Goal: Information Seeking & Learning: Learn about a topic

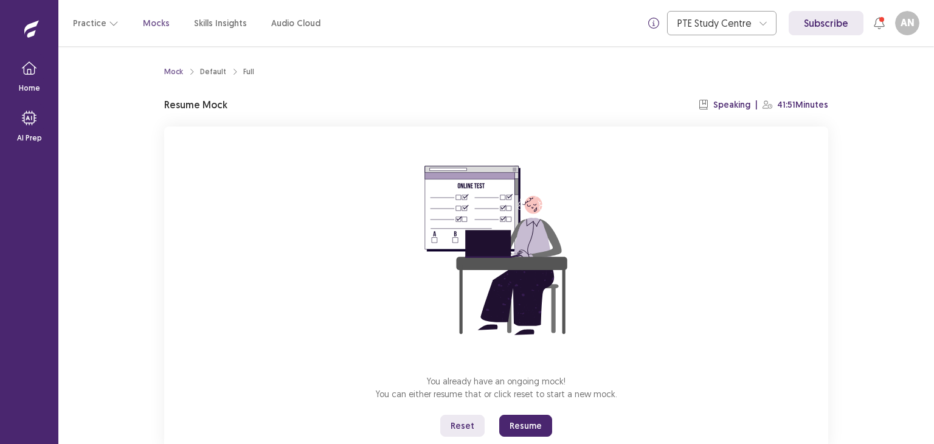
scroll to position [36, 0]
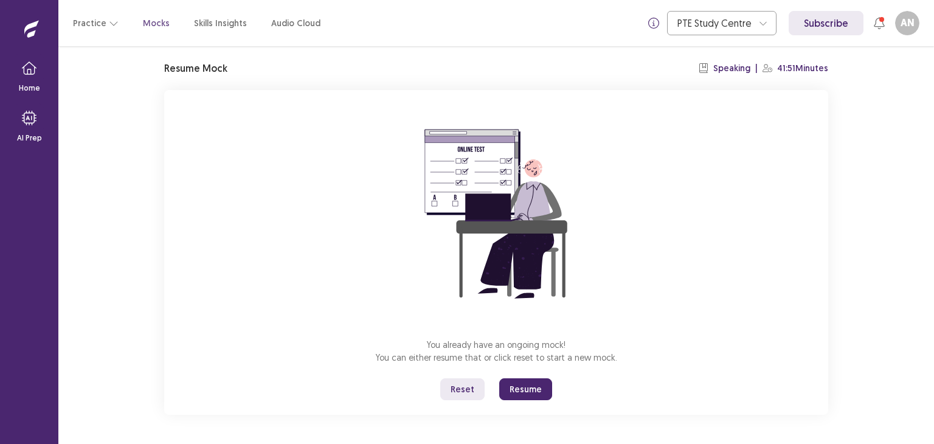
click at [465, 388] on button "Reset" at bounding box center [462, 389] width 44 height 22
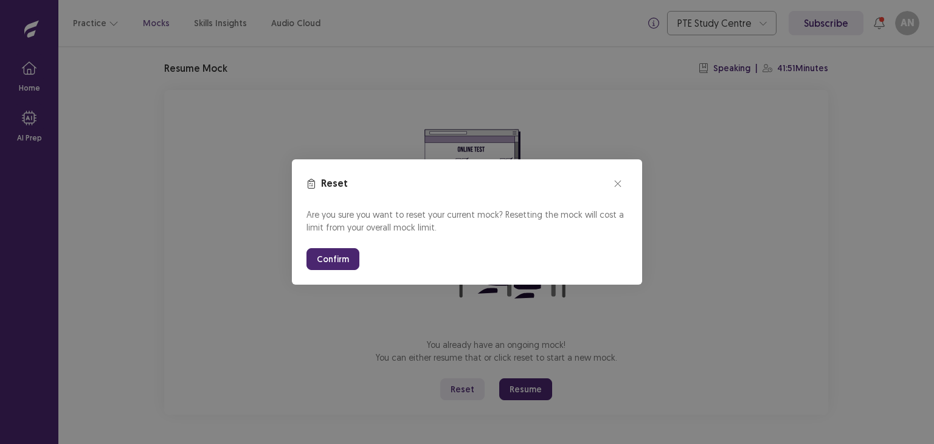
click at [348, 254] on button "Confirm" at bounding box center [332, 259] width 53 height 22
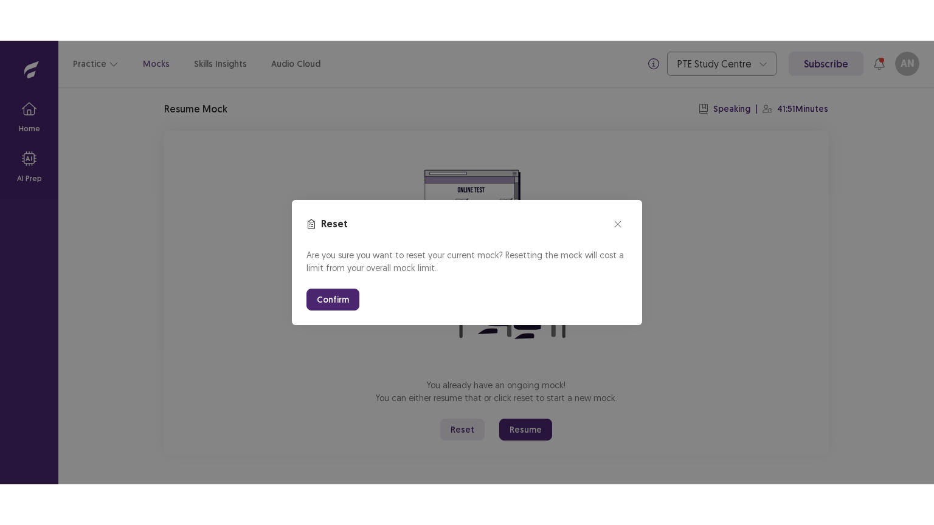
scroll to position [0, 0]
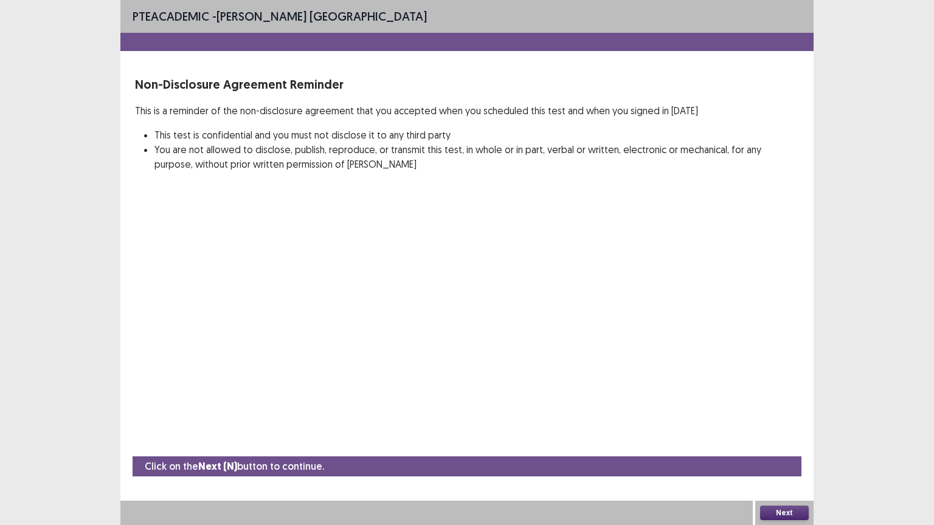
click at [766, 443] on button "Next" at bounding box center [784, 513] width 49 height 15
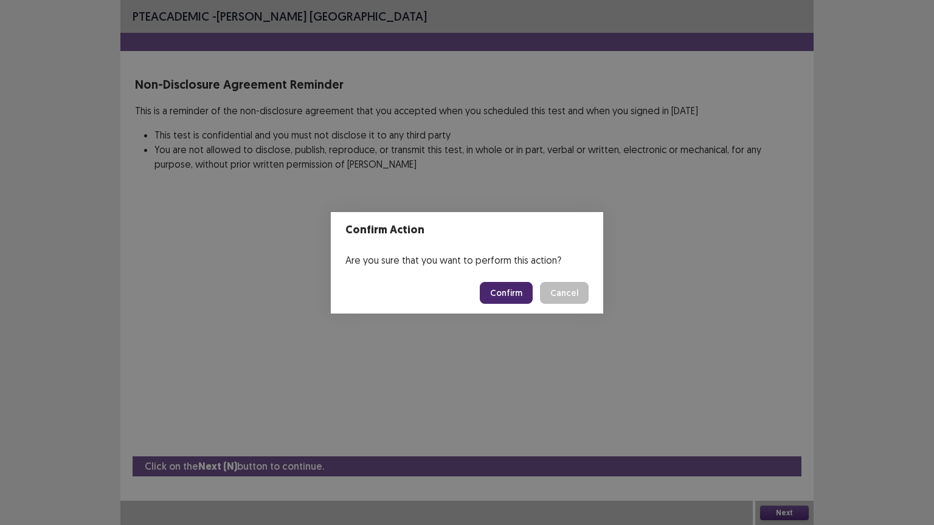
click at [523, 290] on button "Confirm" at bounding box center [506, 293] width 53 height 22
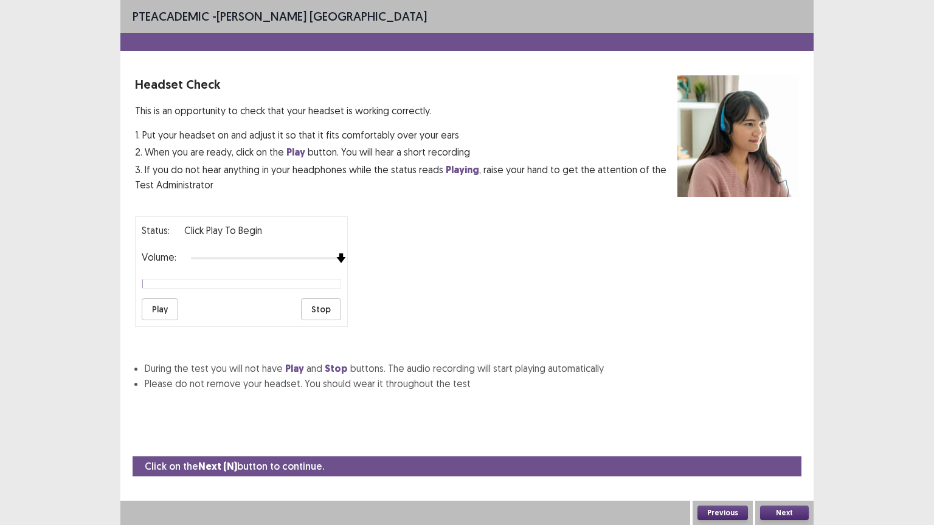
click at [336, 254] on div at bounding box center [266, 259] width 150 height 10
click at [162, 303] on button "Play" at bounding box center [160, 310] width 36 height 22
click at [778, 443] on div "Click on the Next (N) button to continue. Previous Next" at bounding box center [466, 491] width 693 height 69
click at [781, 443] on button "Next" at bounding box center [784, 513] width 49 height 15
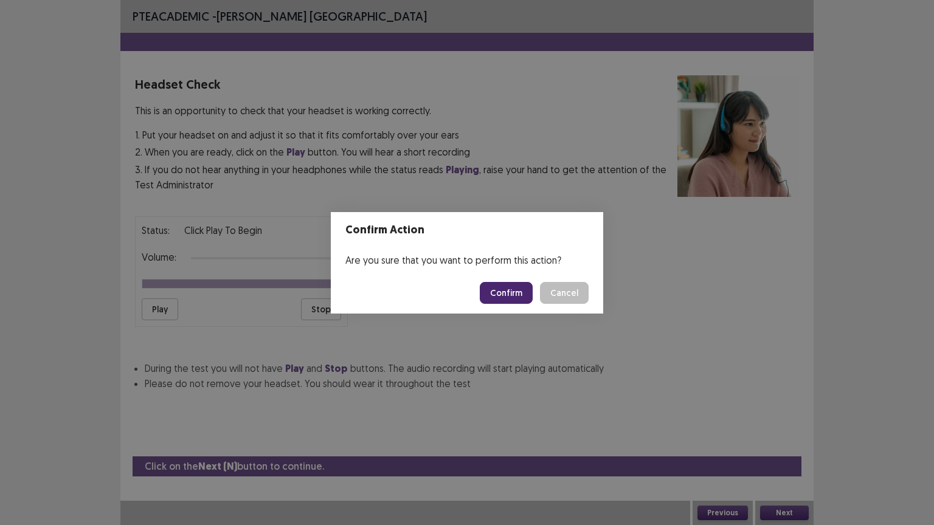
click at [508, 298] on button "Confirm" at bounding box center [506, 293] width 53 height 22
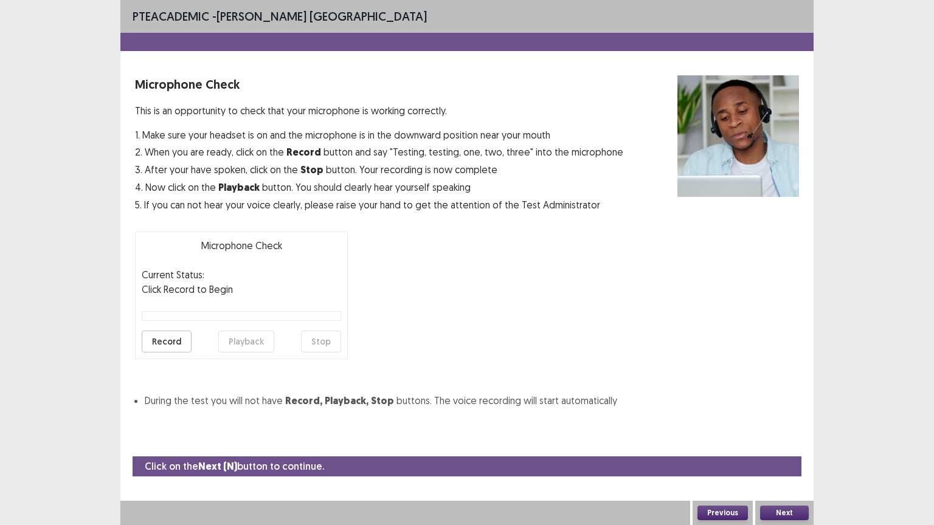
click at [172, 338] on button "Record" at bounding box center [167, 342] width 50 height 22
click at [307, 346] on button "Stop" at bounding box center [321, 342] width 40 height 22
click at [241, 337] on button "Playback" at bounding box center [246, 342] width 56 height 22
click at [789, 443] on button "Next" at bounding box center [784, 513] width 49 height 15
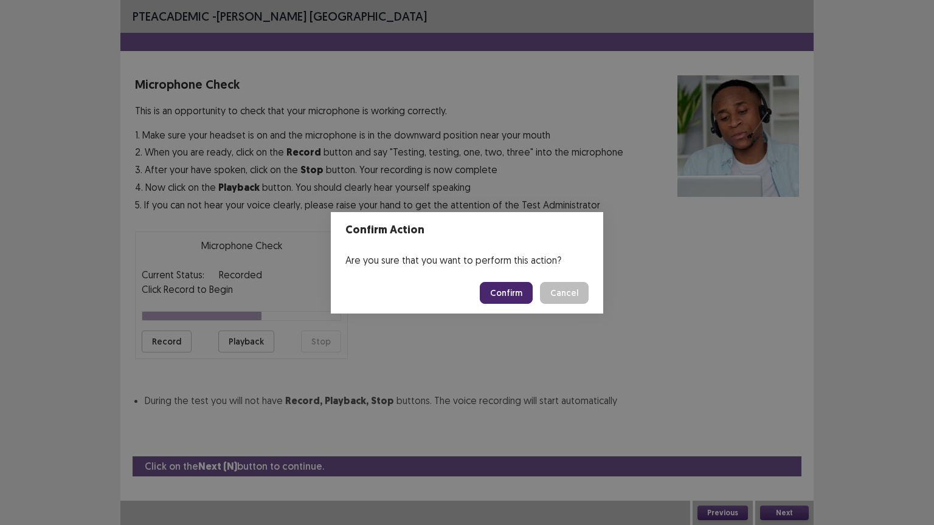
click at [506, 298] on button "Confirm" at bounding box center [506, 293] width 53 height 22
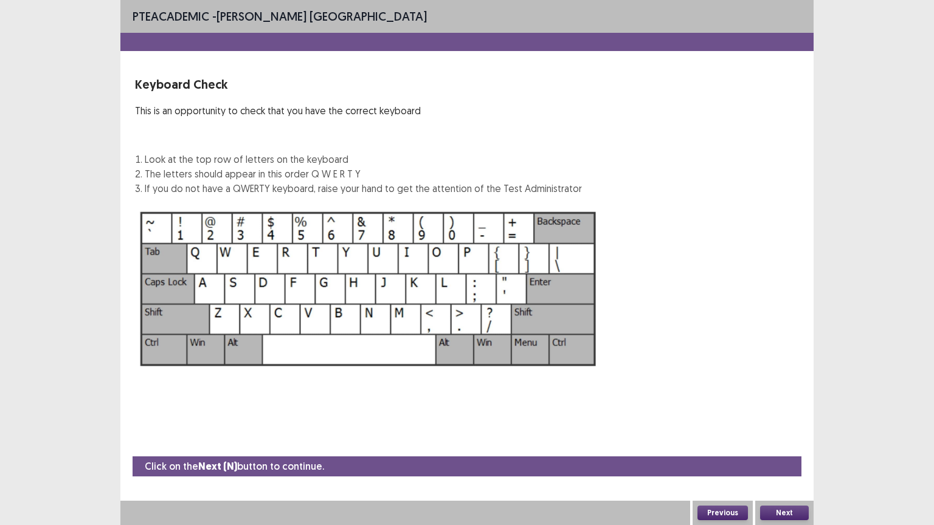
click at [773, 443] on button "Next" at bounding box center [784, 513] width 49 height 15
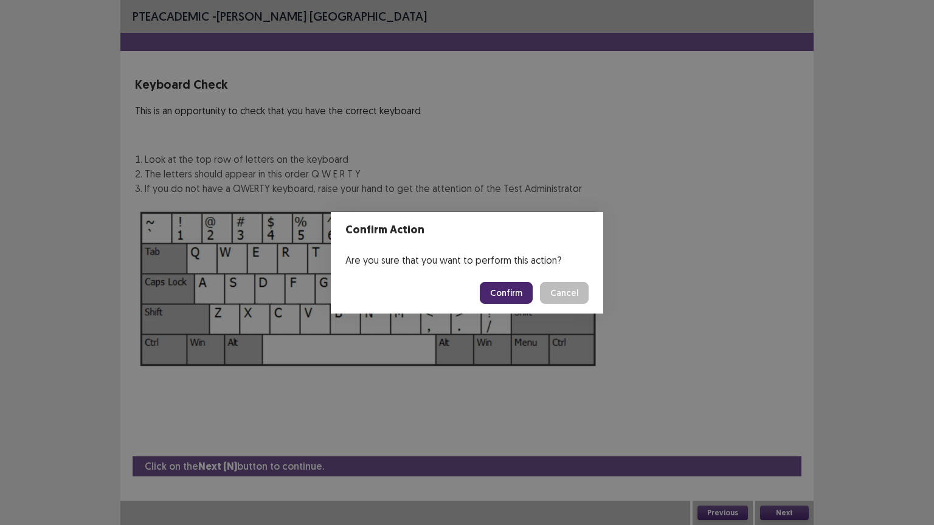
click at [520, 285] on button "Confirm" at bounding box center [506, 293] width 53 height 22
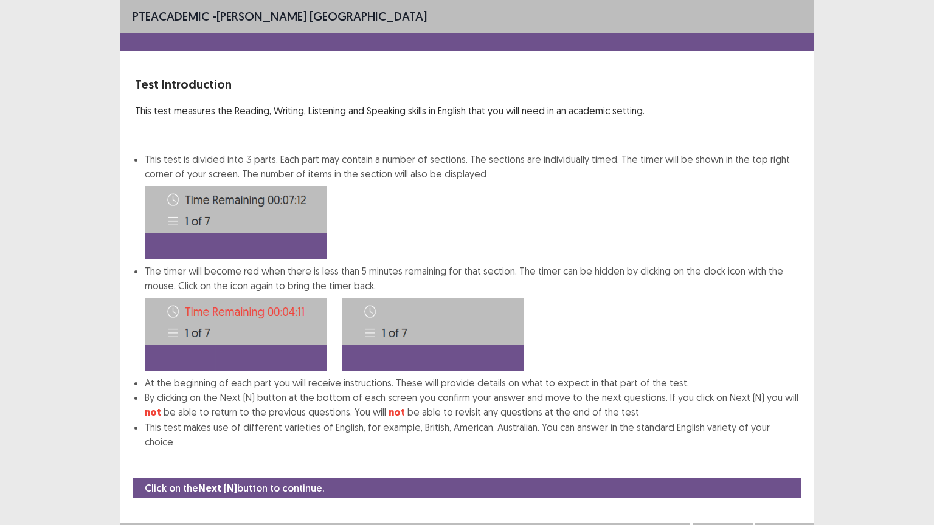
scroll to position [1, 0]
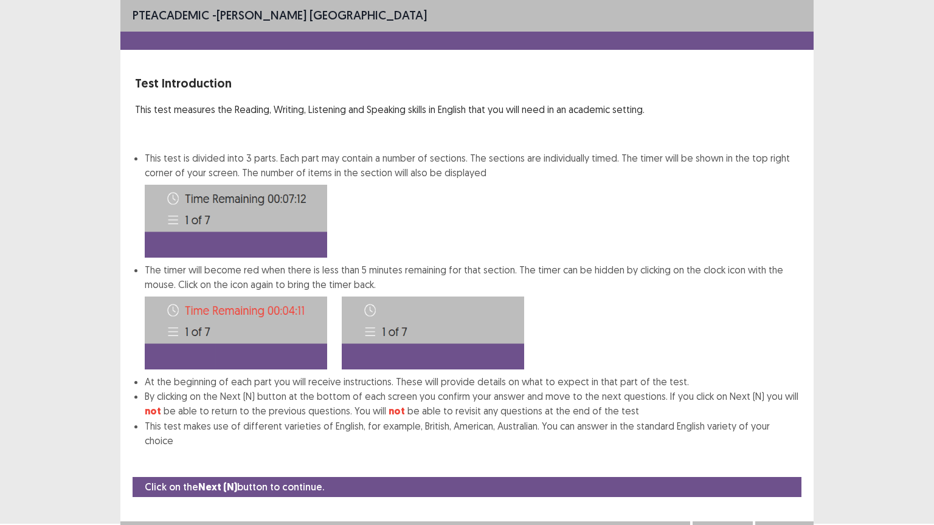
click at [776, 443] on button "Next" at bounding box center [784, 533] width 49 height 15
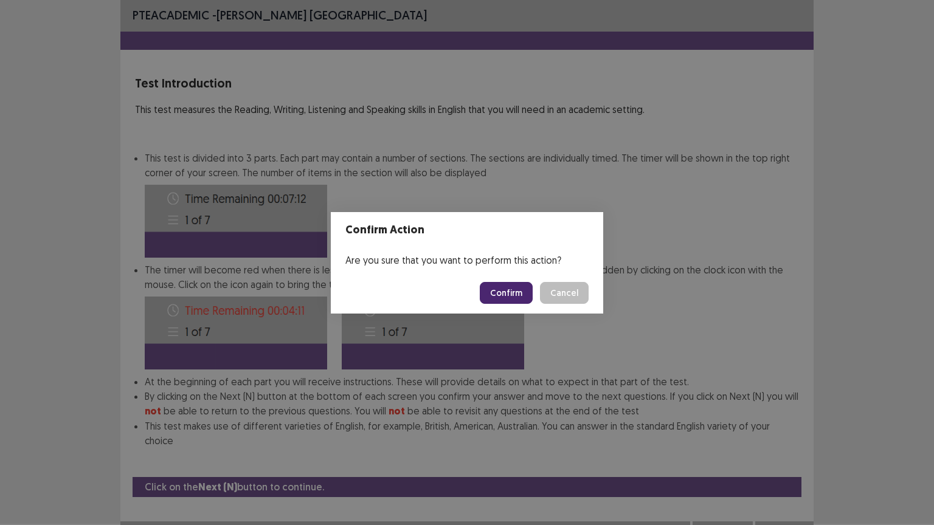
click at [520, 293] on button "Confirm" at bounding box center [506, 293] width 53 height 22
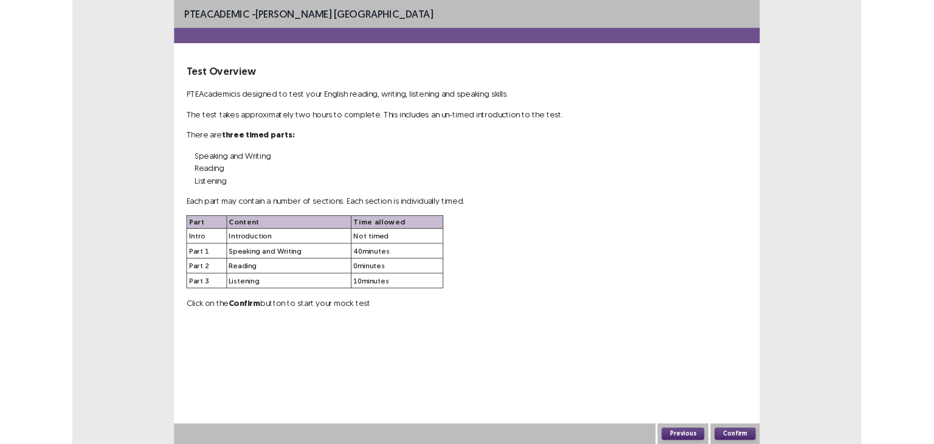
scroll to position [0, 0]
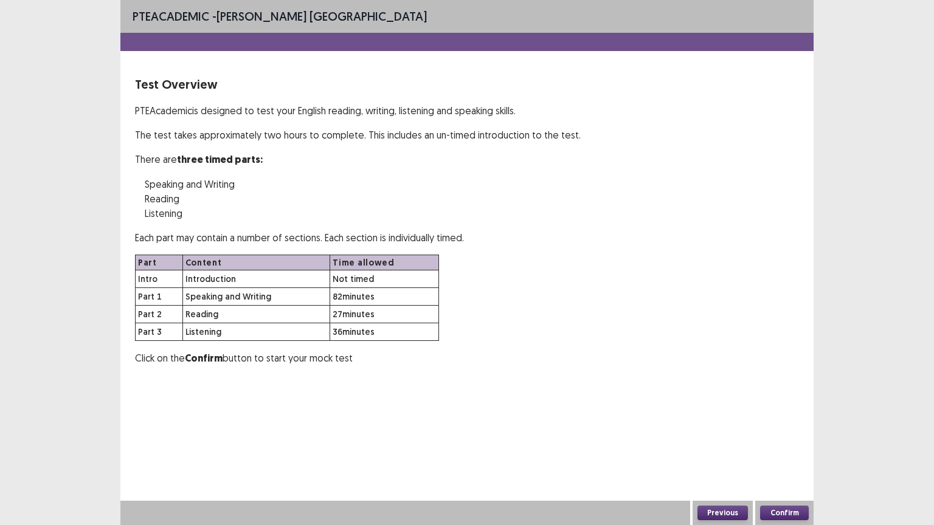
click at [780, 443] on button "Confirm" at bounding box center [784, 513] width 49 height 15
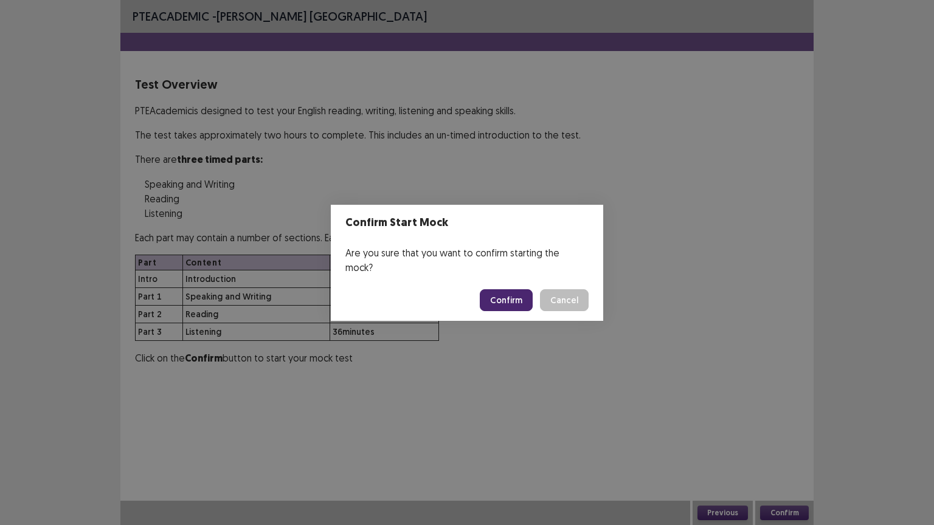
click at [508, 289] on button "Confirm" at bounding box center [506, 300] width 53 height 22
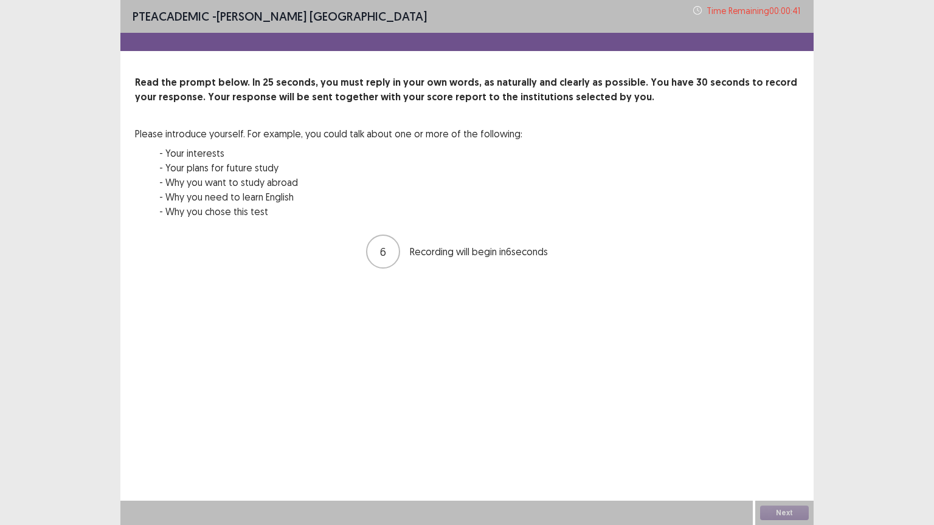
click at [778, 443] on div "PTE academic - Asmita Nepal Time Remaining 00 : 00 : 41 Read the prompt below. …" at bounding box center [466, 262] width 693 height 525
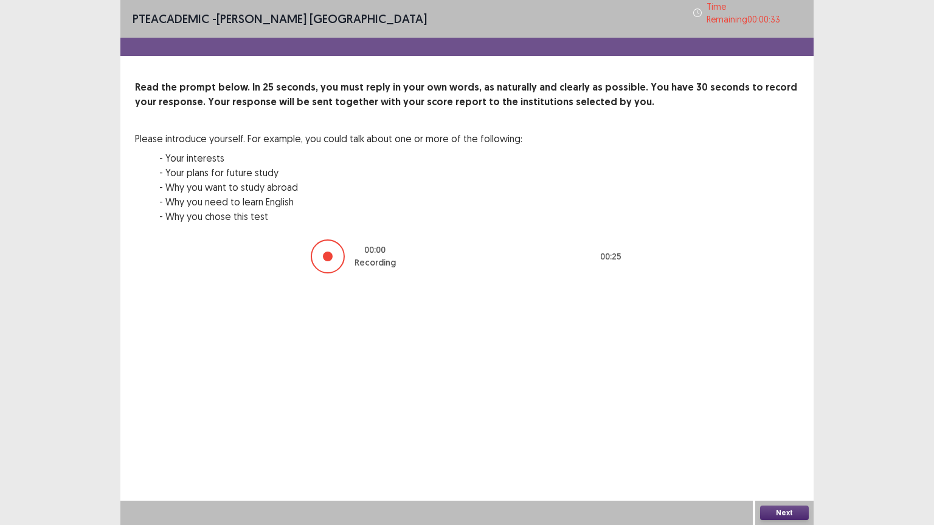
click at [781, 443] on button "Next" at bounding box center [784, 513] width 49 height 15
click at [781, 443] on div "Confirm Action Are you sure? You can't undo this action afterwards. Confirm Can…" at bounding box center [467, 262] width 934 height 525
click at [781, 443] on button "Next" at bounding box center [784, 513] width 49 height 15
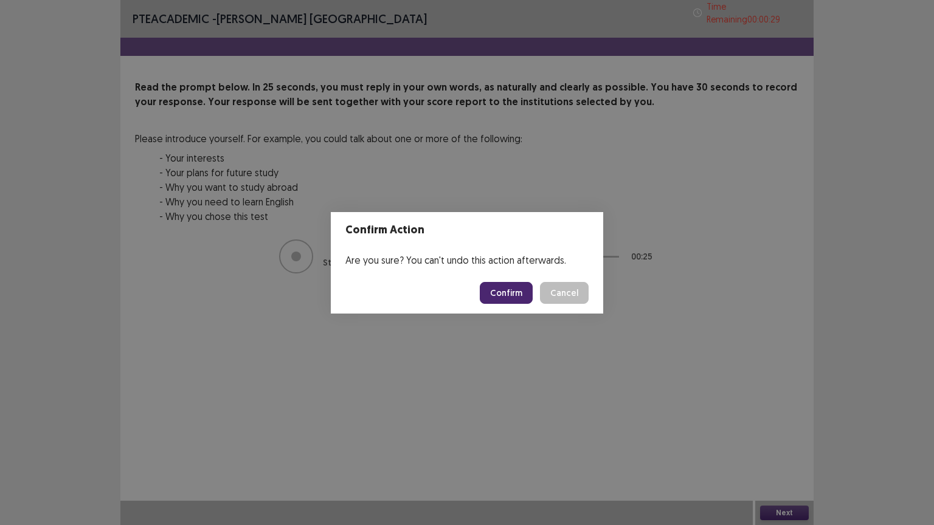
click at [516, 282] on button "Confirm" at bounding box center [506, 293] width 53 height 22
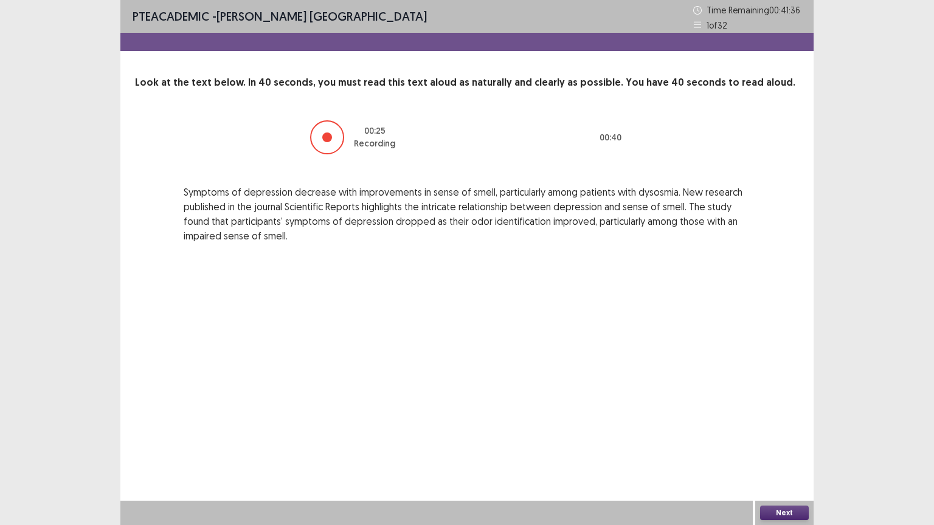
click at [771, 443] on button "Next" at bounding box center [784, 513] width 49 height 15
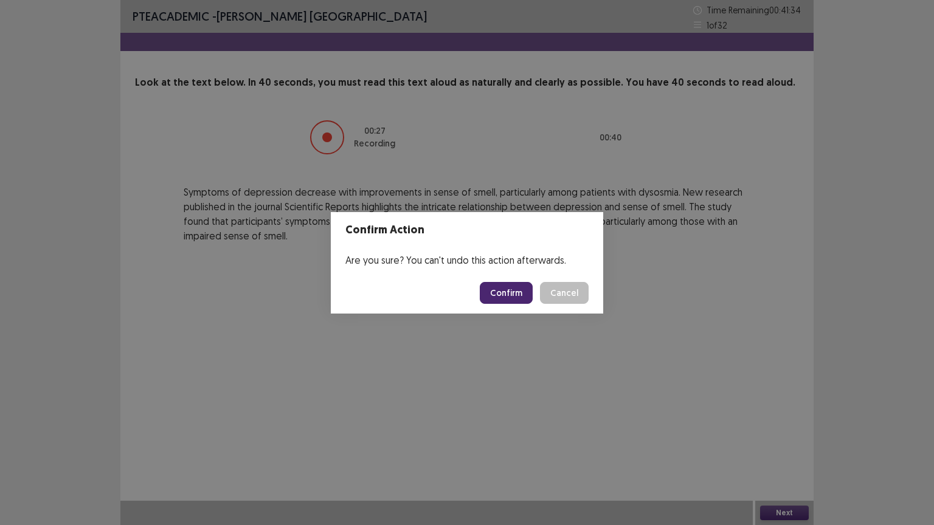
click at [505, 289] on button "Confirm" at bounding box center [506, 293] width 53 height 22
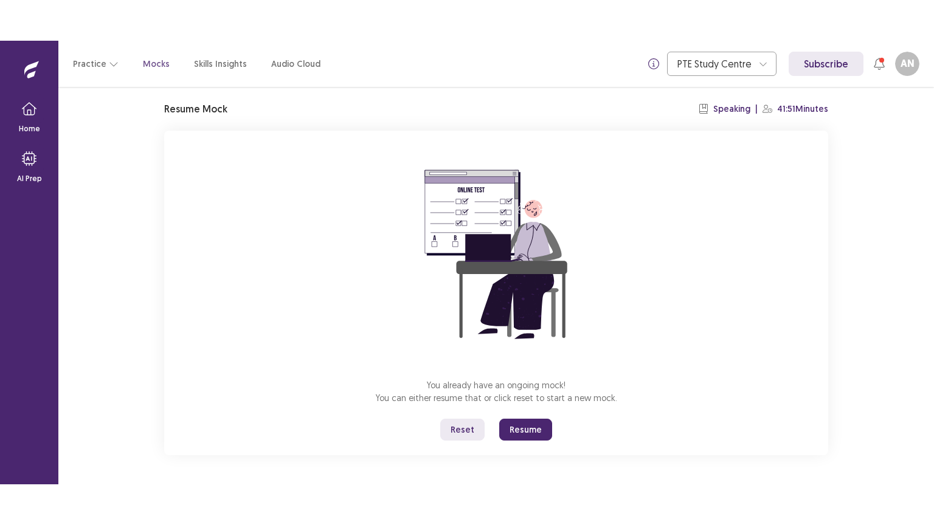
scroll to position [36, 0]
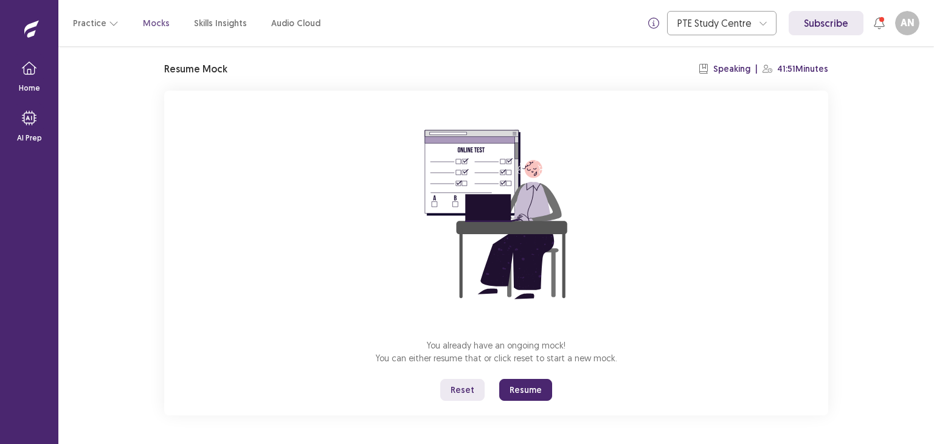
click at [527, 396] on button "Resume" at bounding box center [525, 390] width 53 height 22
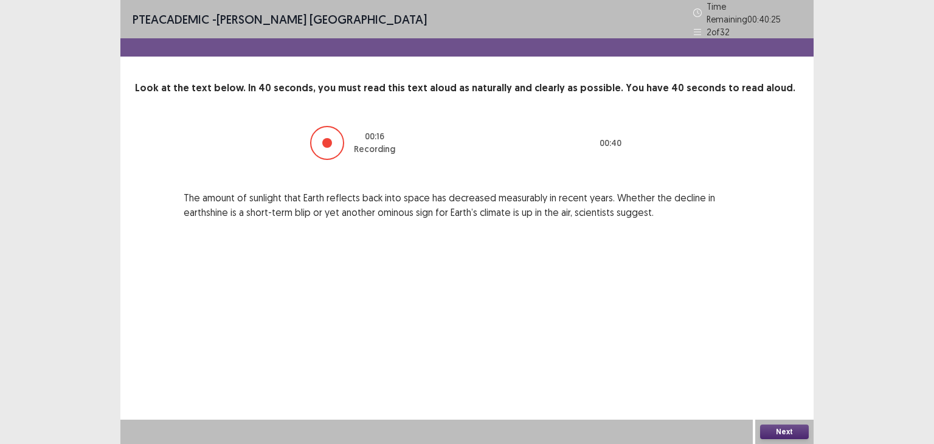
click at [774, 429] on button "Next" at bounding box center [784, 431] width 49 height 15
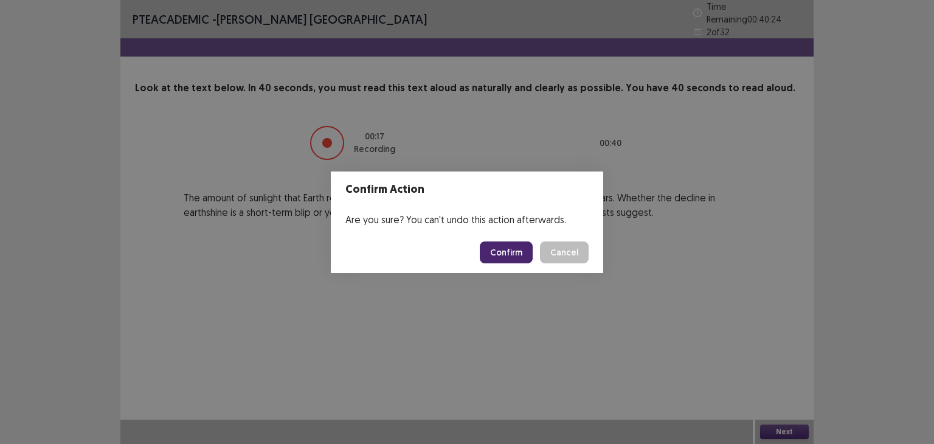
click at [508, 242] on button "Confirm" at bounding box center [506, 252] width 53 height 22
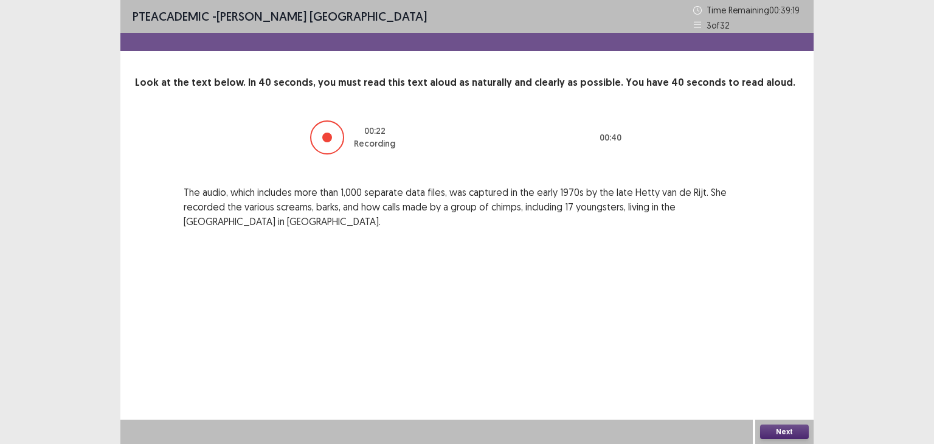
click at [789, 426] on button "Next" at bounding box center [784, 431] width 49 height 15
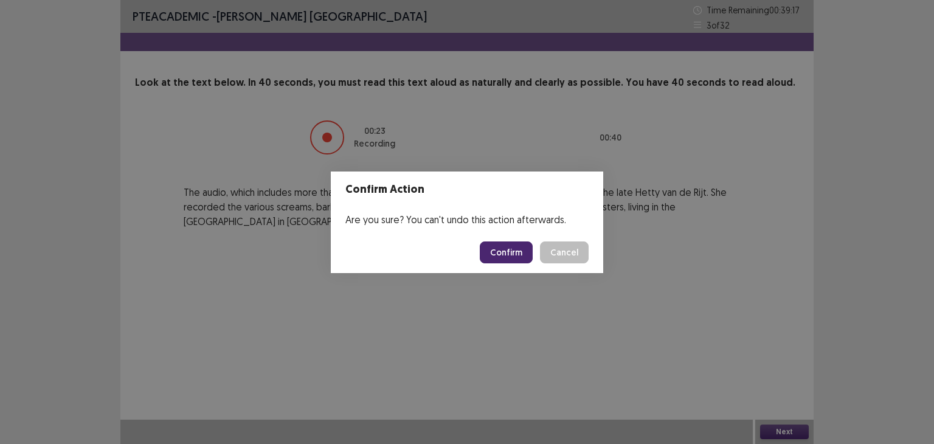
click at [499, 250] on button "Confirm" at bounding box center [506, 252] width 53 height 22
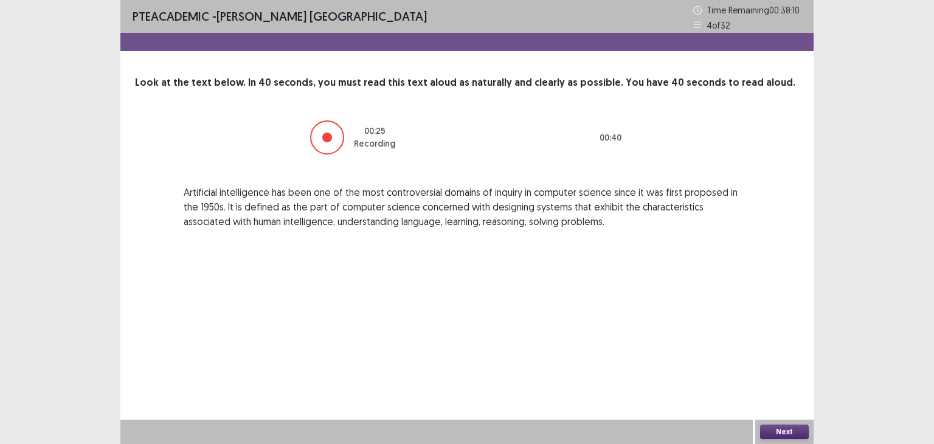
click at [785, 432] on button "Next" at bounding box center [784, 431] width 49 height 15
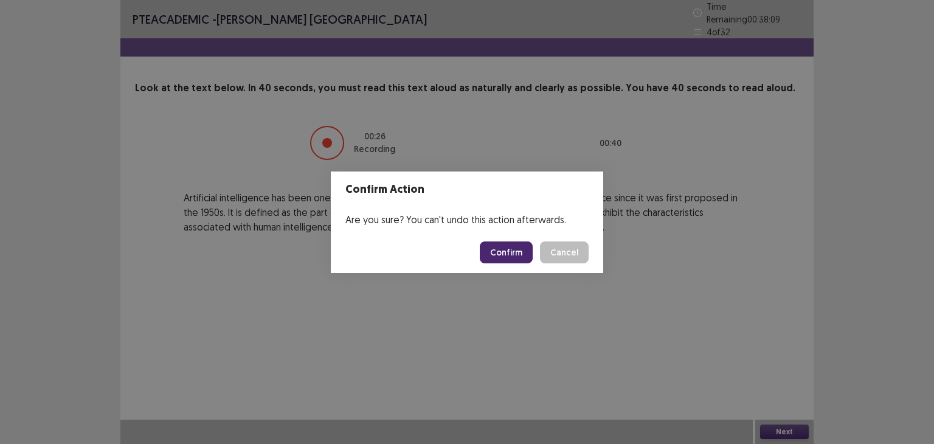
click at [508, 256] on button "Confirm" at bounding box center [506, 252] width 53 height 22
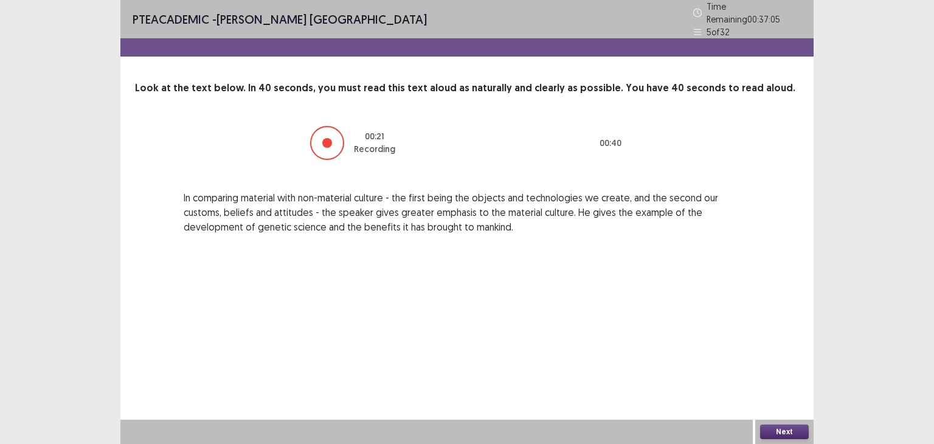
click at [779, 433] on button "Next" at bounding box center [784, 431] width 49 height 15
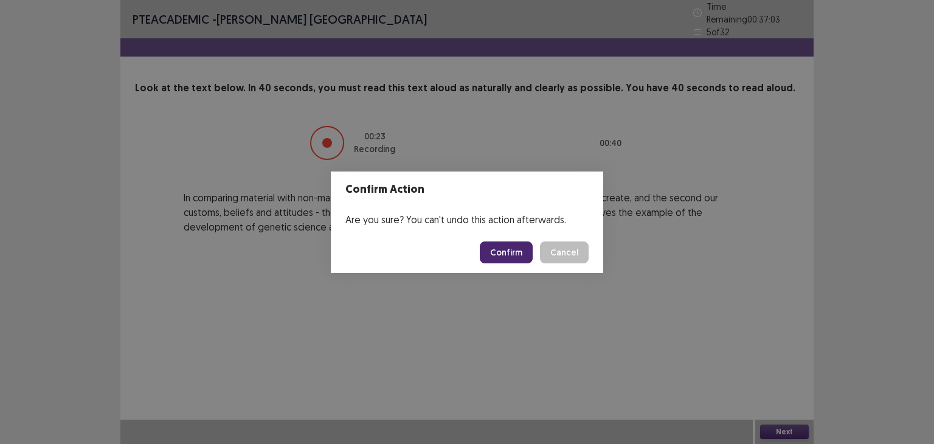
click at [511, 260] on button "Confirm" at bounding box center [506, 252] width 53 height 22
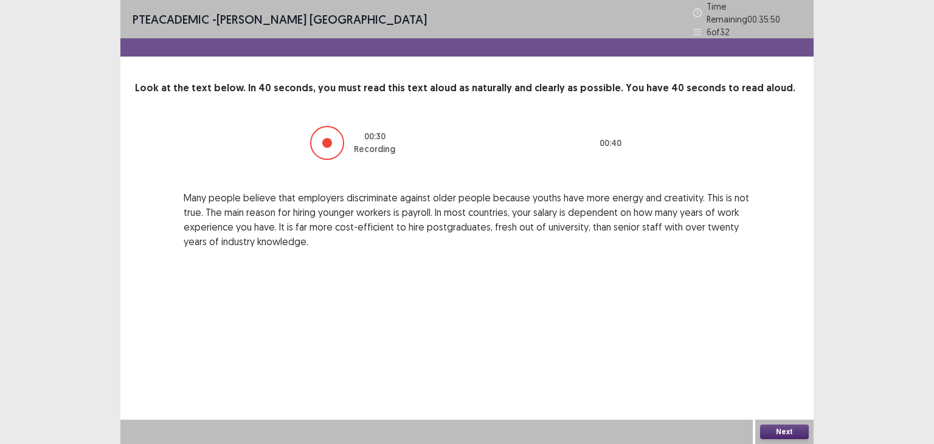
drag, startPoint x: 773, startPoint y: 440, endPoint x: 772, endPoint y: 419, distance: 20.7
click at [772, 419] on div "Next" at bounding box center [784, 431] width 58 height 24
click at [776, 427] on button "Next" at bounding box center [784, 431] width 49 height 15
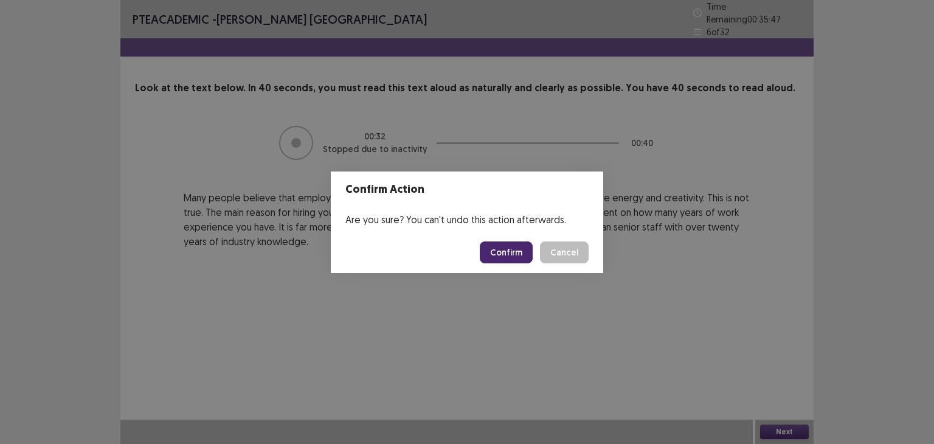
click at [496, 255] on button "Confirm" at bounding box center [506, 252] width 53 height 22
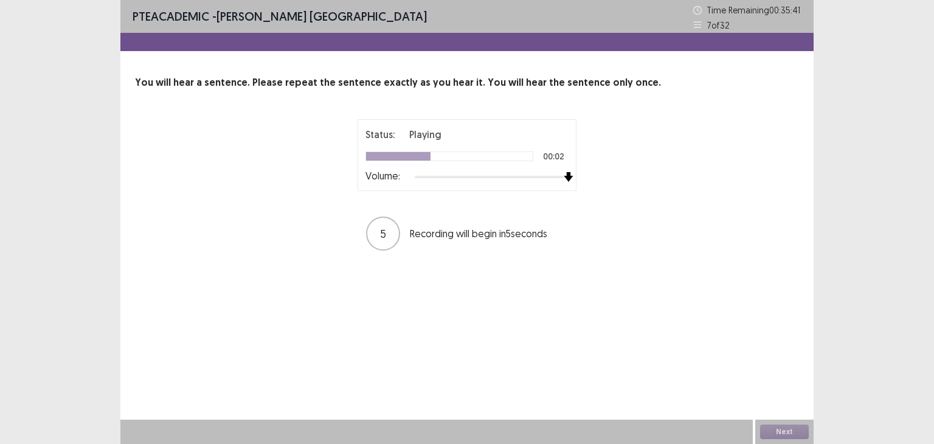
click at [566, 176] on div at bounding box center [492, 177] width 154 height 10
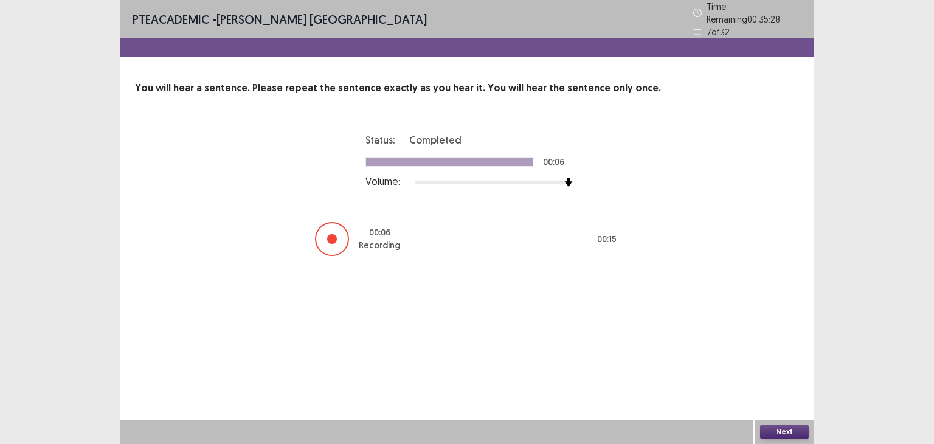
click at [795, 433] on button "Next" at bounding box center [784, 431] width 49 height 15
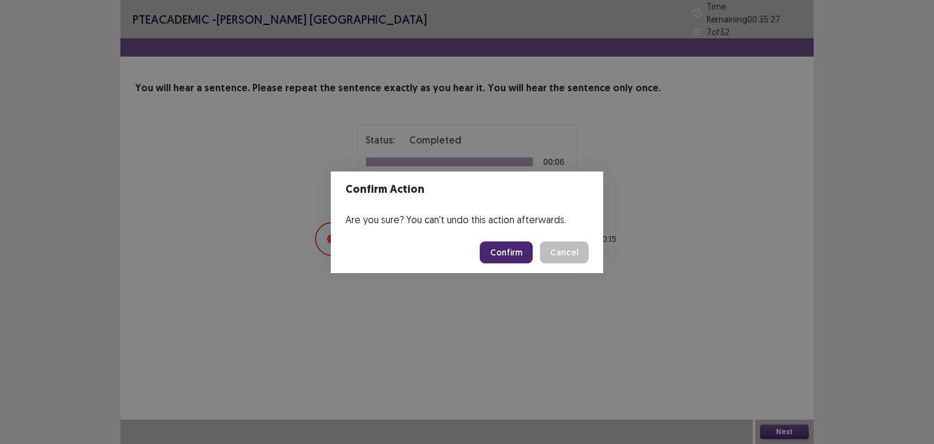
click at [516, 257] on button "Confirm" at bounding box center [506, 252] width 53 height 22
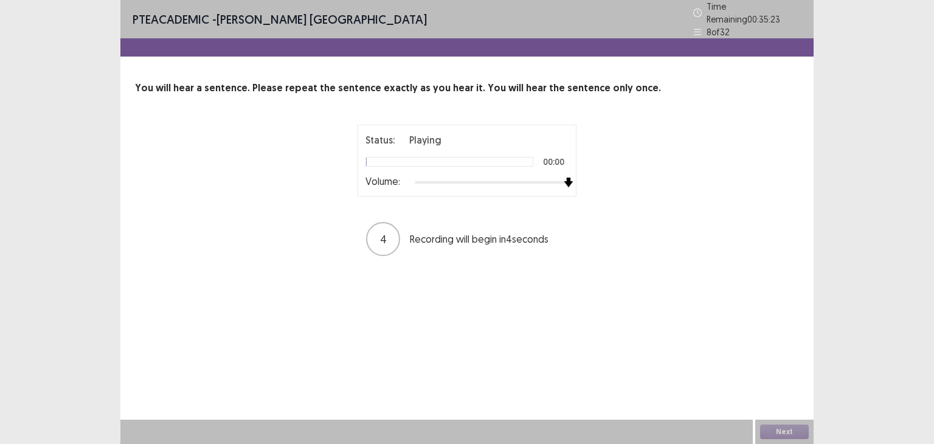
click at [563, 178] on div at bounding box center [492, 183] width 154 height 10
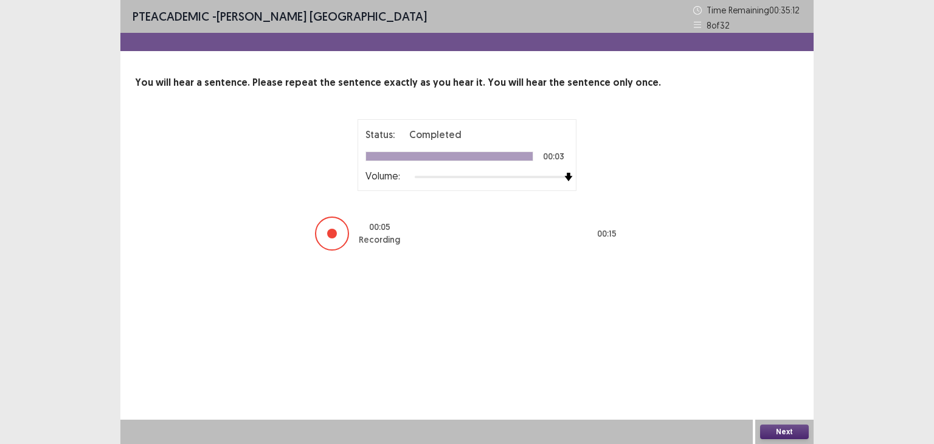
click at [789, 431] on button "Next" at bounding box center [784, 431] width 49 height 15
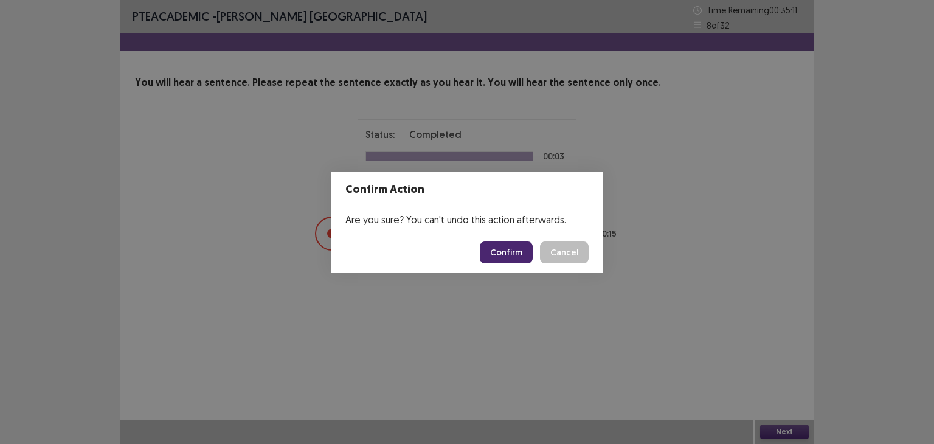
click at [494, 247] on button "Confirm" at bounding box center [506, 252] width 53 height 22
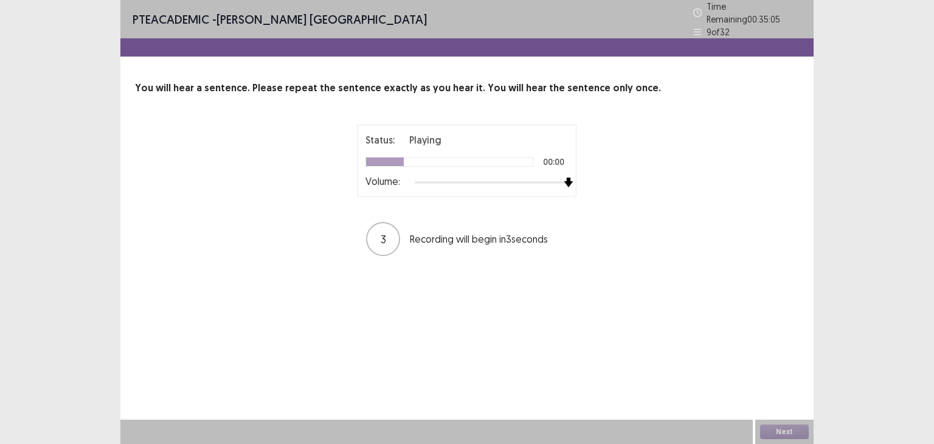
click at [565, 178] on div at bounding box center [492, 183] width 154 height 10
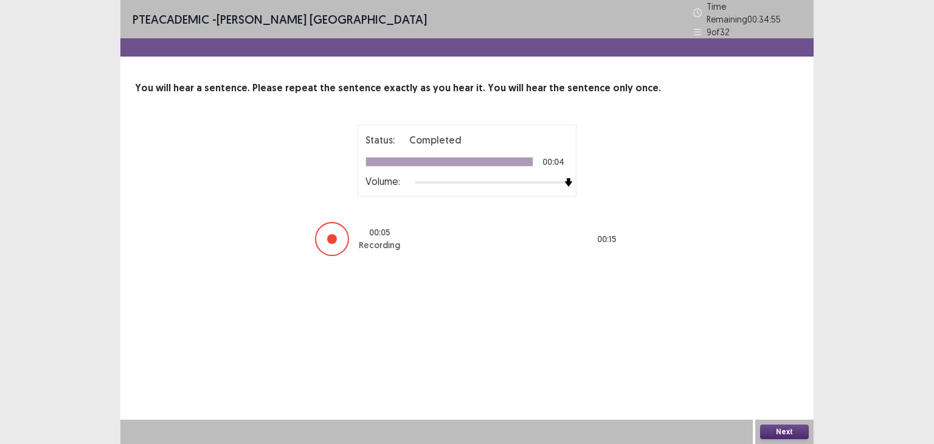
click at [769, 427] on button "Next" at bounding box center [784, 431] width 49 height 15
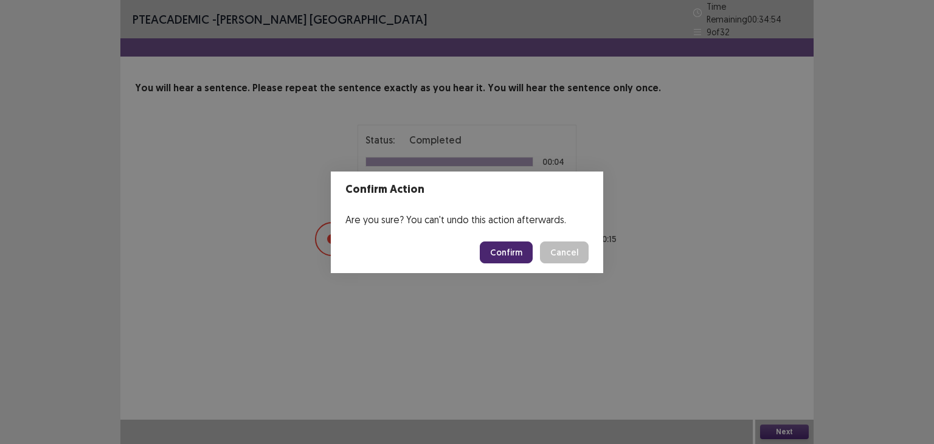
click at [528, 247] on button "Confirm" at bounding box center [506, 252] width 53 height 22
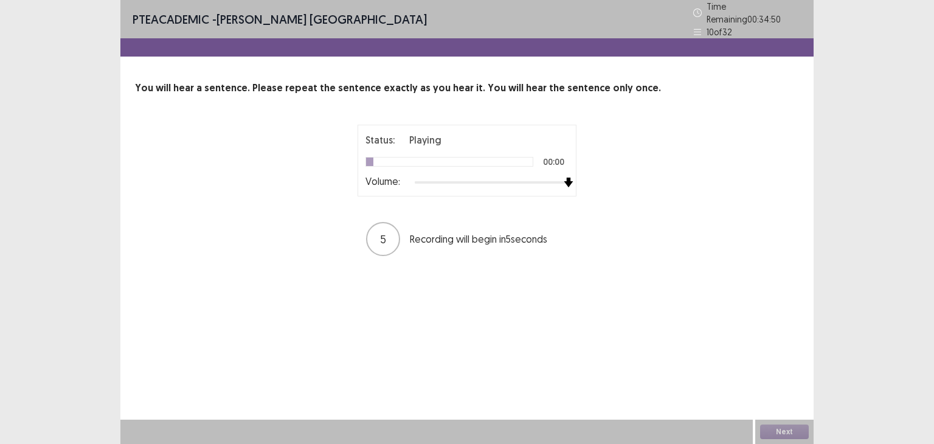
click at [567, 178] on div at bounding box center [492, 183] width 154 height 10
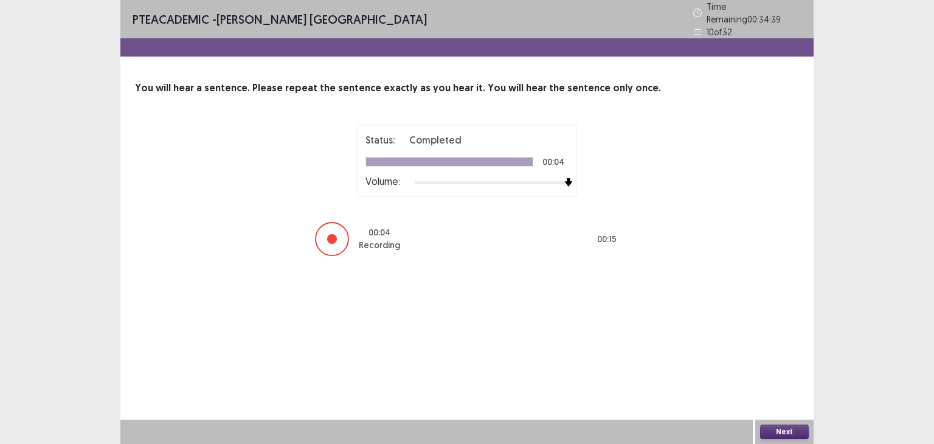
click at [770, 424] on button "Next" at bounding box center [784, 431] width 49 height 15
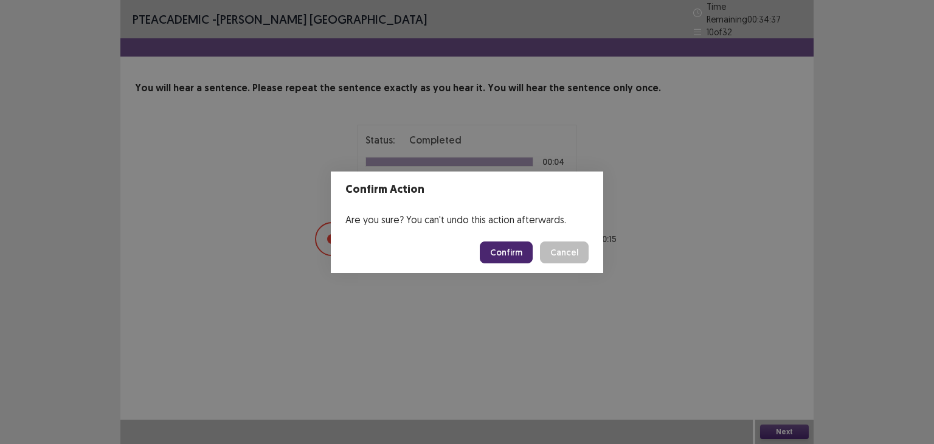
click at [519, 246] on button "Confirm" at bounding box center [506, 252] width 53 height 22
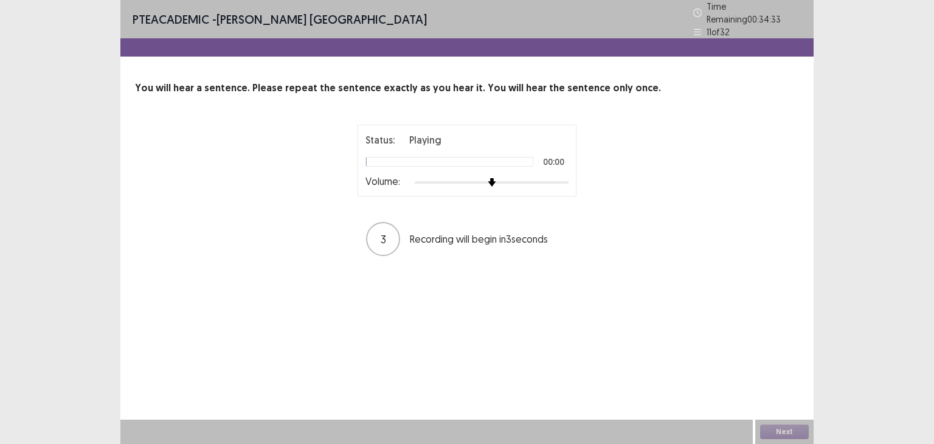
click at [564, 178] on div at bounding box center [492, 183] width 154 height 10
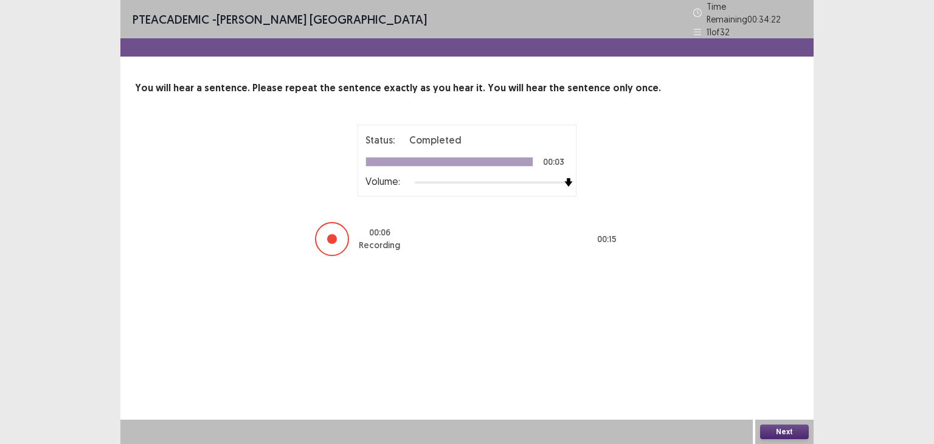
click at [785, 433] on button "Next" at bounding box center [784, 431] width 49 height 15
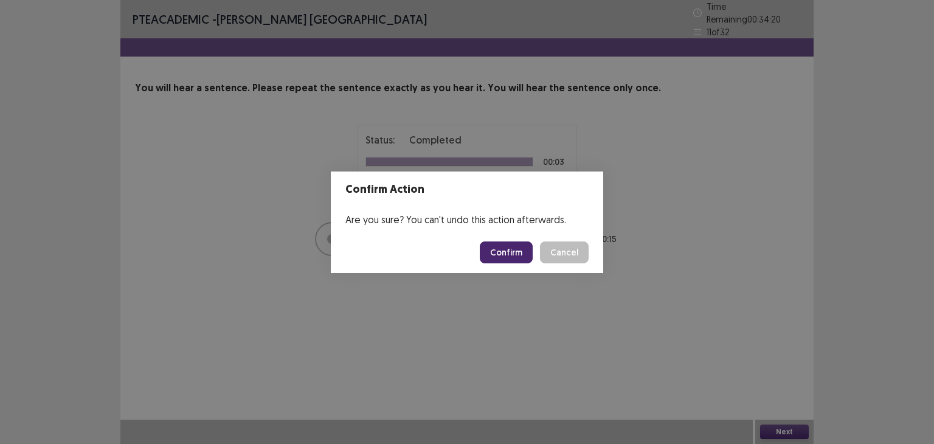
click at [503, 257] on button "Confirm" at bounding box center [506, 252] width 53 height 22
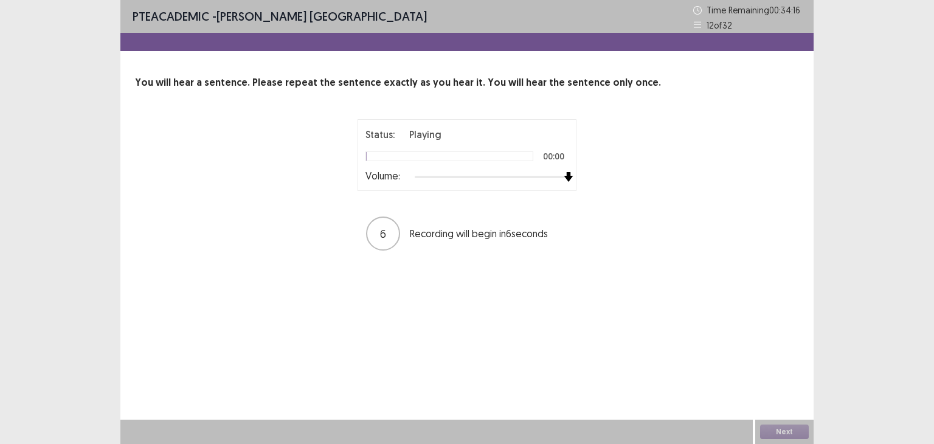
click at [567, 176] on div at bounding box center [492, 177] width 154 height 10
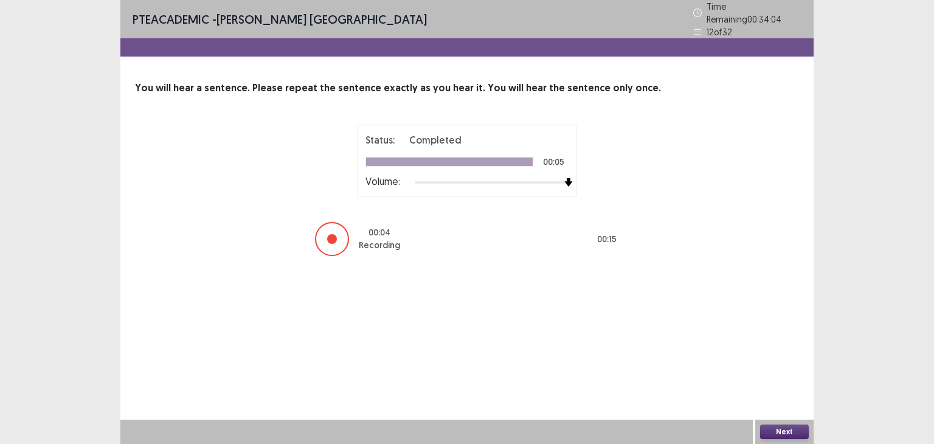
click at [782, 427] on button "Next" at bounding box center [784, 431] width 49 height 15
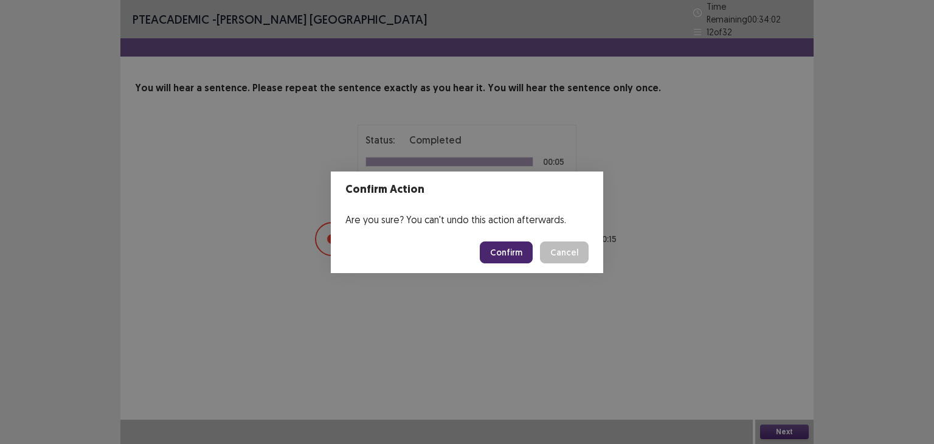
click at [514, 248] on button "Confirm" at bounding box center [506, 252] width 53 height 22
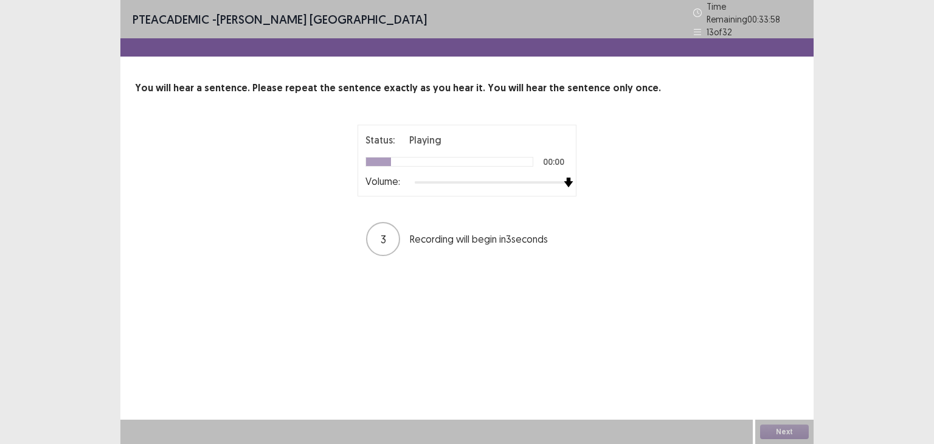
click at [567, 178] on div at bounding box center [492, 183] width 154 height 10
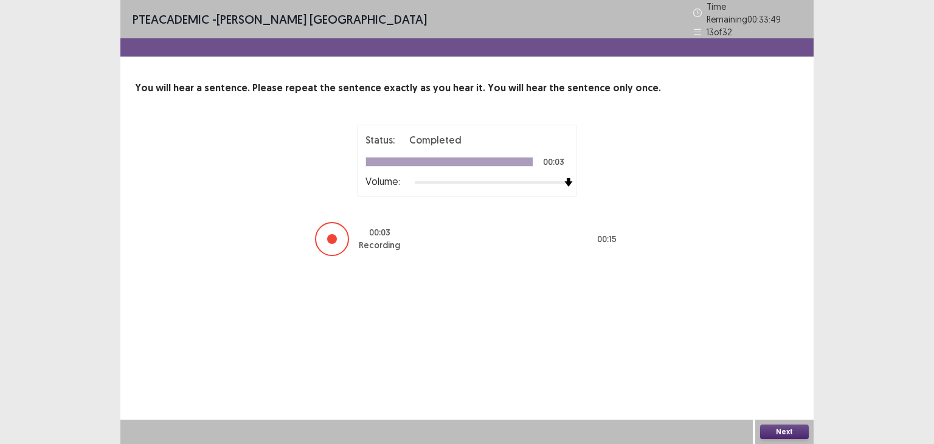
click at [788, 427] on button "Next" at bounding box center [784, 431] width 49 height 15
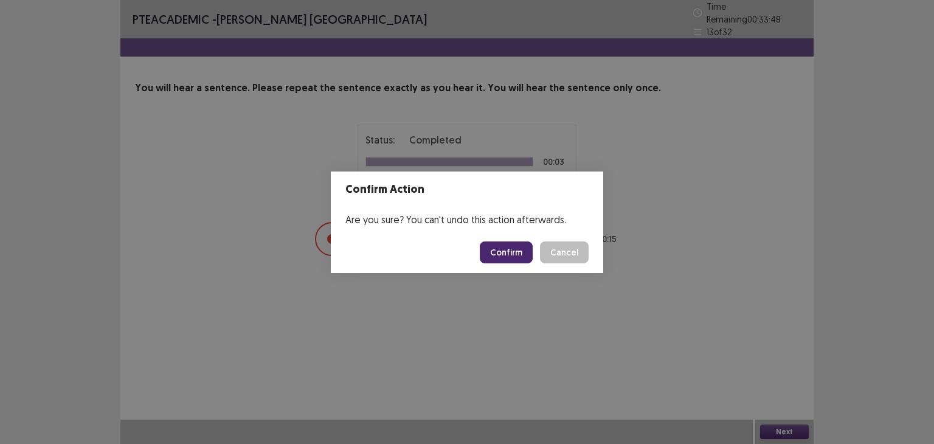
click at [504, 249] on button "Confirm" at bounding box center [506, 252] width 53 height 22
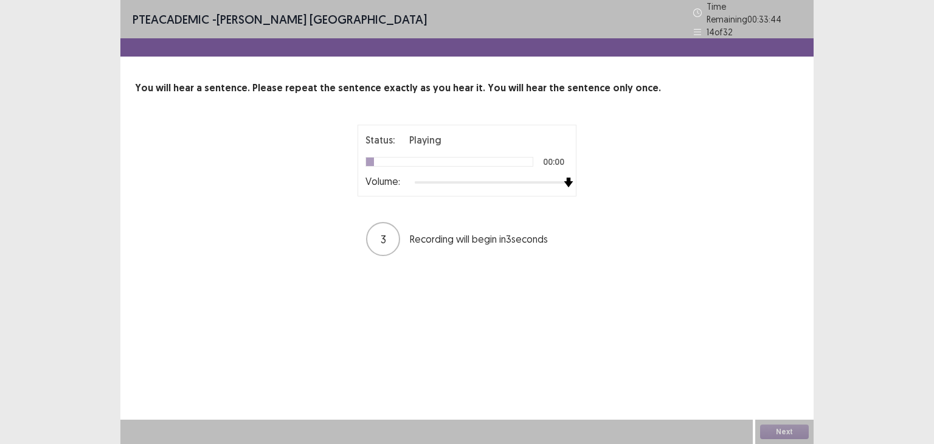
click at [562, 178] on div at bounding box center [492, 183] width 154 height 10
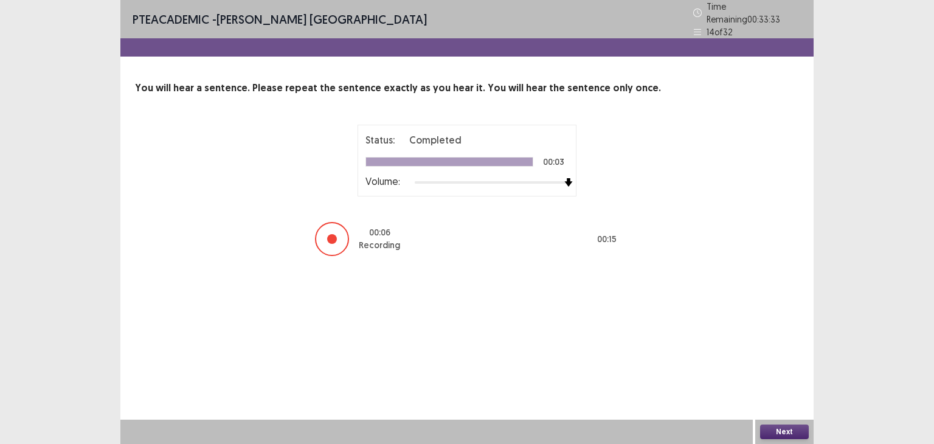
click at [784, 427] on button "Next" at bounding box center [784, 431] width 49 height 15
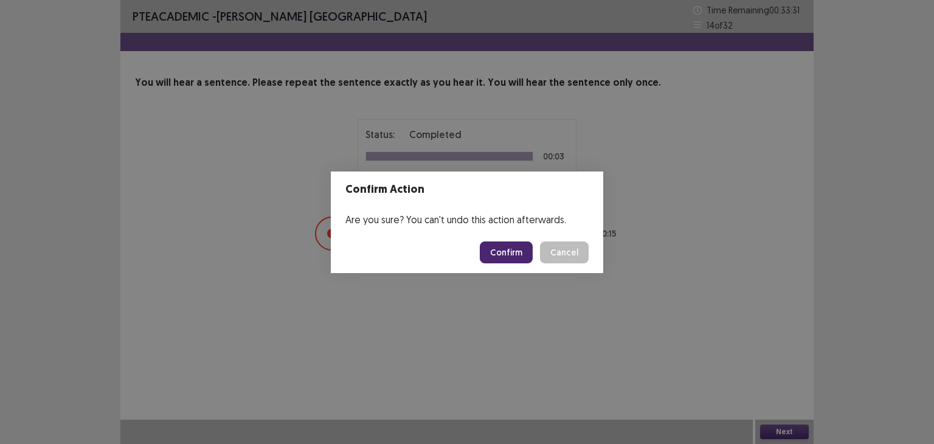
click at [495, 254] on button "Confirm" at bounding box center [506, 252] width 53 height 22
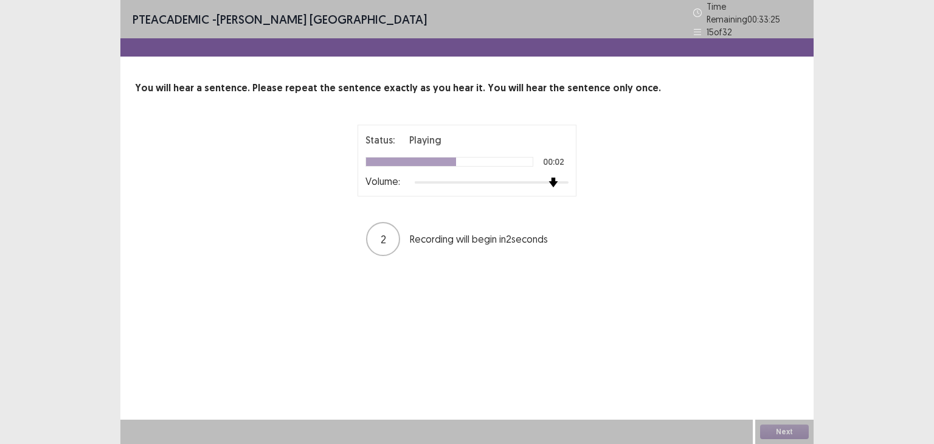
click at [560, 181] on div at bounding box center [492, 182] width 154 height 2
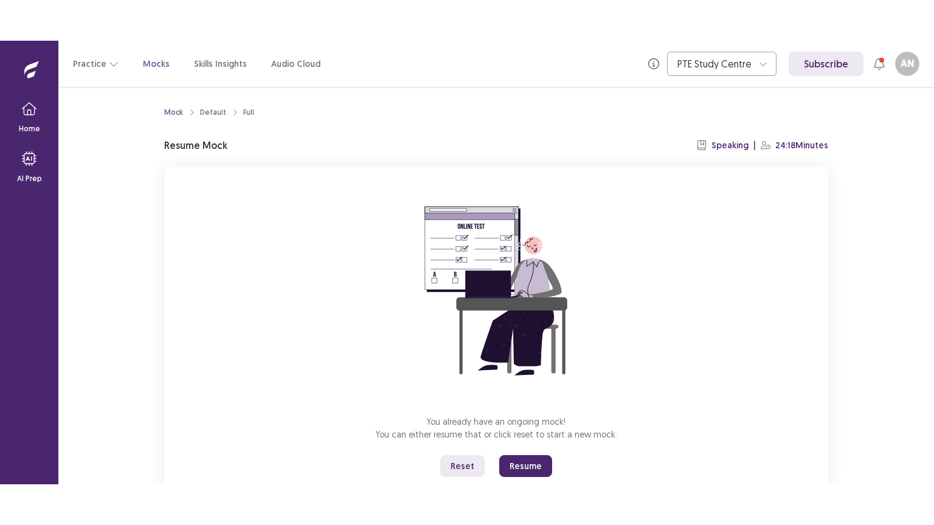
scroll to position [36, 0]
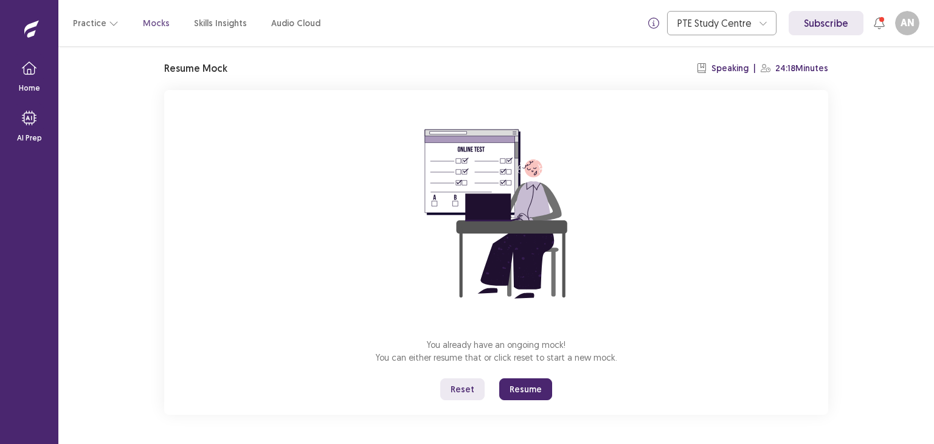
click at [532, 396] on button "Resume" at bounding box center [525, 389] width 53 height 22
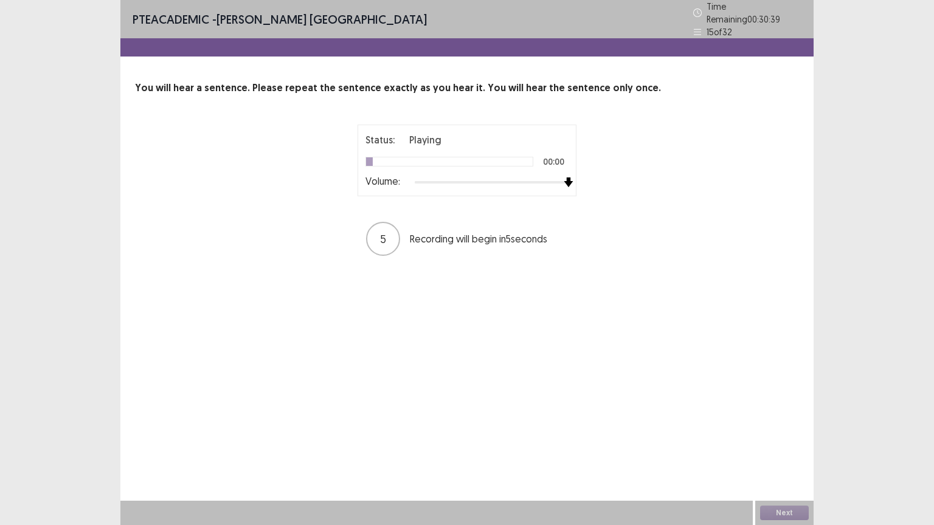
click at [564, 178] on div at bounding box center [492, 183] width 154 height 10
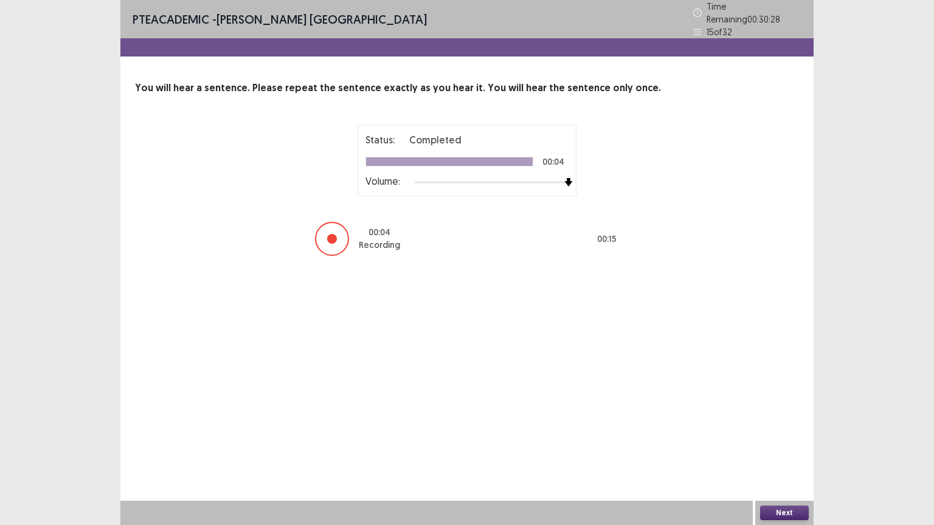
click at [784, 443] on button "Next" at bounding box center [784, 513] width 49 height 15
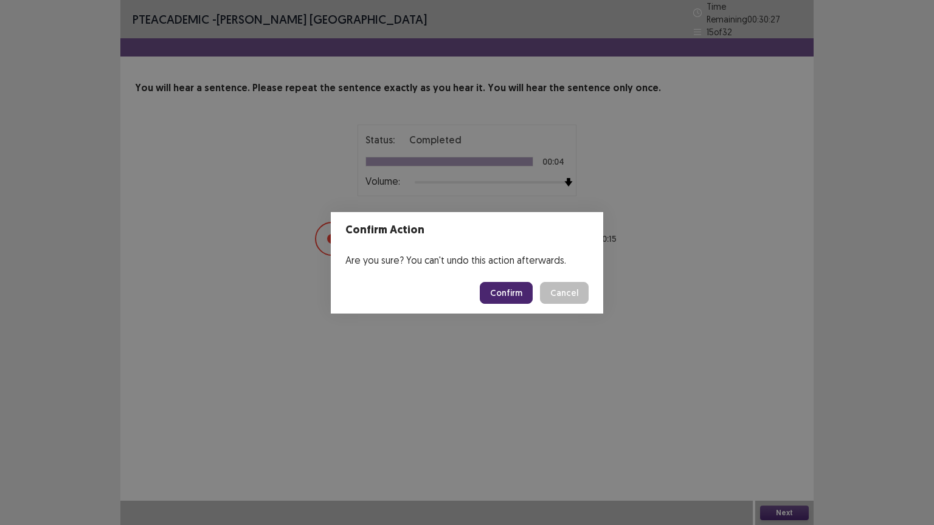
click at [508, 300] on button "Confirm" at bounding box center [506, 293] width 53 height 22
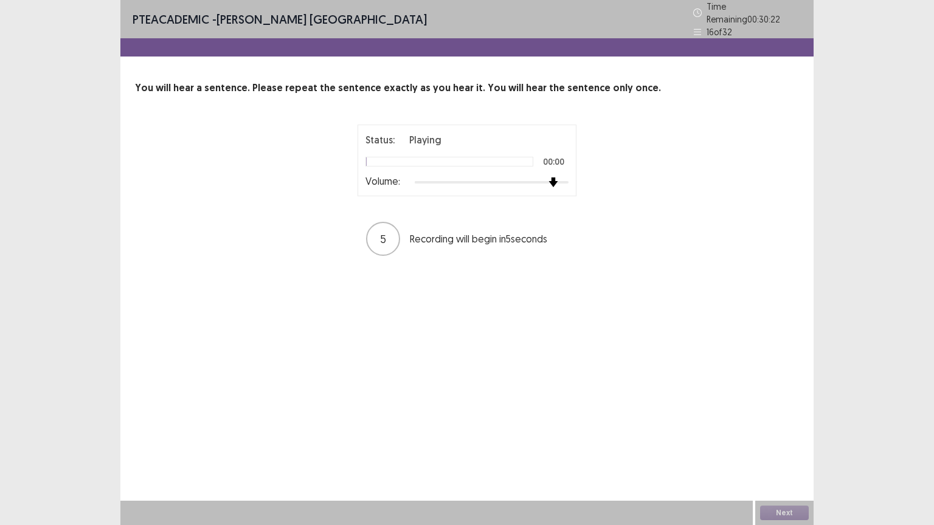
click at [559, 181] on div at bounding box center [492, 182] width 154 height 2
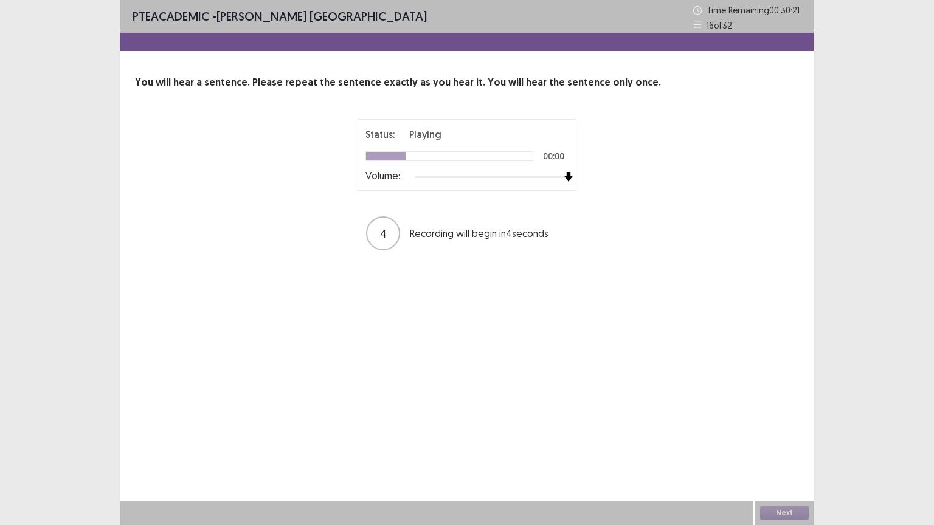
click at [567, 177] on div at bounding box center [492, 177] width 154 height 10
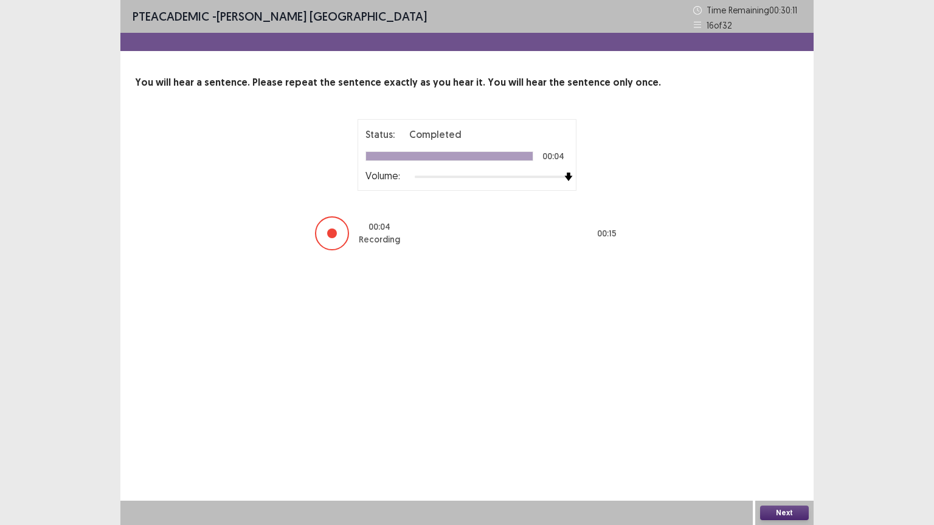
click at [780, 443] on button "Next" at bounding box center [784, 513] width 49 height 15
click at [780, 443] on div "Confirm Action Are you sure? You can't undo this action afterwards. Confirm Can…" at bounding box center [467, 262] width 934 height 525
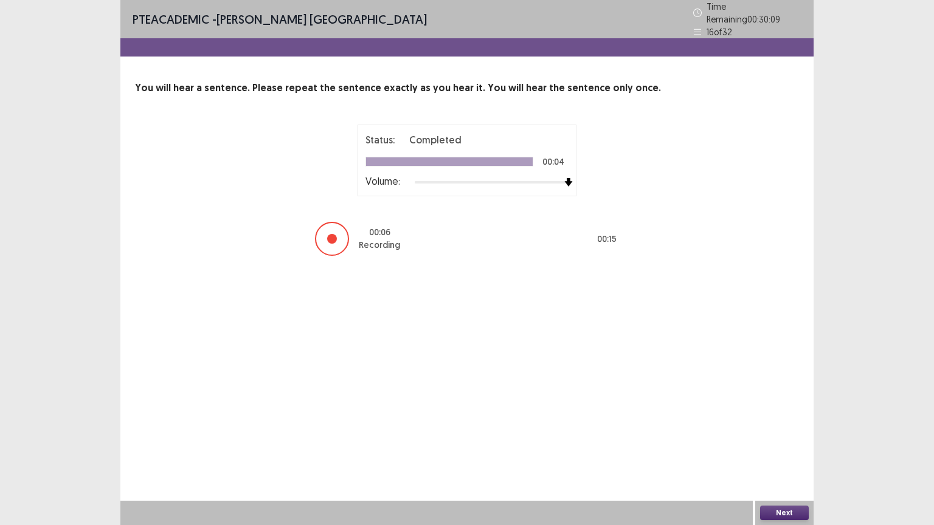
click at [781, 443] on button "Next" at bounding box center [784, 513] width 49 height 15
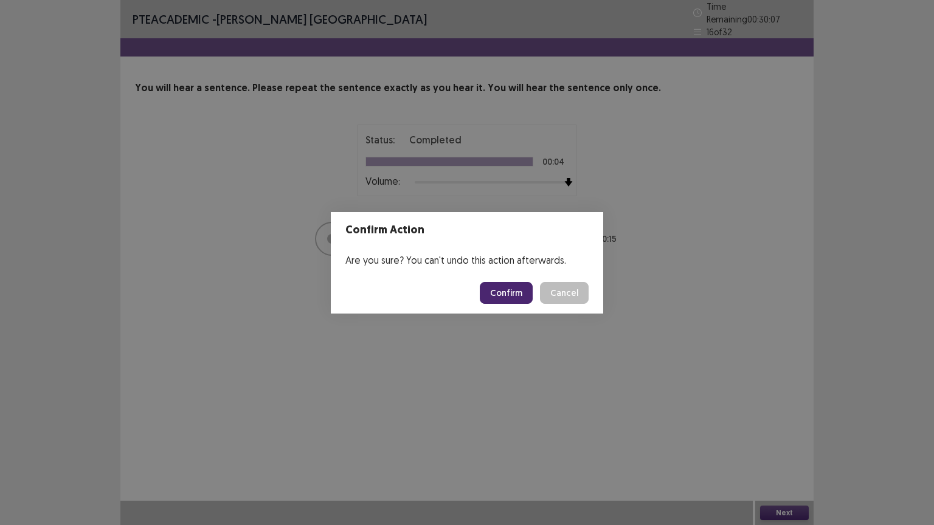
click at [511, 288] on button "Confirm" at bounding box center [506, 293] width 53 height 22
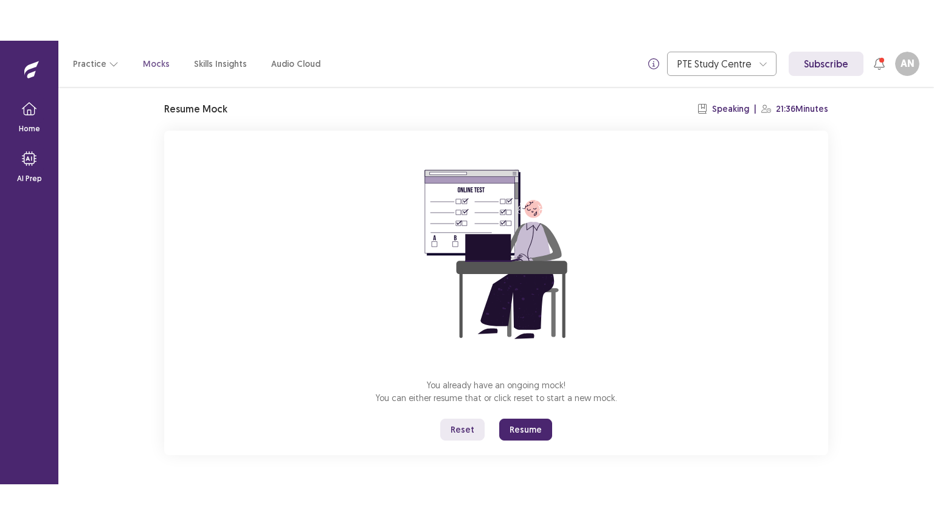
scroll to position [36, 0]
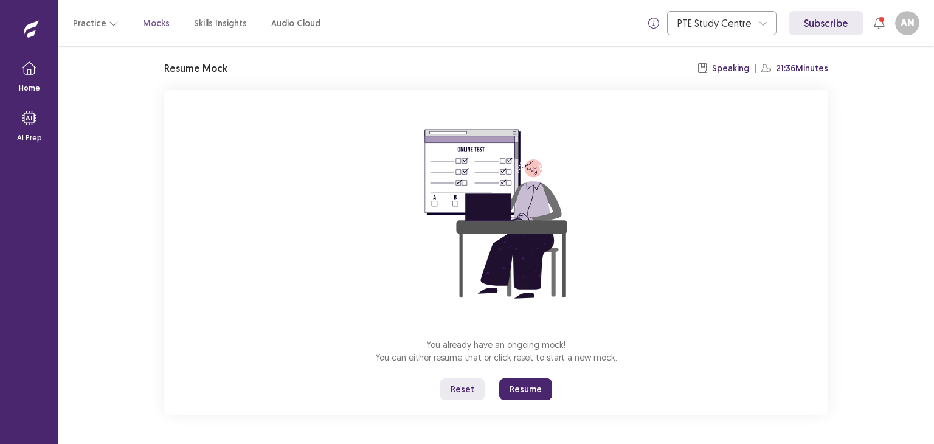
click at [517, 399] on button "Resume" at bounding box center [525, 389] width 53 height 22
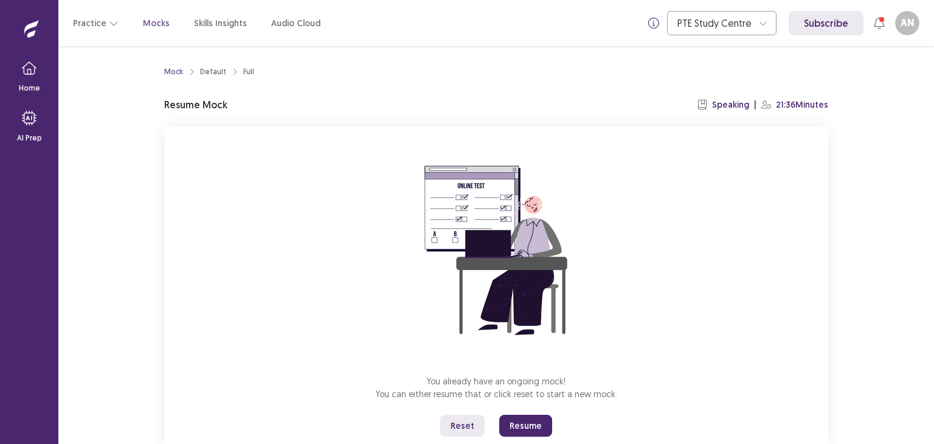
click at [523, 423] on button "Resume" at bounding box center [525, 426] width 53 height 22
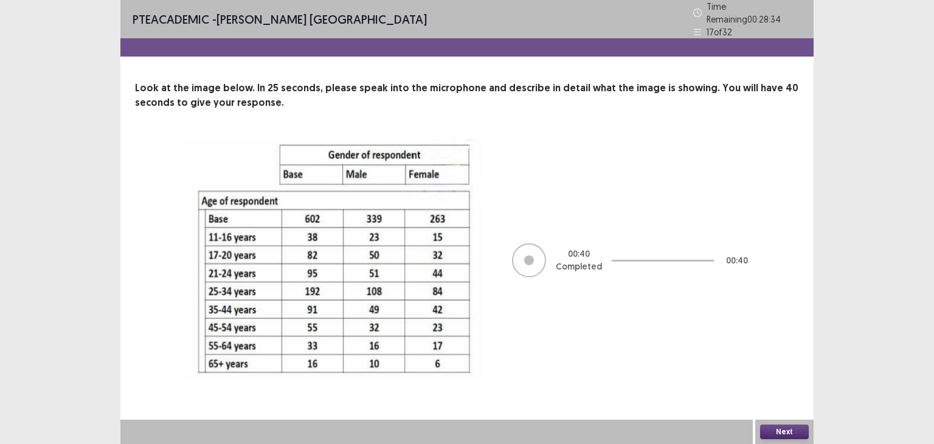
click at [783, 426] on button "Next" at bounding box center [784, 431] width 49 height 15
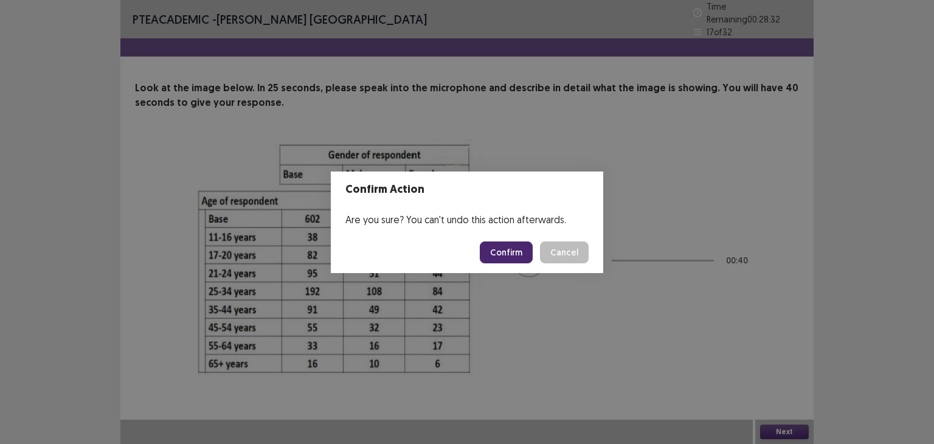
click at [519, 250] on button "Confirm" at bounding box center [506, 252] width 53 height 22
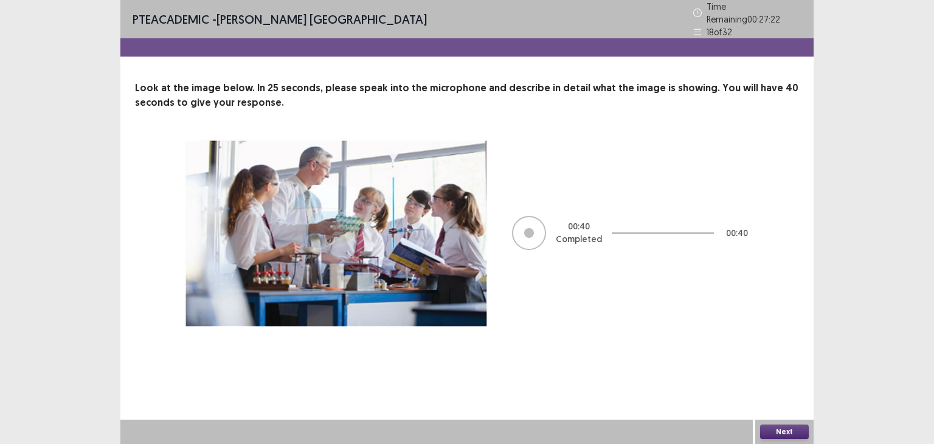
click at [799, 432] on button "Next" at bounding box center [784, 431] width 49 height 15
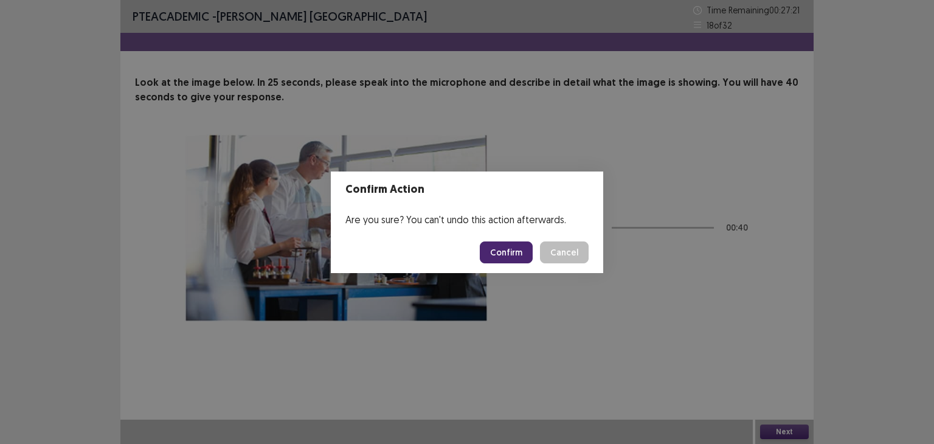
click at [520, 250] on button "Confirm" at bounding box center [506, 252] width 53 height 22
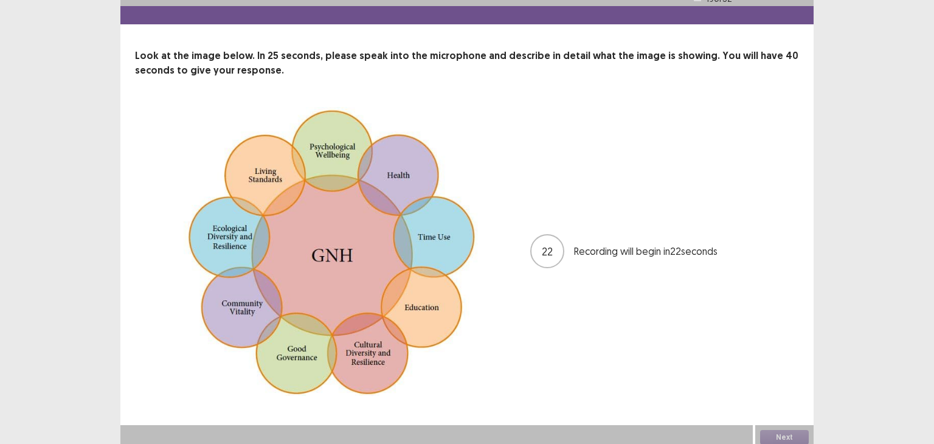
scroll to position [32, 0]
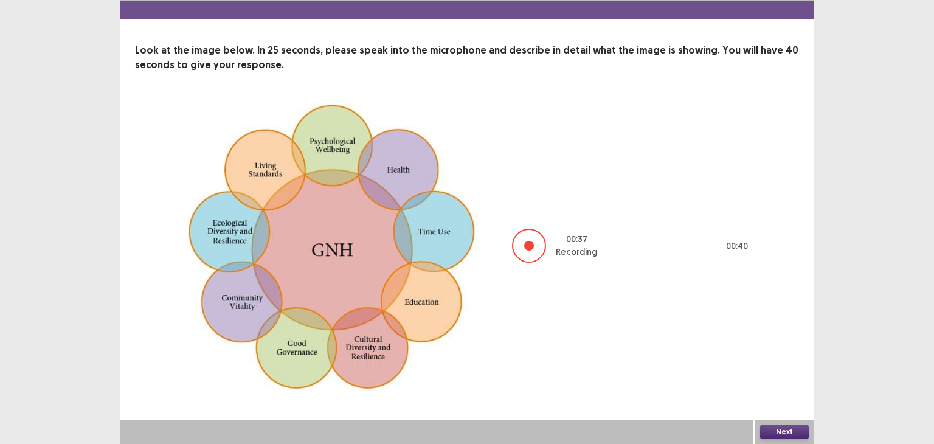
click at [779, 434] on button "Next" at bounding box center [784, 431] width 49 height 15
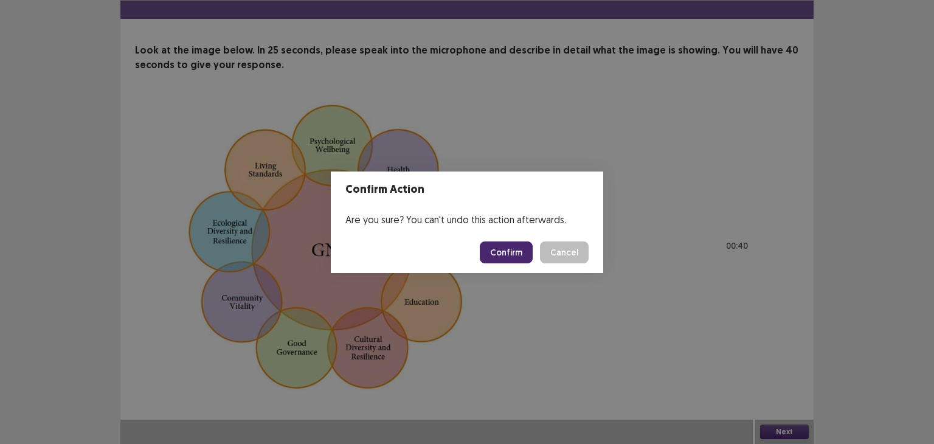
click at [520, 254] on button "Confirm" at bounding box center [506, 252] width 53 height 22
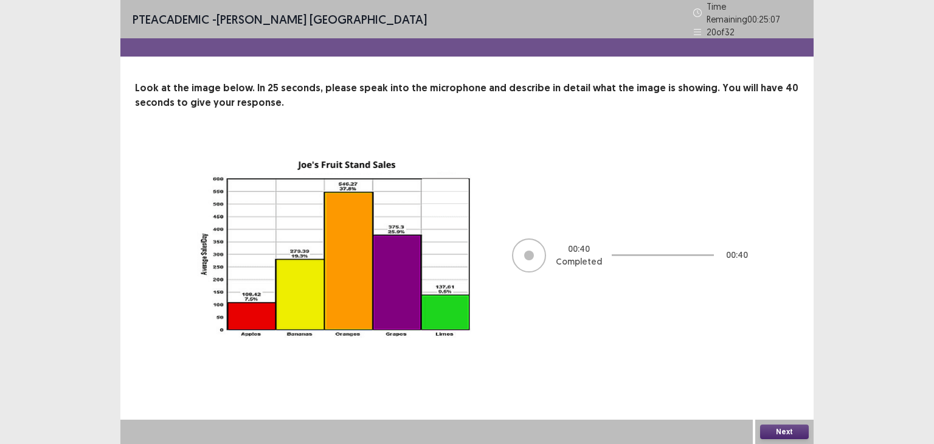
click at [773, 432] on button "Next" at bounding box center [784, 431] width 49 height 15
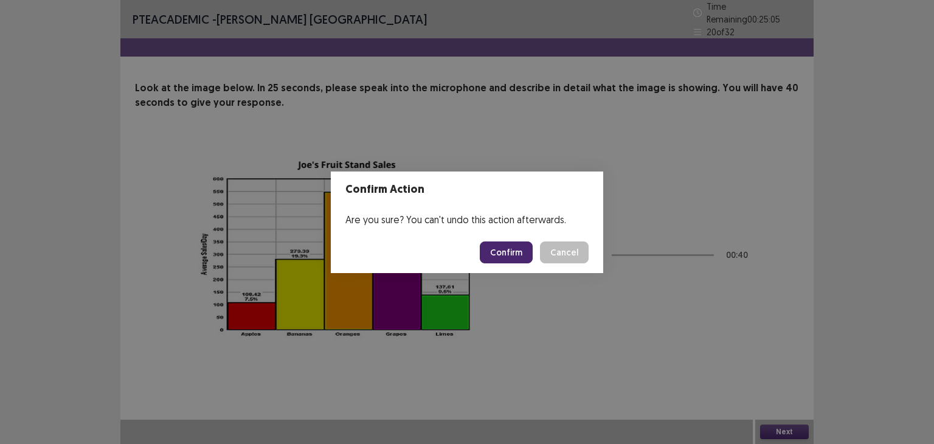
click at [503, 260] on button "Confirm" at bounding box center [506, 252] width 53 height 22
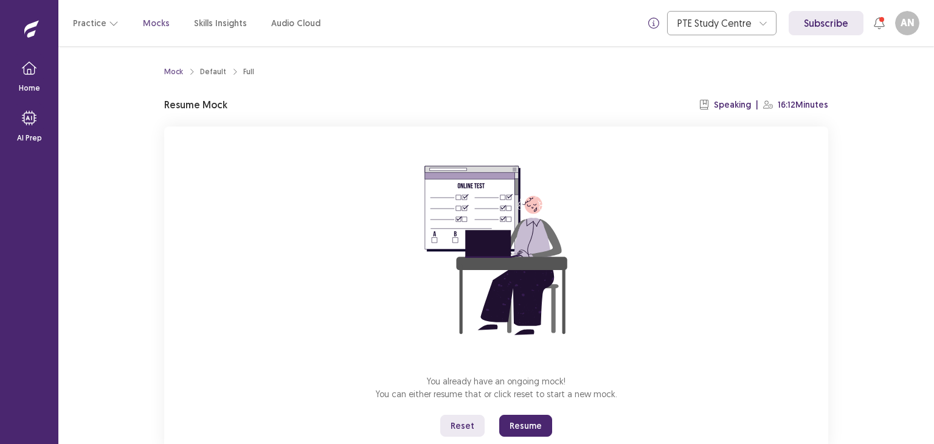
click at [525, 426] on button "Resume" at bounding box center [525, 426] width 53 height 22
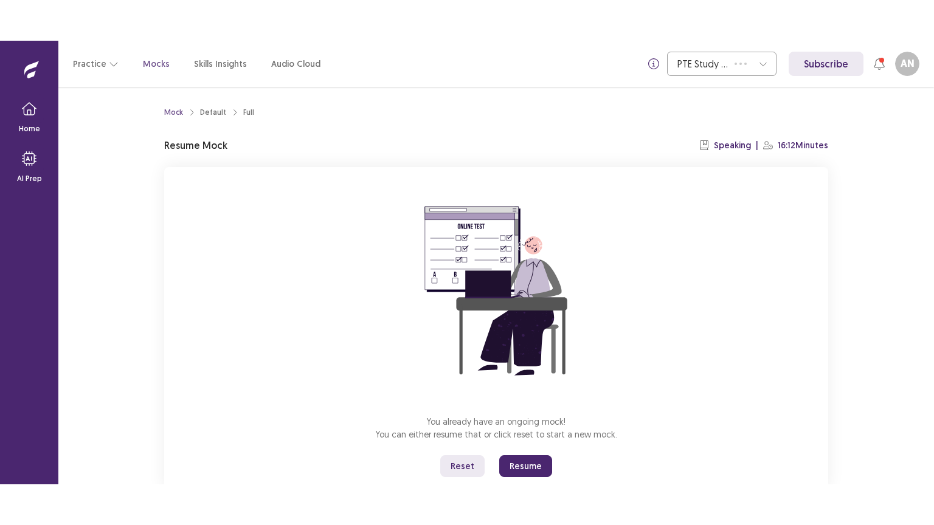
scroll to position [36, 0]
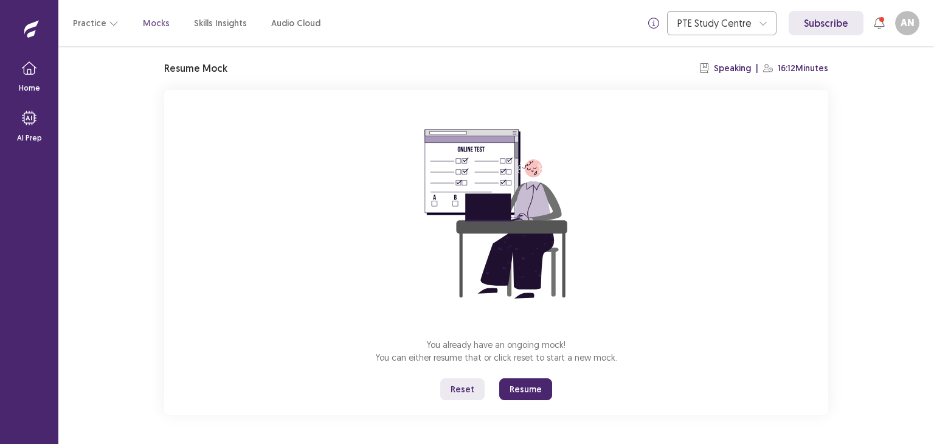
click at [528, 380] on button "Resume" at bounding box center [525, 389] width 53 height 22
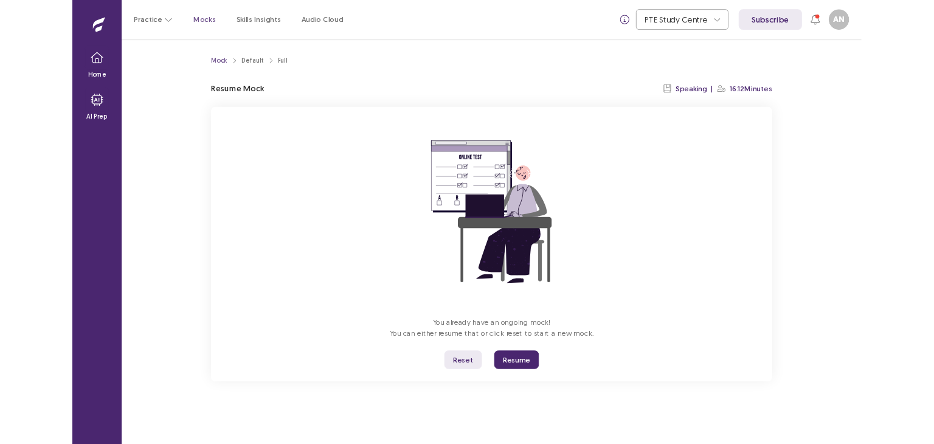
scroll to position [0, 0]
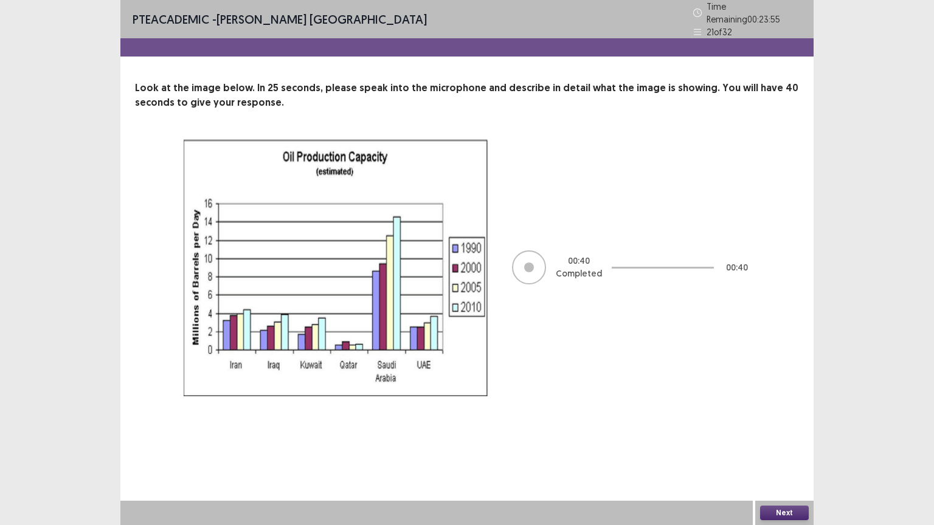
click at [773, 443] on button "Next" at bounding box center [784, 513] width 49 height 15
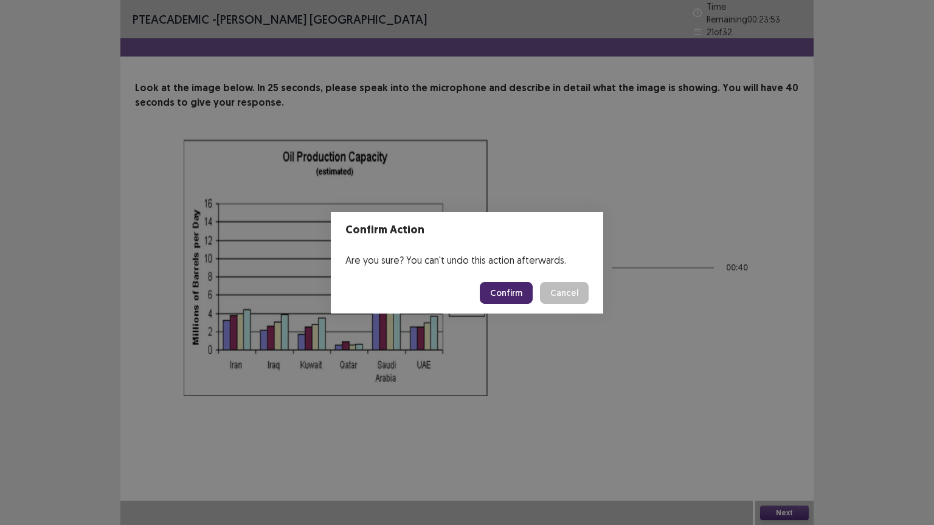
click at [500, 289] on button "Confirm" at bounding box center [506, 293] width 53 height 22
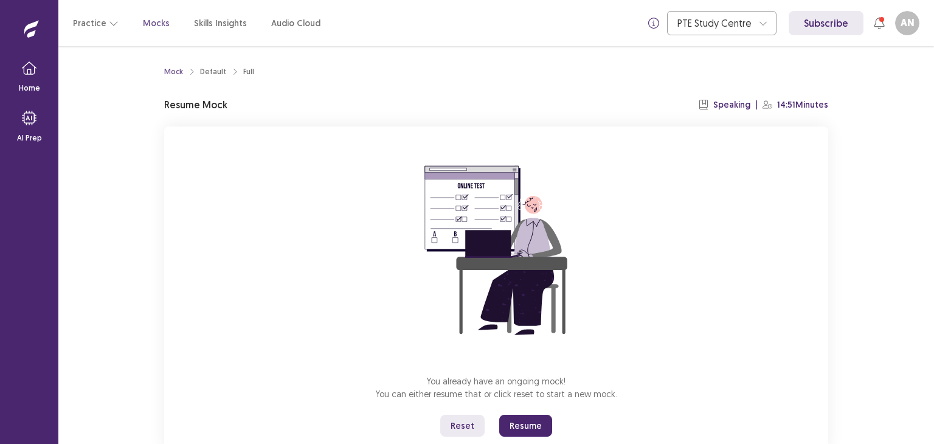
click at [521, 419] on button "Resume" at bounding box center [525, 426] width 53 height 22
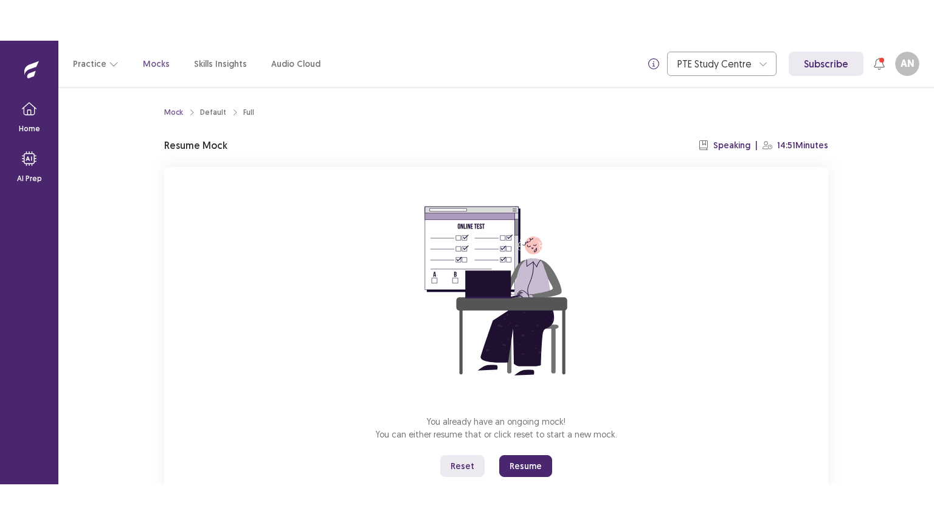
scroll to position [36, 0]
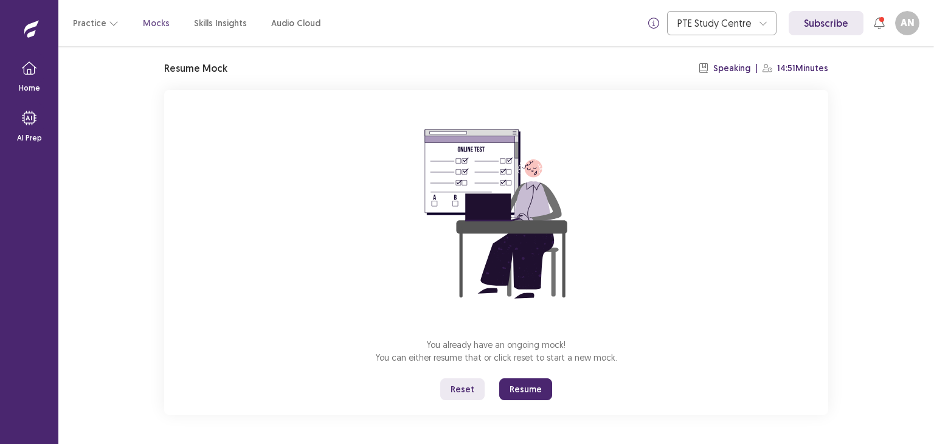
click at [532, 390] on button "Resume" at bounding box center [525, 389] width 53 height 22
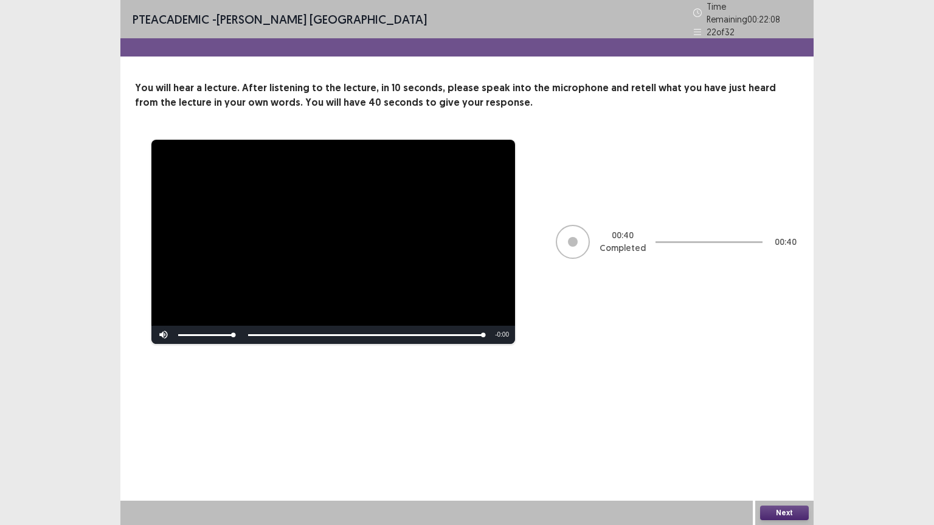
click at [773, 443] on button "Next" at bounding box center [784, 513] width 49 height 15
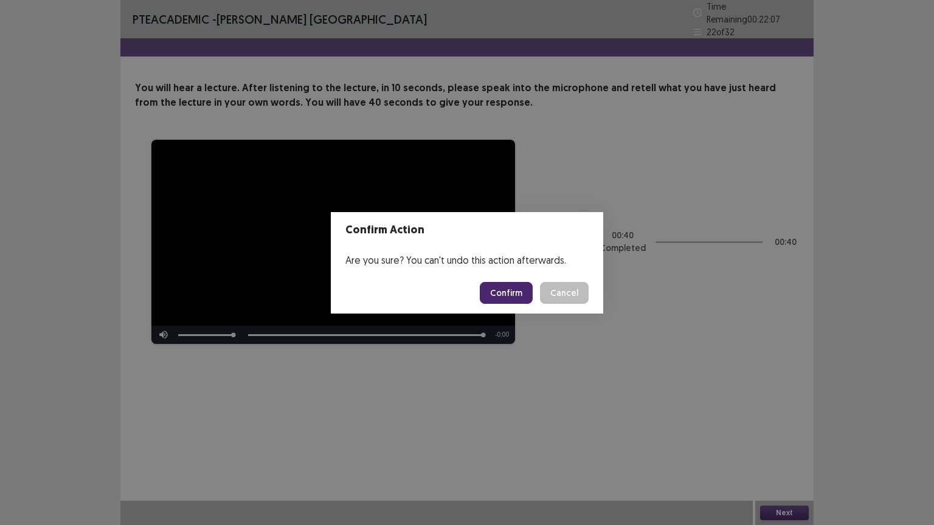
click at [508, 290] on button "Confirm" at bounding box center [506, 293] width 53 height 22
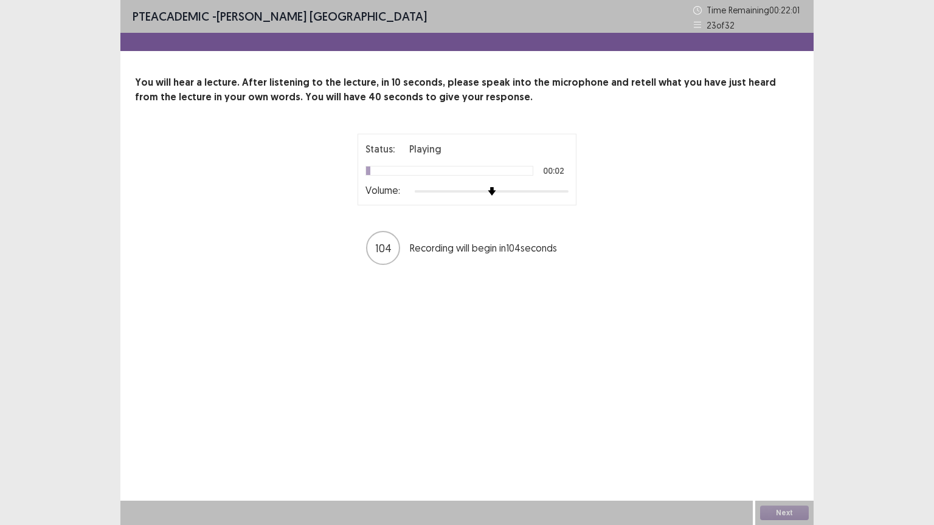
click at [564, 192] on div "Status: Playing 00:02 Volume:" at bounding box center [466, 170] width 219 height 72
click at [564, 192] on div at bounding box center [492, 192] width 154 height 10
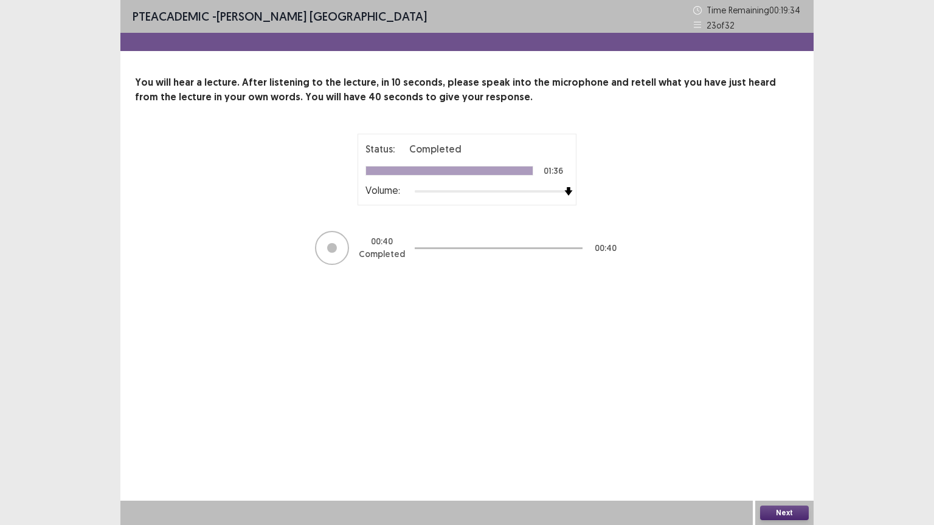
click at [782, 443] on button "Next" at bounding box center [784, 513] width 49 height 15
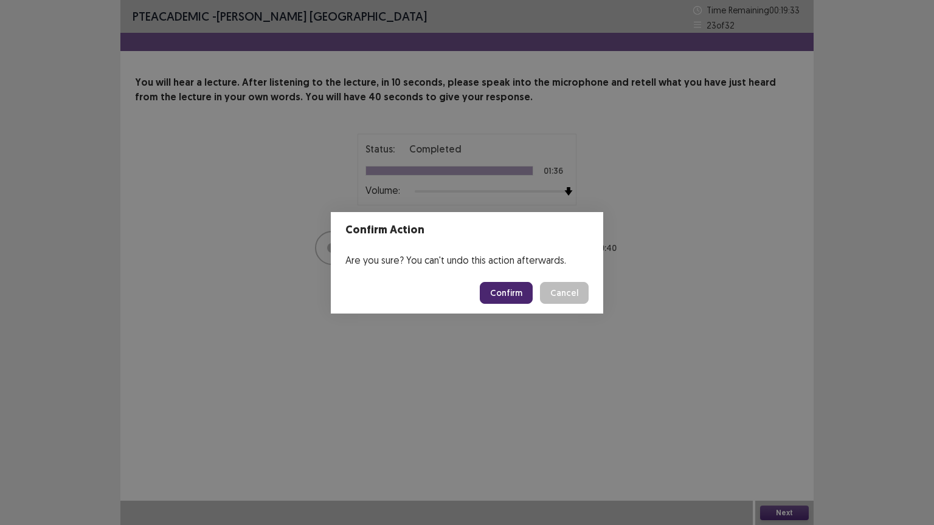
click at [516, 297] on button "Confirm" at bounding box center [506, 293] width 53 height 22
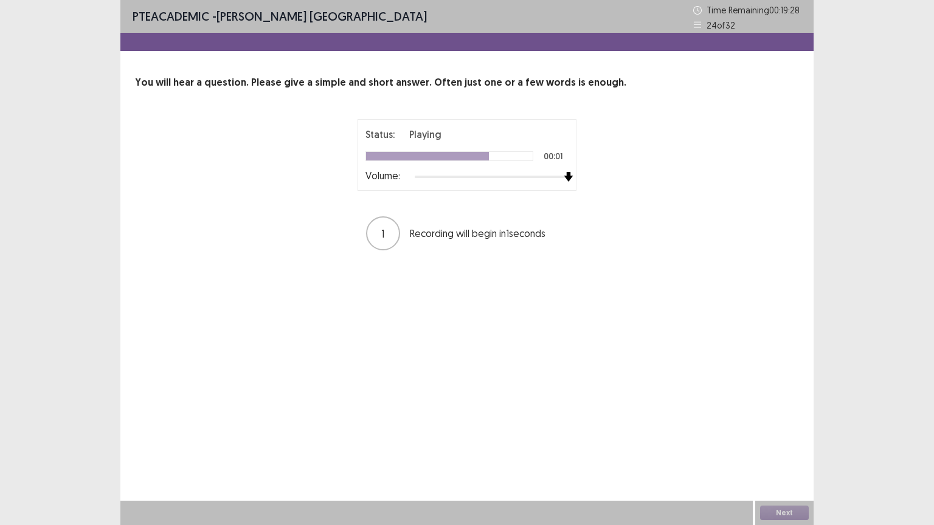
click at [567, 178] on div at bounding box center [492, 177] width 154 height 10
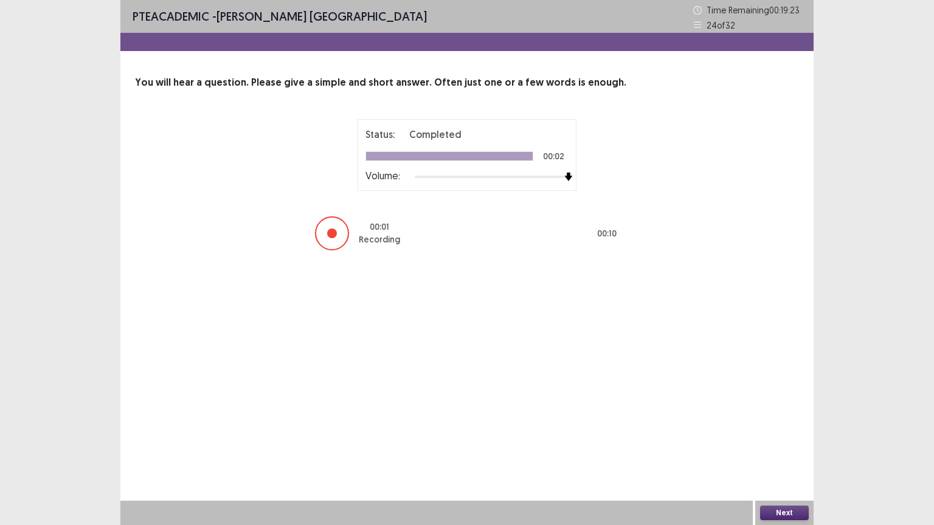
click at [787, 443] on button "Next" at bounding box center [784, 513] width 49 height 15
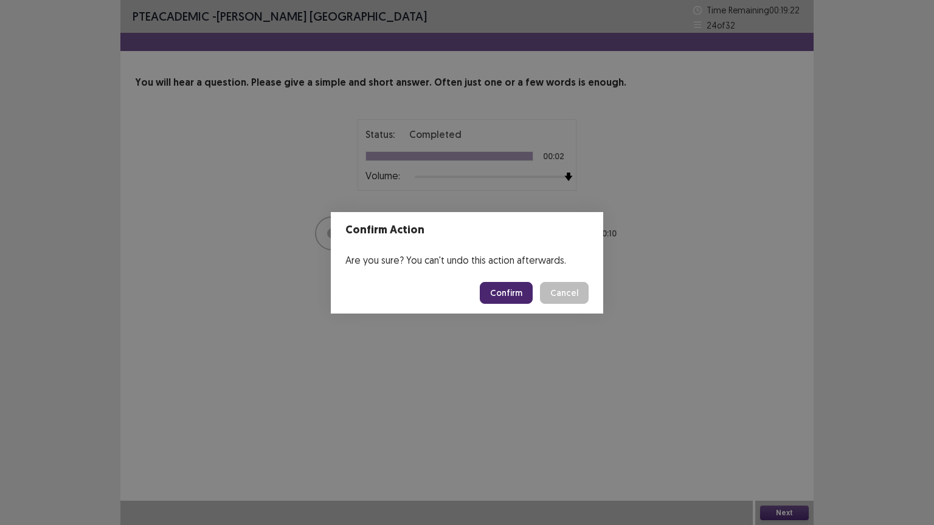
click at [522, 292] on button "Confirm" at bounding box center [506, 293] width 53 height 22
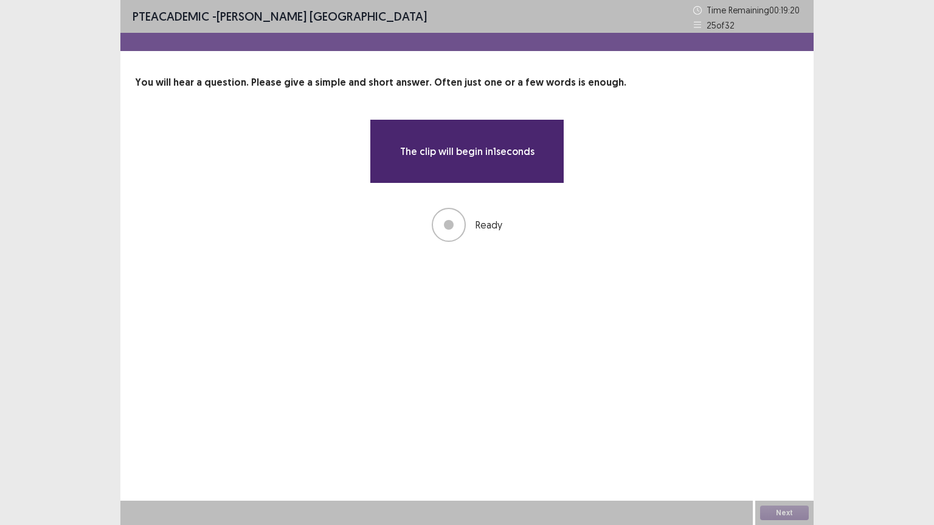
click at [522, 292] on div "PTE academic - Asmita Nepal Time Remaining 00 : 19 : 20 25 of 32 You will hear …" at bounding box center [466, 262] width 693 height 525
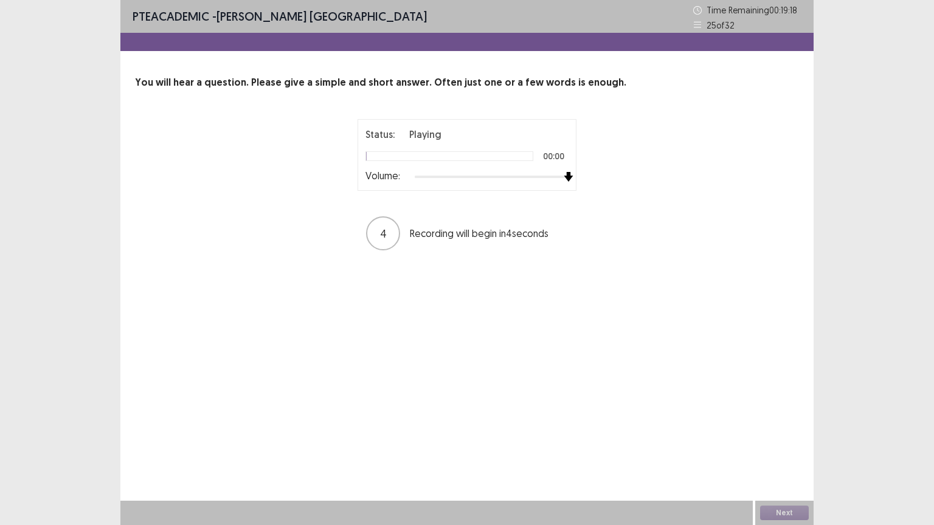
click at [567, 178] on div at bounding box center [492, 177] width 154 height 10
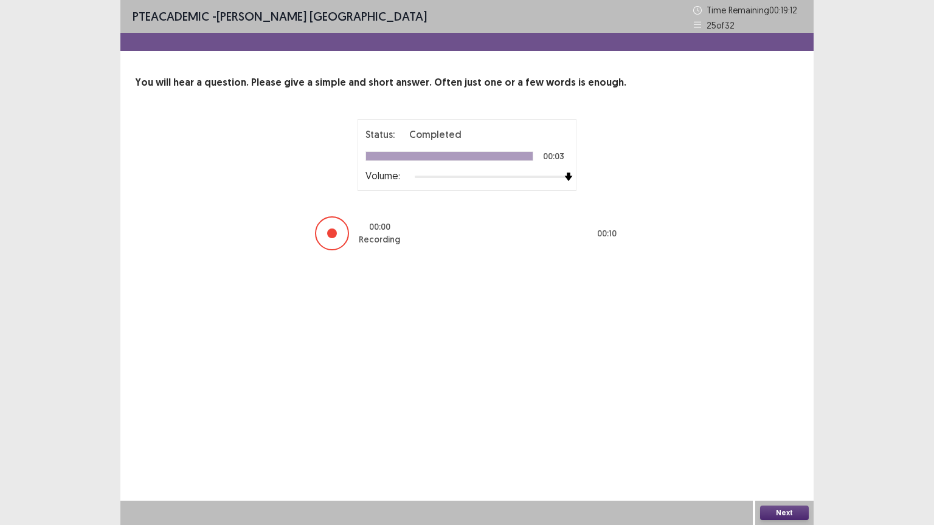
click at [779, 443] on button "Next" at bounding box center [784, 513] width 49 height 15
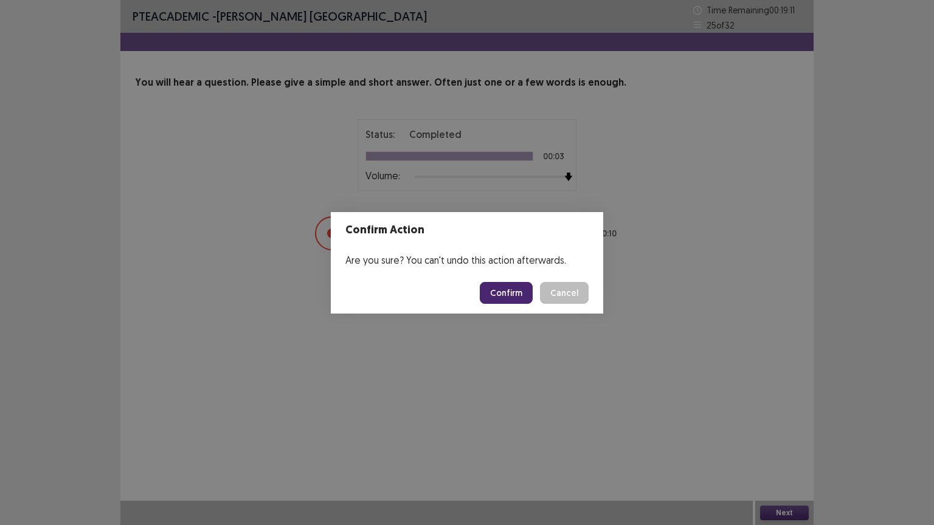
click at [505, 293] on button "Confirm" at bounding box center [506, 293] width 53 height 22
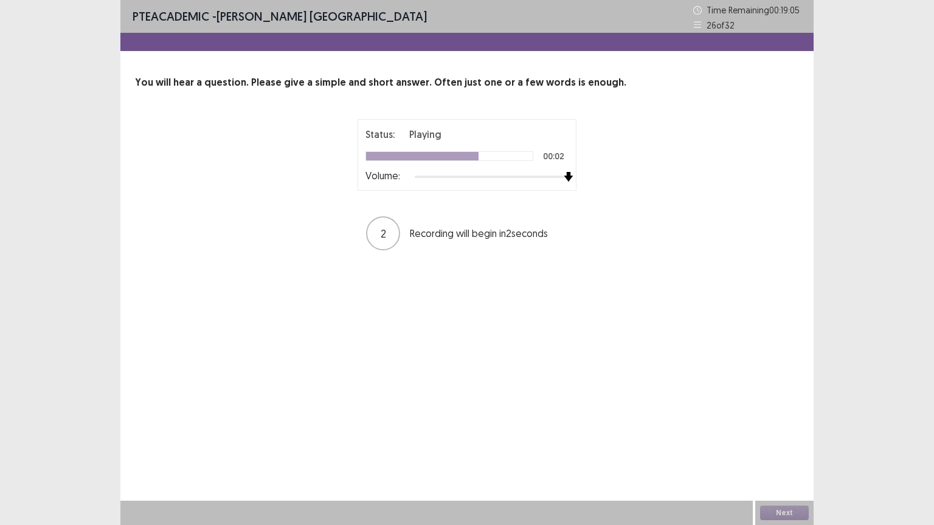
click at [567, 177] on div at bounding box center [492, 177] width 154 height 10
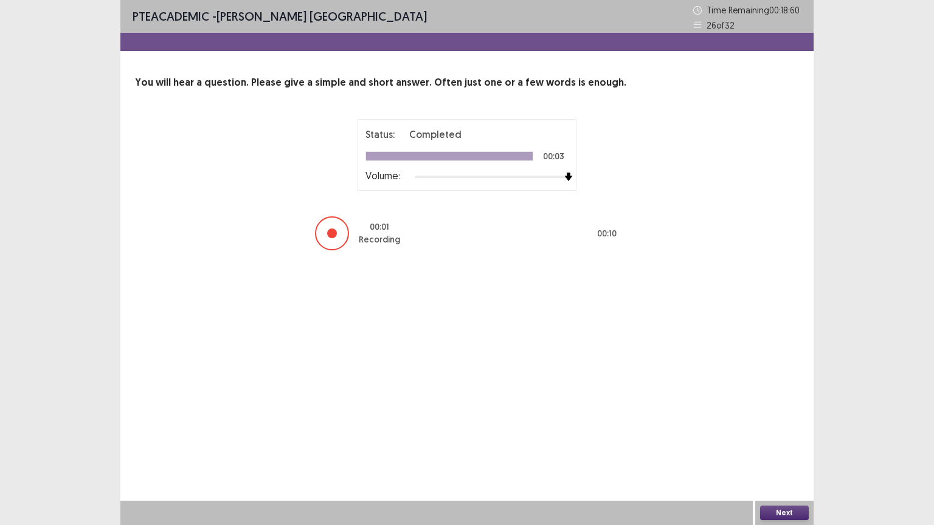
click at [776, 443] on button "Next" at bounding box center [784, 513] width 49 height 15
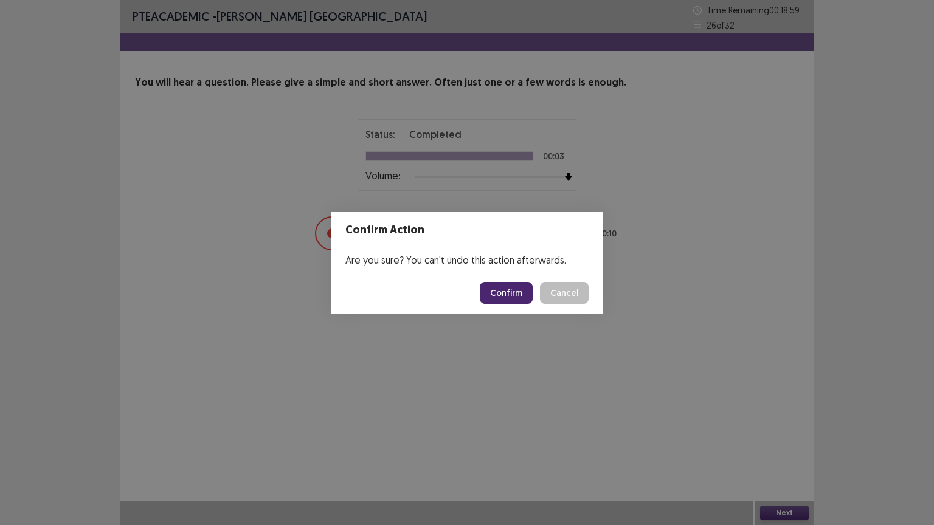
click at [520, 298] on button "Confirm" at bounding box center [506, 293] width 53 height 22
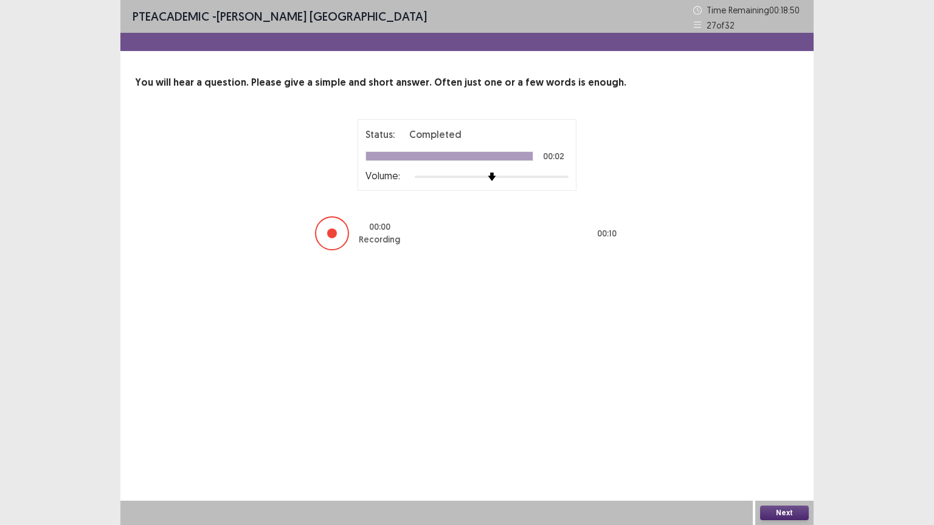
click at [787, 443] on button "Next" at bounding box center [784, 513] width 49 height 15
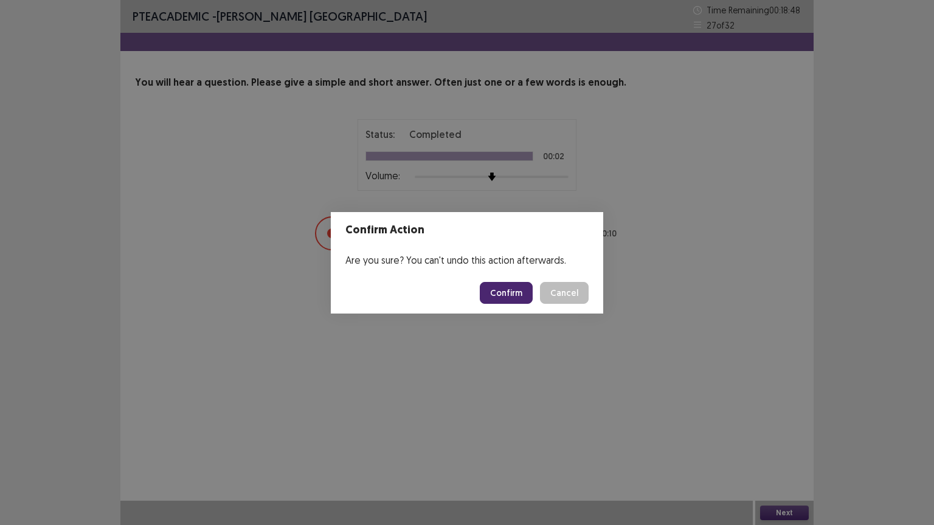
click at [519, 296] on button "Confirm" at bounding box center [506, 293] width 53 height 22
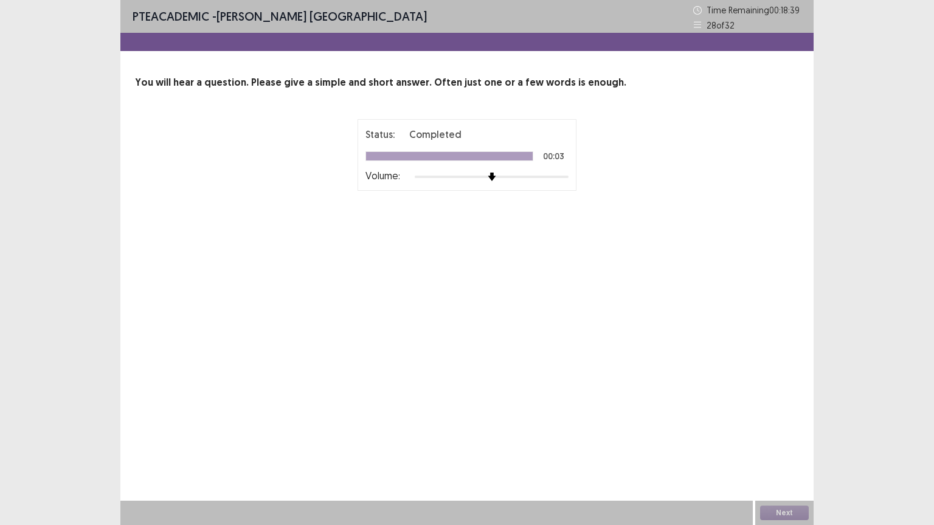
click at [787, 443] on div "Next" at bounding box center [784, 513] width 58 height 24
click at [787, 443] on button "Next" at bounding box center [784, 513] width 49 height 15
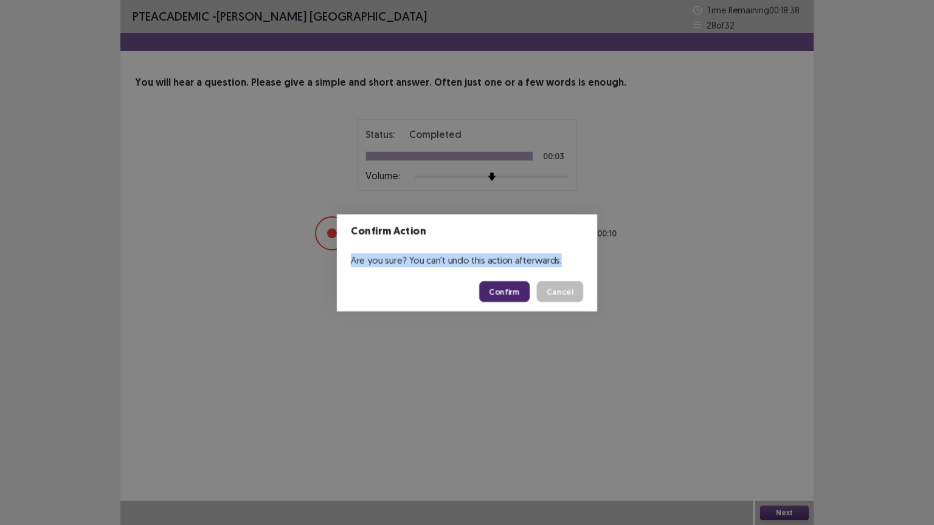
click at [787, 443] on div "Confirm Action Are you sure? You can't undo this action afterwards. Confirm Can…" at bounding box center [467, 262] width 934 height 525
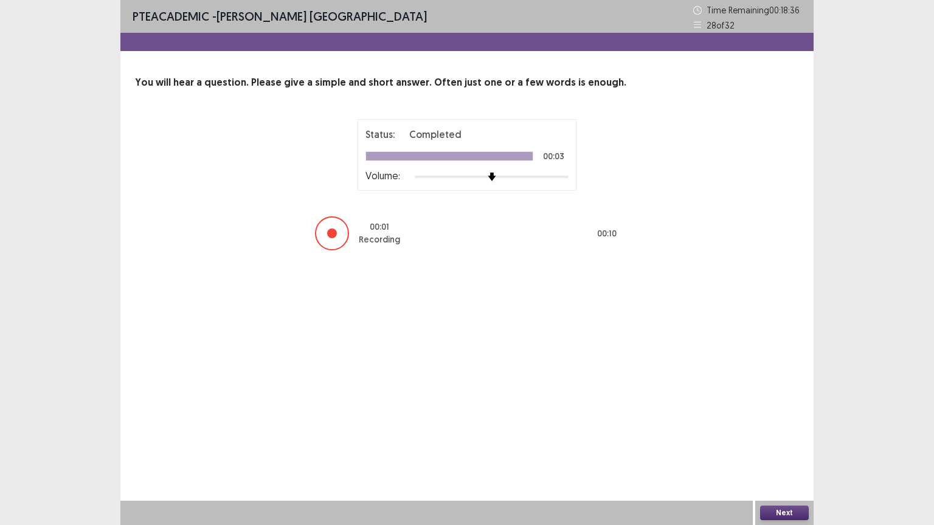
click at [775, 443] on button "Next" at bounding box center [784, 513] width 49 height 15
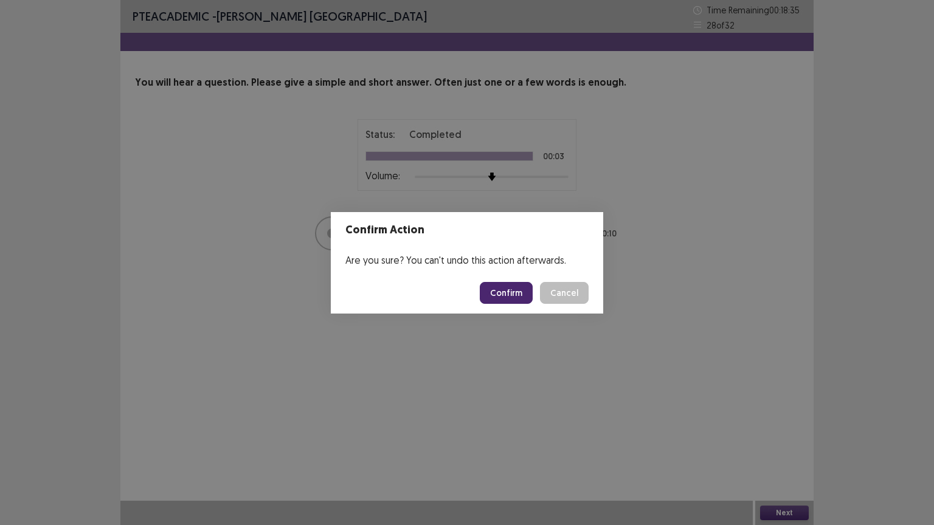
click at [494, 292] on button "Confirm" at bounding box center [506, 293] width 53 height 22
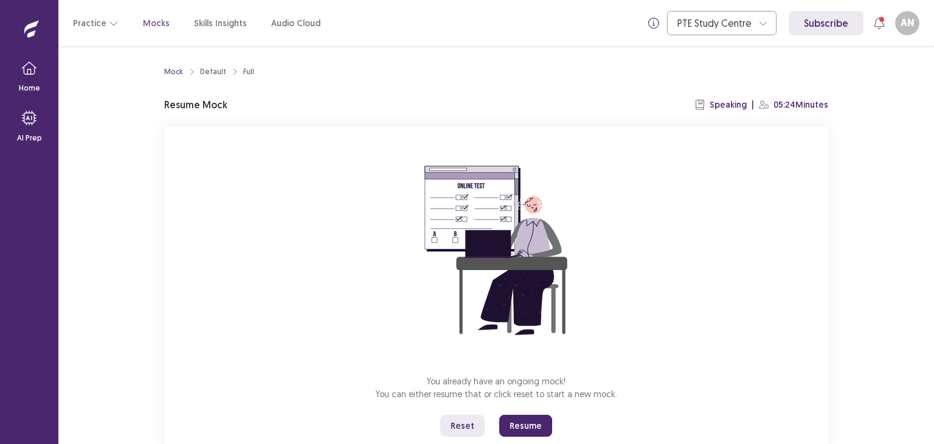
click at [516, 423] on button "Resume" at bounding box center [525, 426] width 53 height 22
click at [521, 420] on button "Resume" at bounding box center [525, 426] width 53 height 22
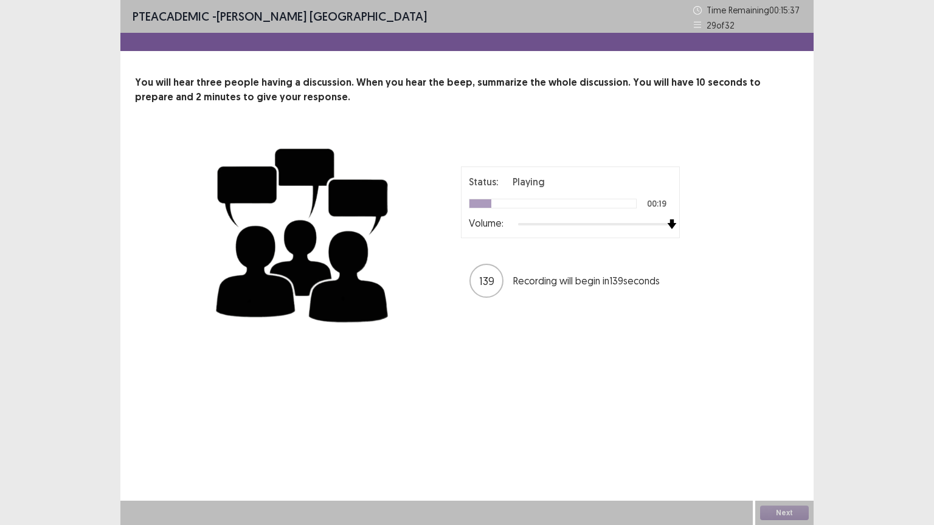
click at [667, 226] on div at bounding box center [595, 224] width 154 height 10
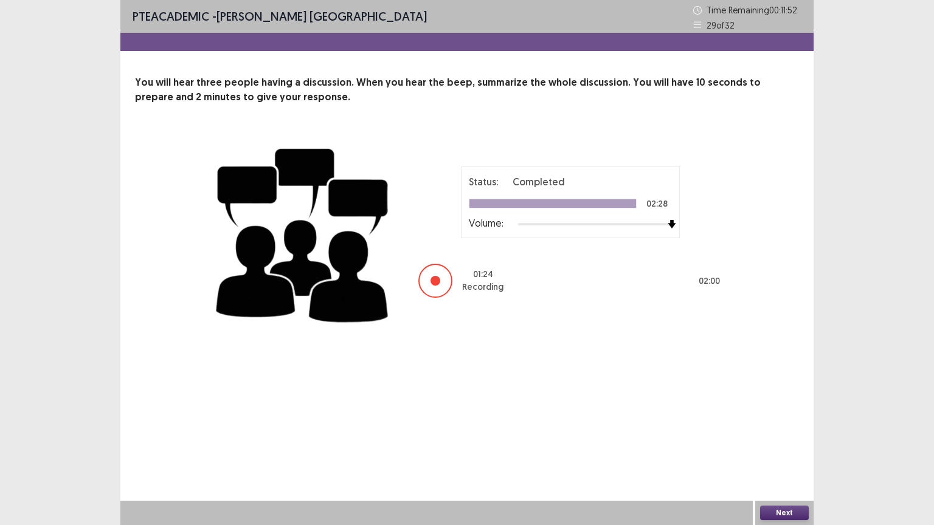
click at [785, 443] on button "Next" at bounding box center [784, 513] width 49 height 15
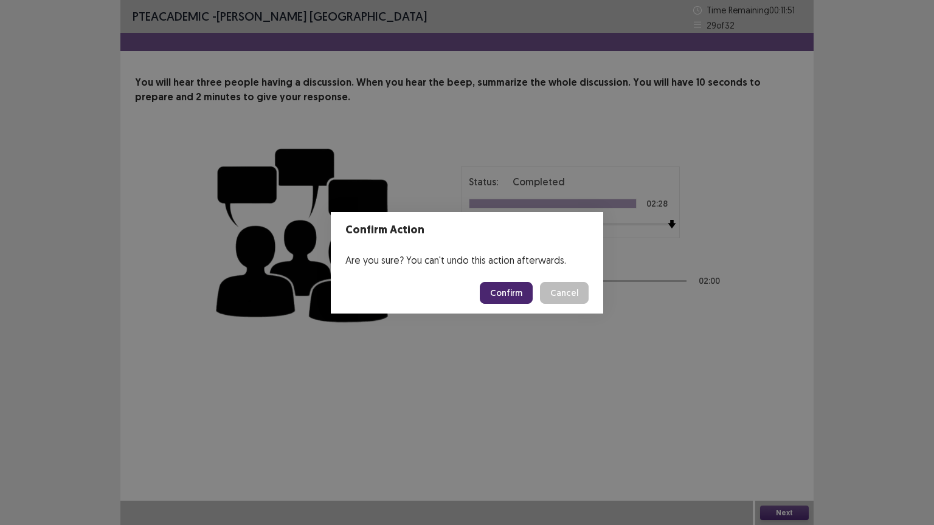
click at [516, 288] on button "Confirm" at bounding box center [506, 293] width 53 height 22
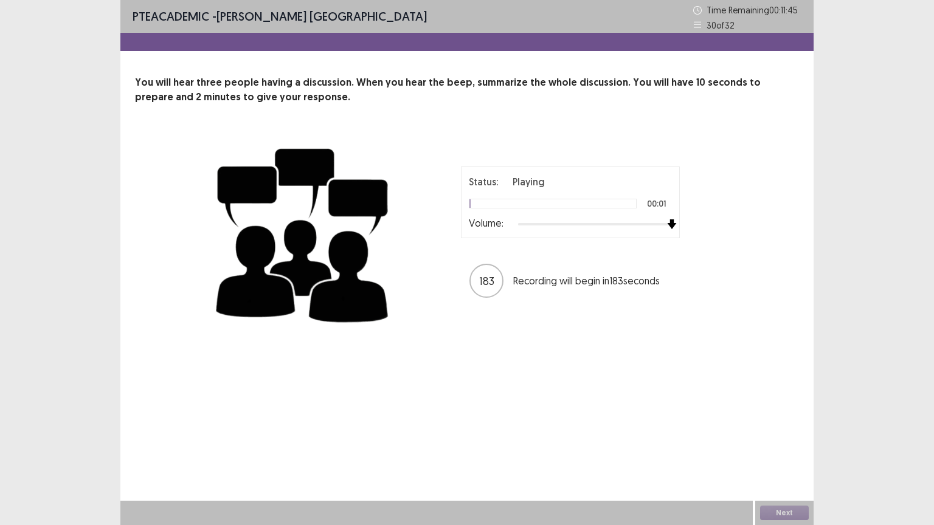
click at [669, 223] on div at bounding box center [595, 224] width 154 height 10
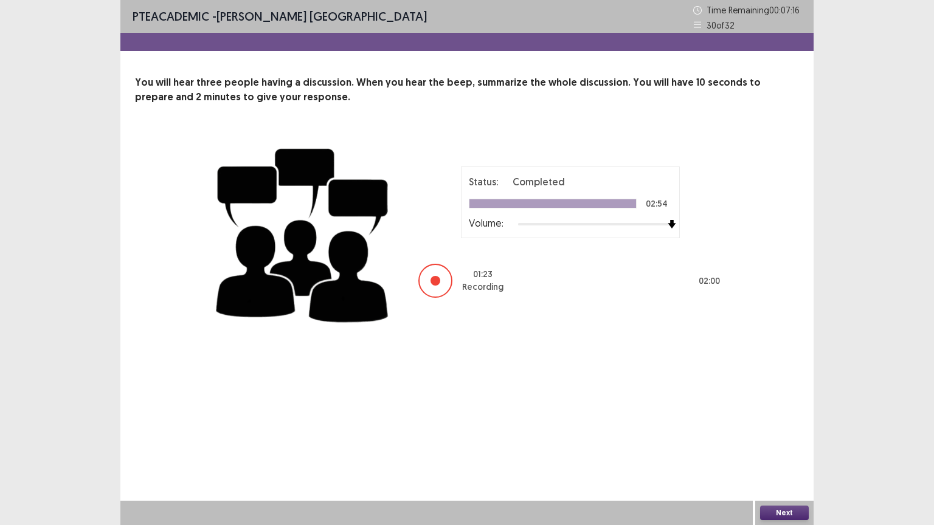
click at [798, 443] on button "Next" at bounding box center [784, 513] width 49 height 15
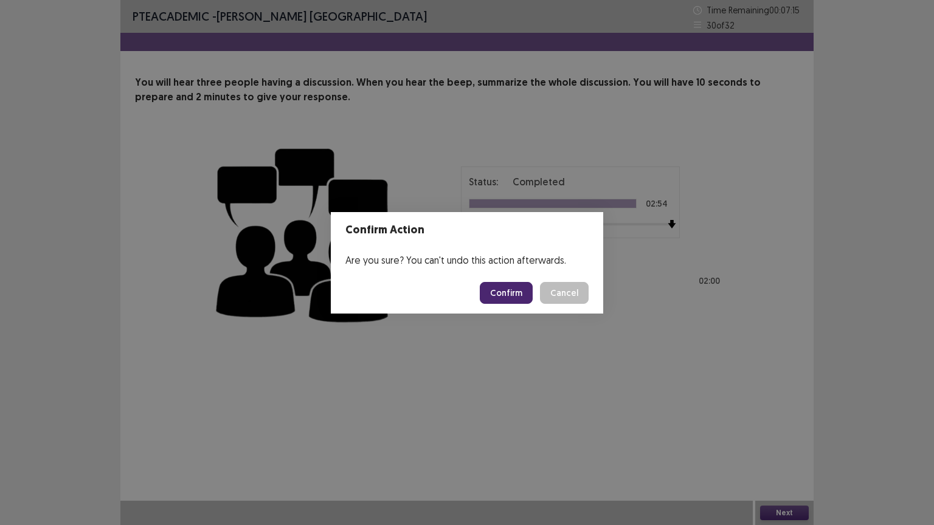
click at [518, 295] on button "Confirm" at bounding box center [506, 293] width 53 height 22
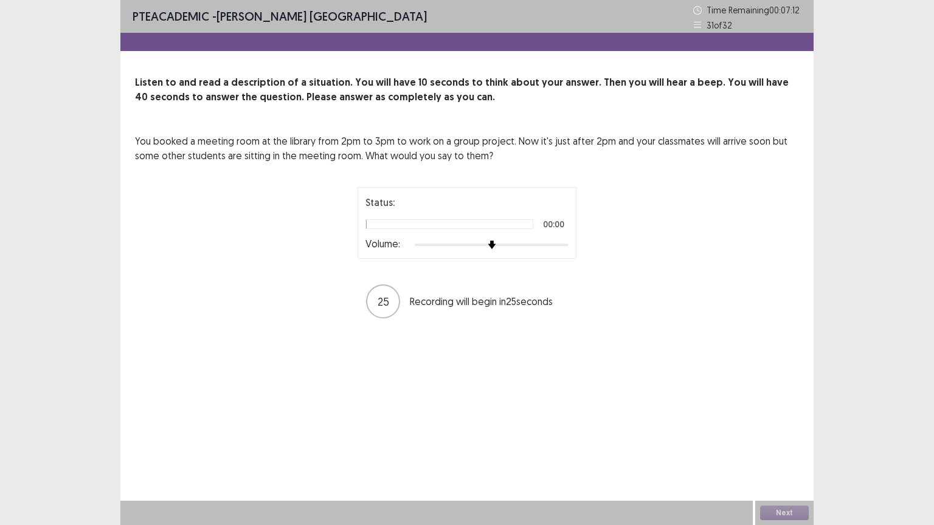
click at [518, 295] on p "Recording will begin in 25 seconds" at bounding box center [489, 301] width 158 height 15
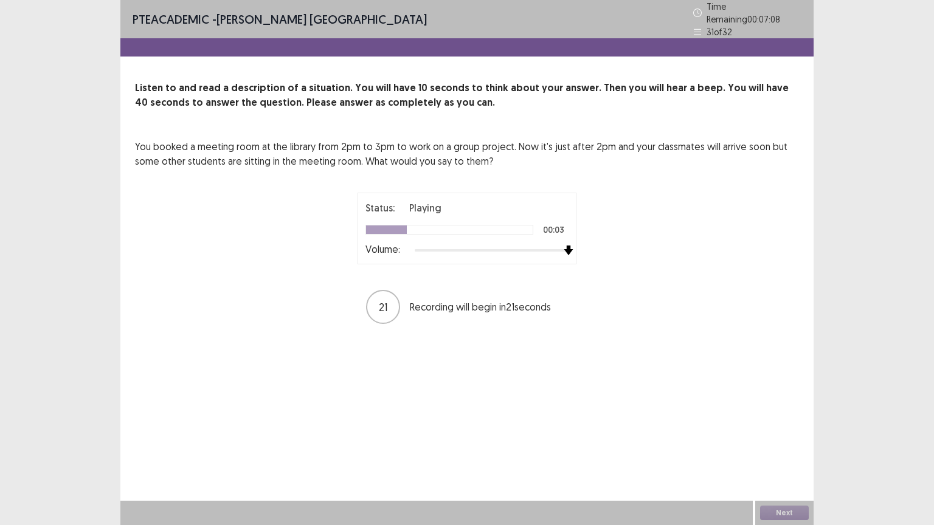
click at [566, 246] on div at bounding box center [492, 251] width 154 height 10
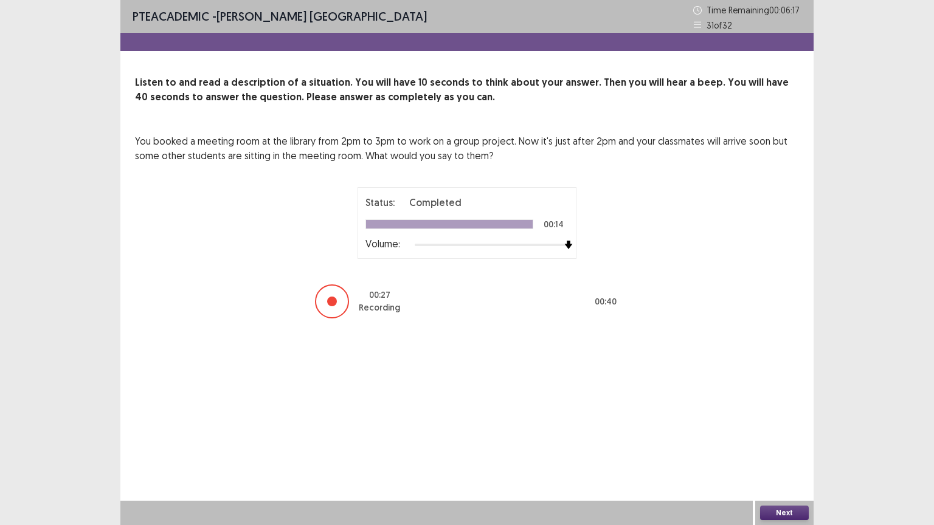
click at [785, 443] on button "Next" at bounding box center [784, 513] width 49 height 15
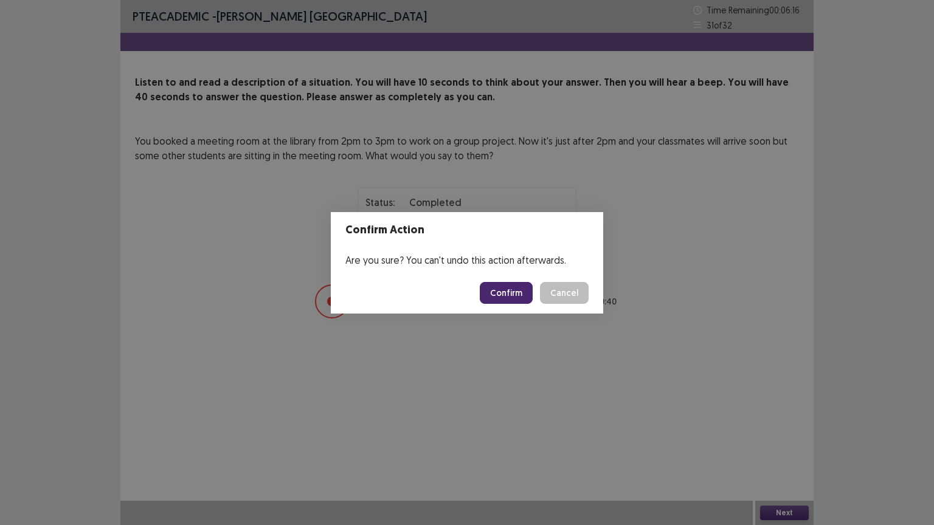
click at [519, 299] on button "Confirm" at bounding box center [506, 293] width 53 height 22
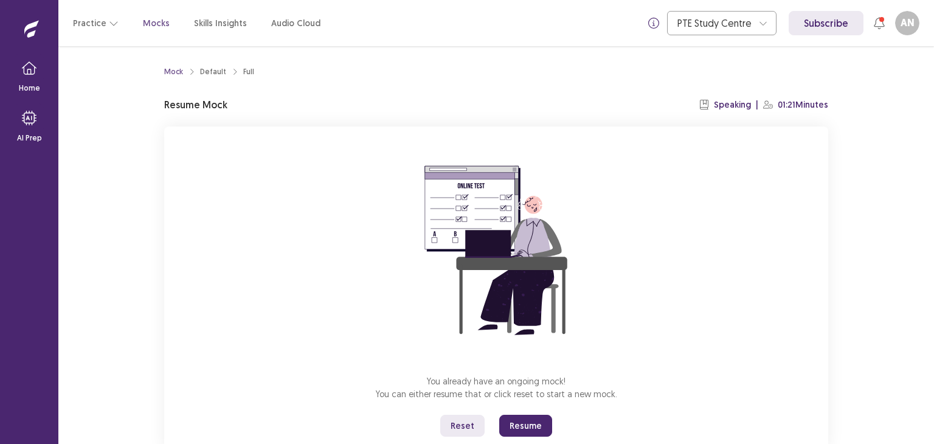
click at [525, 427] on button "Resume" at bounding box center [525, 426] width 53 height 22
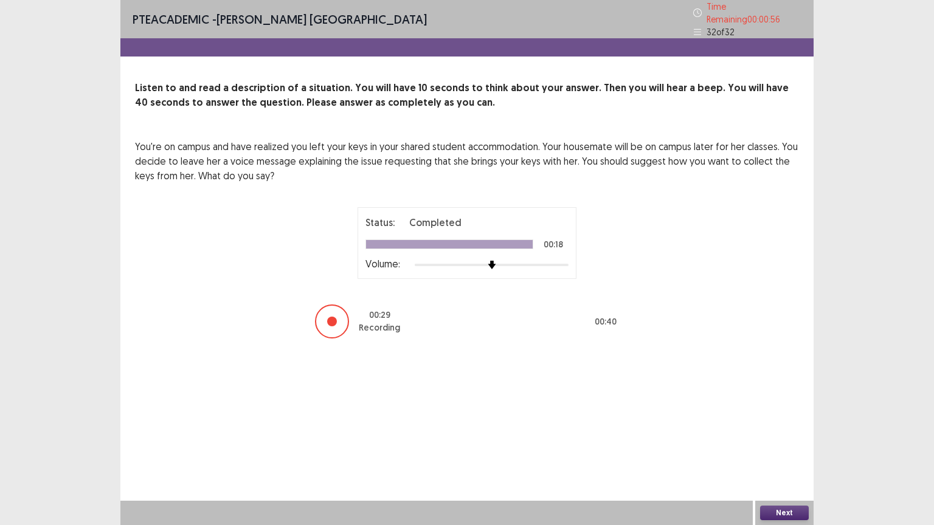
click at [790, 443] on button "Next" at bounding box center [784, 513] width 49 height 15
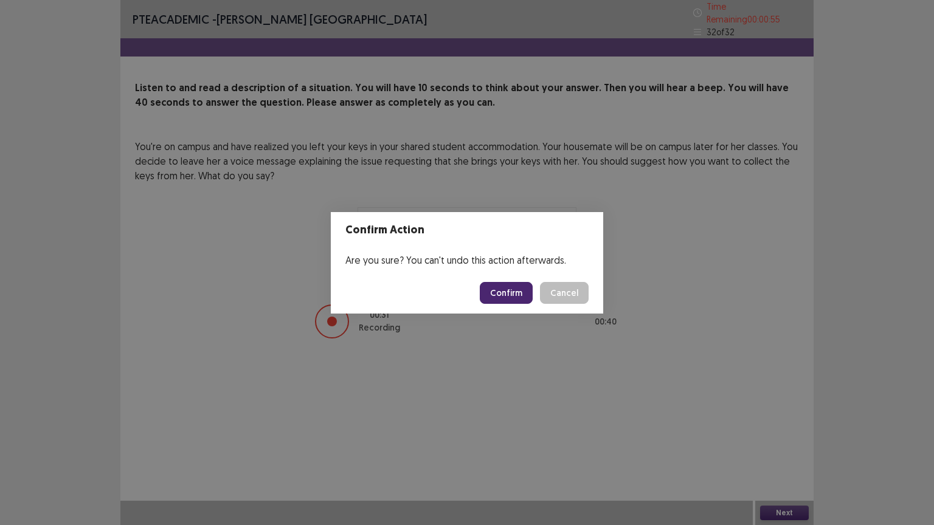
click at [514, 285] on button "Confirm" at bounding box center [506, 293] width 53 height 22
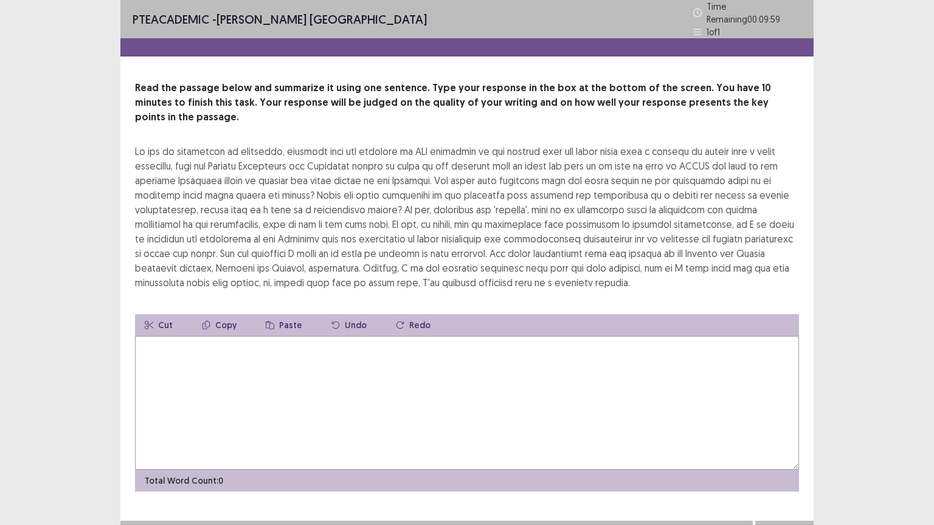
click at [353, 373] on textarea at bounding box center [467, 403] width 664 height 134
click at [348, 371] on textarea at bounding box center [467, 403] width 664 height 134
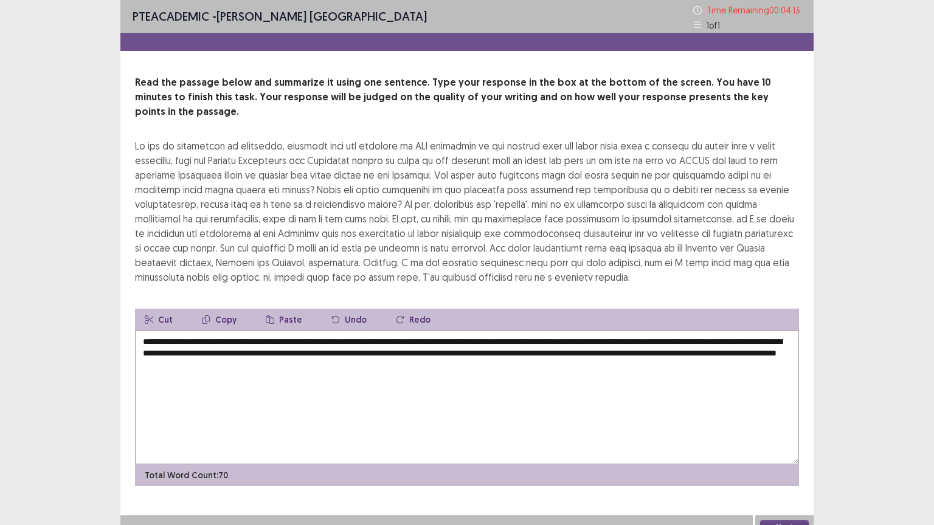
type textarea "**********"
click at [790, 443] on button "Next" at bounding box center [784, 527] width 49 height 15
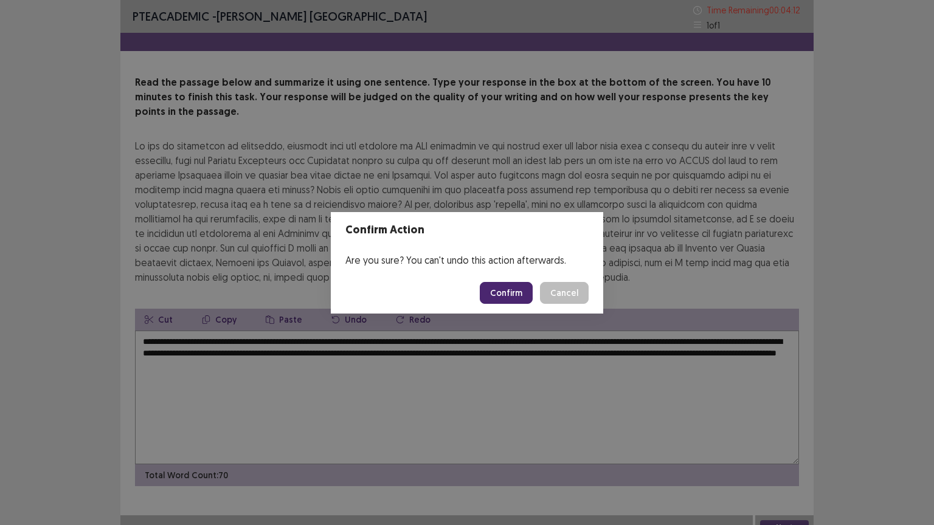
click at [508, 296] on button "Confirm" at bounding box center [506, 293] width 53 height 22
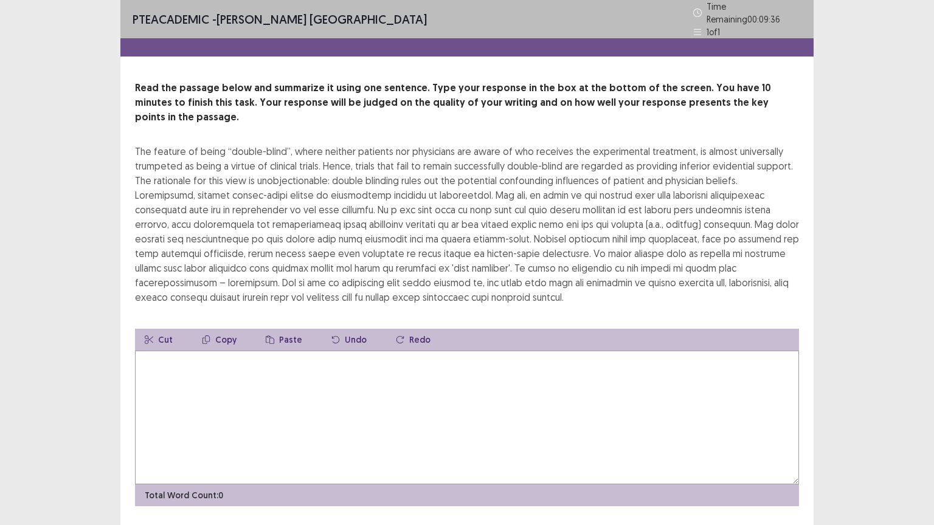
click at [323, 368] on textarea at bounding box center [467, 418] width 664 height 134
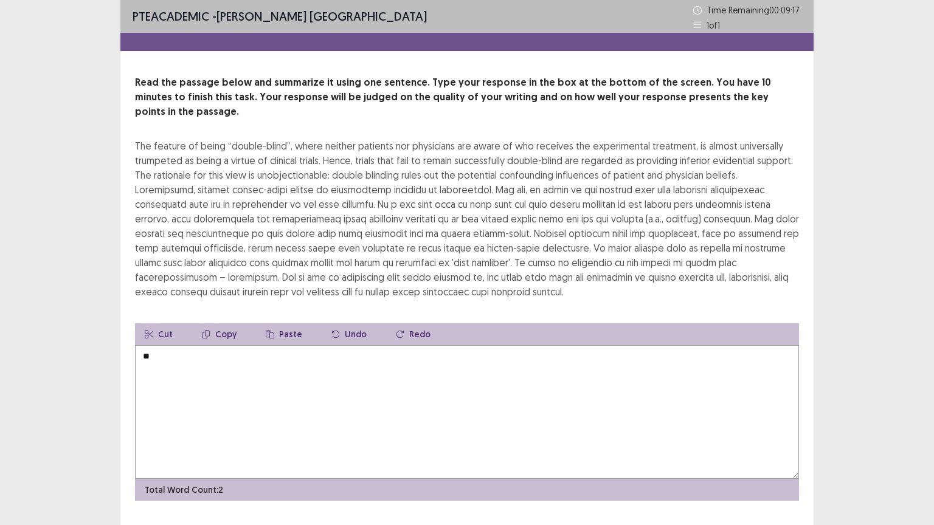
type textarea "*"
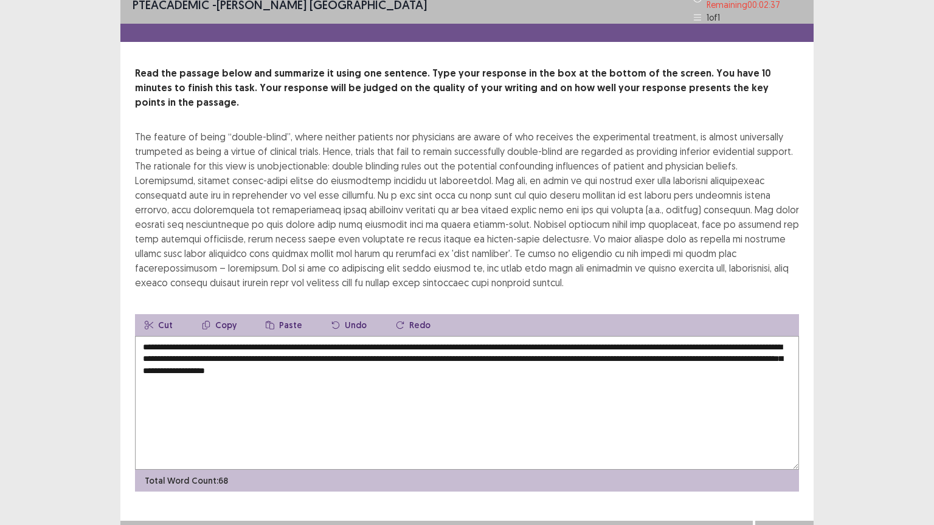
scroll to position [14, 0]
type textarea "**********"
click at [782, 443] on button "Next" at bounding box center [784, 533] width 49 height 15
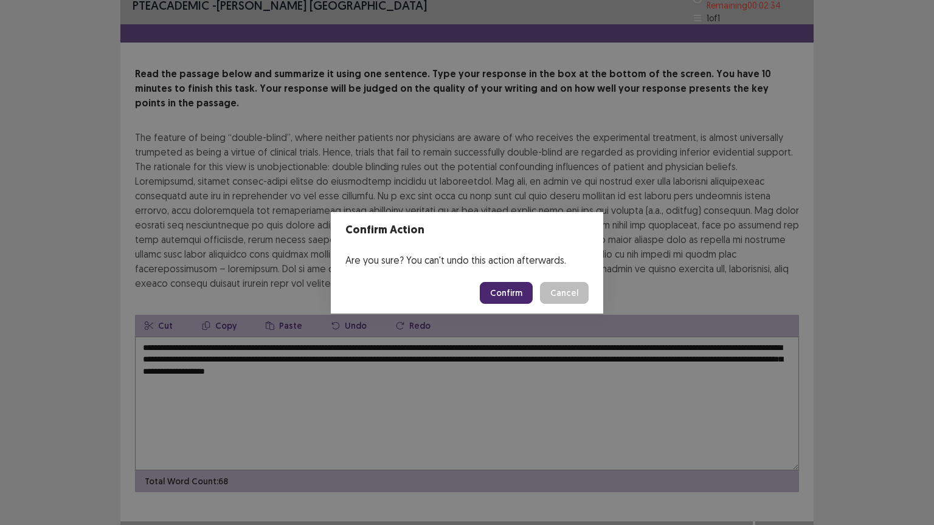
click at [497, 293] on button "Confirm" at bounding box center [506, 293] width 53 height 22
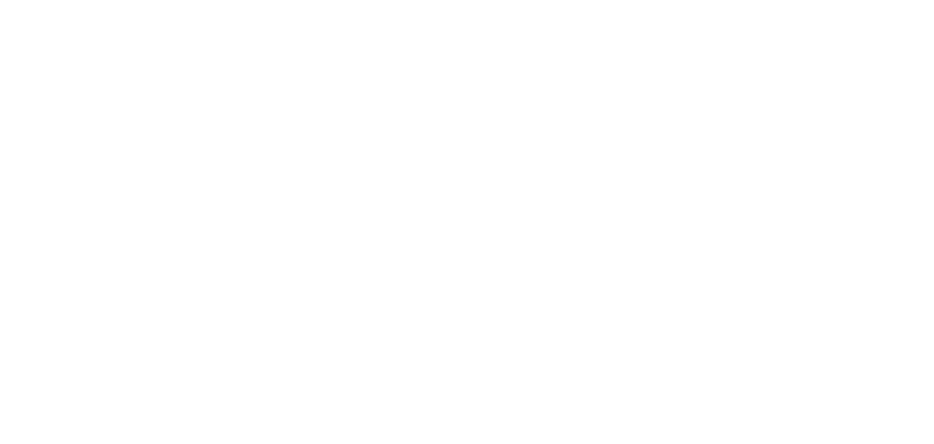
scroll to position [0, 0]
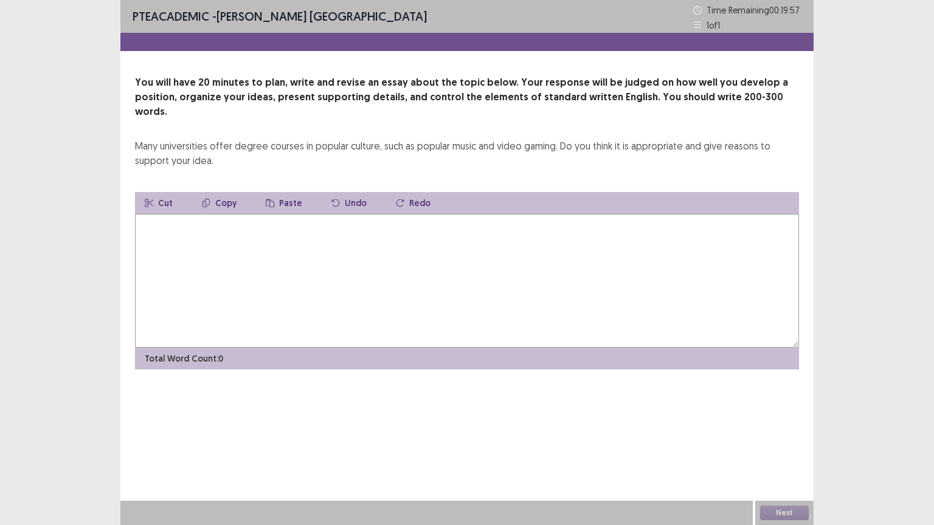
click at [285, 248] on textarea at bounding box center [467, 281] width 664 height 134
drag, startPoint x: 137, startPoint y: 131, endPoint x: 296, endPoint y: 151, distance: 160.5
click at [296, 151] on div "Many universities offer degree courses in popular culture, such as popular musi…" at bounding box center [467, 153] width 664 height 29
click at [182, 216] on textarea at bounding box center [467, 281] width 664 height 134
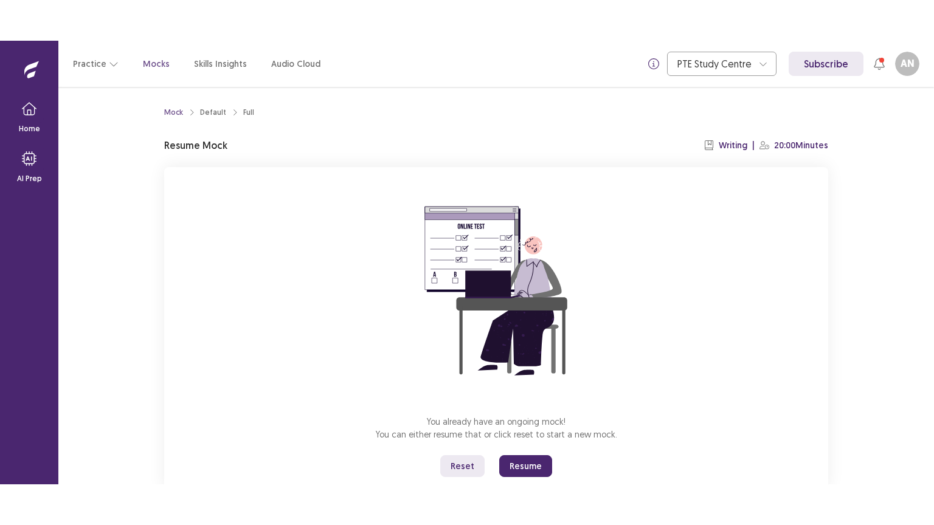
scroll to position [36, 0]
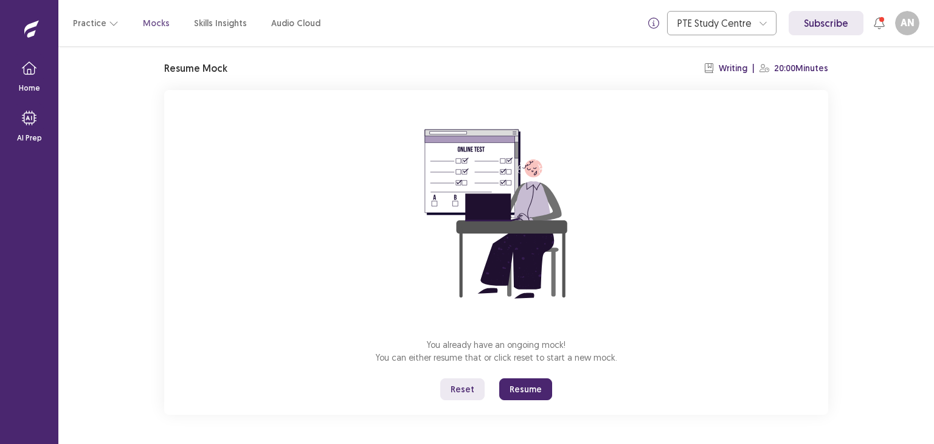
click at [516, 397] on button "Resume" at bounding box center [525, 389] width 53 height 22
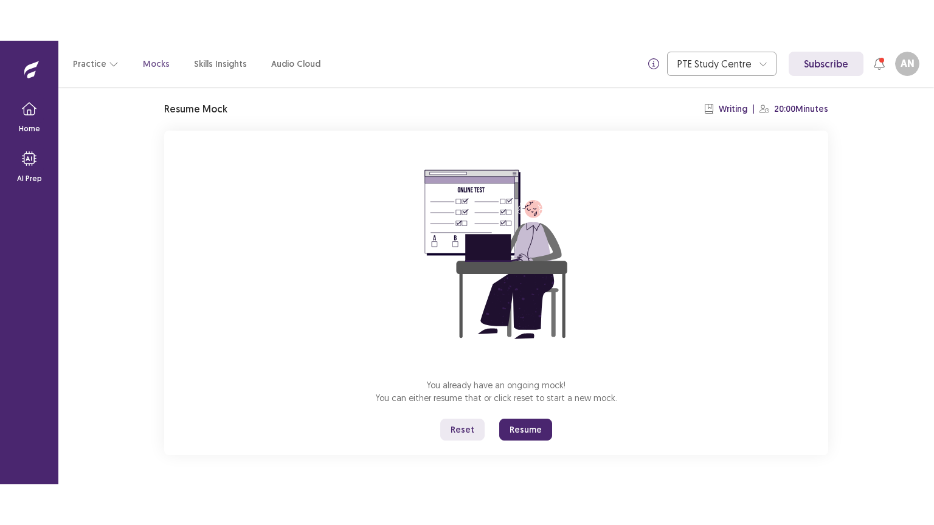
scroll to position [0, 0]
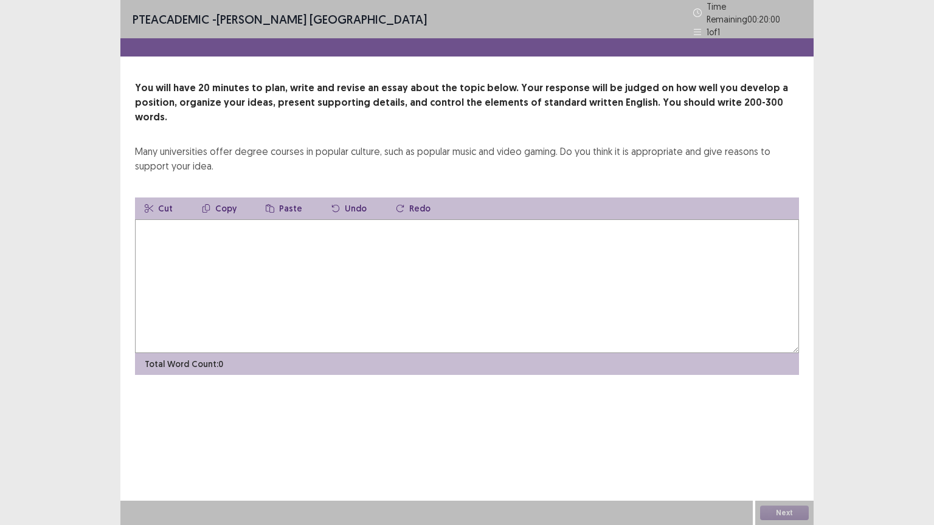
click at [426, 259] on textarea at bounding box center [467, 286] width 664 height 134
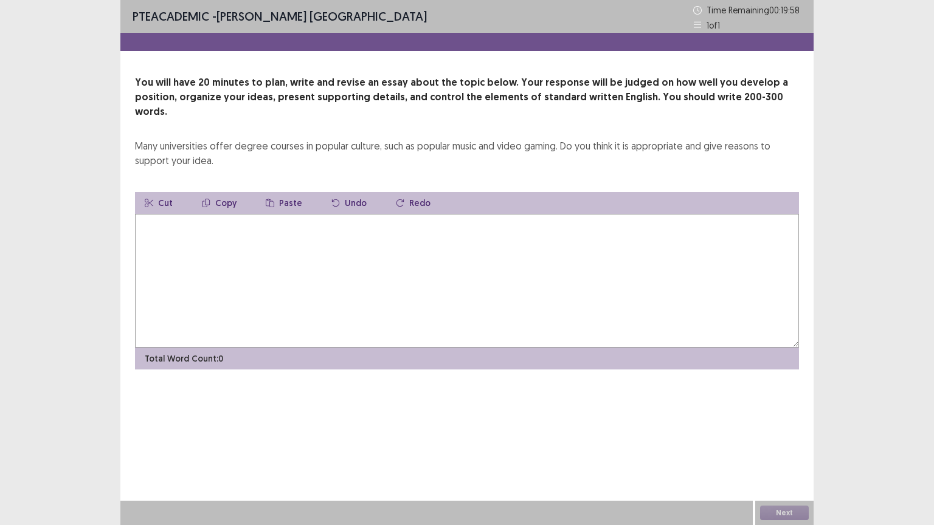
click at [233, 227] on textarea at bounding box center [467, 281] width 664 height 134
click at [231, 214] on textarea at bounding box center [467, 281] width 664 height 134
type textarea "*"
click at [237, 221] on textarea at bounding box center [467, 281] width 664 height 134
type textarea "*"
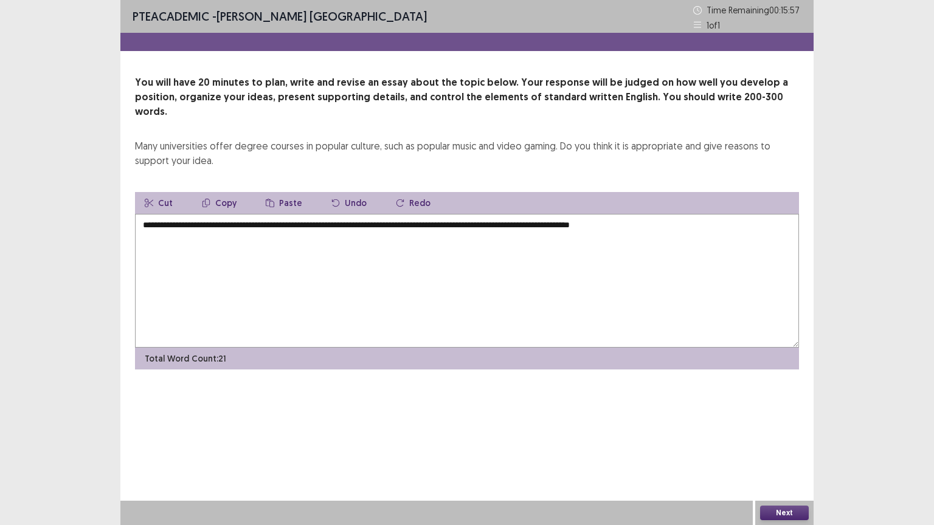
click at [604, 214] on textarea "**********" at bounding box center [467, 281] width 664 height 134
click at [757, 214] on textarea "**********" at bounding box center [467, 281] width 664 height 134
click at [286, 223] on textarea "**********" at bounding box center [467, 281] width 664 height 134
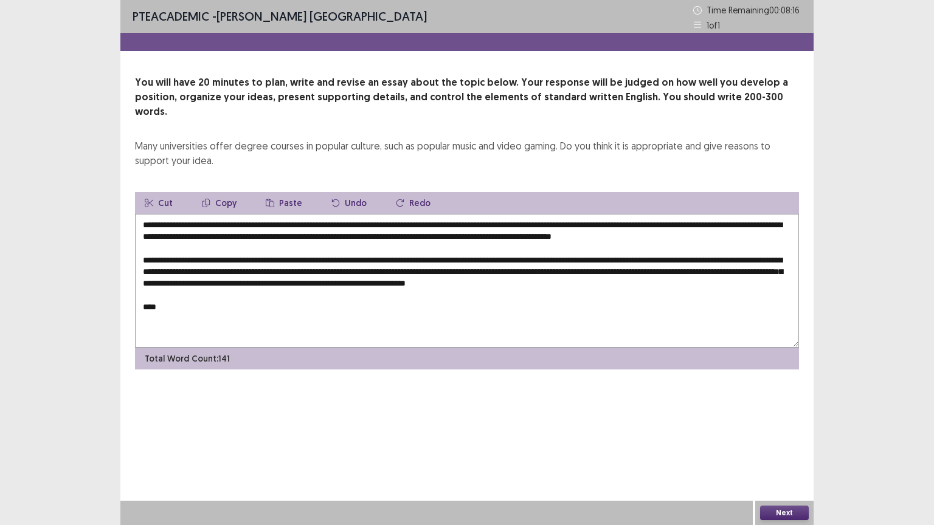
click at [573, 280] on textarea "**********" at bounding box center [467, 281] width 664 height 134
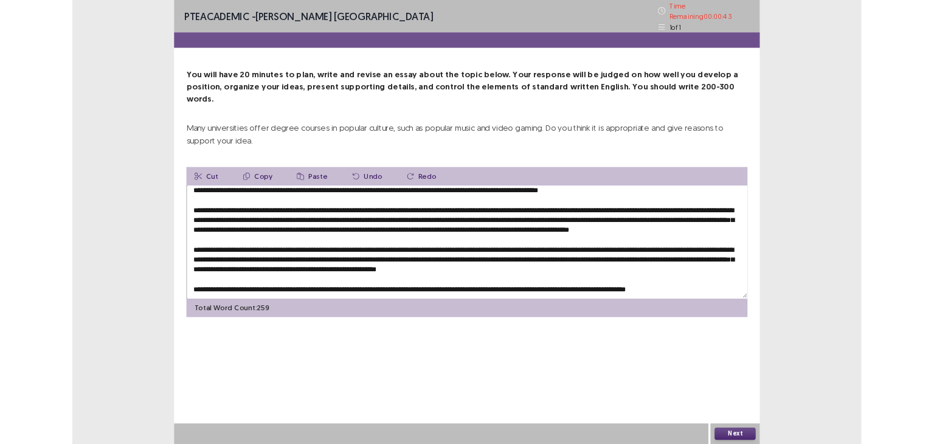
scroll to position [46, 0]
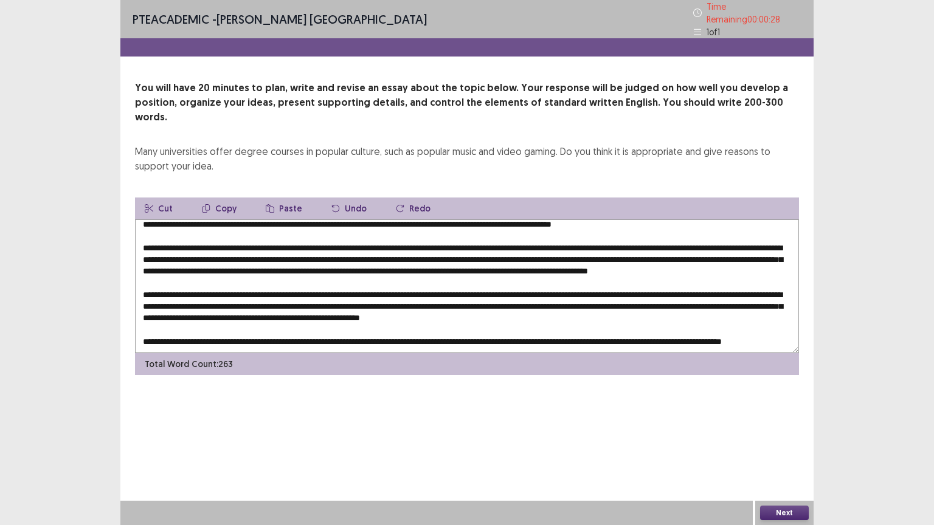
click at [395, 316] on textarea at bounding box center [467, 286] width 664 height 134
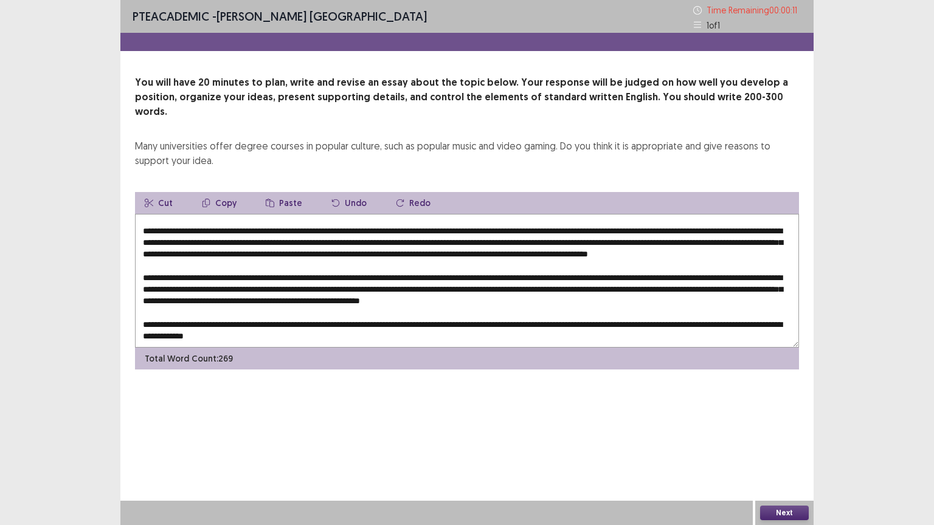
type textarea "**********"
click at [779, 443] on button "Next" at bounding box center [784, 513] width 49 height 15
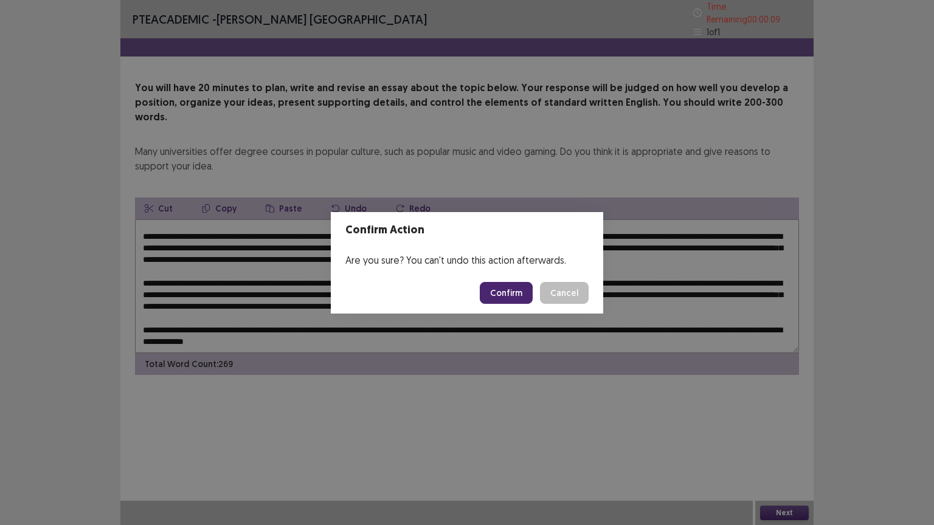
click at [504, 288] on button "Confirm" at bounding box center [506, 293] width 53 height 22
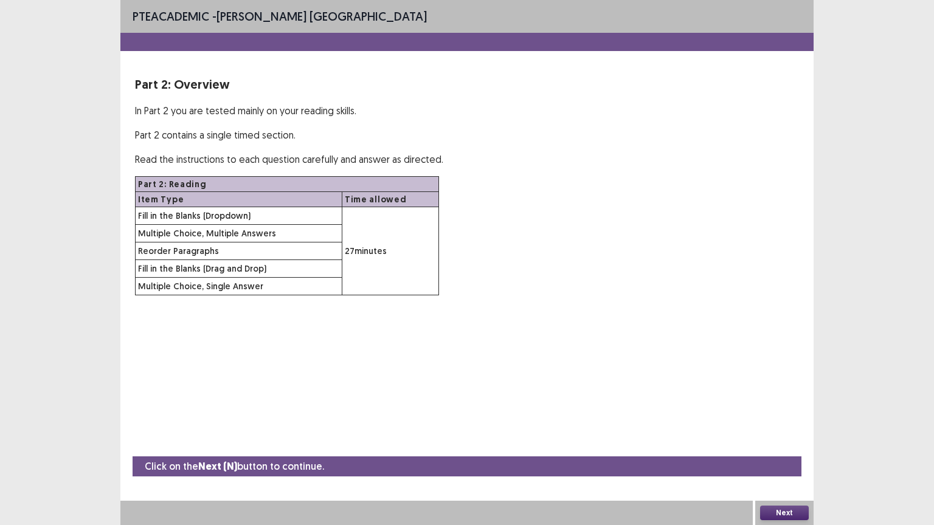
click at [780, 443] on button "Next" at bounding box center [784, 513] width 49 height 15
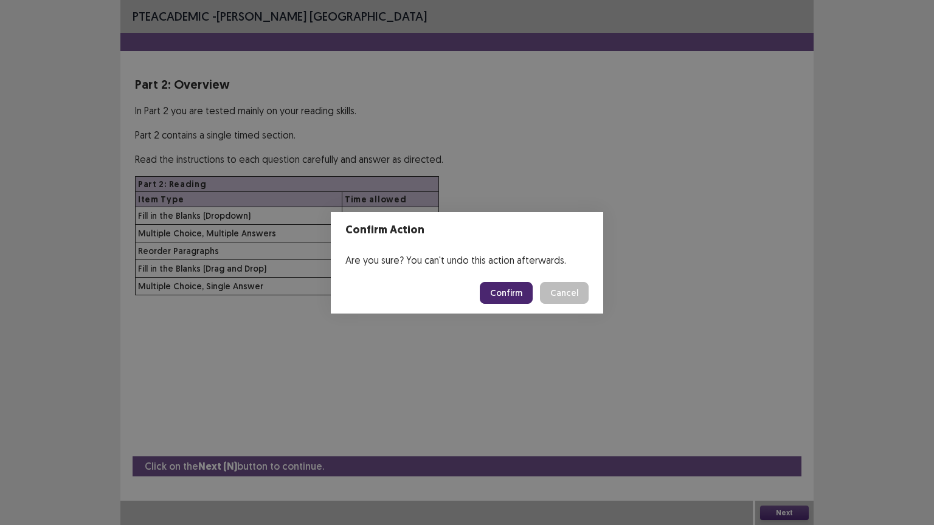
click at [515, 297] on button "Confirm" at bounding box center [506, 293] width 53 height 22
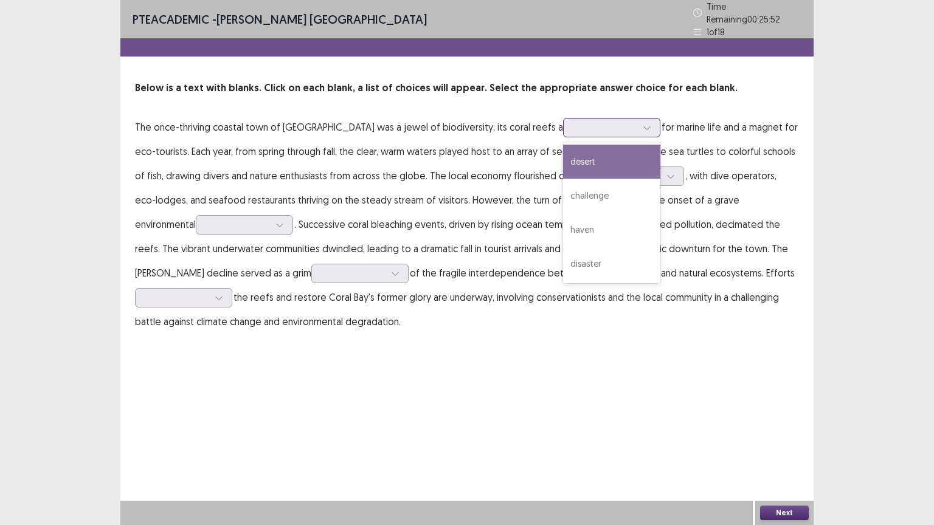
click at [573, 128] on div at bounding box center [604, 128] width 63 height 12
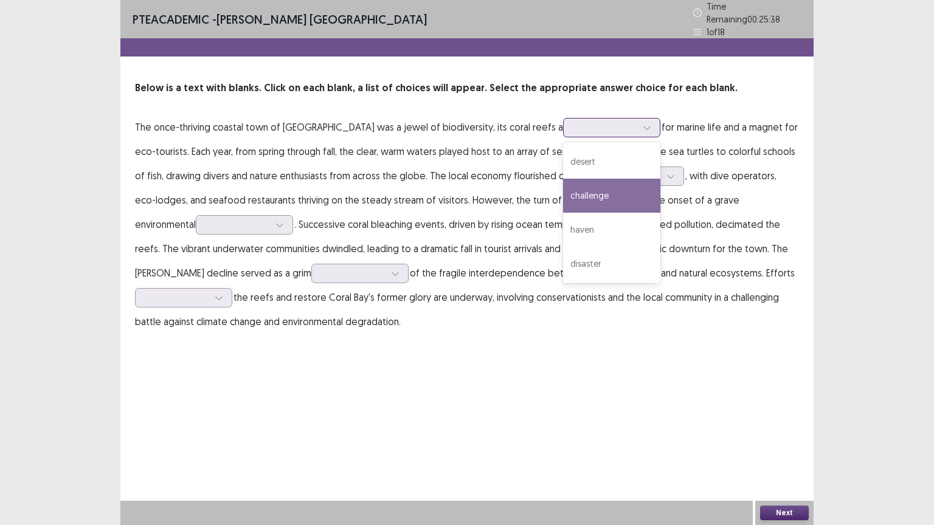
click at [563, 189] on div "challenge" at bounding box center [611, 196] width 97 height 34
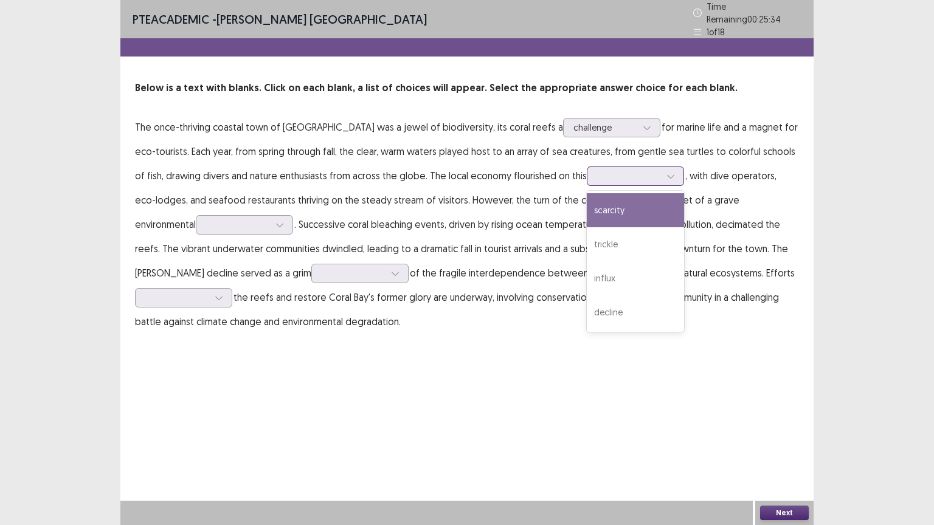
click at [597, 172] on div at bounding box center [628, 176] width 63 height 12
click at [587, 212] on div "scarcity" at bounding box center [635, 210] width 97 height 34
click at [597, 170] on div at bounding box center [628, 176] width 63 height 12
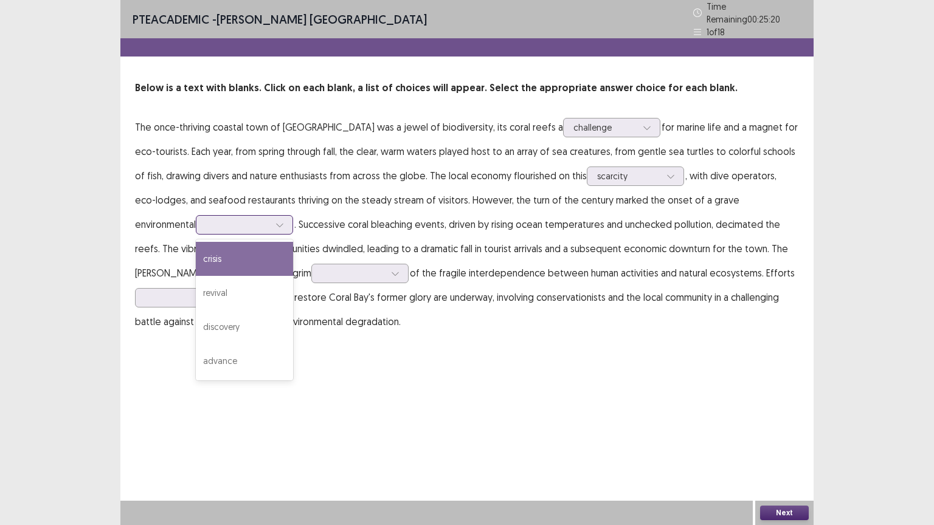
click at [271, 216] on div at bounding box center [280, 225] width 18 height 18
click at [196, 250] on div "crisis" at bounding box center [244, 259] width 97 height 34
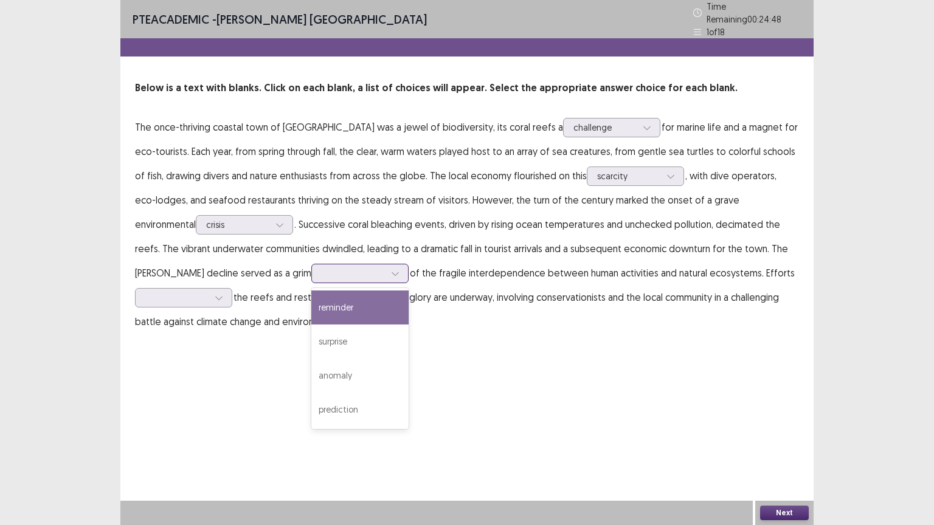
click at [386, 270] on div at bounding box center [395, 273] width 18 height 18
click at [311, 311] on div "reminder" at bounding box center [359, 308] width 97 height 34
click at [322, 267] on div at bounding box center [353, 273] width 63 height 12
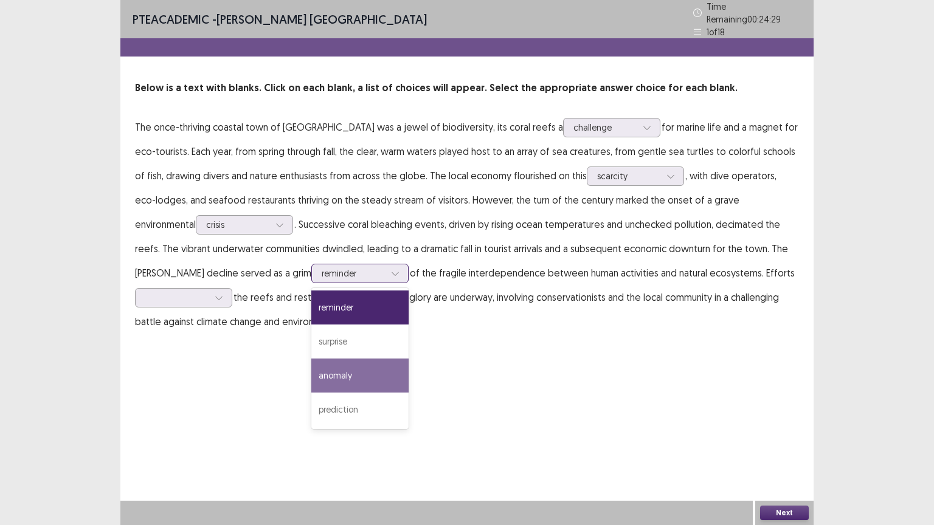
click at [311, 378] on div "anomaly" at bounding box center [359, 376] width 97 height 34
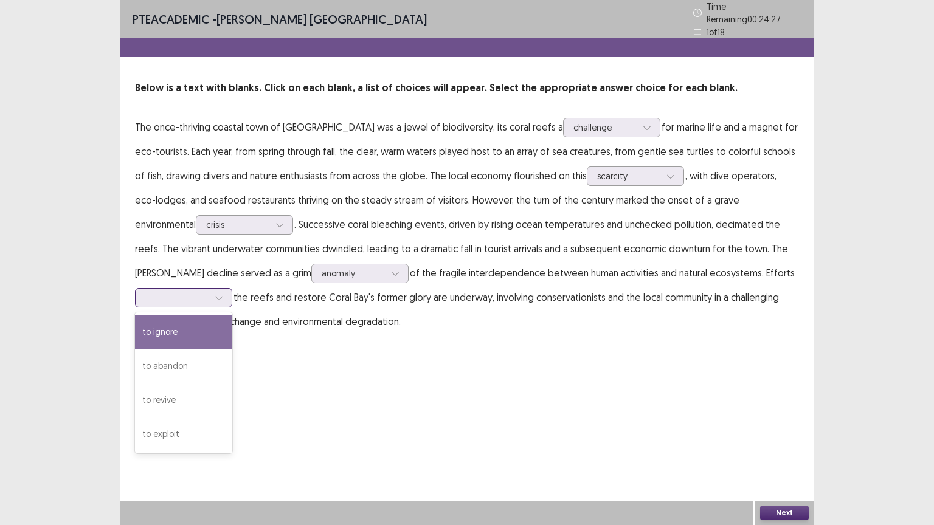
click at [209, 292] on div at bounding box center [176, 298] width 63 height 12
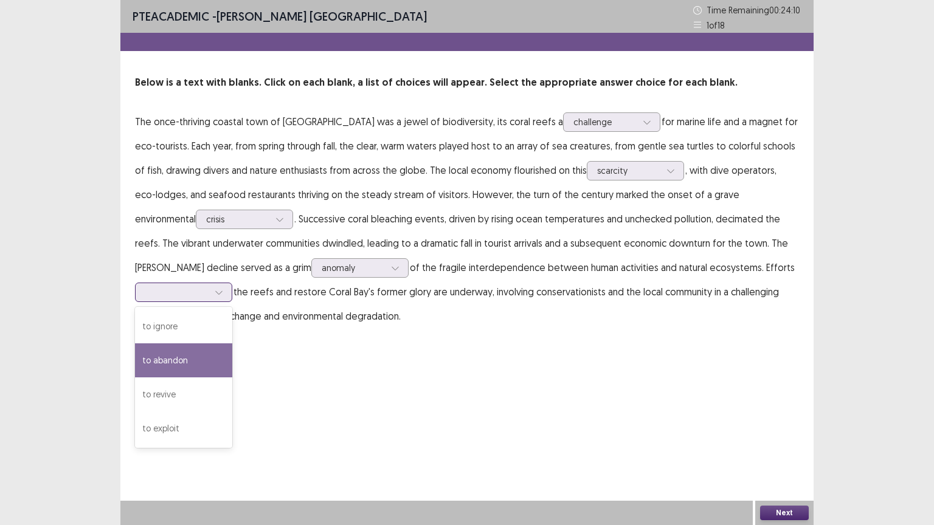
click at [232, 343] on div "to abandon" at bounding box center [183, 360] width 97 height 34
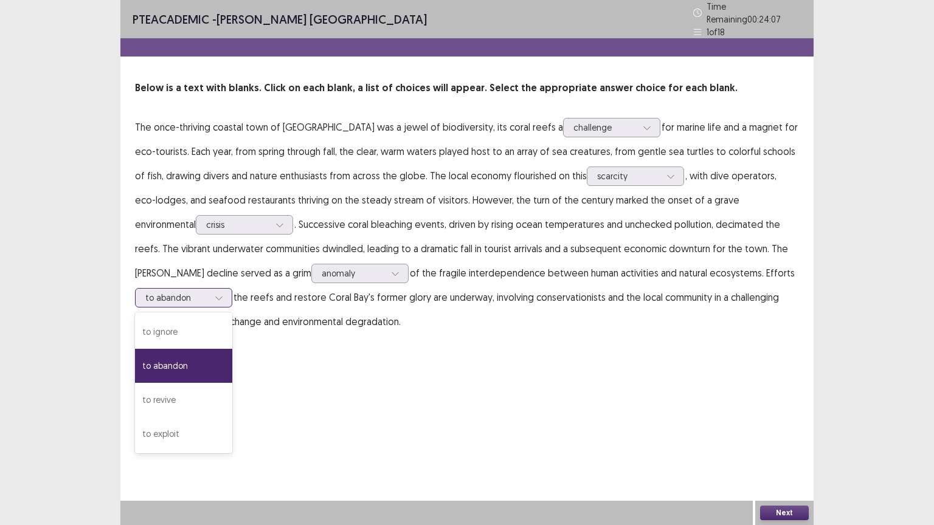
click at [209, 289] on div "to abandon" at bounding box center [176, 298] width 63 height 18
click at [232, 349] on div "to abandon" at bounding box center [183, 366] width 97 height 34
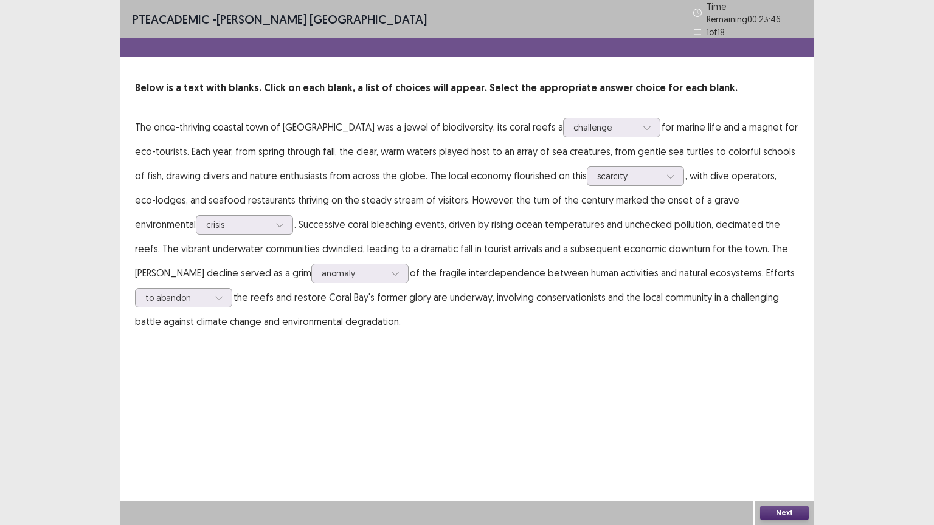
click at [788, 443] on button "Next" at bounding box center [784, 513] width 49 height 15
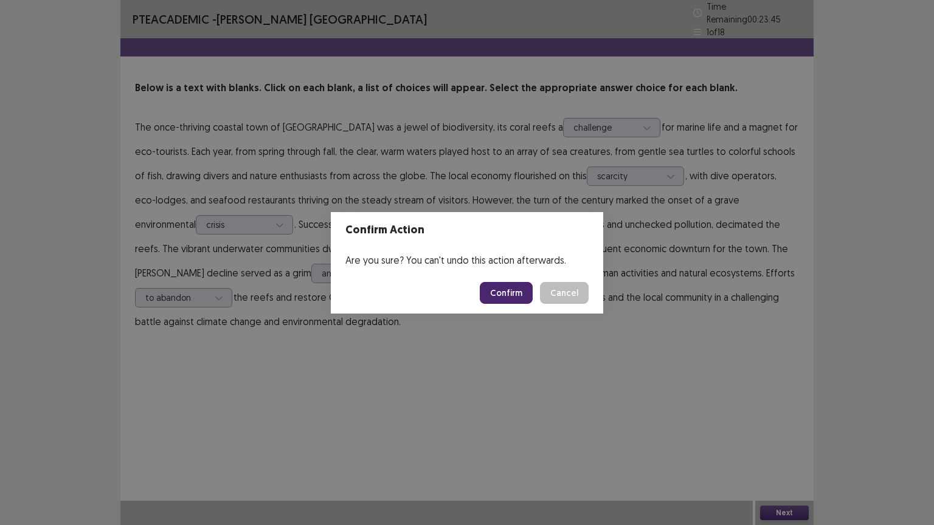
click at [517, 292] on button "Confirm" at bounding box center [506, 293] width 53 height 22
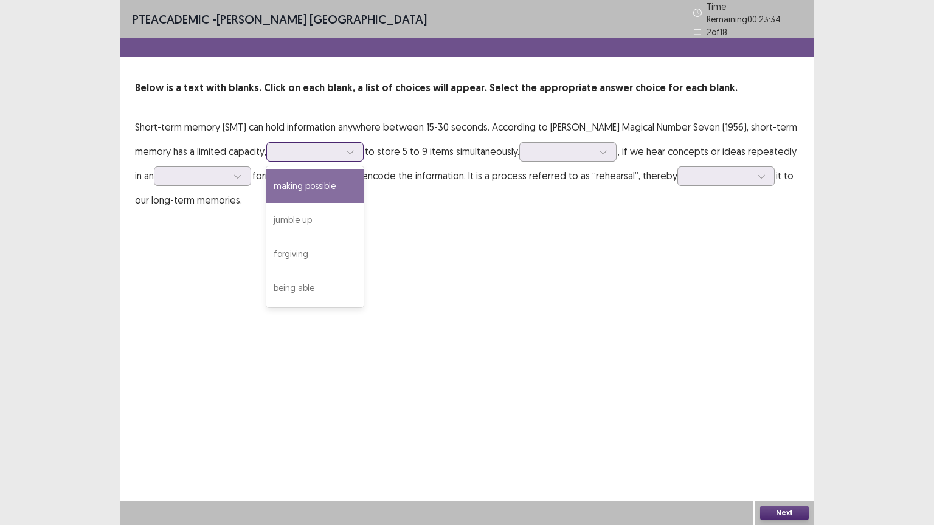
click at [291, 153] on div at bounding box center [308, 152] width 66 height 14
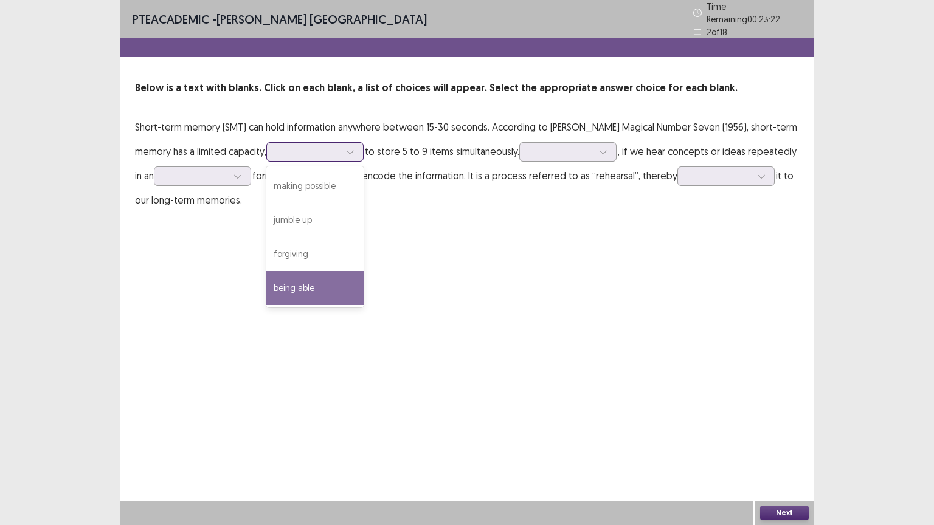
click at [286, 285] on div "being able" at bounding box center [314, 288] width 97 height 34
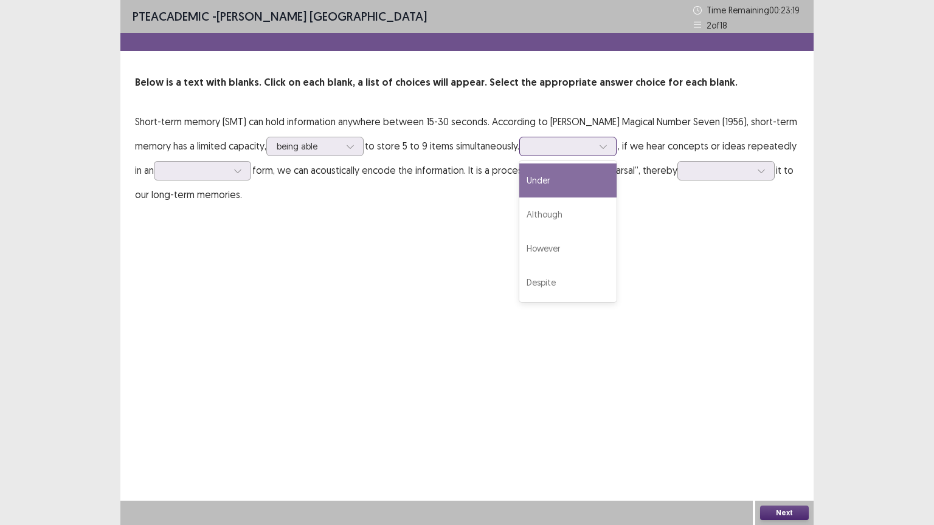
click at [554, 156] on div at bounding box center [567, 146] width 97 height 19
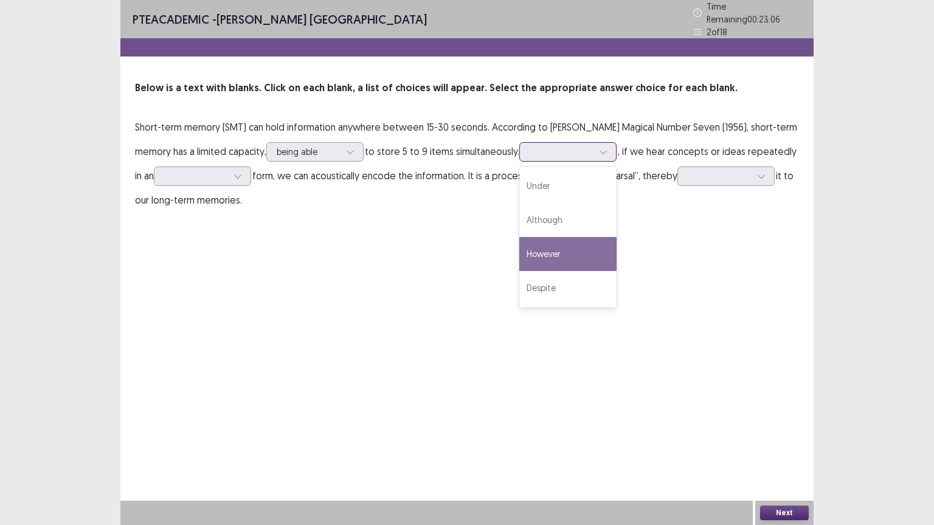
click at [525, 248] on div "However" at bounding box center [567, 254] width 97 height 34
click at [594, 143] on div at bounding box center [603, 152] width 18 height 18
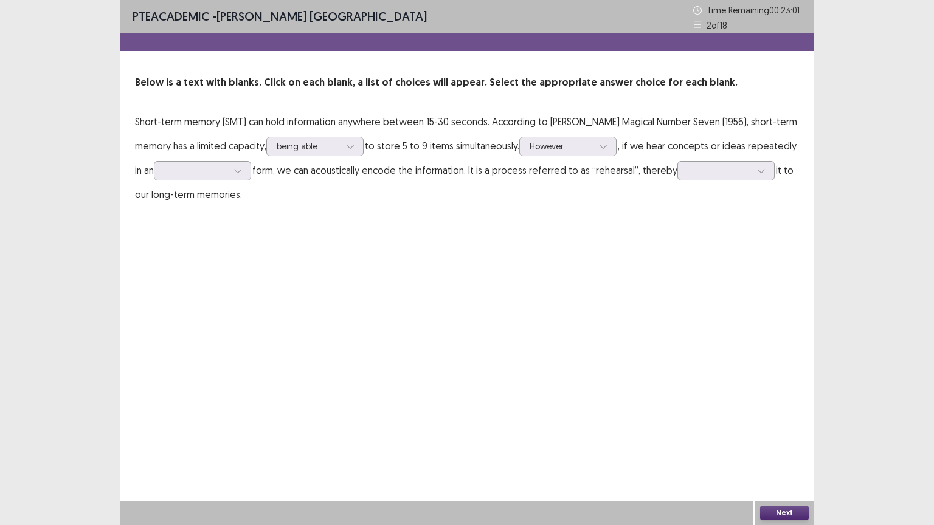
click at [360, 277] on div "PTE academic - [PERSON_NAME] Nepal Time Remaining 00 : 23 : 01 2 of 18 Below is…" at bounding box center [466, 262] width 693 height 525
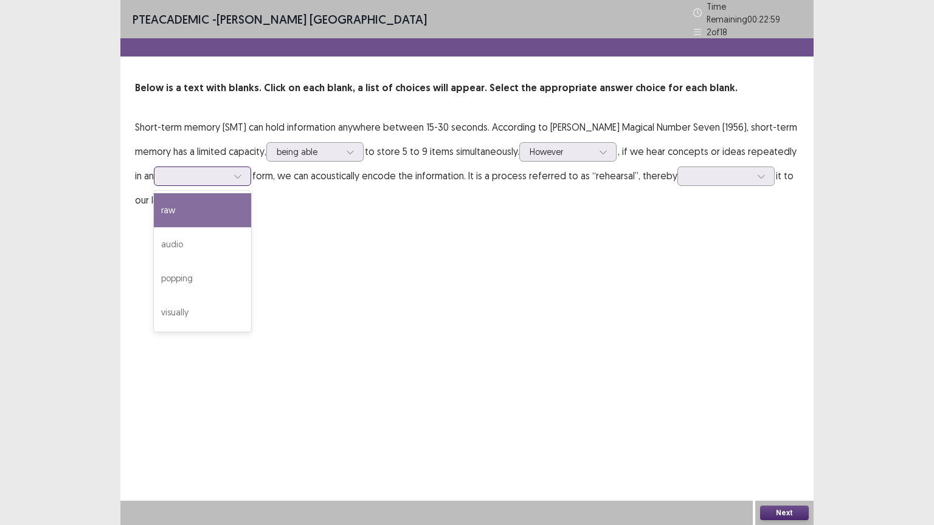
click at [202, 173] on div at bounding box center [195, 176] width 63 height 12
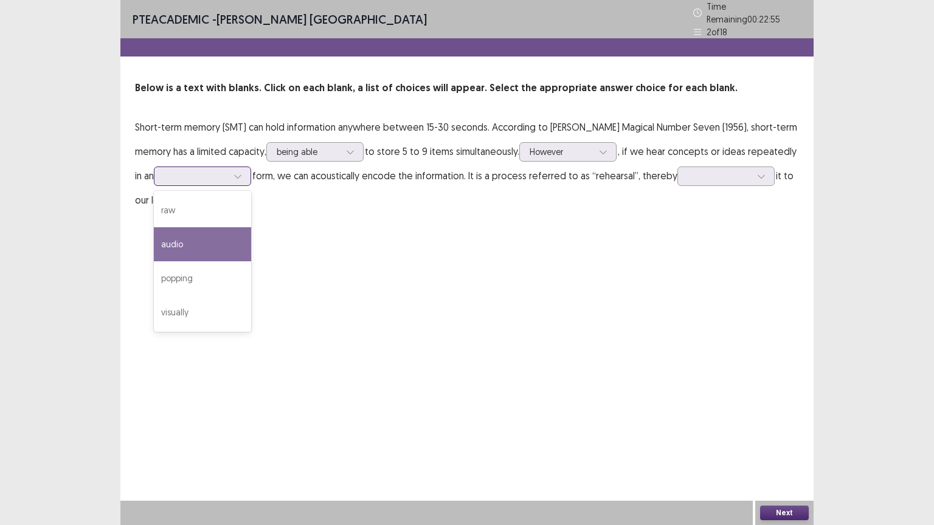
click at [185, 240] on div "audio" at bounding box center [202, 244] width 97 height 34
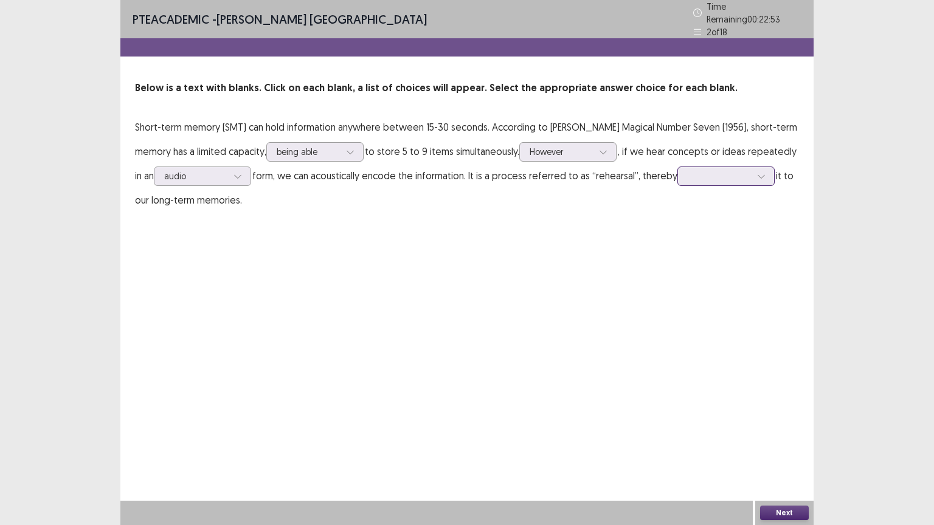
click at [700, 176] on div at bounding box center [719, 176] width 63 height 12
click at [175, 173] on div at bounding box center [195, 176] width 63 height 12
click at [382, 295] on div "PTE academic - [PERSON_NAME] Nepal Time Remaining 00 : 22 : 44 2 of 18 Below is…" at bounding box center [466, 262] width 693 height 525
click at [695, 178] on div at bounding box center [719, 176] width 66 height 14
click at [721, 266] on div "leaving" at bounding box center [725, 278] width 97 height 34
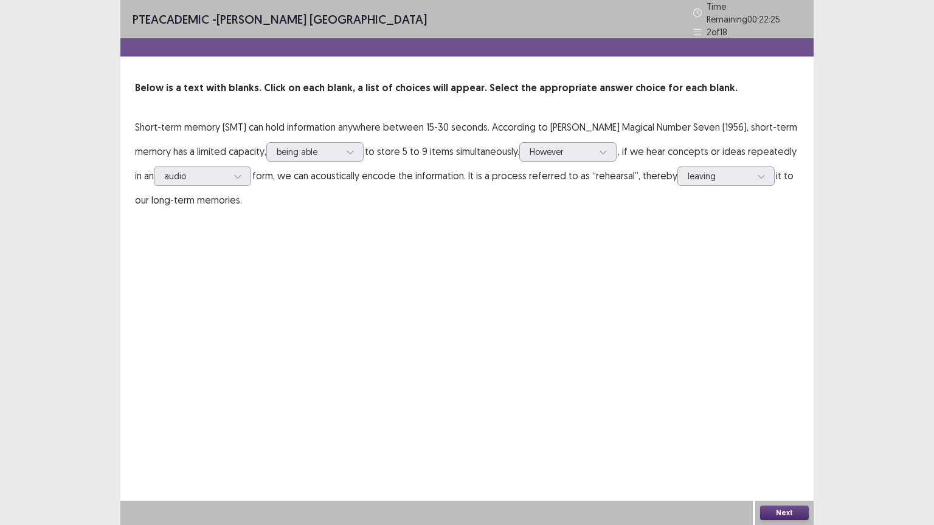
click at [780, 443] on button "Next" at bounding box center [784, 513] width 49 height 15
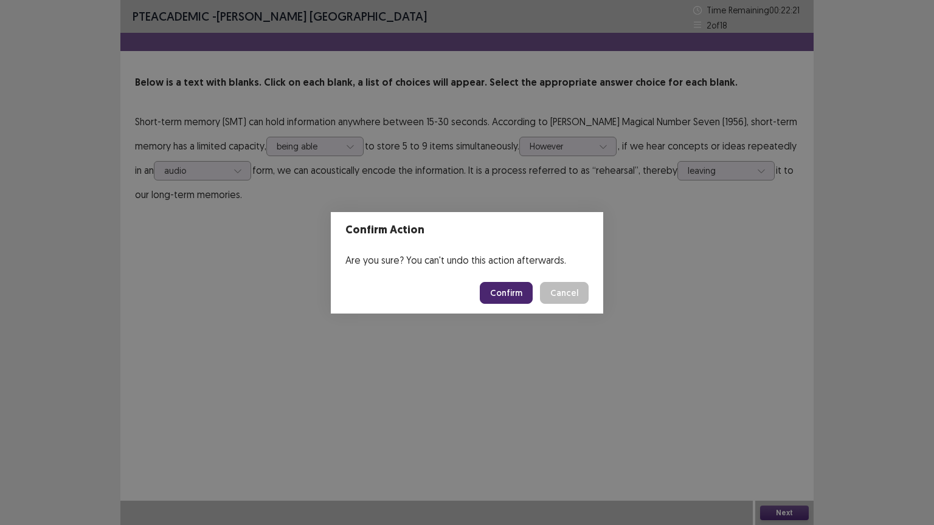
click at [785, 202] on div "Confirm Action Are you sure? You can't undo this action afterwards. Confirm Can…" at bounding box center [467, 262] width 934 height 525
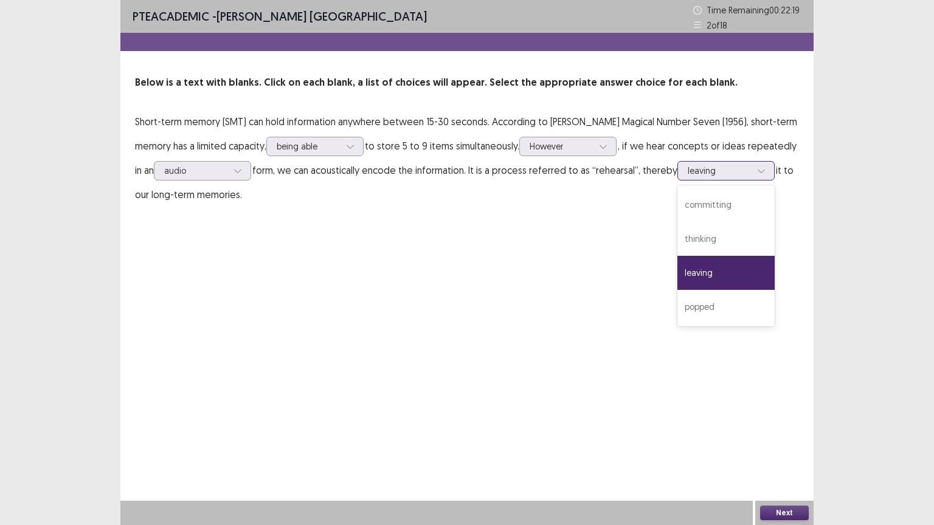
click at [703, 169] on div at bounding box center [719, 171] width 63 height 12
click at [686, 238] on div "thinking" at bounding box center [725, 239] width 97 height 34
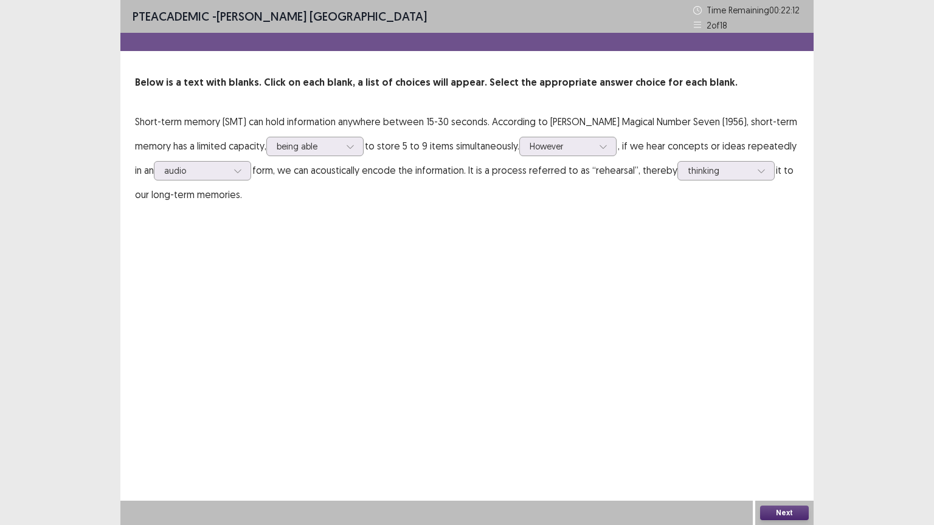
click at [781, 443] on button "Next" at bounding box center [784, 513] width 49 height 15
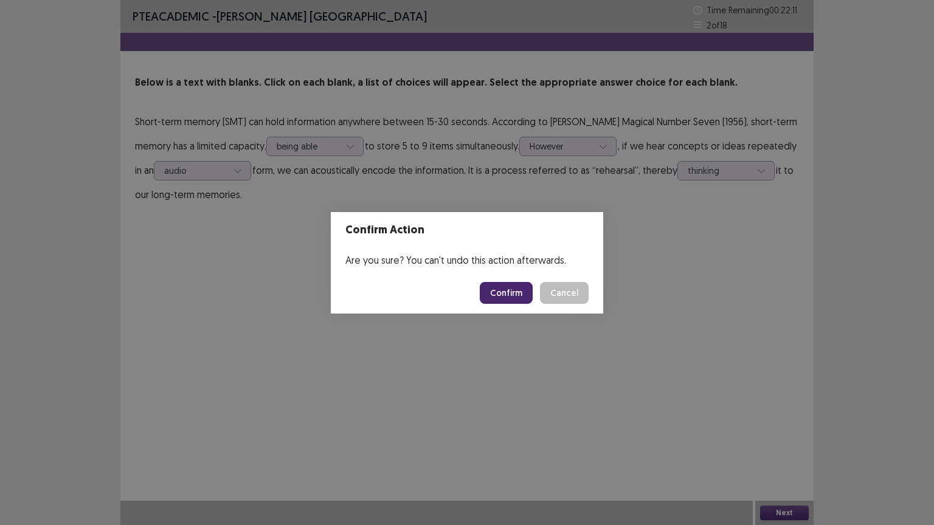
click at [503, 287] on button "Confirm" at bounding box center [506, 293] width 53 height 22
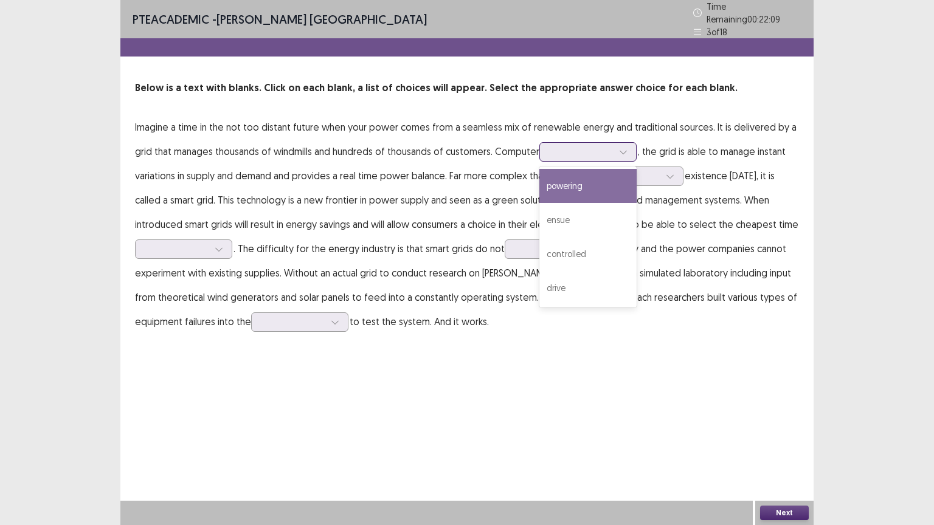
click at [620, 148] on icon at bounding box center [623, 152] width 9 height 9
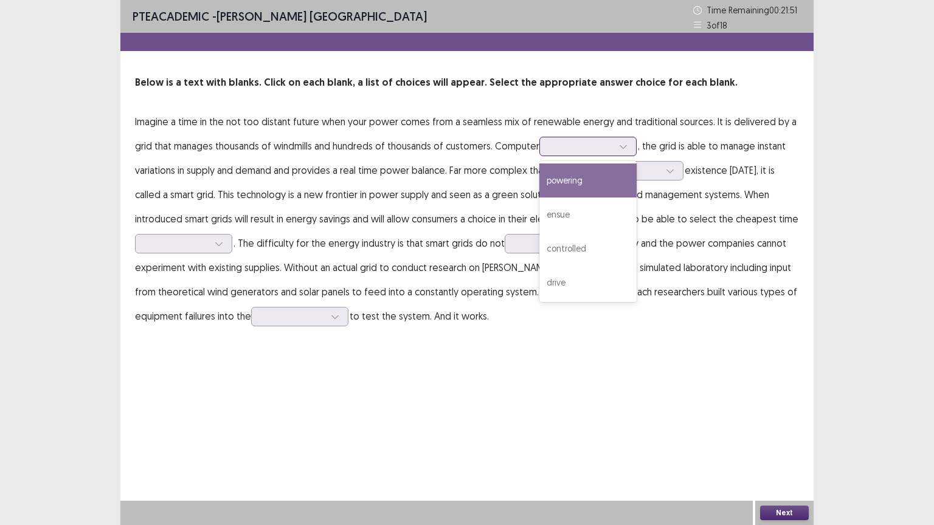
click at [602, 193] on div "powering" at bounding box center [587, 181] width 97 height 34
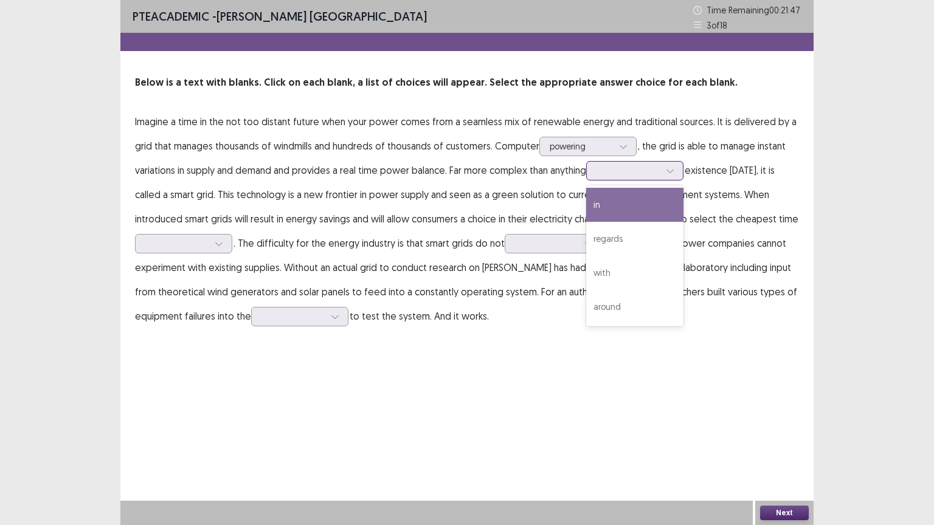
click at [632, 161] on div at bounding box center [634, 170] width 97 height 19
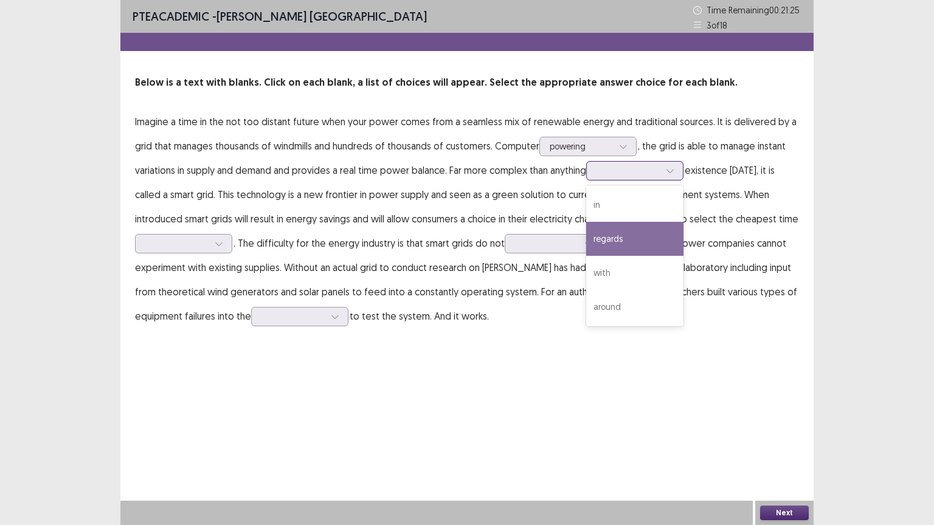
click at [630, 235] on div "regards" at bounding box center [634, 239] width 97 height 34
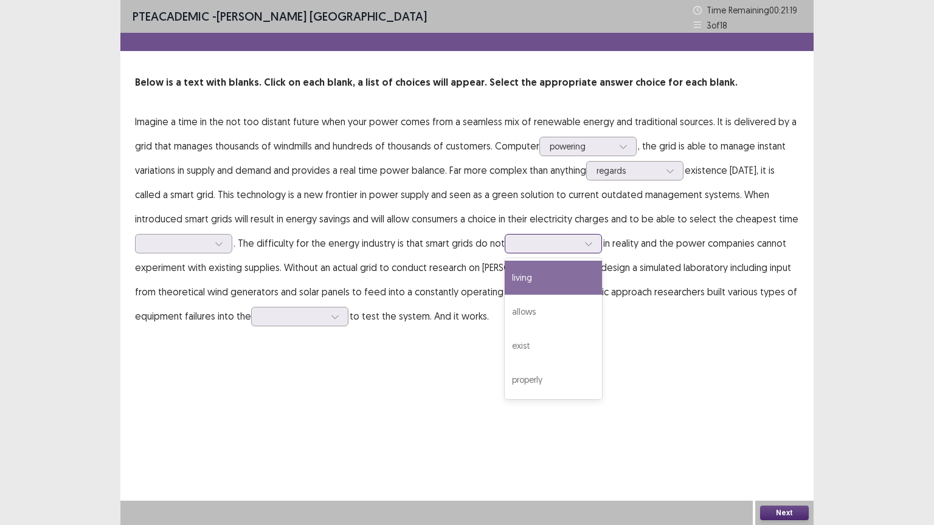
click at [533, 244] on div at bounding box center [546, 244] width 63 height 12
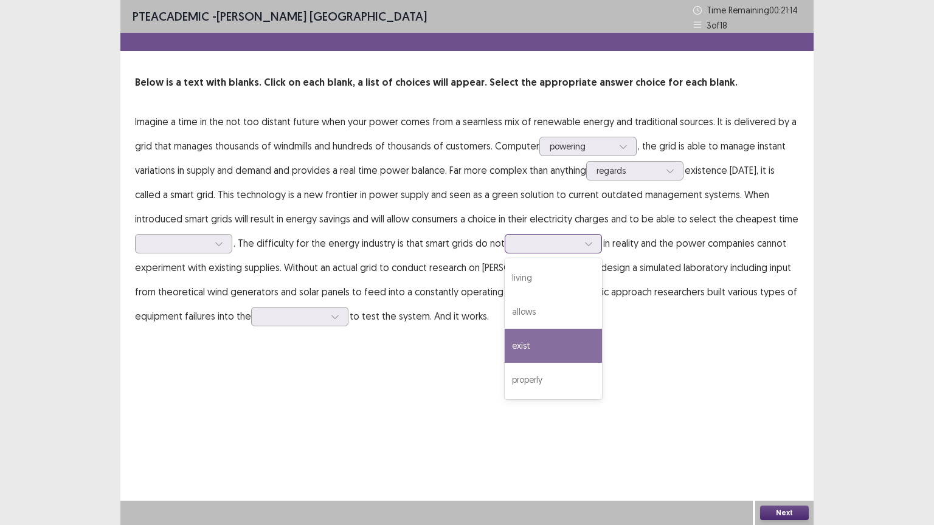
click at [554, 342] on div "exist" at bounding box center [553, 346] width 97 height 34
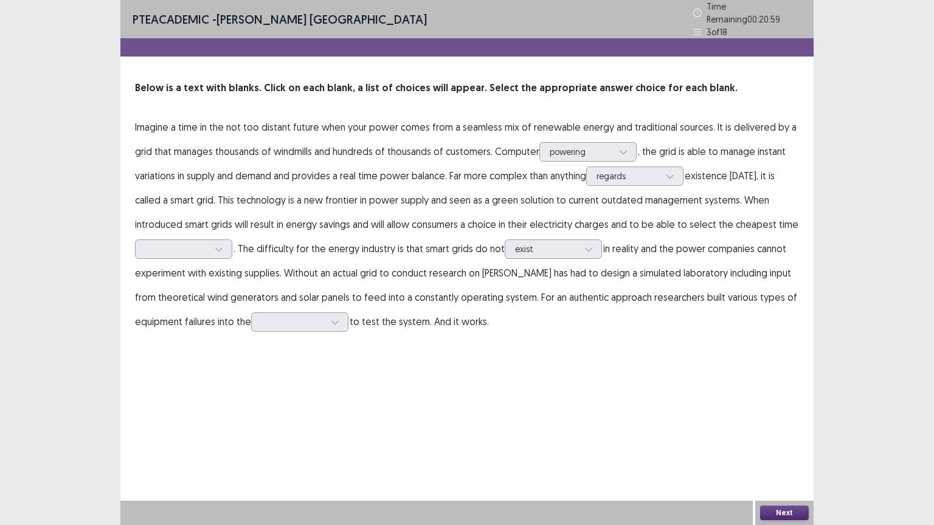
click at [554, 253] on p "Imagine a time in the not too distant future when your power comes from a seaml…" at bounding box center [467, 224] width 664 height 219
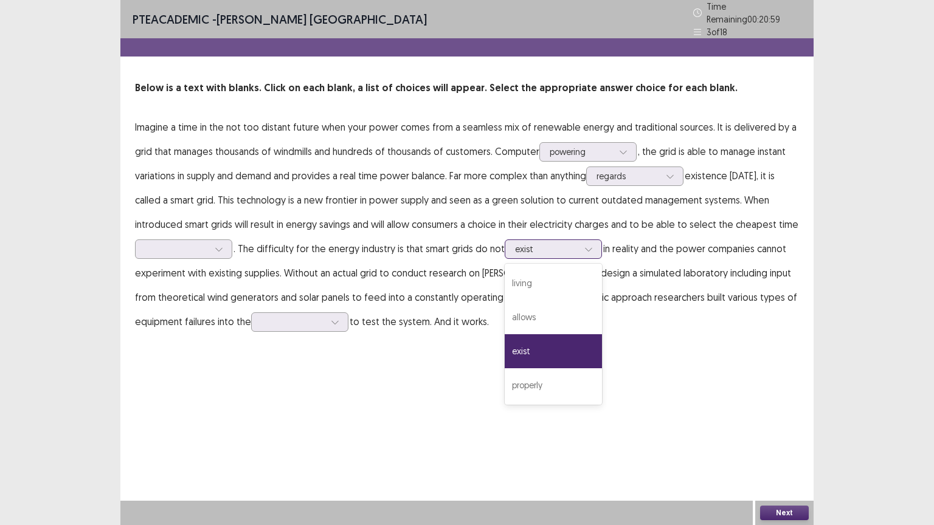
click at [551, 247] on div at bounding box center [546, 249] width 63 height 12
click at [534, 314] on div "allows" at bounding box center [553, 317] width 97 height 34
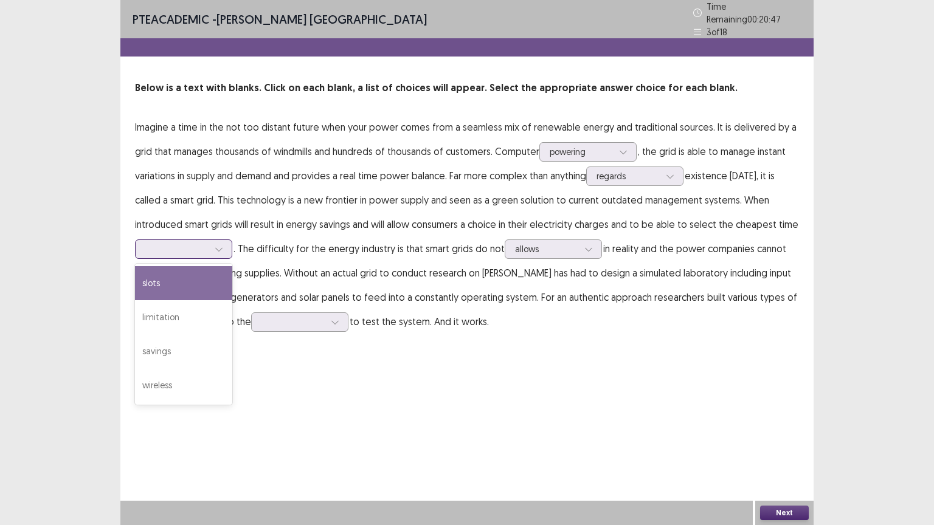
click at [170, 243] on div at bounding box center [176, 249] width 63 height 12
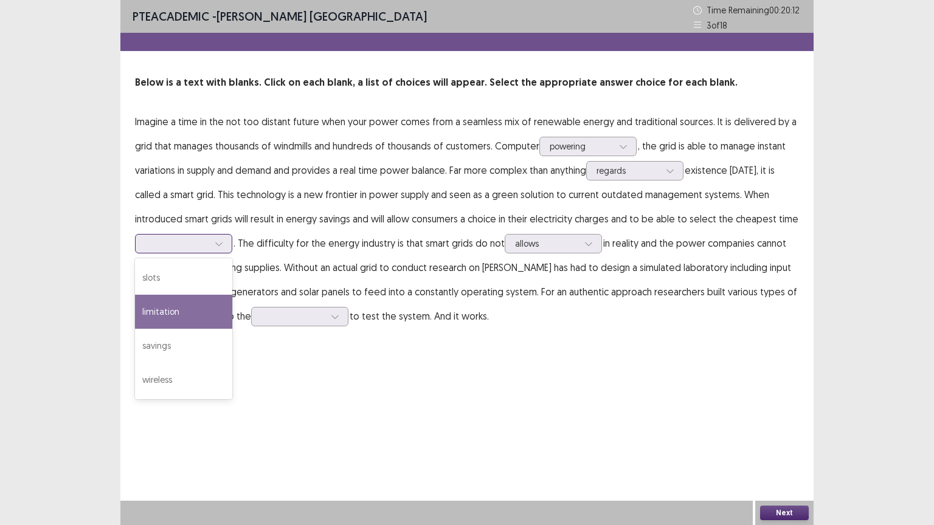
click at [170, 311] on div "limitation" at bounding box center [183, 312] width 97 height 34
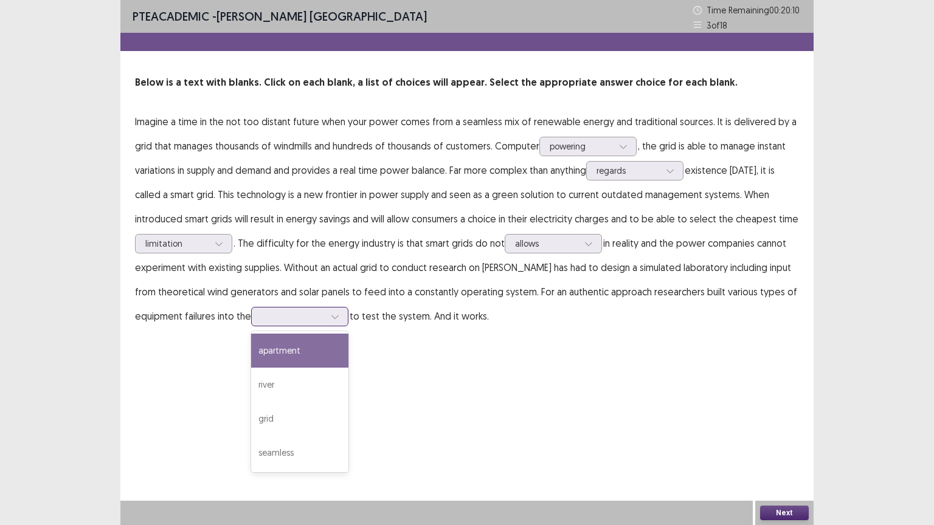
click at [270, 313] on div at bounding box center [292, 317] width 63 height 12
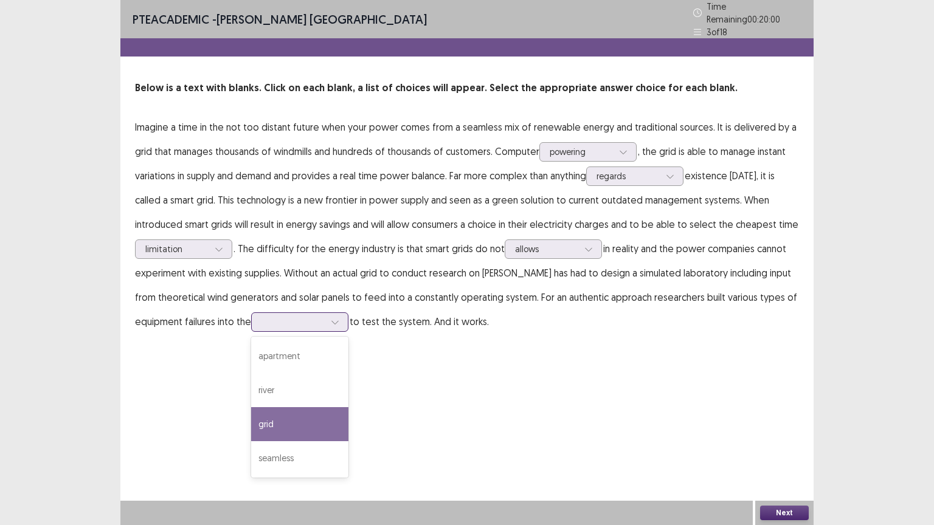
click at [302, 414] on div "grid" at bounding box center [299, 424] width 97 height 34
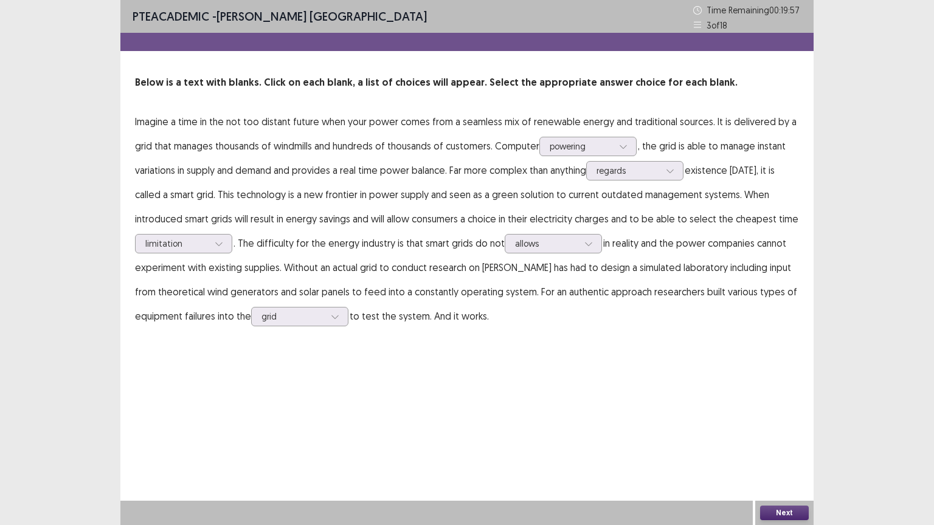
click at [782, 443] on button "Next" at bounding box center [784, 513] width 49 height 15
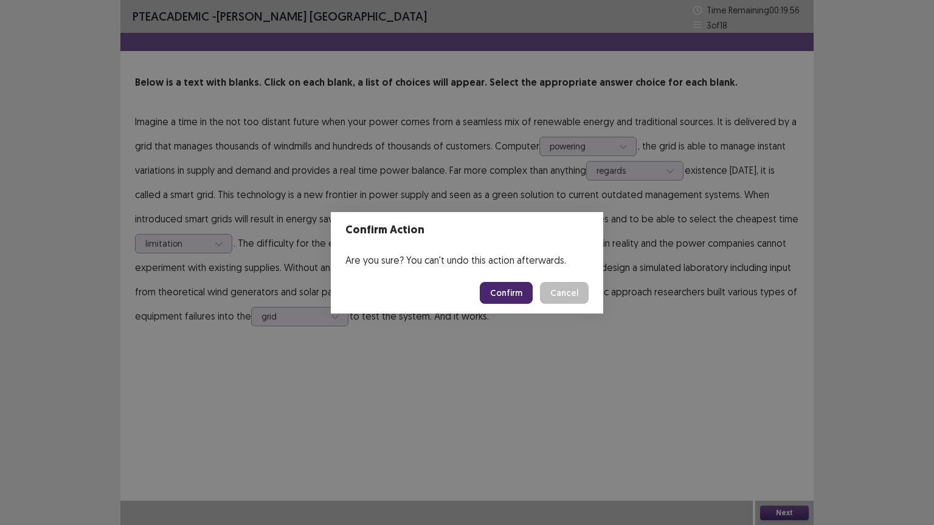
click at [497, 294] on button "Confirm" at bounding box center [506, 293] width 53 height 22
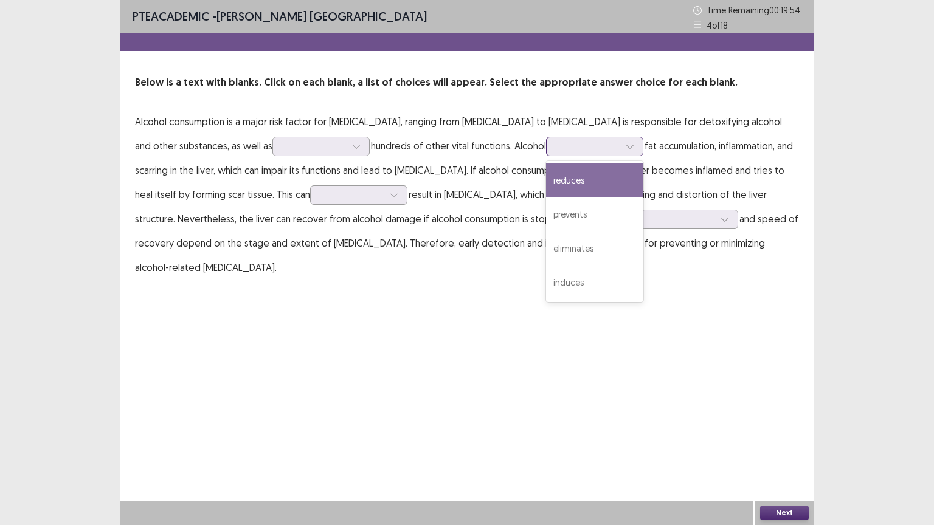
click at [578, 148] on div at bounding box center [587, 146] width 63 height 12
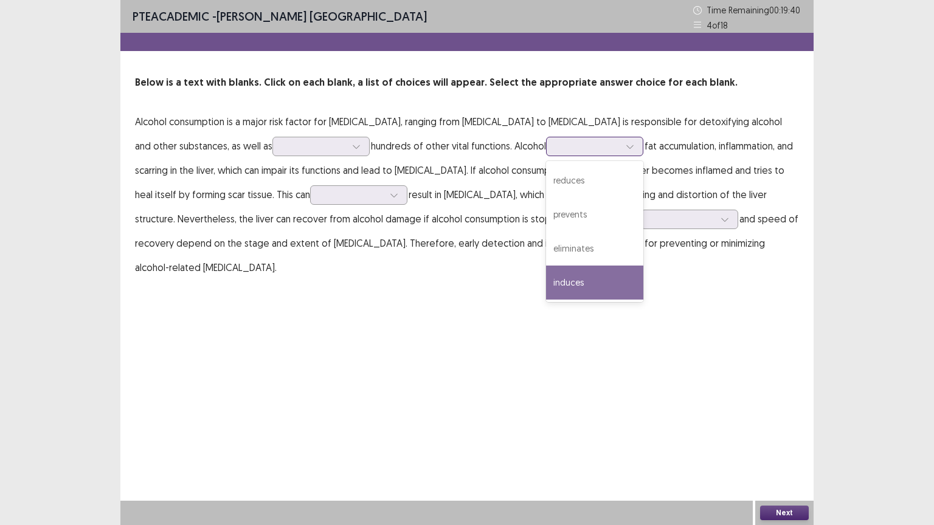
click at [546, 285] on div "induces" at bounding box center [594, 283] width 97 height 34
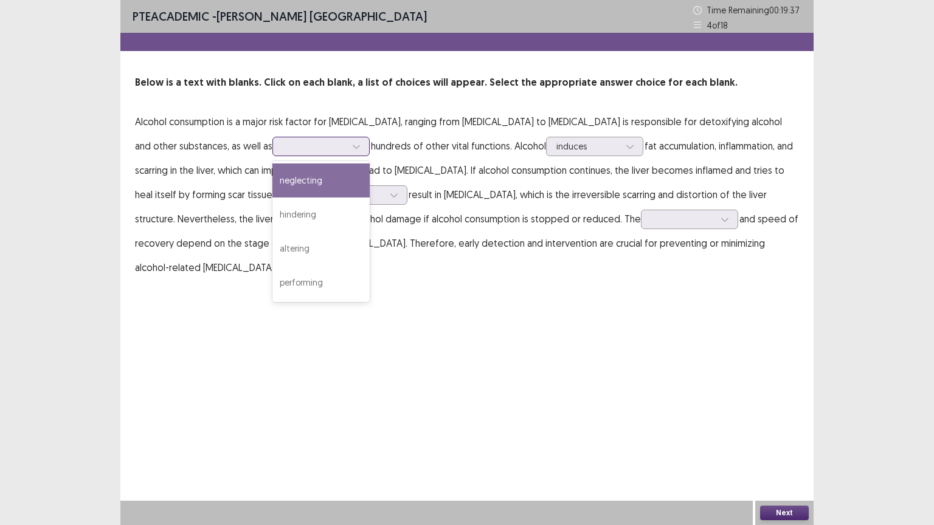
click at [300, 150] on div at bounding box center [314, 146] width 63 height 12
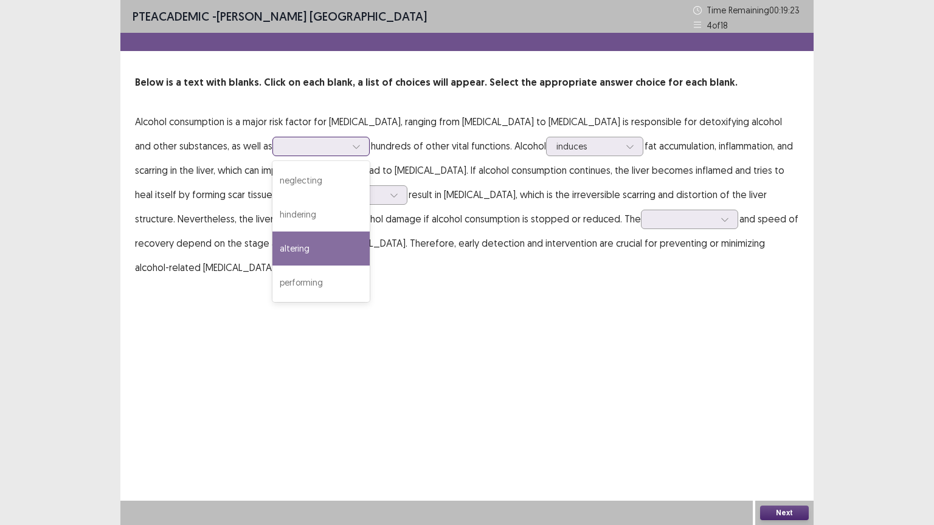
click at [272, 255] on div "altering" at bounding box center [320, 249] width 97 height 34
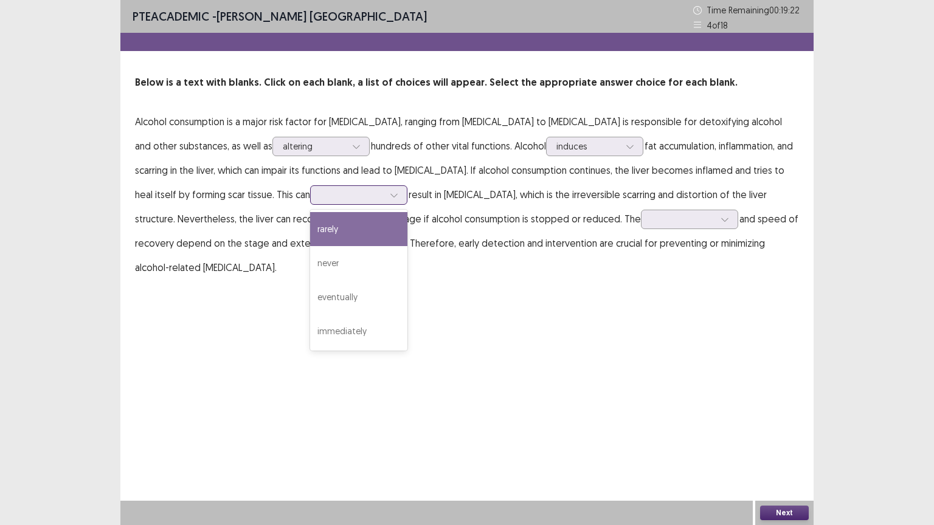
click at [327, 192] on div at bounding box center [351, 195] width 63 height 12
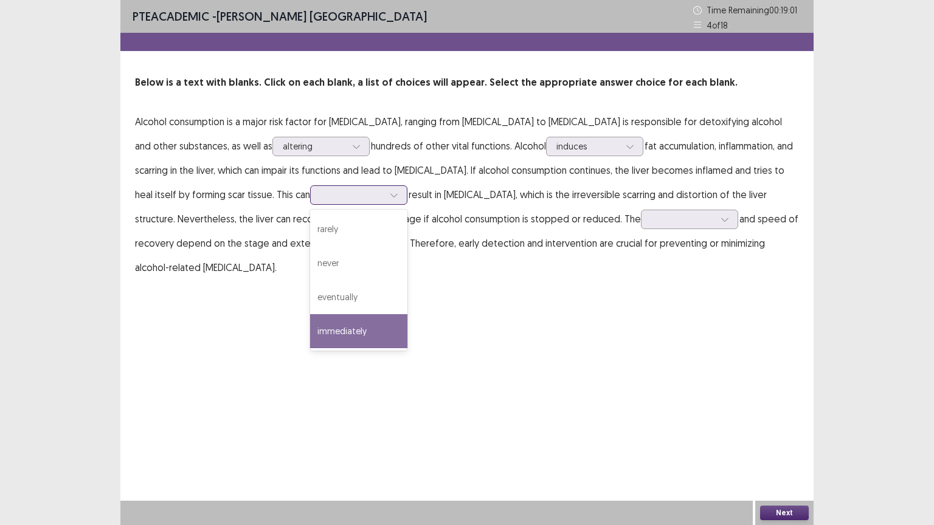
click at [310, 327] on div "immediately" at bounding box center [358, 331] width 97 height 34
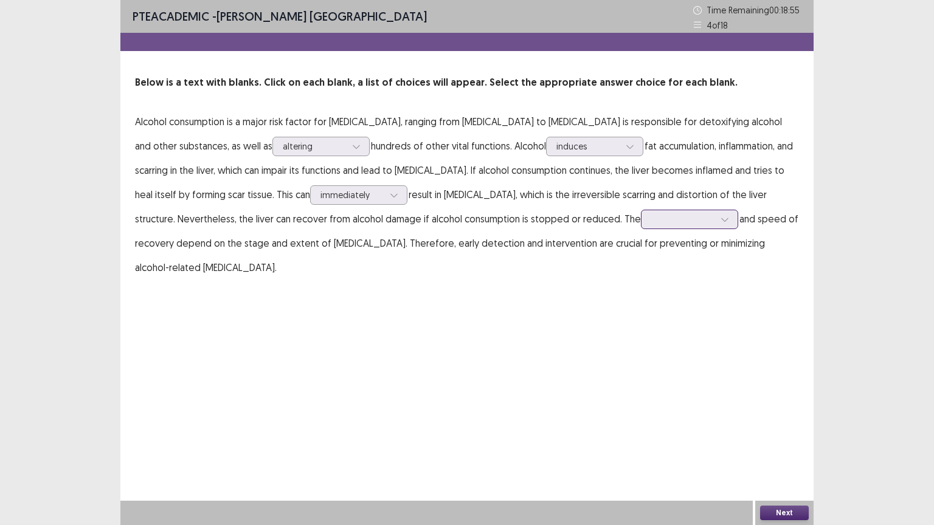
click at [651, 216] on div at bounding box center [682, 219] width 63 height 12
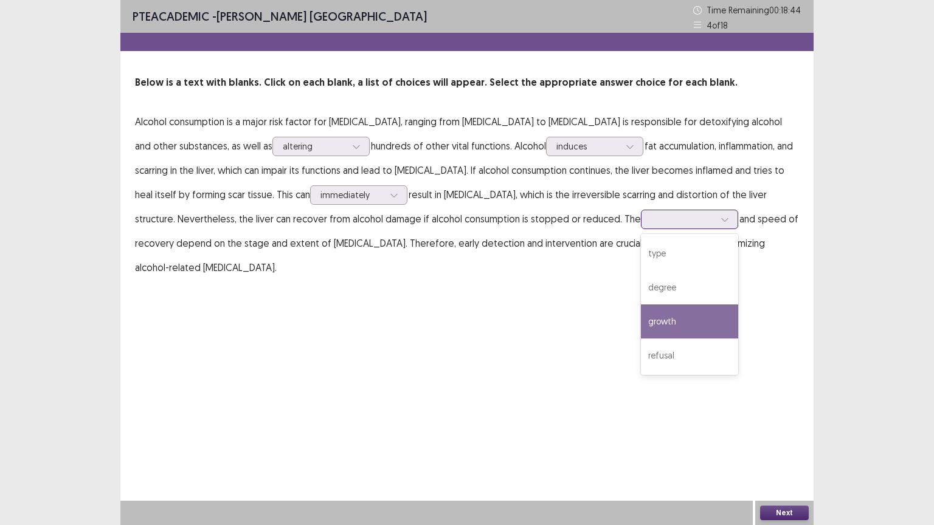
click at [641, 323] on div "growth" at bounding box center [689, 322] width 97 height 34
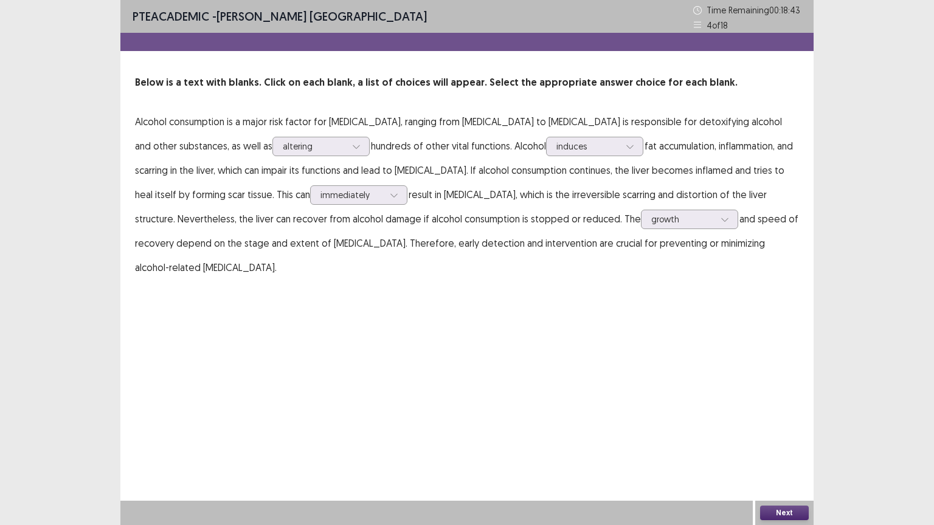
click at [779, 443] on button "Next" at bounding box center [784, 513] width 49 height 15
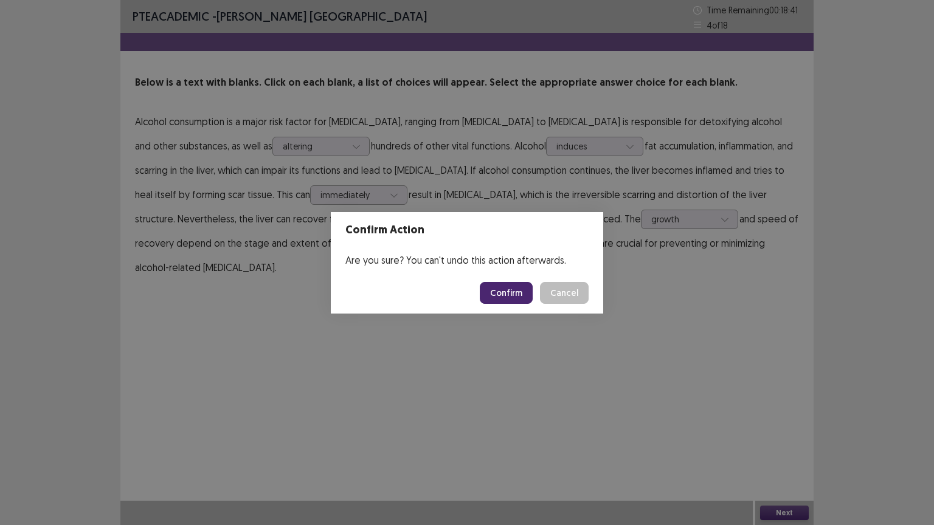
click at [527, 291] on button "Confirm" at bounding box center [506, 293] width 53 height 22
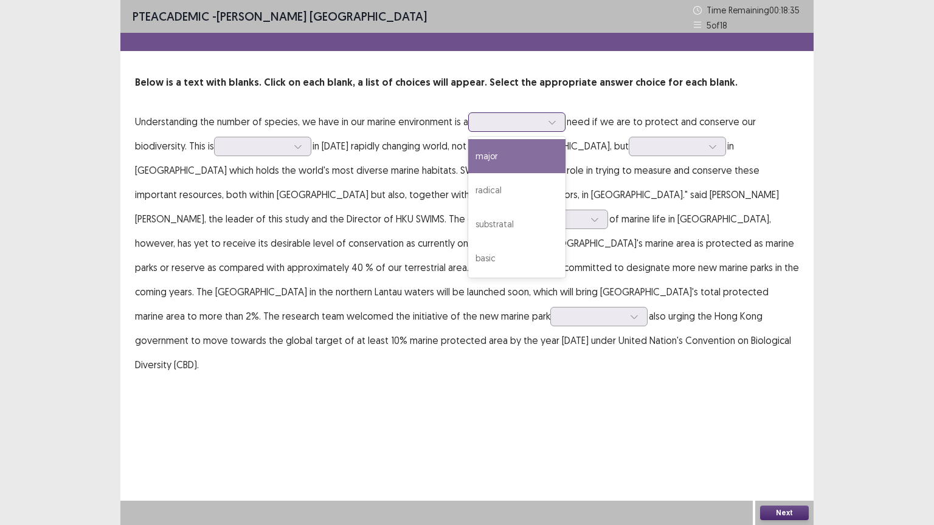
click at [532, 129] on div at bounding box center [516, 121] width 97 height 19
click at [505, 157] on div "major" at bounding box center [516, 156] width 97 height 34
click at [528, 120] on div at bounding box center [509, 122] width 63 height 12
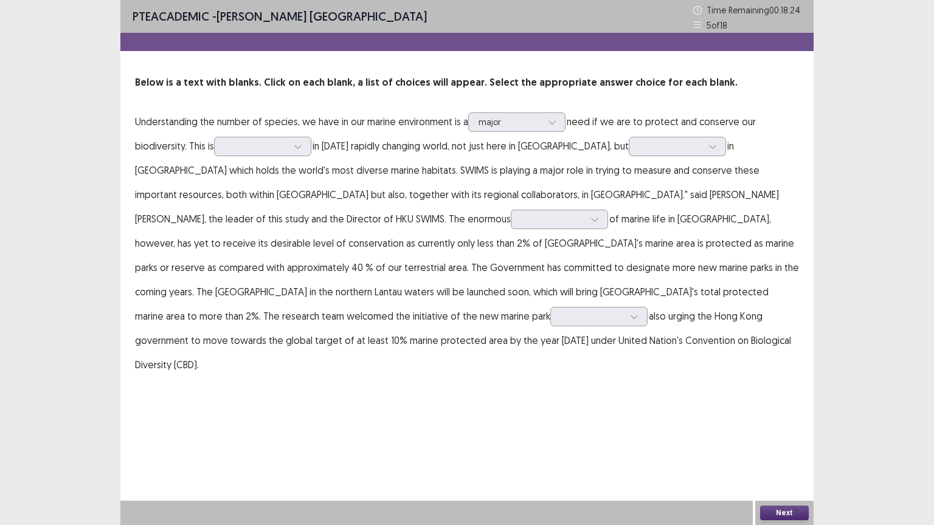
click at [418, 164] on p "Understanding the number of species, we have in our marine environment is a maj…" at bounding box center [467, 242] width 664 height 267
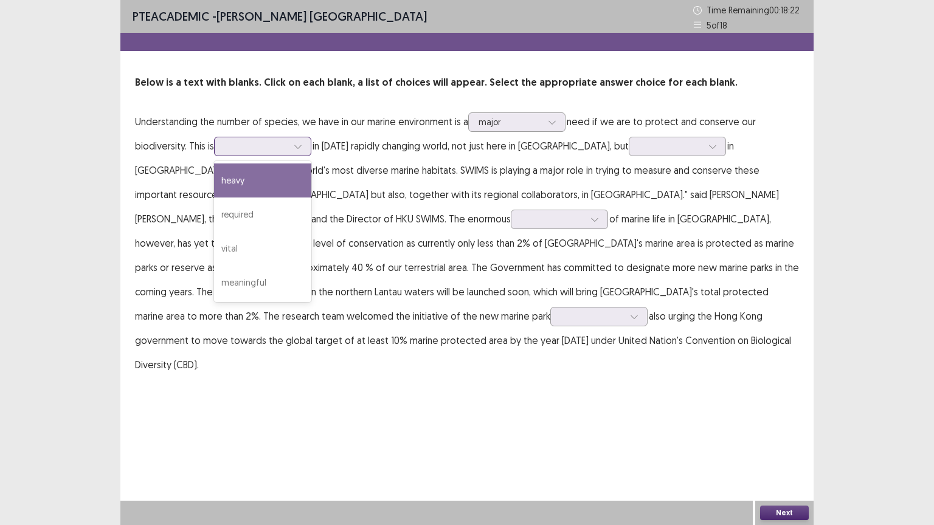
click at [258, 143] on div at bounding box center [255, 146] width 63 height 12
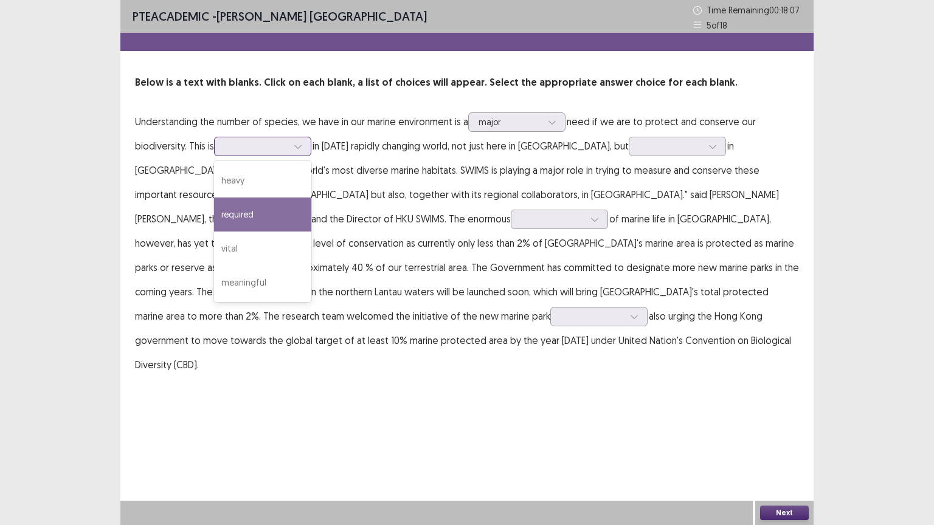
click at [260, 210] on div "required" at bounding box center [262, 215] width 97 height 34
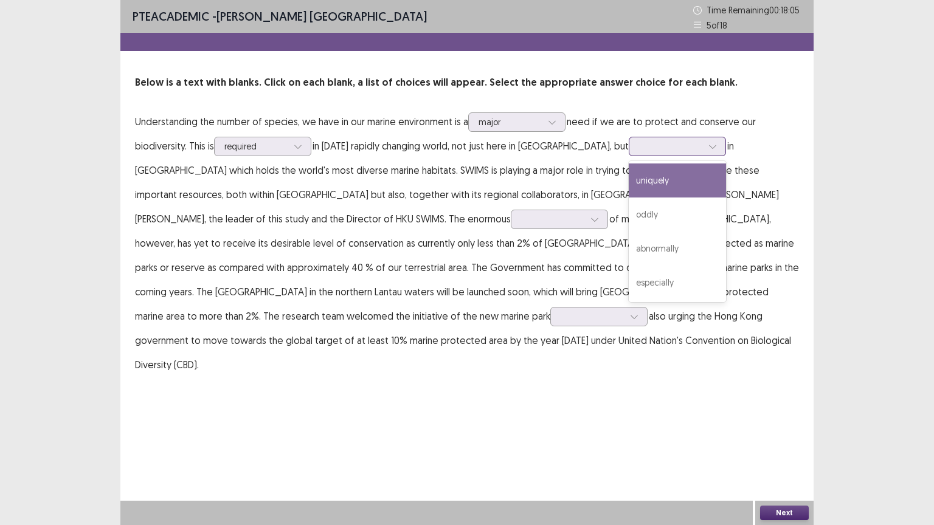
click at [643, 140] on div at bounding box center [670, 146] width 63 height 12
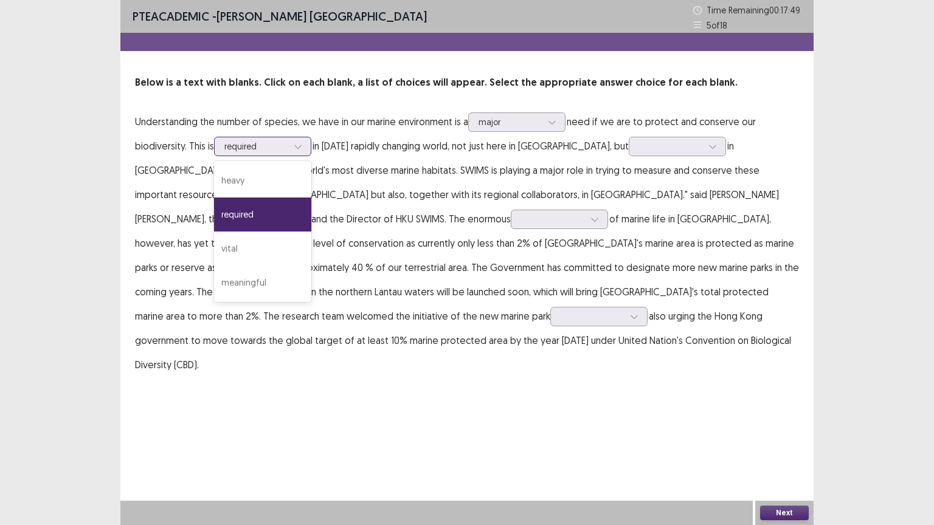
click at [301, 137] on div at bounding box center [298, 146] width 18 height 18
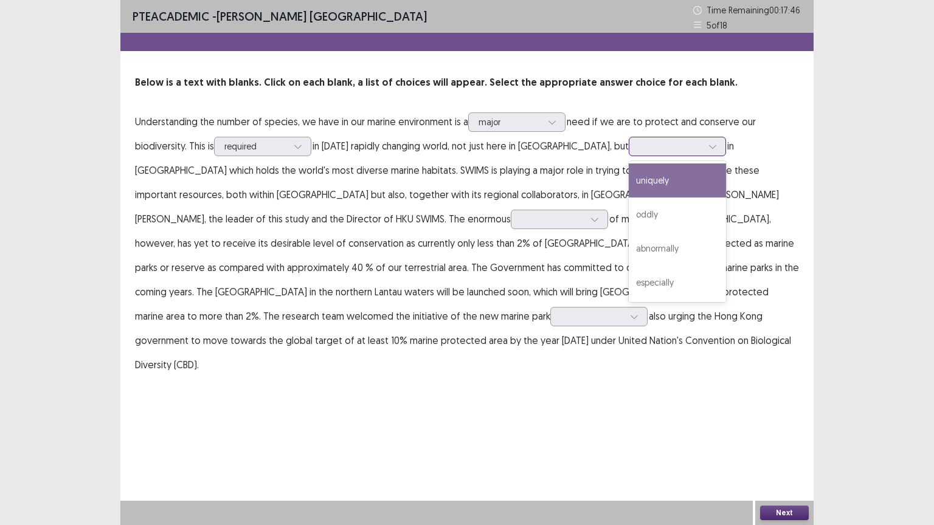
click at [639, 142] on div at bounding box center [670, 146] width 63 height 12
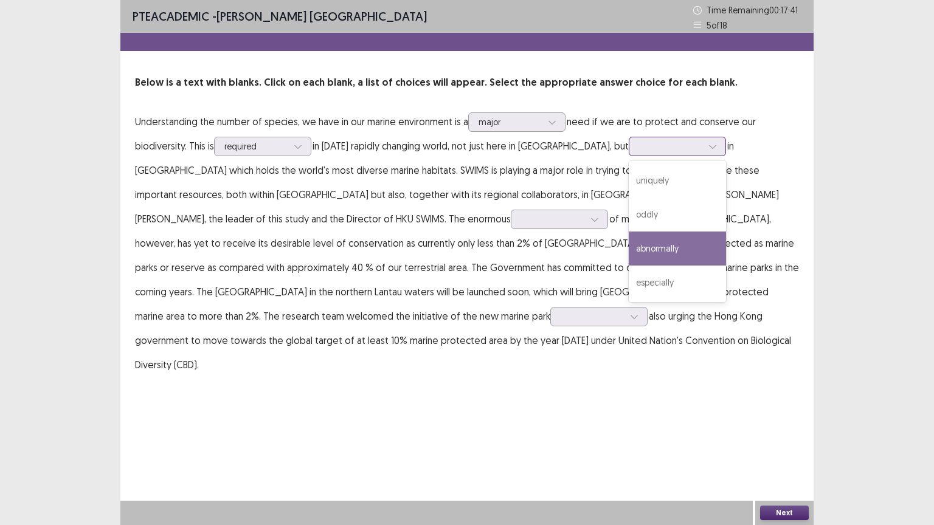
click at [657, 237] on div "abnormally" at bounding box center [677, 249] width 97 height 34
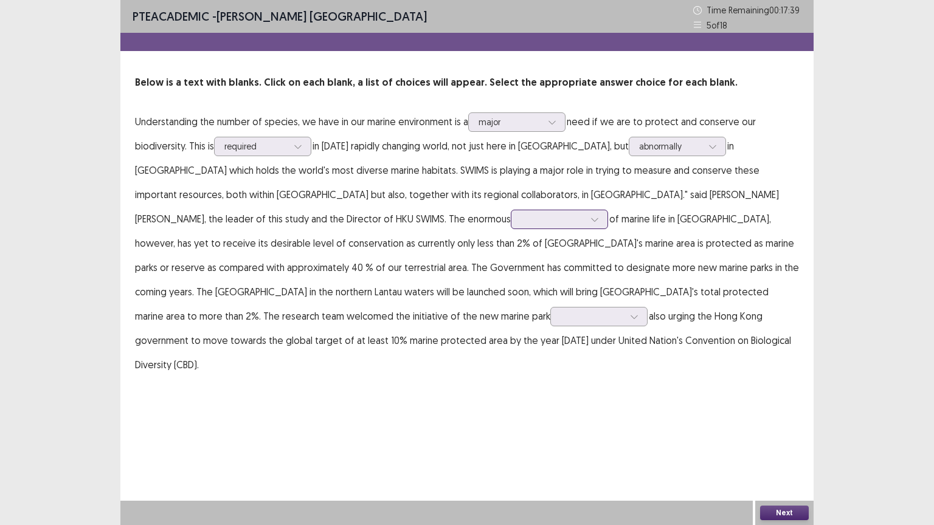
click at [521, 223] on div at bounding box center [552, 219] width 63 height 12
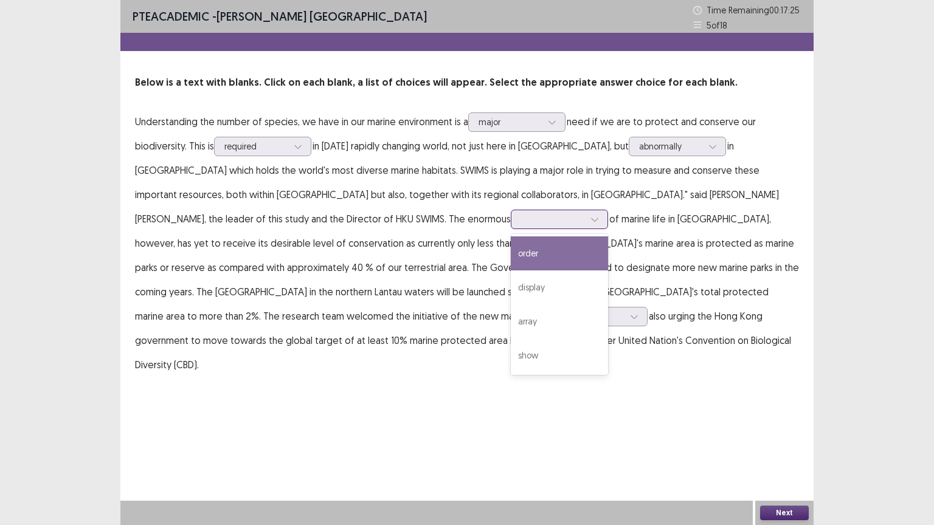
click at [511, 253] on div "order" at bounding box center [559, 253] width 97 height 34
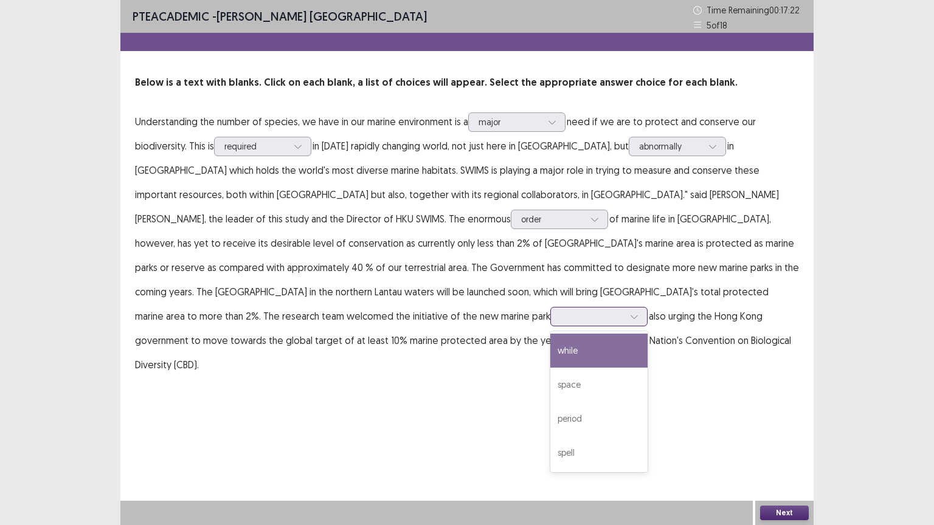
click at [561, 319] on div at bounding box center [592, 317] width 63 height 12
click at [625, 323] on div at bounding box center [634, 317] width 18 height 18
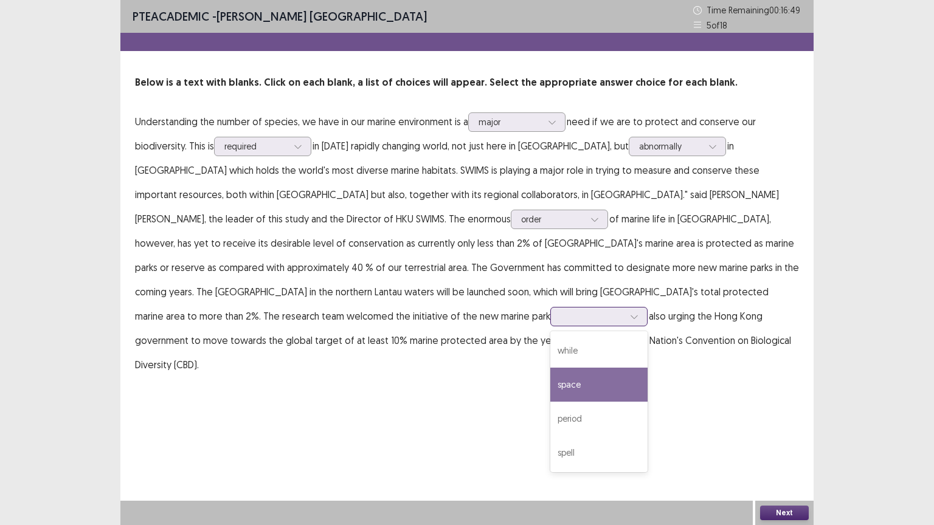
click at [550, 393] on div "space" at bounding box center [598, 385] width 97 height 34
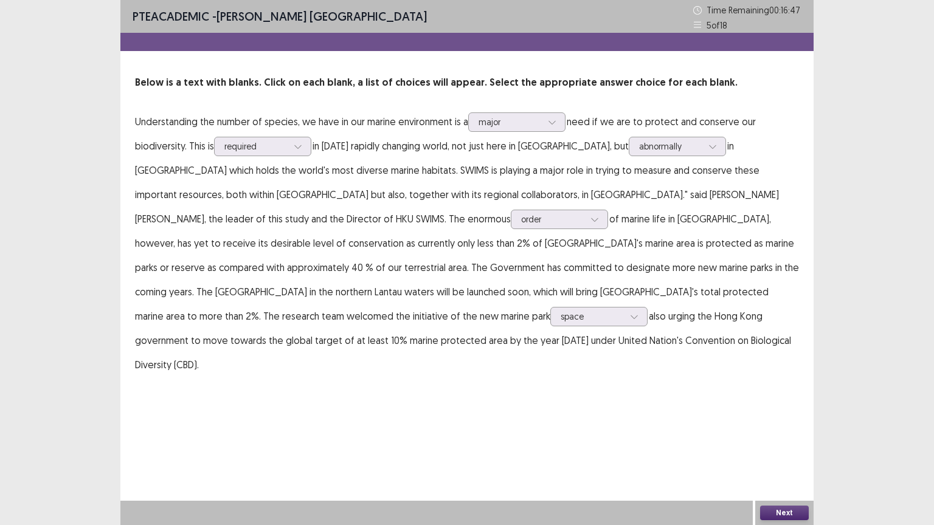
click at [785, 443] on button "Next" at bounding box center [784, 513] width 49 height 15
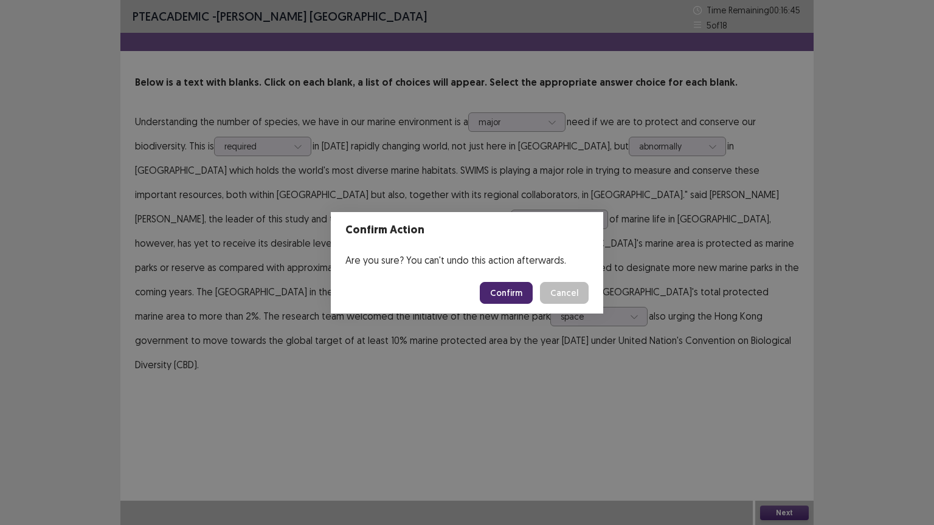
click at [515, 297] on button "Confirm" at bounding box center [506, 293] width 53 height 22
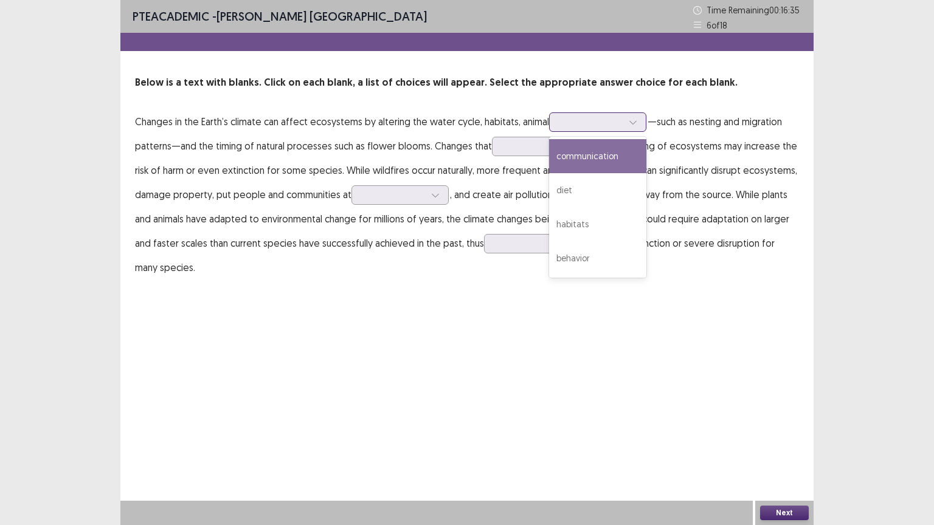
click at [584, 119] on div at bounding box center [590, 122] width 63 height 12
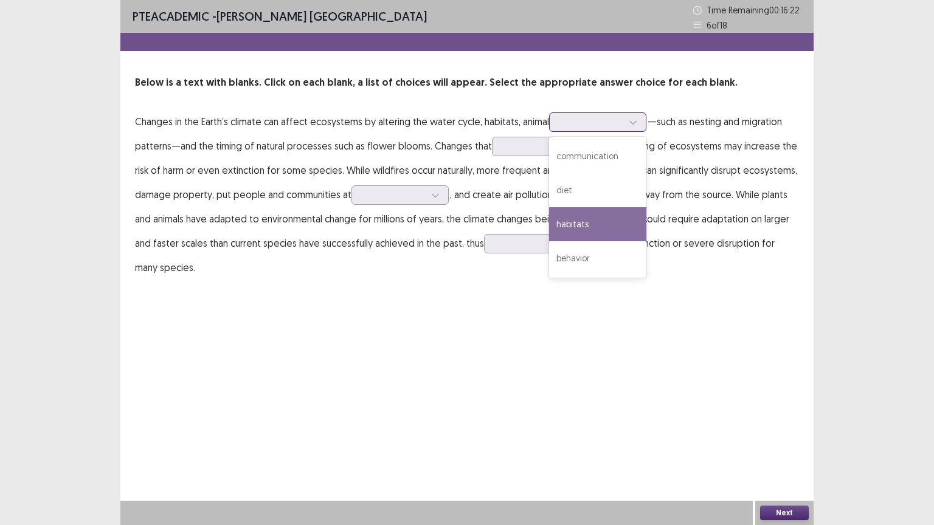
click at [576, 223] on div "habitats" at bounding box center [597, 224] width 97 height 34
click at [581, 117] on div at bounding box center [590, 122] width 63 height 12
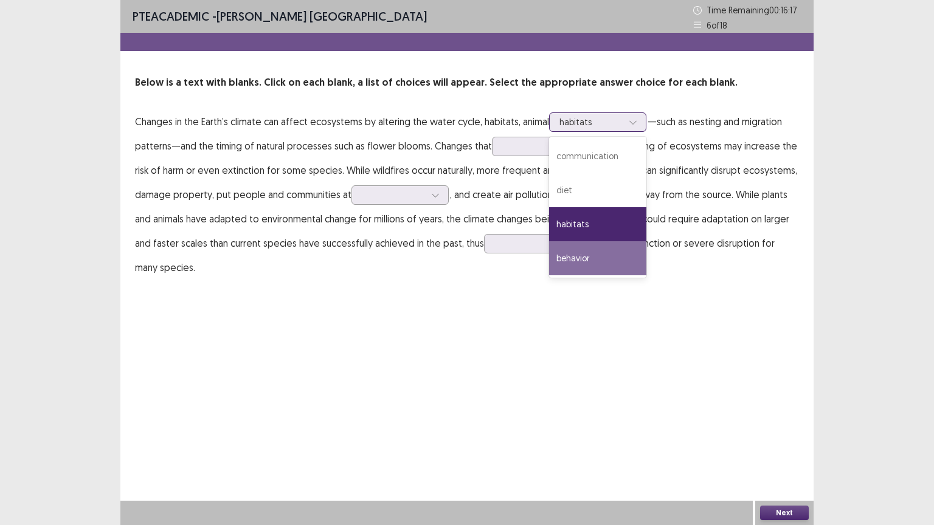
click at [590, 250] on div "behavior" at bounding box center [597, 258] width 97 height 34
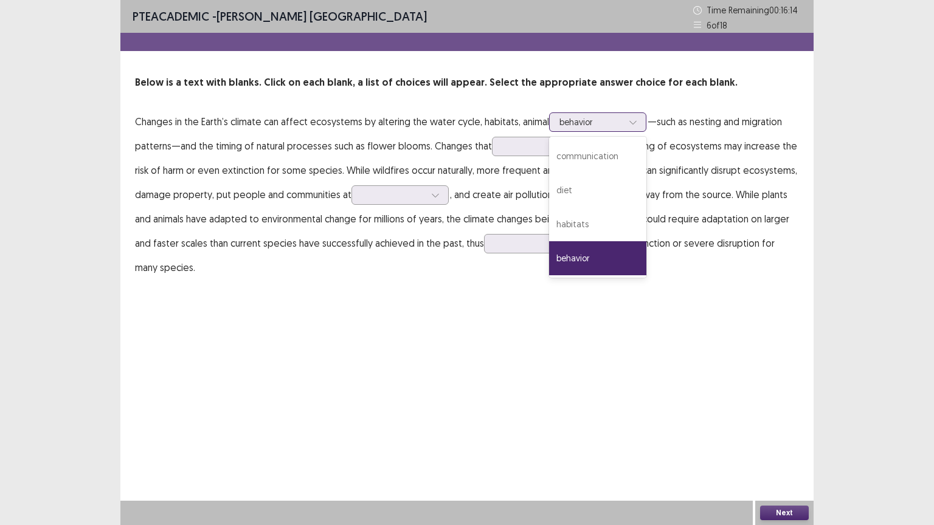
click at [594, 124] on div at bounding box center [590, 122] width 63 height 12
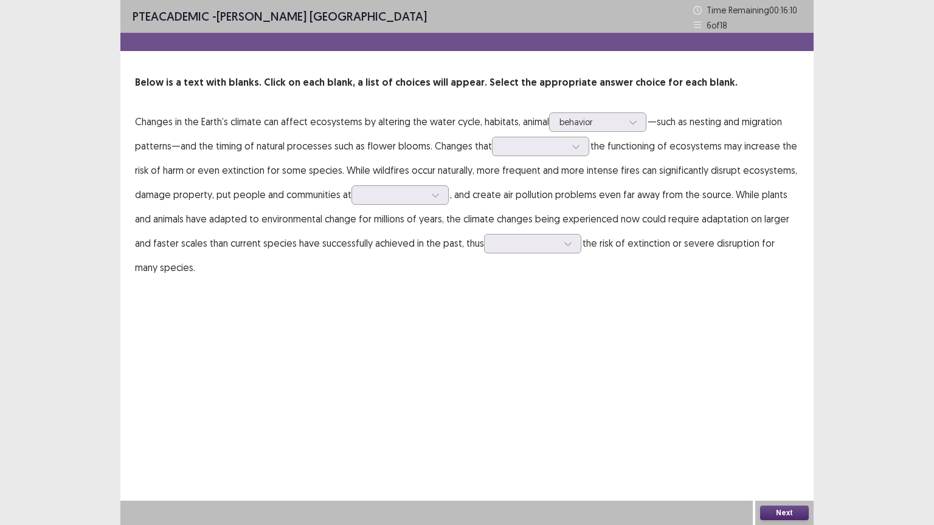
click at [428, 326] on div "PTE academic - [PERSON_NAME] Nepal Time Remaining 00 : 16 : 10 6 of 18 Below is…" at bounding box center [466, 262] width 693 height 525
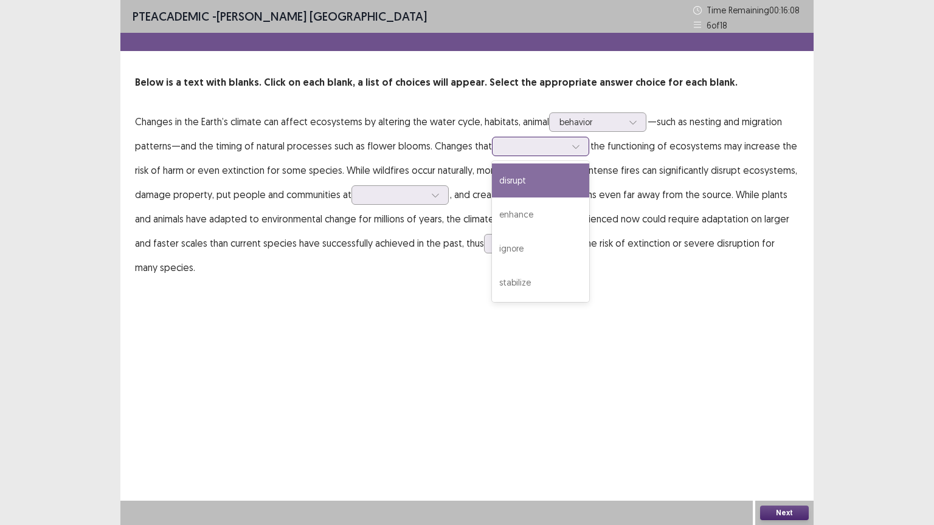
click at [535, 144] on div at bounding box center [533, 146] width 63 height 12
click at [517, 177] on div "disrupt" at bounding box center [540, 181] width 97 height 34
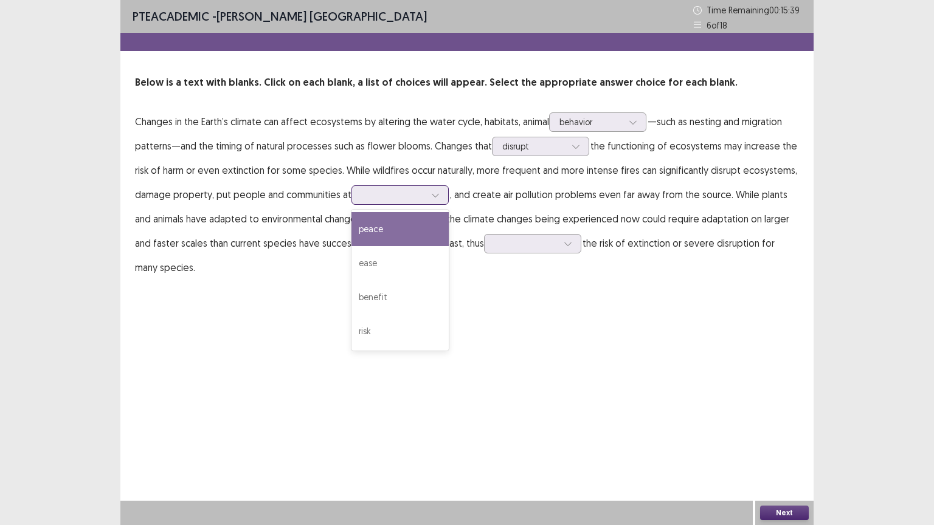
click at [415, 201] on div at bounding box center [394, 195] width 66 height 14
click at [397, 229] on div "peace" at bounding box center [399, 229] width 97 height 34
click at [383, 193] on div at bounding box center [393, 195] width 63 height 12
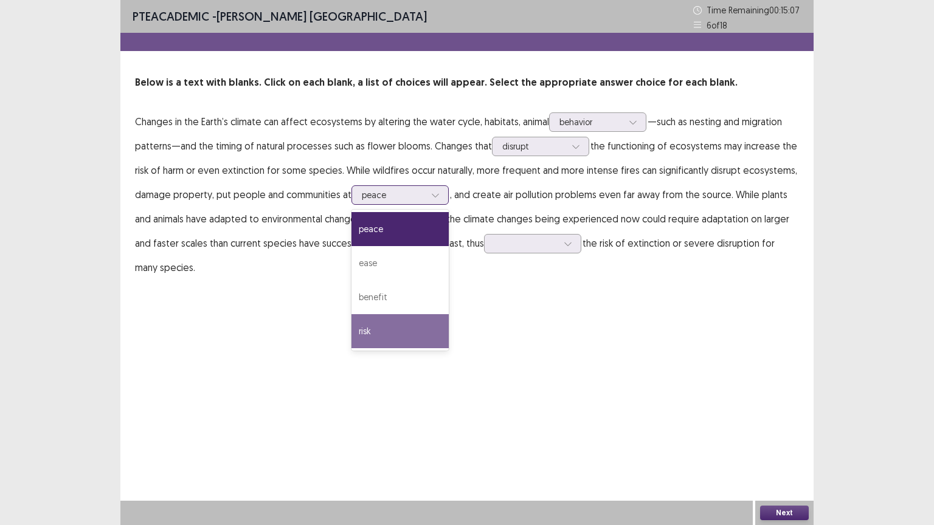
click at [374, 326] on div "risk" at bounding box center [399, 331] width 97 height 34
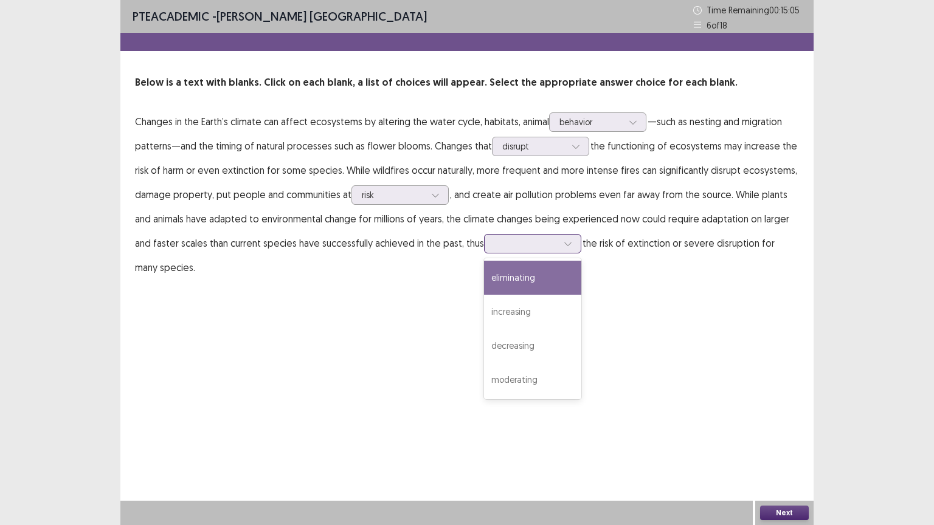
click at [509, 248] on div at bounding box center [525, 244] width 63 height 12
click at [526, 283] on div "eliminating" at bounding box center [532, 278] width 97 height 34
click at [554, 243] on div at bounding box center [525, 244] width 63 height 12
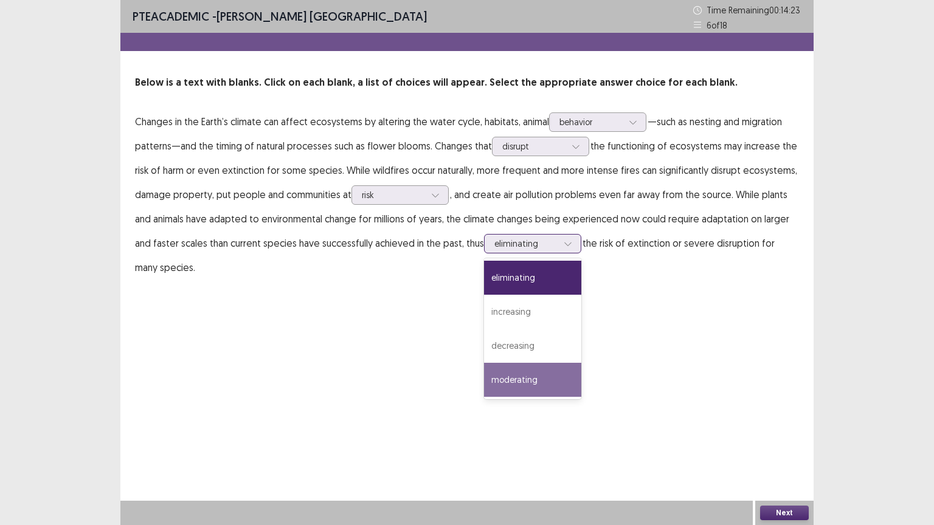
click at [534, 371] on div "moderating" at bounding box center [532, 380] width 97 height 34
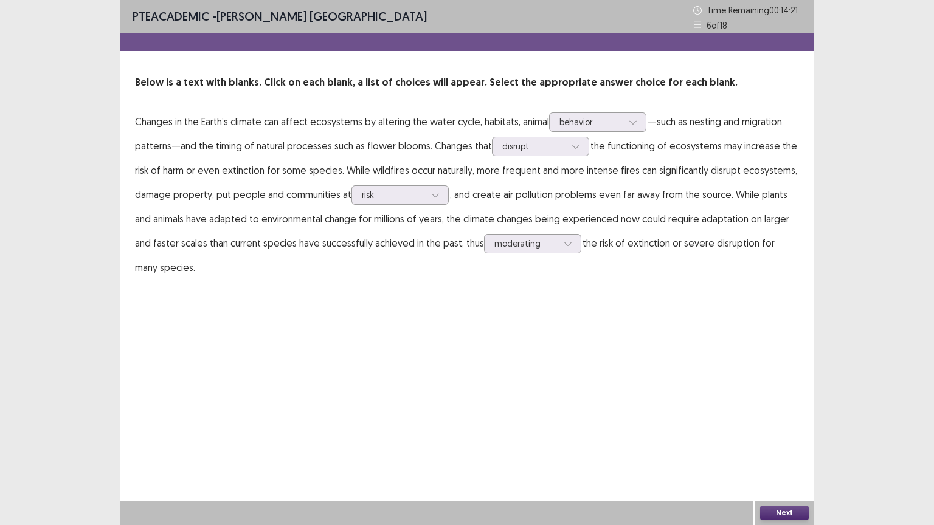
click at [779, 443] on button "Next" at bounding box center [784, 513] width 49 height 15
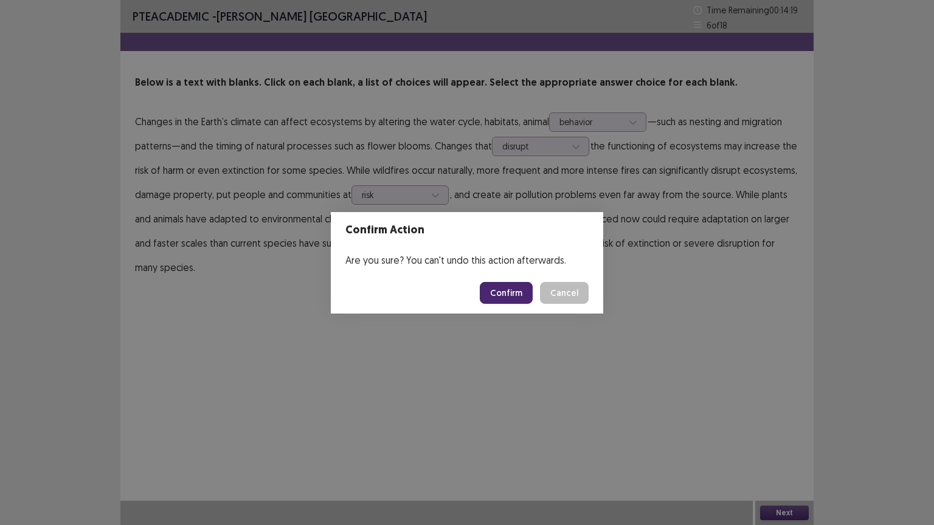
click at [518, 292] on button "Confirm" at bounding box center [506, 293] width 53 height 22
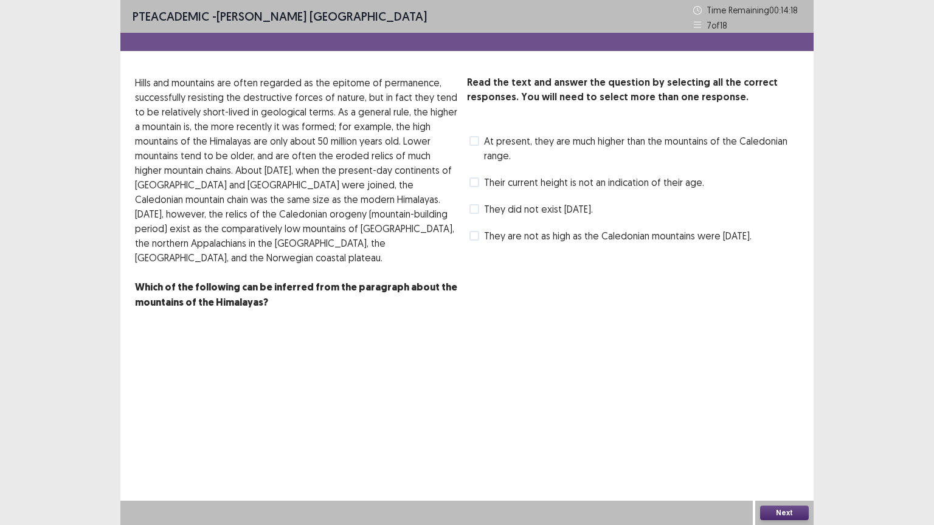
click at [476, 209] on span at bounding box center [474, 209] width 10 height 10
click at [777, 443] on button "Next" at bounding box center [784, 513] width 49 height 15
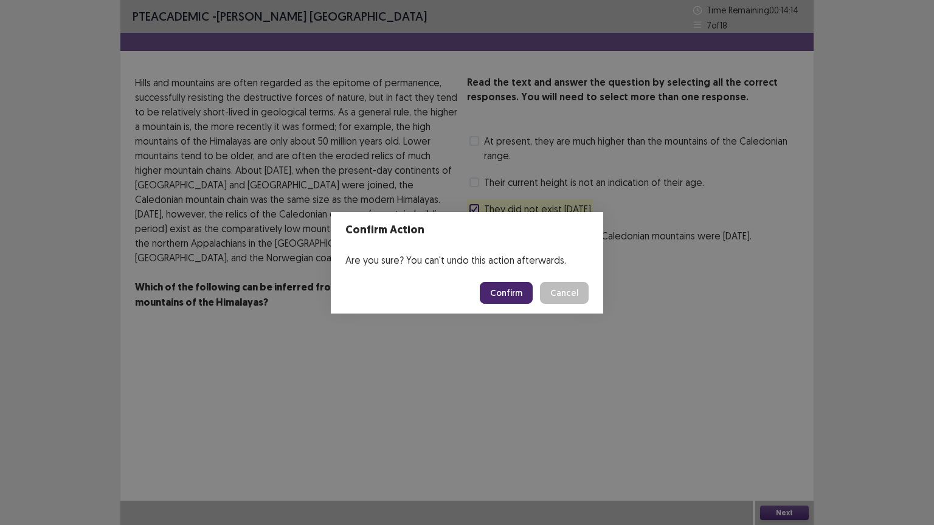
click at [516, 300] on button "Confirm" at bounding box center [506, 293] width 53 height 22
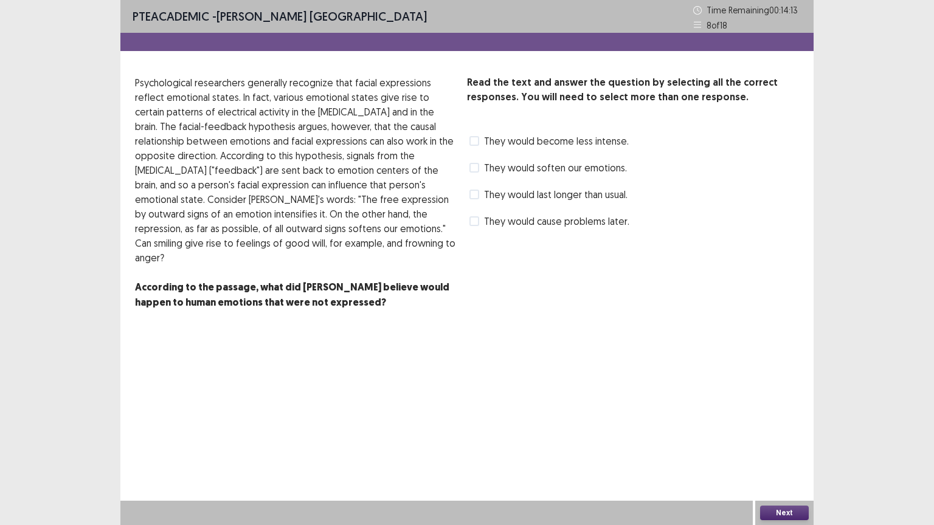
click at [497, 192] on span "They would last longer than usual." at bounding box center [555, 194] width 143 height 15
click at [775, 443] on button "Next" at bounding box center [784, 513] width 49 height 15
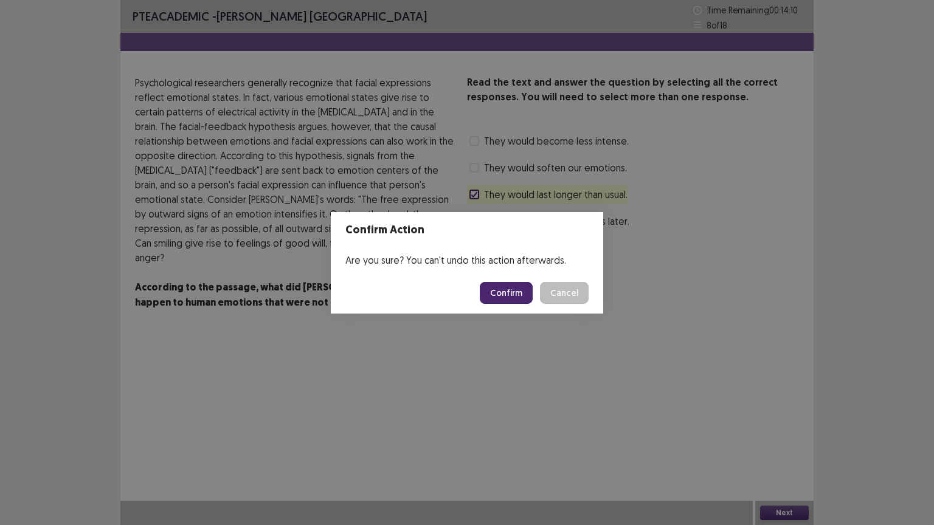
click at [513, 286] on button "Confirm" at bounding box center [506, 293] width 53 height 22
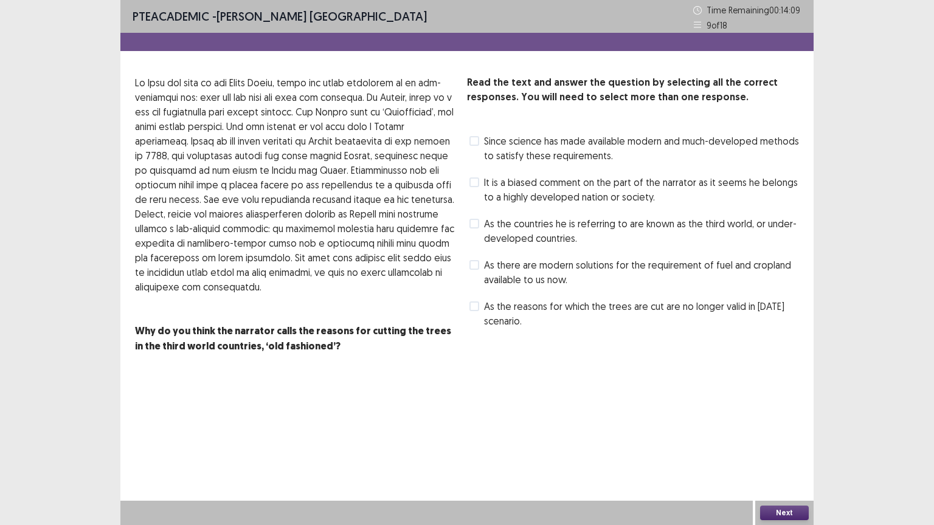
click at [545, 230] on span "As the countries he is referring to are known as the third world, or under-deve…" at bounding box center [641, 230] width 315 height 29
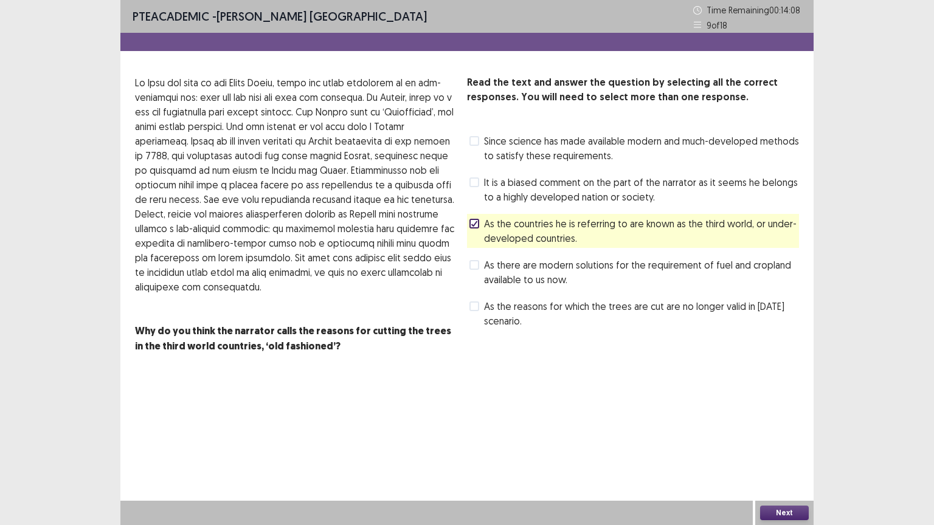
click at [770, 443] on button "Next" at bounding box center [784, 513] width 49 height 15
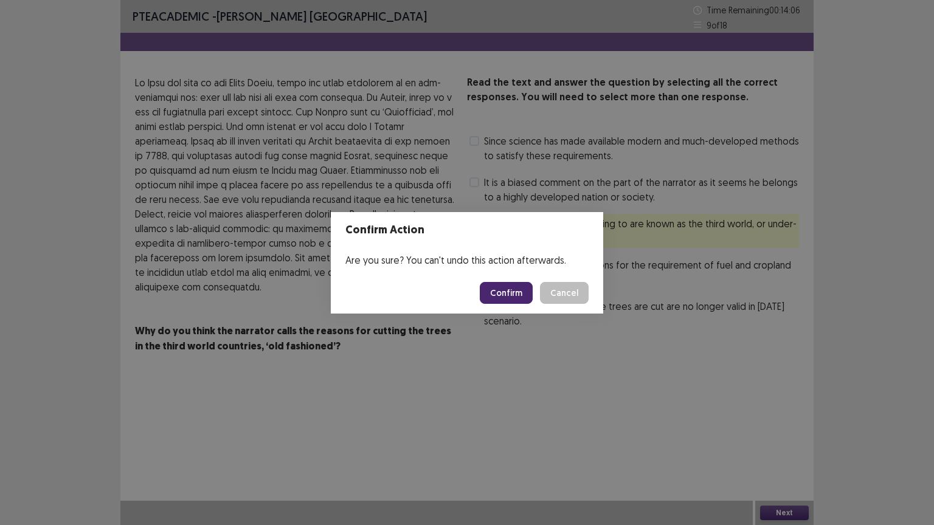
click at [522, 289] on button "Confirm" at bounding box center [506, 293] width 53 height 22
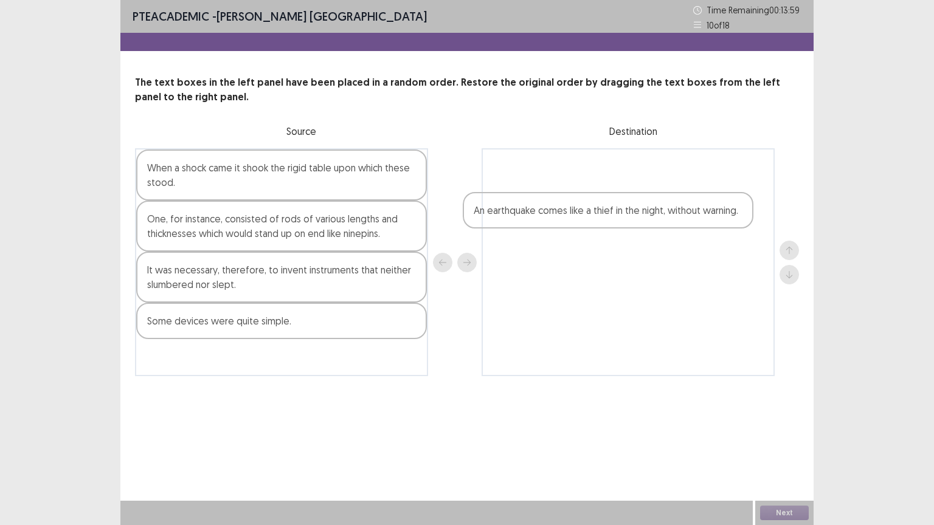
drag, startPoint x: 293, startPoint y: 361, endPoint x: 630, endPoint y: 209, distance: 369.5
click at [630, 209] on div "When a shock came it shook the rigid table upon which these stood. One, for ins…" at bounding box center [467, 262] width 664 height 228
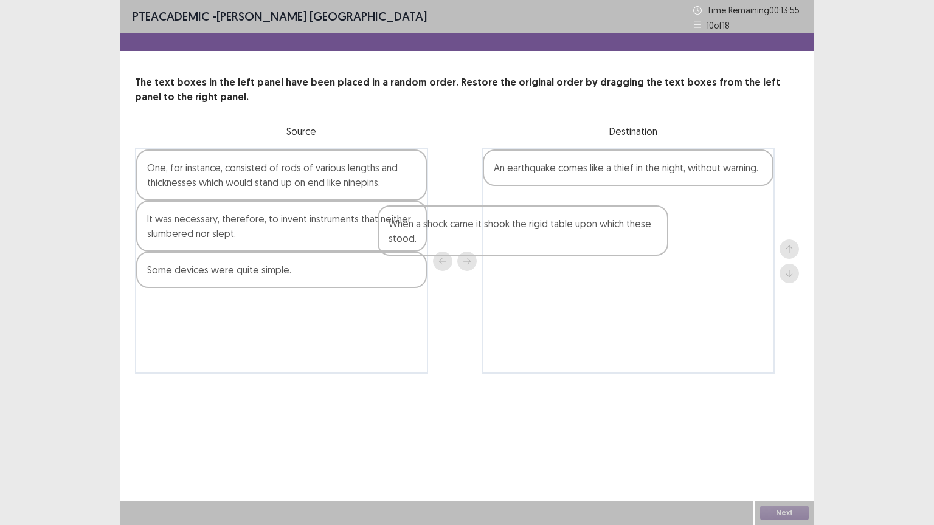
drag, startPoint x: 222, startPoint y: 182, endPoint x: 467, endPoint y: 237, distance: 251.2
click at [467, 237] on div "When a shock came it shook the rigid table upon which these stood. One, for ins…" at bounding box center [467, 261] width 664 height 226
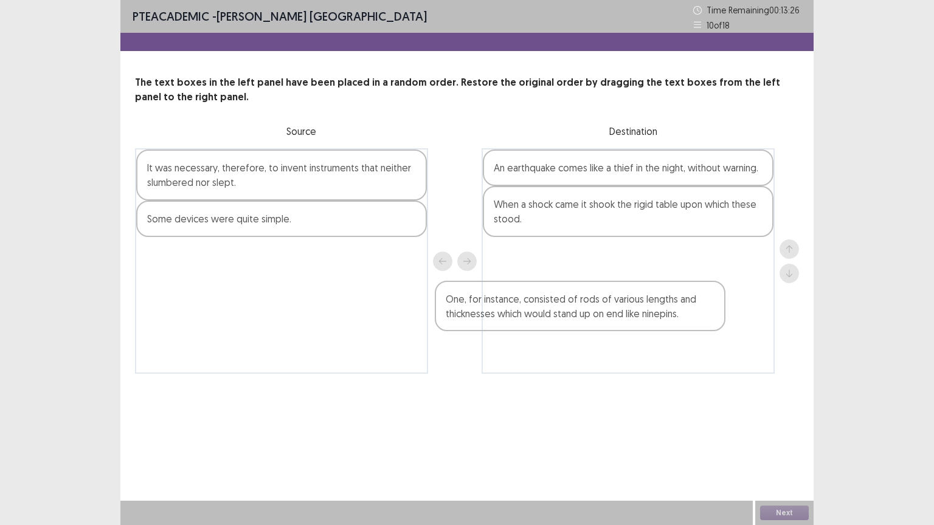
drag, startPoint x: 304, startPoint y: 182, endPoint x: 610, endPoint y: 306, distance: 330.6
click at [610, 306] on div "One, for instance, consisted of rods of various lengths and thicknesses which w…" at bounding box center [467, 261] width 664 height 226
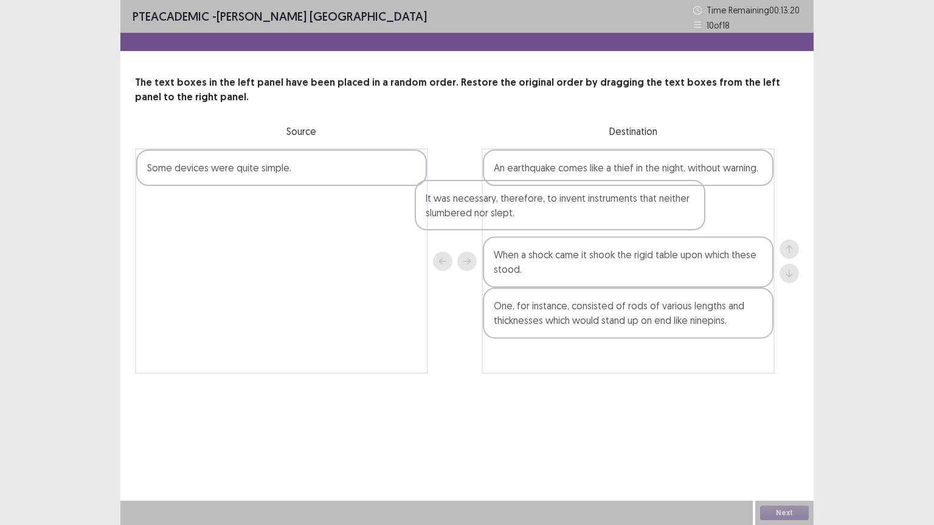
drag, startPoint x: 265, startPoint y: 185, endPoint x: 548, endPoint y: 215, distance: 284.3
click at [548, 215] on div "It was necessary, therefore, to invent instruments that neither slumbered nor s…" at bounding box center [467, 261] width 664 height 226
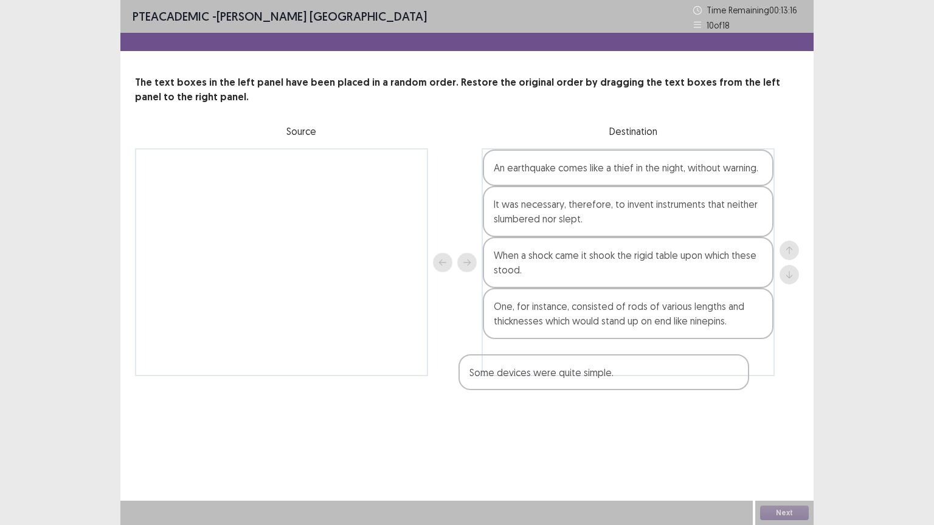
drag, startPoint x: 269, startPoint y: 174, endPoint x: 601, endPoint y: 376, distance: 388.2
click at [601, 376] on div "PTE academic - [PERSON_NAME] Nepal Time Remaining 00 : 13 : 16 10 of 18 The tex…" at bounding box center [466, 200] width 693 height 401
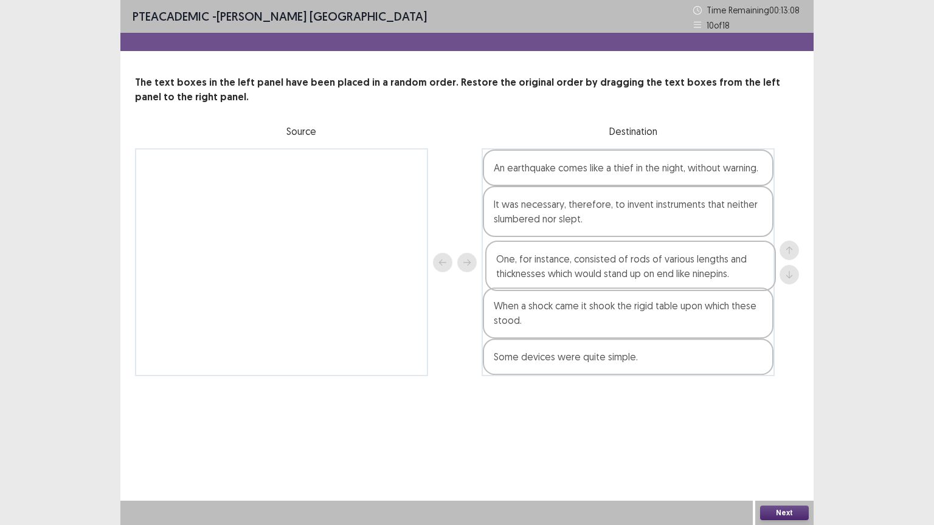
drag, startPoint x: 553, startPoint y: 321, endPoint x: 557, endPoint y: 270, distance: 51.2
click at [557, 270] on div "An earthquake comes like a thief in the night, without warning. It was necessar…" at bounding box center [627, 262] width 293 height 228
click at [783, 443] on button "Next" at bounding box center [784, 513] width 49 height 15
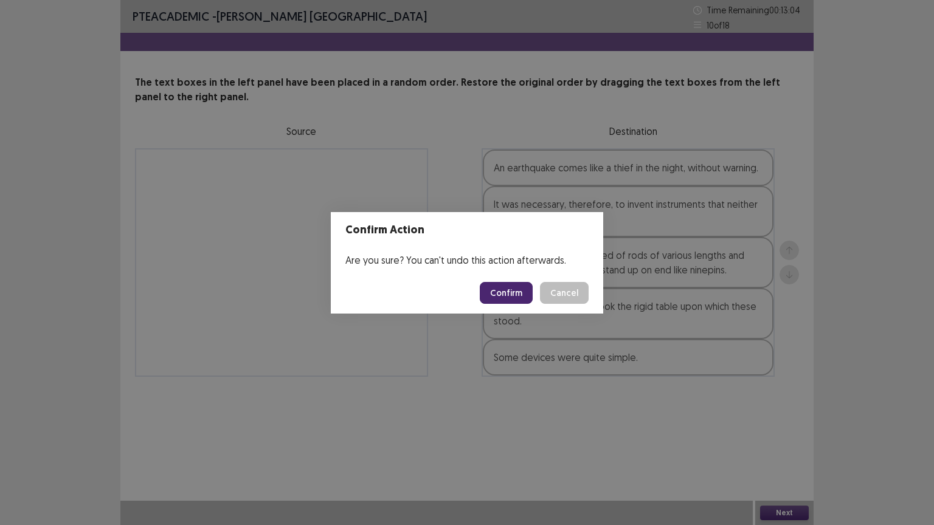
click at [522, 294] on button "Confirm" at bounding box center [506, 293] width 53 height 22
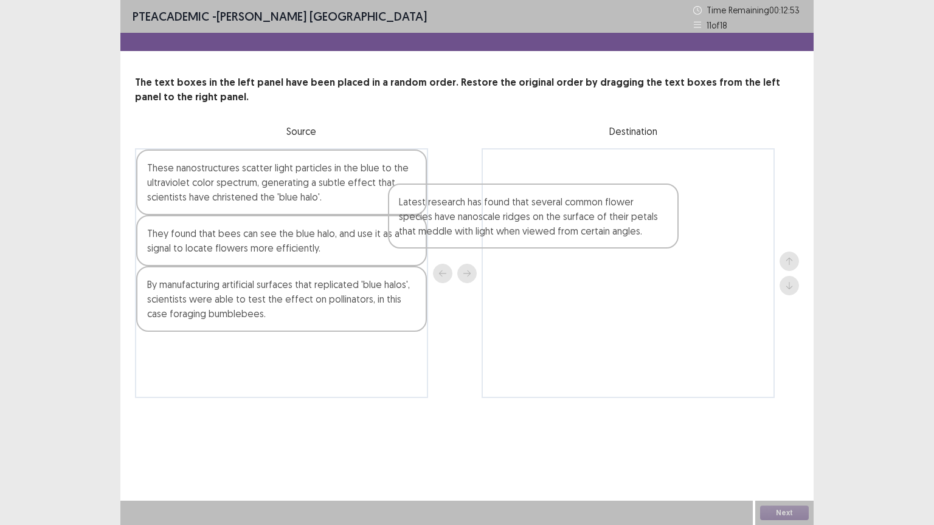
drag, startPoint x: 232, startPoint y: 358, endPoint x: 511, endPoint y: 209, distance: 316.8
click at [511, 209] on div "These nanostructures scatter light particles in the blue to the ultraviolet col…" at bounding box center [467, 273] width 664 height 250
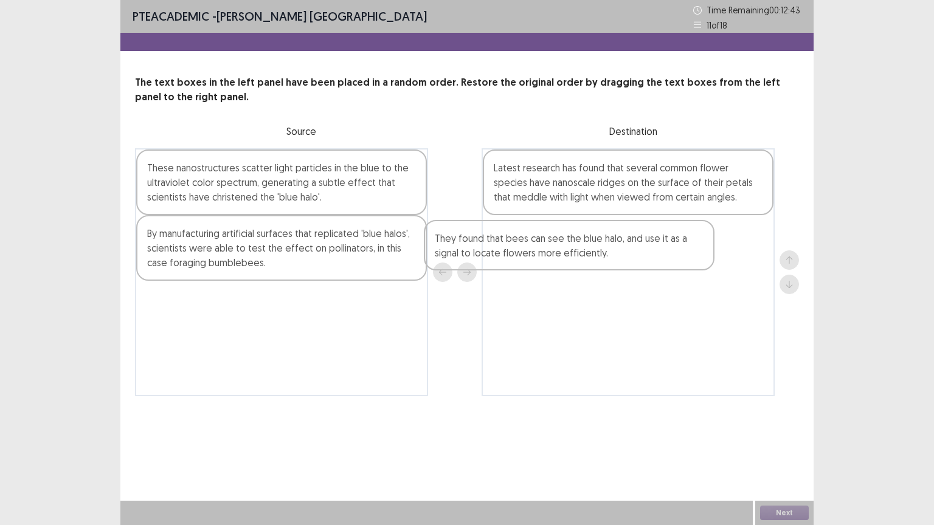
drag, startPoint x: 202, startPoint y: 249, endPoint x: 513, endPoint y: 250, distance: 310.7
click at [513, 250] on div "These nanostructures scatter light particles in the blue to the ultraviolet col…" at bounding box center [467, 272] width 664 height 248
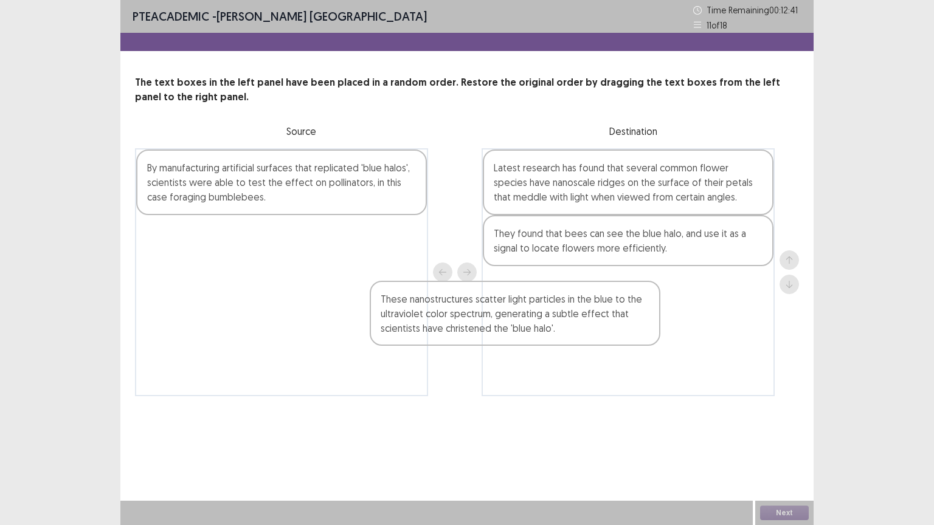
drag, startPoint x: 271, startPoint y: 196, endPoint x: 540, endPoint y: 323, distance: 297.8
click at [540, 323] on div "These nanostructures scatter light particles in the blue to the ultraviolet col…" at bounding box center [467, 272] width 664 height 248
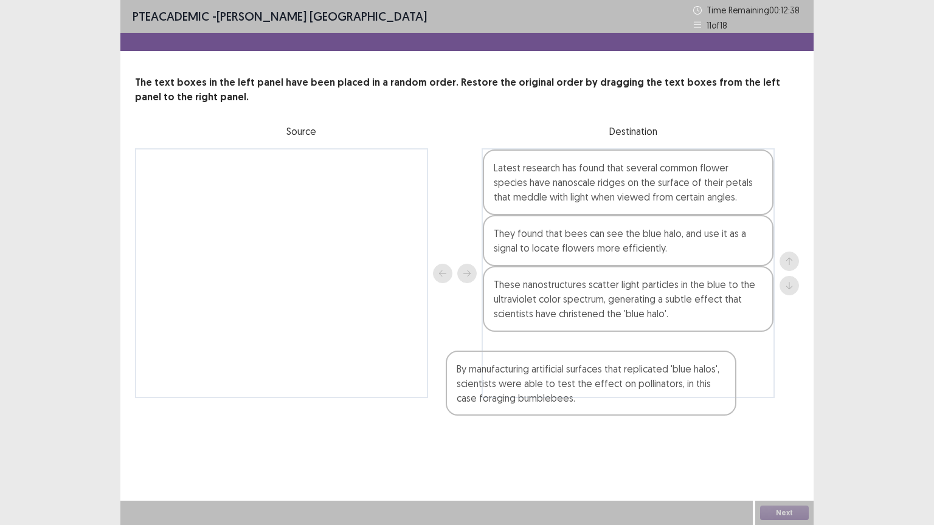
drag, startPoint x: 323, startPoint y: 174, endPoint x: 659, endPoint y: 368, distance: 387.6
click at [659, 368] on div "By manufacturing artificial surfaces that replicated 'blue halos', scientists w…" at bounding box center [467, 273] width 664 height 250
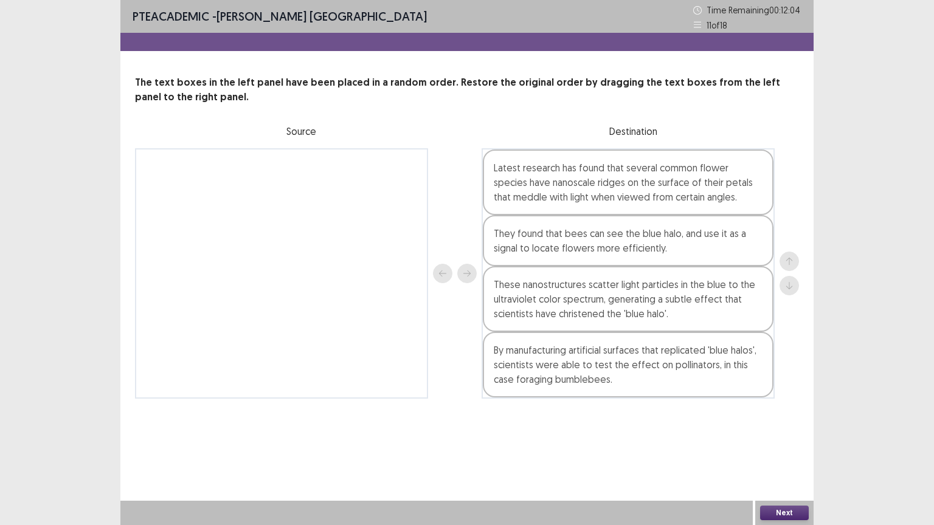
click at [773, 443] on button "Next" at bounding box center [784, 513] width 49 height 15
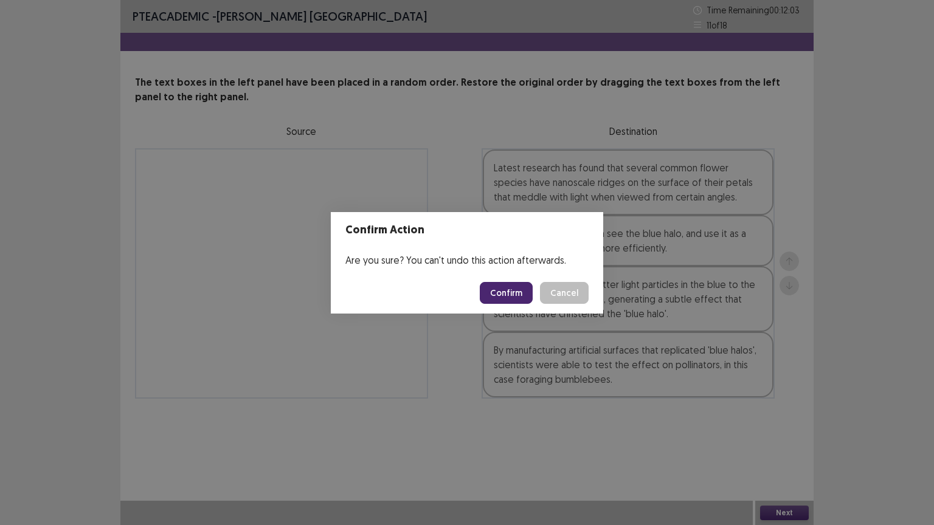
click at [520, 297] on button "Confirm" at bounding box center [506, 293] width 53 height 22
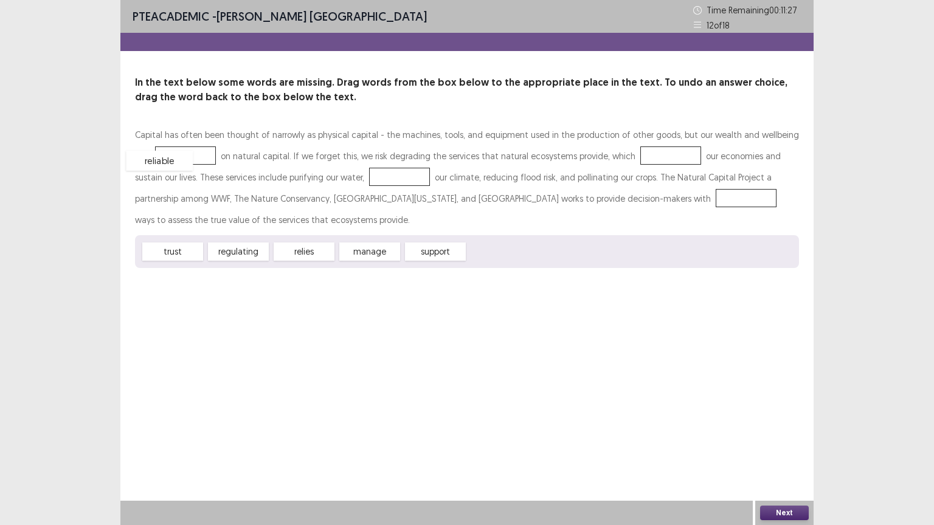
drag, startPoint x: 500, startPoint y: 252, endPoint x: 163, endPoint y: 161, distance: 349.5
drag, startPoint x: 306, startPoint y: 249, endPoint x: 173, endPoint y: 154, distance: 163.6
drag, startPoint x: 306, startPoint y: 254, endPoint x: 669, endPoint y: 158, distance: 375.3
click at [373, 234] on div "Capital has often been thought of narrowly as physical capital - the machines, …" at bounding box center [467, 179] width 664 height 111
drag, startPoint x: 235, startPoint y: 257, endPoint x: 343, endPoint y: 181, distance: 131.7
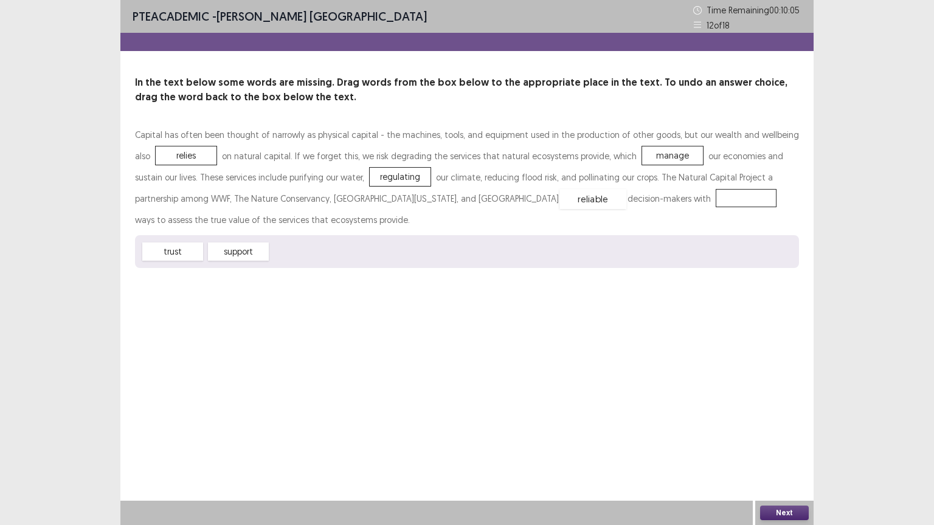
drag, startPoint x: 308, startPoint y: 255, endPoint x: 631, endPoint y: 201, distance: 327.4
click at [788, 443] on button "Next" at bounding box center [784, 513] width 49 height 15
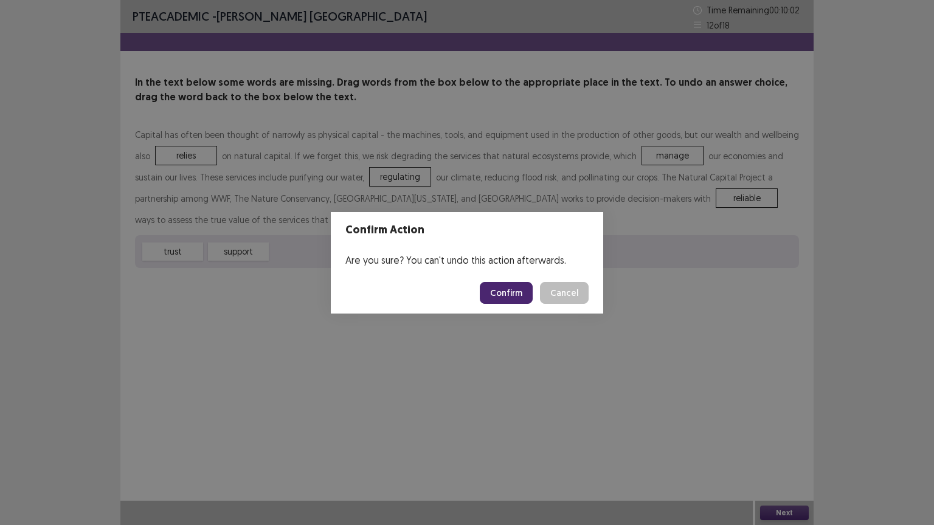
click at [511, 288] on button "Confirm" at bounding box center [506, 293] width 53 height 22
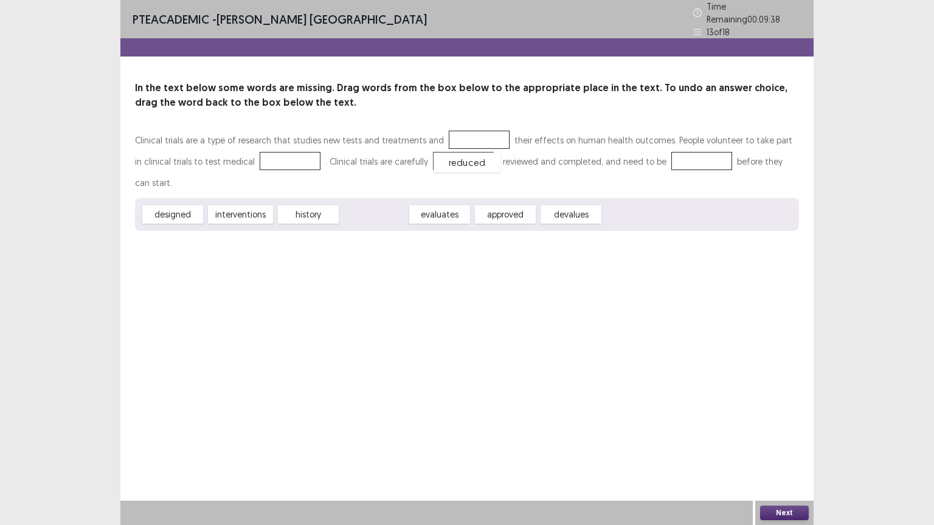
drag, startPoint x: 382, startPoint y: 195, endPoint x: 474, endPoint y: 142, distance: 106.2
drag, startPoint x: 314, startPoint y: 193, endPoint x: 243, endPoint y: 162, distance: 77.8
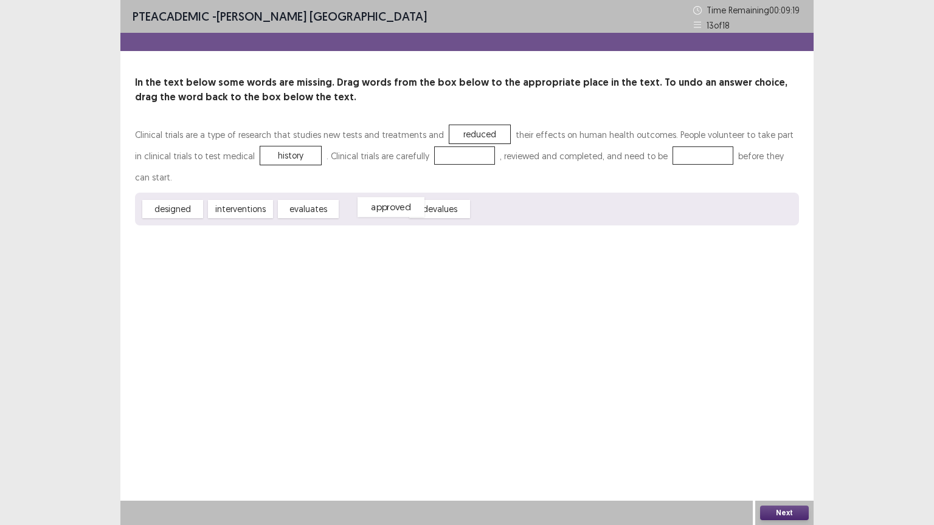
drag, startPoint x: 379, startPoint y: 189, endPoint x: 390, endPoint y: 190, distance: 11.0
click at [390, 197] on div "approved" at bounding box center [390, 207] width 67 height 20
drag, startPoint x: 176, startPoint y: 184, endPoint x: 206, endPoint y: 180, distance: 30.1
click at [206, 195] on div "designed" at bounding box center [202, 205] width 67 height 20
drag, startPoint x: 190, startPoint y: 187, endPoint x: 231, endPoint y: 184, distance: 40.8
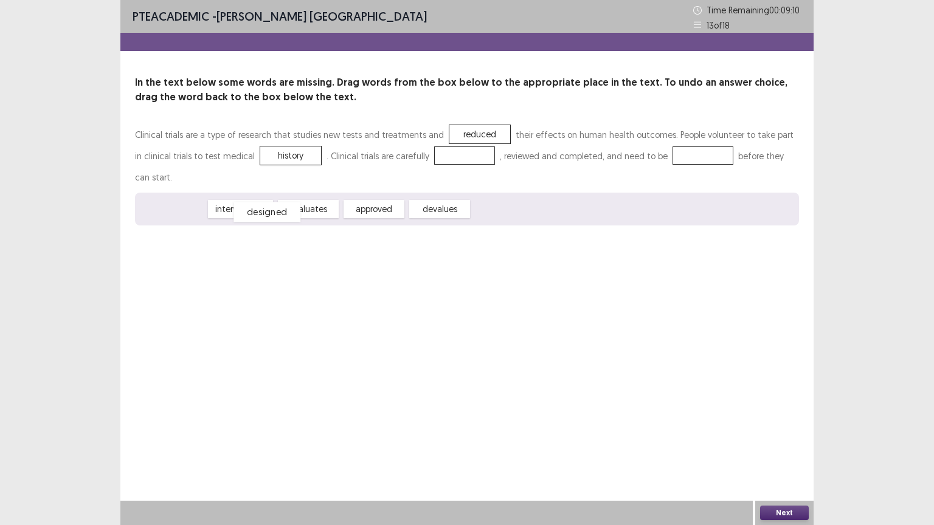
click at [233, 202] on div "designed" at bounding box center [266, 212] width 67 height 20
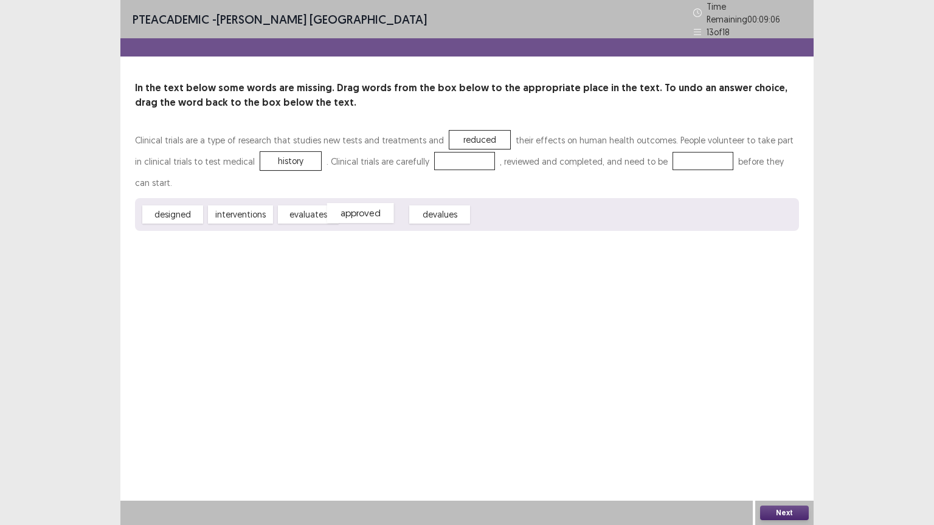
drag, startPoint x: 367, startPoint y: 192, endPoint x: 353, endPoint y: 190, distance: 14.7
click at [353, 203] on div "approved" at bounding box center [360, 213] width 67 height 20
drag, startPoint x: 308, startPoint y: 192, endPoint x: 413, endPoint y: 160, distance: 110.6
drag, startPoint x: 300, startPoint y: 190, endPoint x: 638, endPoint y: 160, distance: 339.4
click at [790, 443] on button "Next" at bounding box center [784, 513] width 49 height 15
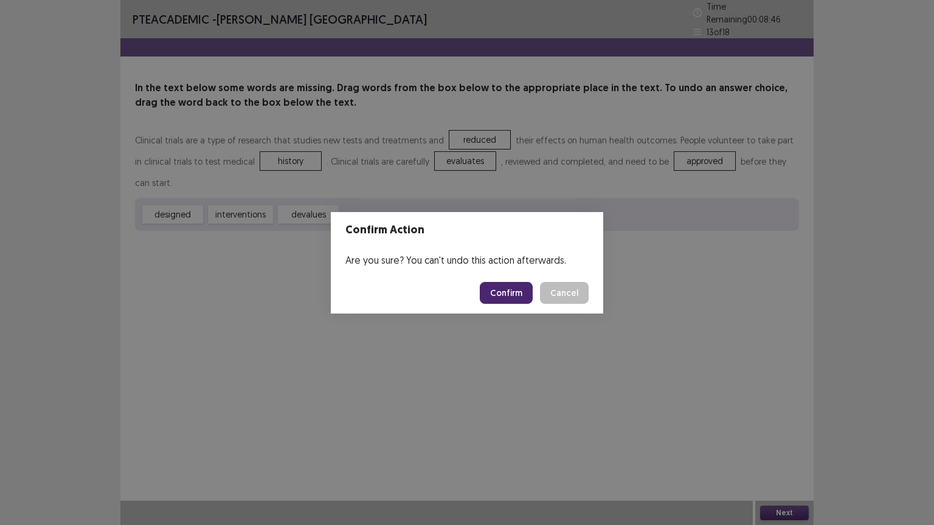
click at [511, 292] on button "Confirm" at bounding box center [506, 293] width 53 height 22
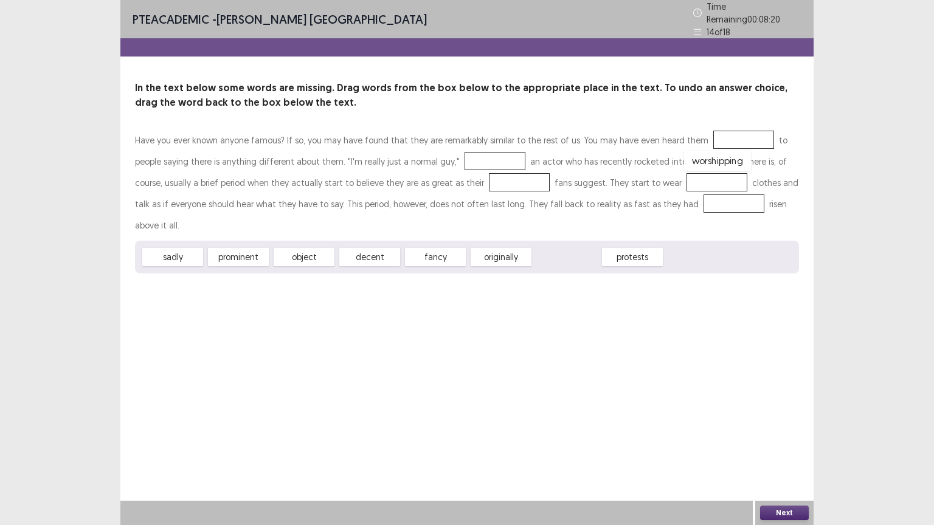
drag, startPoint x: 571, startPoint y: 233, endPoint x: 720, endPoint y: 137, distance: 177.7
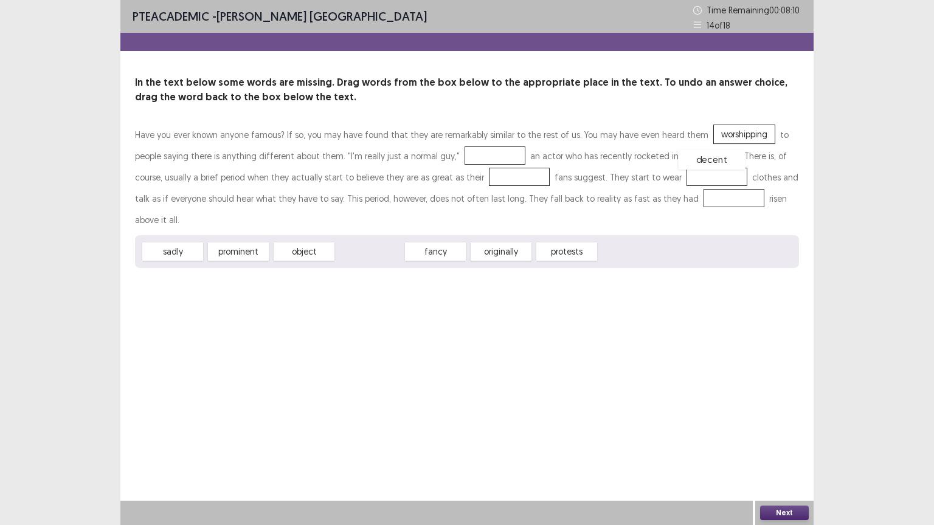
drag, startPoint x: 382, startPoint y: 232, endPoint x: 724, endPoint y: 139, distance: 354.7
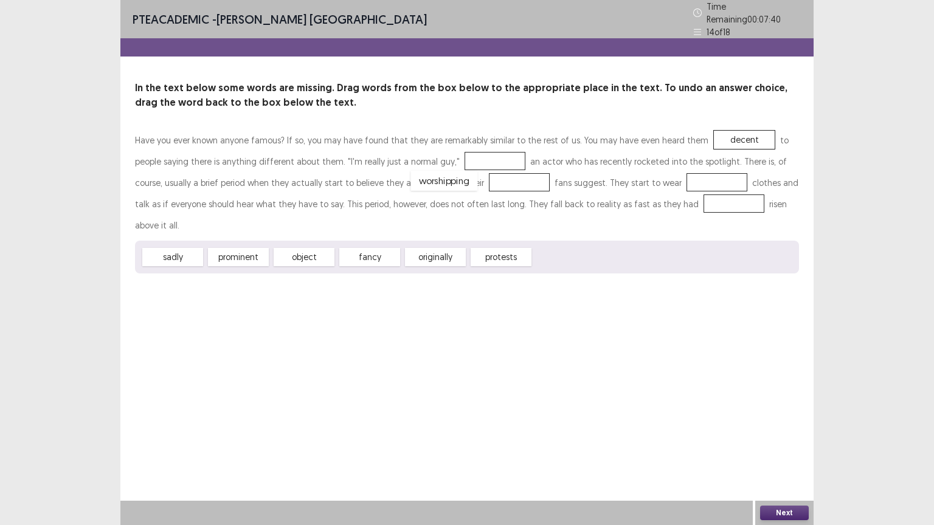
drag, startPoint x: 570, startPoint y: 227, endPoint x: 449, endPoint y: 151, distance: 143.7
click at [367, 176] on div "Have you ever known anyone famous? If so, you may have found that they are rema…" at bounding box center [467, 182] width 664 height 106
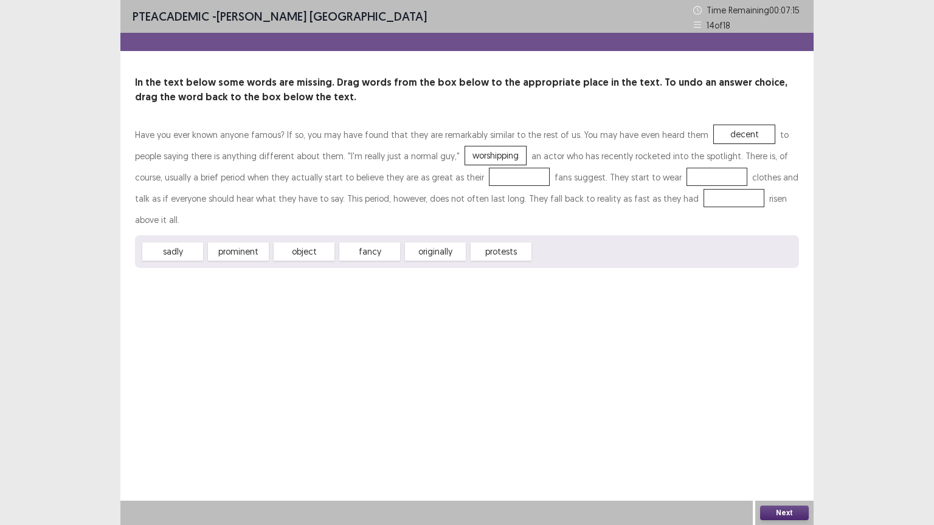
click at [287, 242] on div "sadly prominent object fancy originally protests" at bounding box center [467, 251] width 664 height 33
drag, startPoint x: 443, startPoint y: 154, endPoint x: 428, endPoint y: 178, distance: 27.3
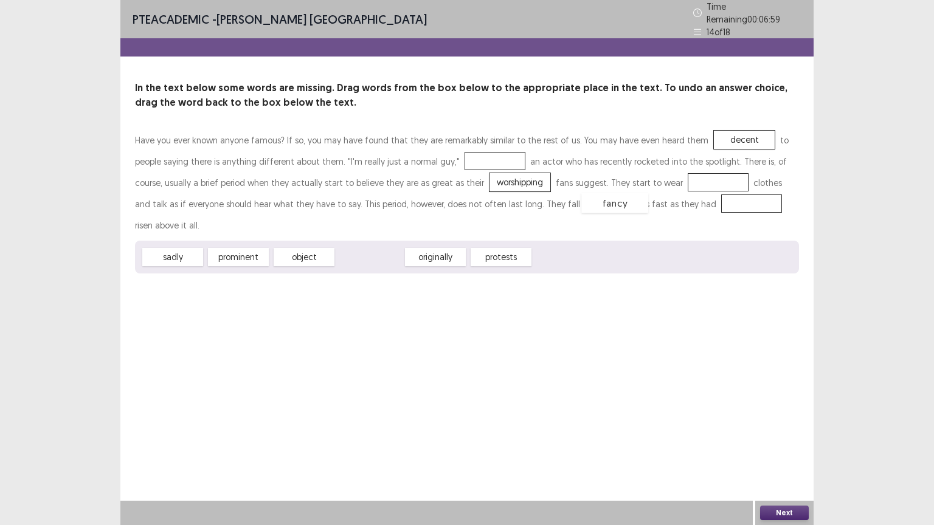
drag, startPoint x: 381, startPoint y: 227, endPoint x: 626, endPoint y: 173, distance: 250.9
click at [181, 247] on div "sadly" at bounding box center [172, 257] width 67 height 20
drag, startPoint x: 172, startPoint y: 235, endPoint x: 639, endPoint y: 206, distance: 467.8
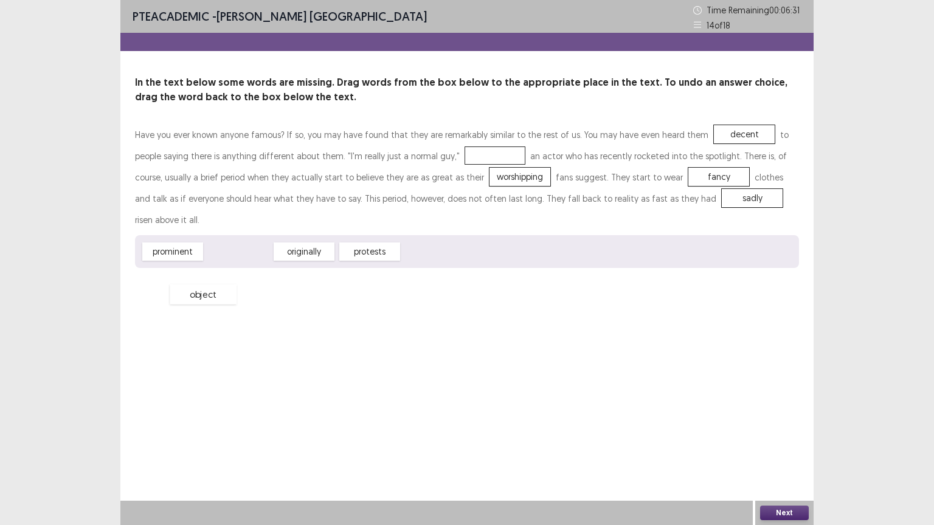
drag, startPoint x: 232, startPoint y: 237, endPoint x: 192, endPoint y: 286, distance: 63.1
click at [192, 286] on div "object" at bounding box center [203, 295] width 67 height 20
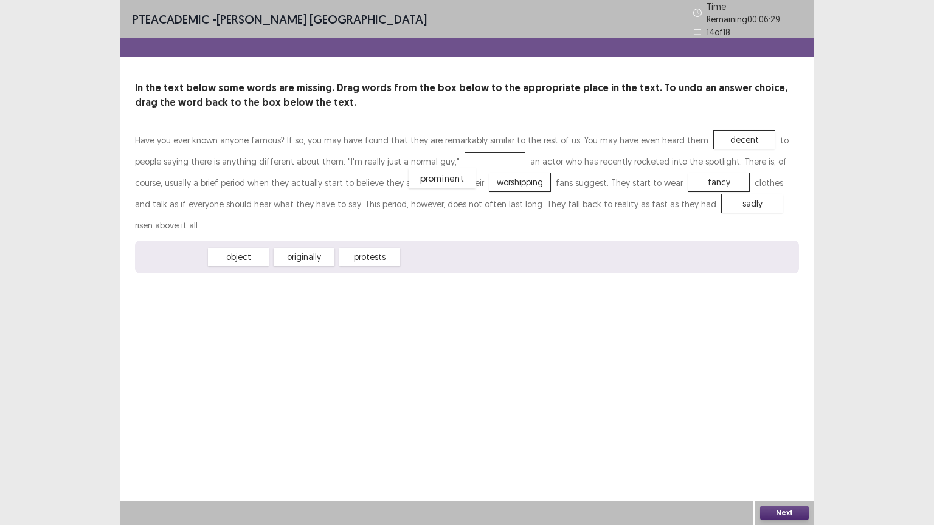
drag, startPoint x: 178, startPoint y: 229, endPoint x: 447, endPoint y: 151, distance: 280.3
click at [776, 443] on button "Next" at bounding box center [784, 513] width 49 height 15
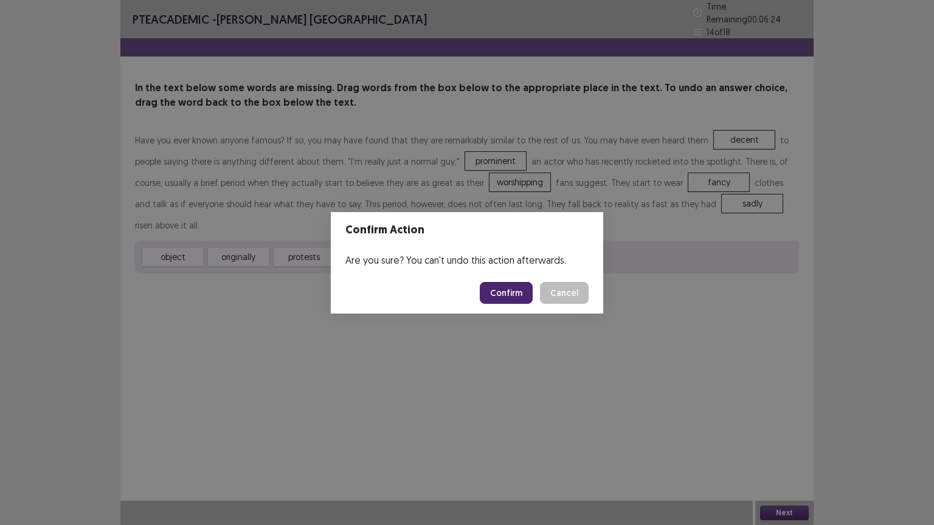
click at [508, 291] on button "Confirm" at bounding box center [506, 293] width 53 height 22
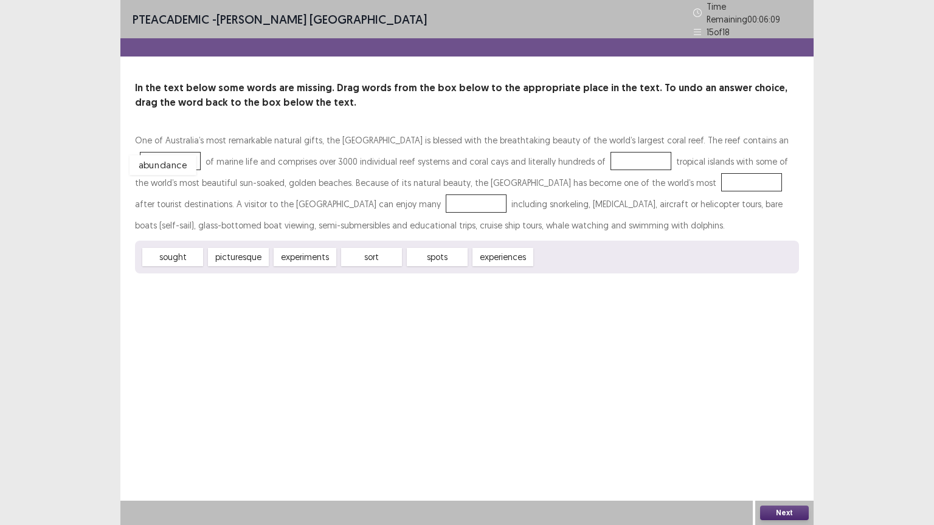
drag, startPoint x: 579, startPoint y: 252, endPoint x: 174, endPoint y: 160, distance: 415.2
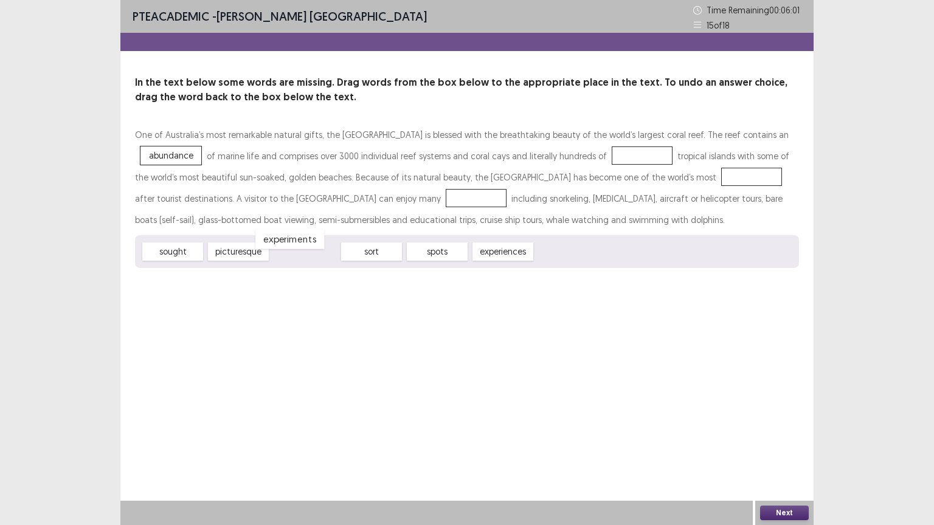
drag, startPoint x: 311, startPoint y: 255, endPoint x: 297, endPoint y: 243, distance: 18.5
click at [297, 243] on div "experiments" at bounding box center [289, 239] width 69 height 20
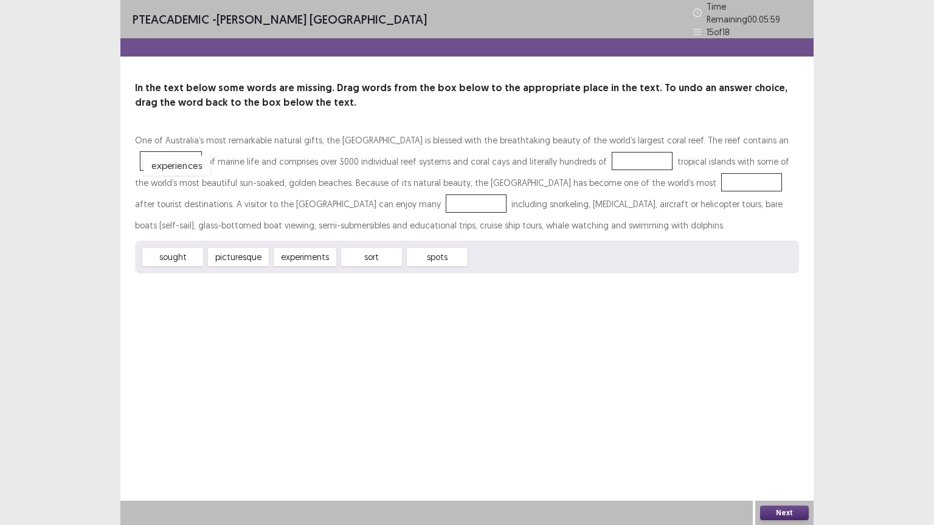
drag, startPoint x: 491, startPoint y: 248, endPoint x: 162, endPoint y: 154, distance: 341.4
drag, startPoint x: 495, startPoint y: 253, endPoint x: 615, endPoint y: 154, distance: 155.1
drag, startPoint x: 229, startPoint y: 253, endPoint x: 683, endPoint y: 178, distance: 461.0
drag, startPoint x: 370, startPoint y: 255, endPoint x: 389, endPoint y: 202, distance: 56.9
click at [778, 443] on button "Next" at bounding box center [784, 513] width 49 height 15
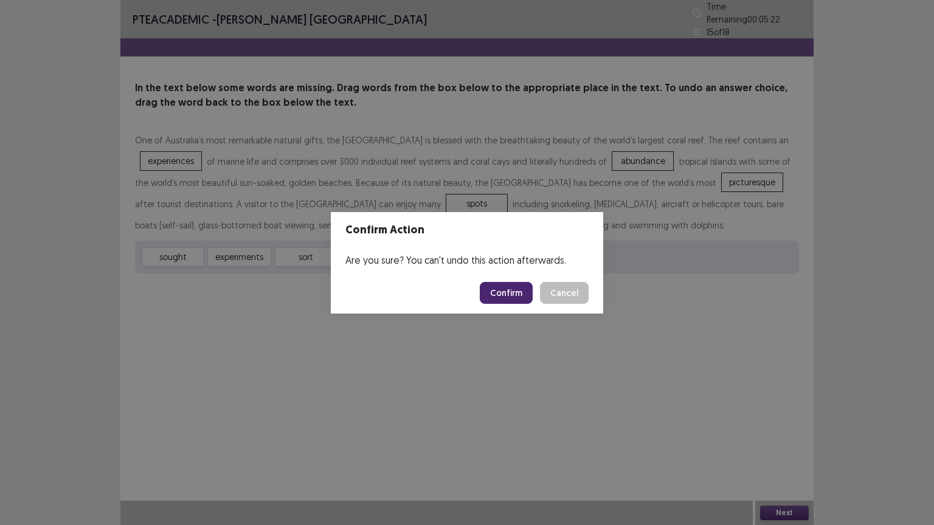
click at [518, 294] on button "Confirm" at bounding box center [506, 293] width 53 height 22
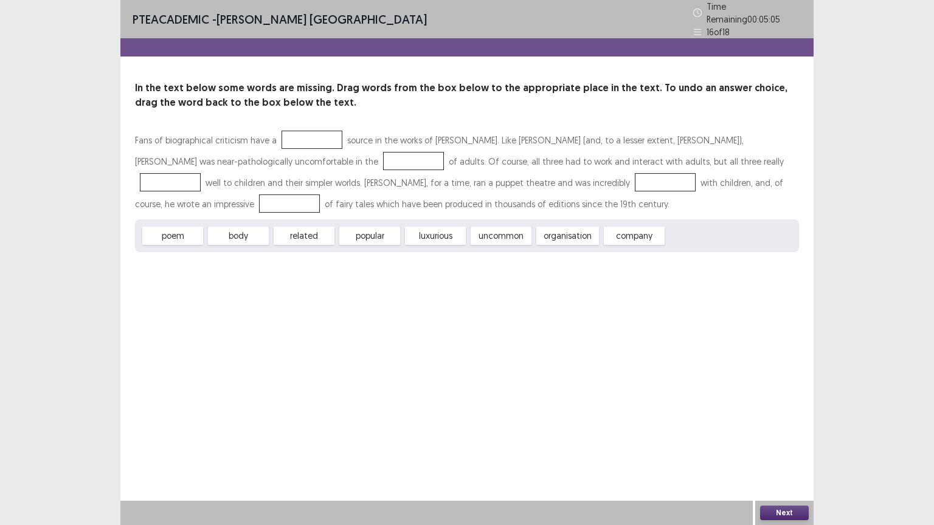
click at [443, 233] on div "luxurious" at bounding box center [435, 236] width 61 height 18
drag, startPoint x: 438, startPoint y: 232, endPoint x: 299, endPoint y: 134, distance: 169.7
drag, startPoint x: 247, startPoint y: 236, endPoint x: 343, endPoint y: 160, distance: 122.1
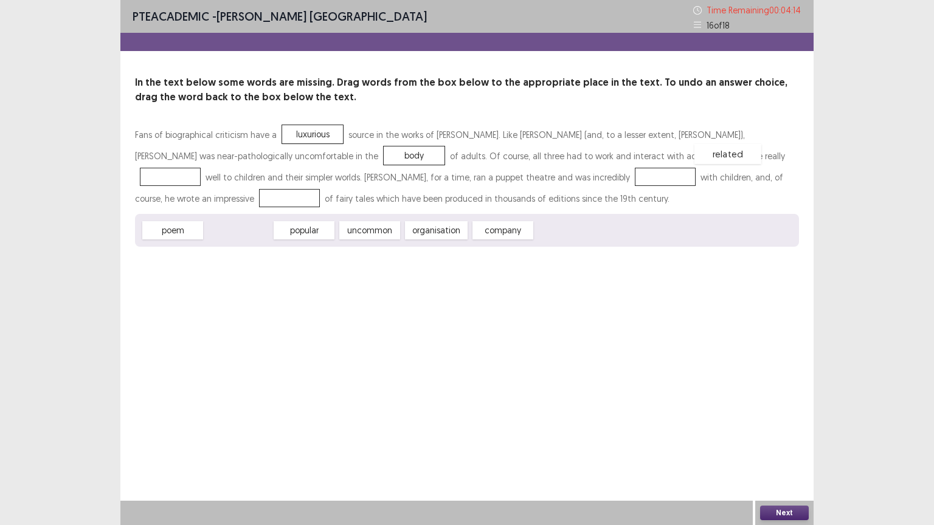
drag, startPoint x: 242, startPoint y: 232, endPoint x: 731, endPoint y: 156, distance: 495.4
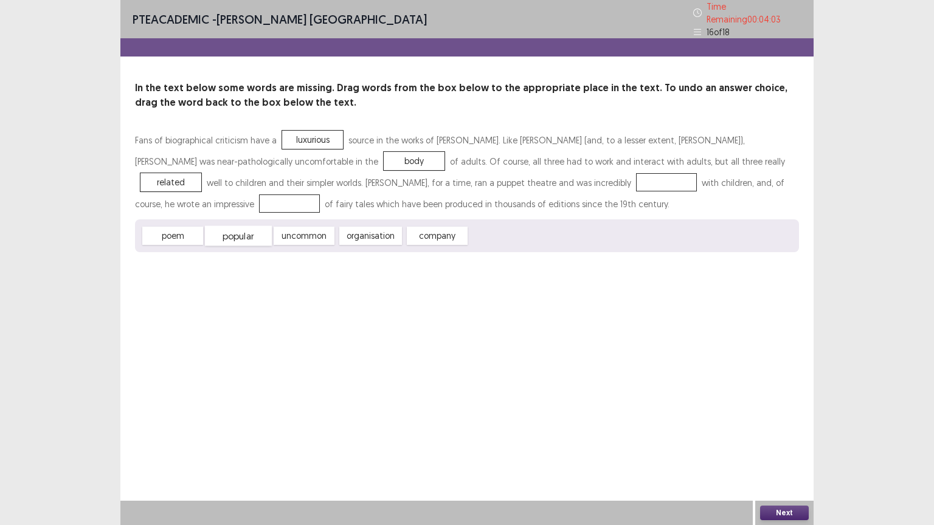
click at [247, 228] on div "popular" at bounding box center [238, 236] width 67 height 20
drag, startPoint x: 257, startPoint y: 232, endPoint x: 536, endPoint y: 181, distance: 284.4
drag, startPoint x: 158, startPoint y: 231, endPoint x: 159, endPoint y: 197, distance: 34.1
drag, startPoint x: 248, startPoint y: 224, endPoint x: 351, endPoint y: 146, distance: 129.4
drag, startPoint x: 248, startPoint y: 229, endPoint x: 350, endPoint y: 156, distance: 124.7
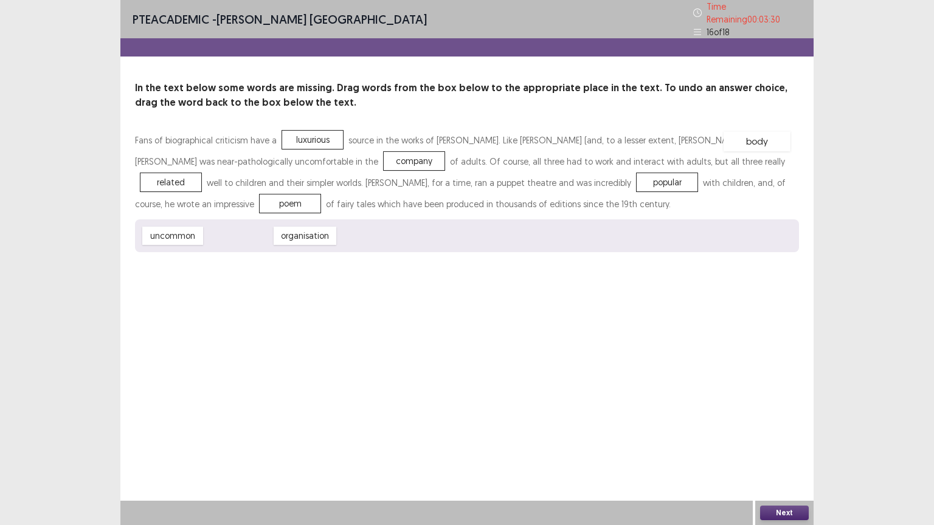
drag, startPoint x: 246, startPoint y: 232, endPoint x: 765, endPoint y: 137, distance: 528.3
click at [765, 137] on div "body" at bounding box center [756, 141] width 67 height 20
drag, startPoint x: 355, startPoint y: 154, endPoint x: 257, endPoint y: 227, distance: 122.9
click at [185, 226] on div "uncommon" at bounding box center [172, 236] width 67 height 20
click at [249, 232] on div "body" at bounding box center [238, 236] width 67 height 20
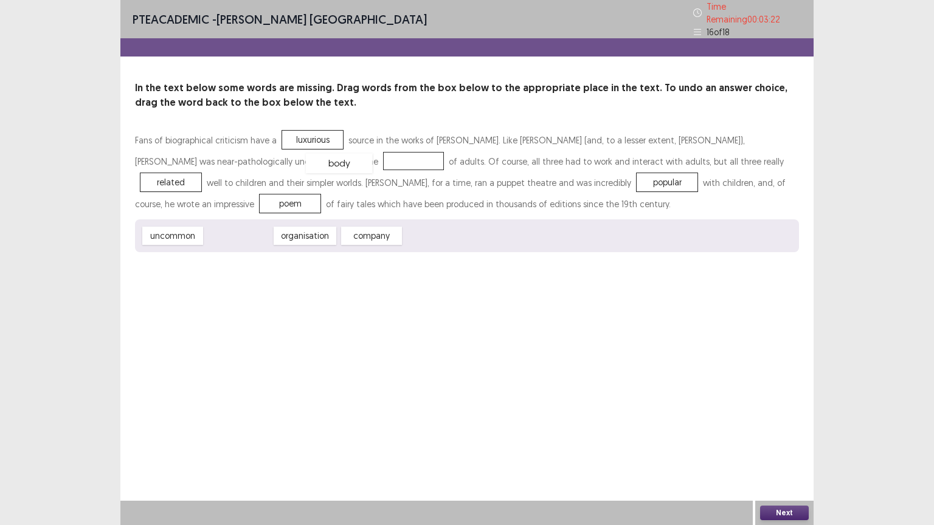
drag, startPoint x: 249, startPoint y: 232, endPoint x: 350, endPoint y: 157, distance: 125.2
click at [792, 443] on button "Next" at bounding box center [784, 513] width 49 height 15
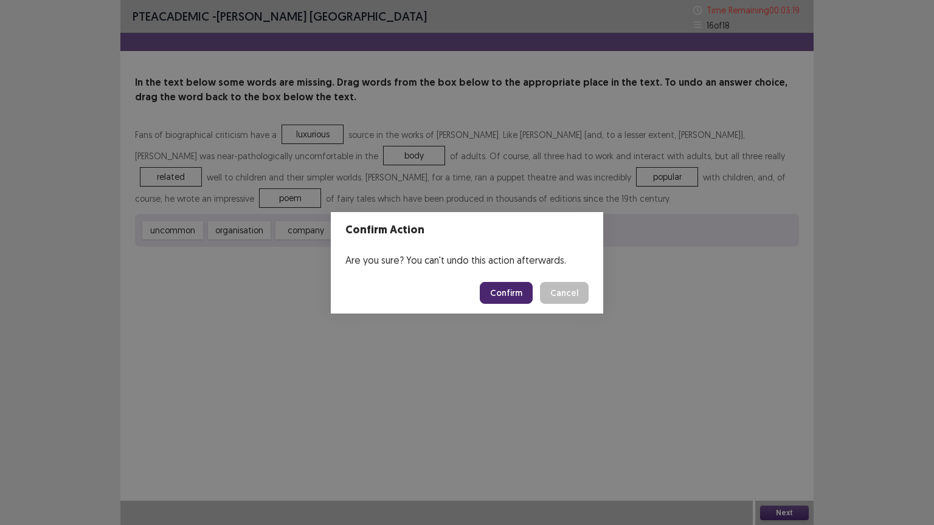
click at [499, 286] on button "Confirm" at bounding box center [506, 293] width 53 height 22
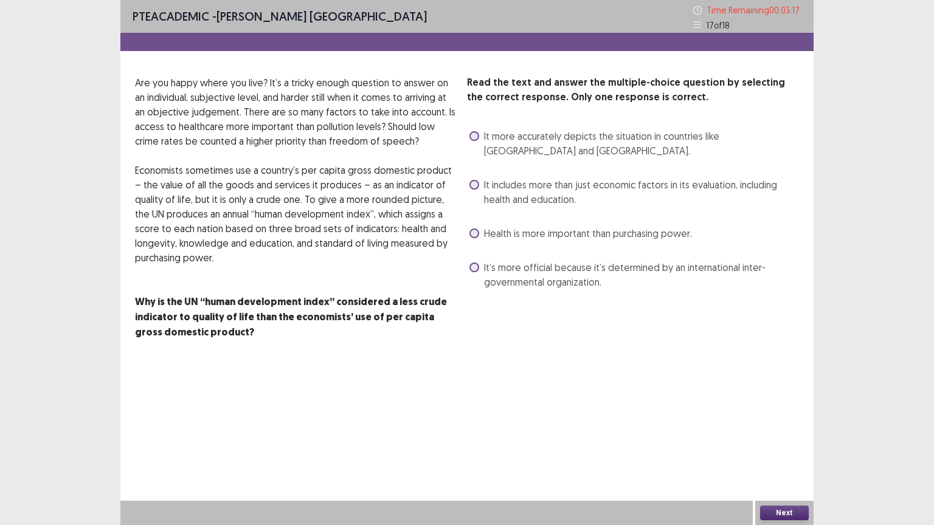
click at [538, 236] on span "Health is more important than purchasing power." at bounding box center [588, 233] width 208 height 15
click at [773, 443] on button "Next" at bounding box center [784, 513] width 49 height 15
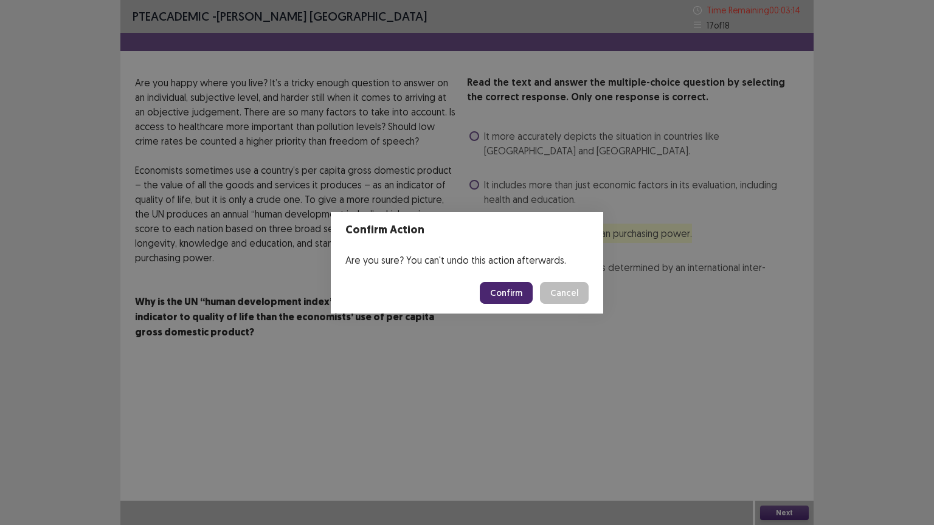
click at [502, 294] on button "Confirm" at bounding box center [506, 293] width 53 height 22
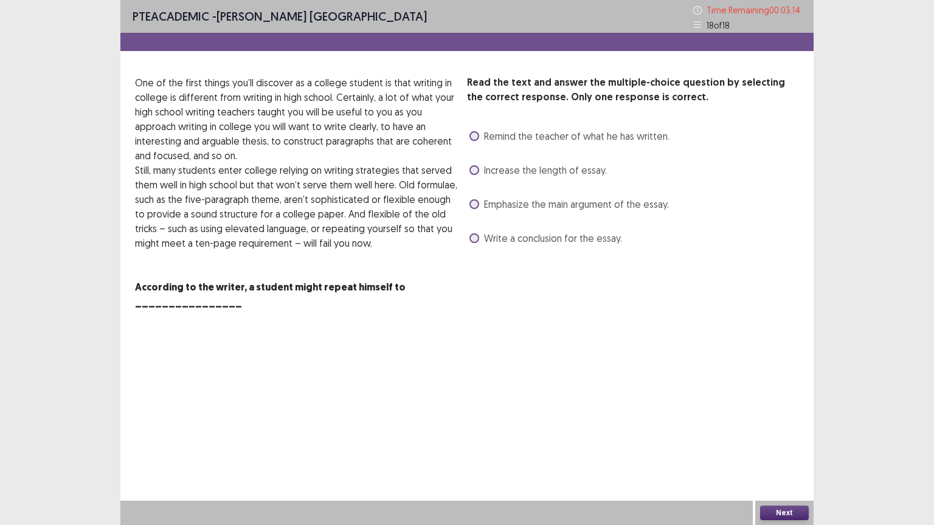
click at [487, 207] on span "Emphasize the main argument of the essay." at bounding box center [576, 204] width 185 height 15
click at [783, 443] on button "Next" at bounding box center [784, 513] width 49 height 15
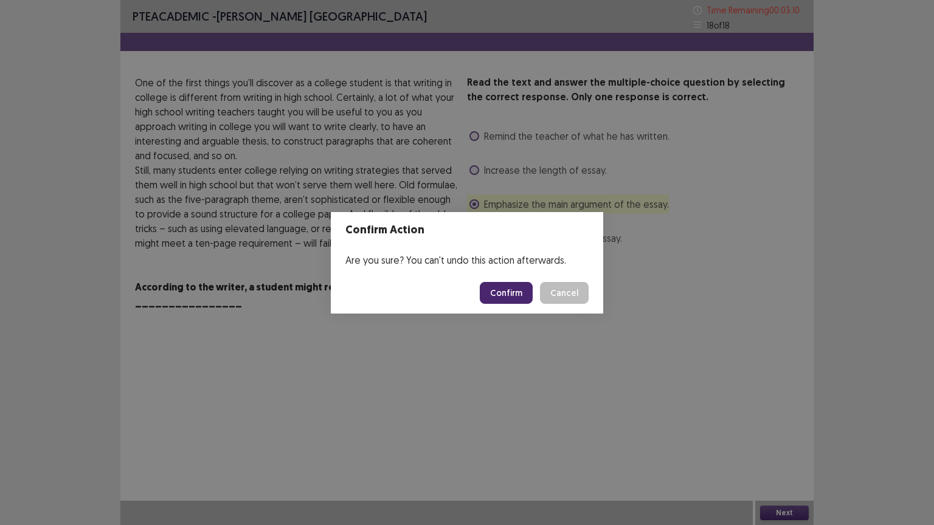
click at [518, 289] on button "Confirm" at bounding box center [506, 293] width 53 height 22
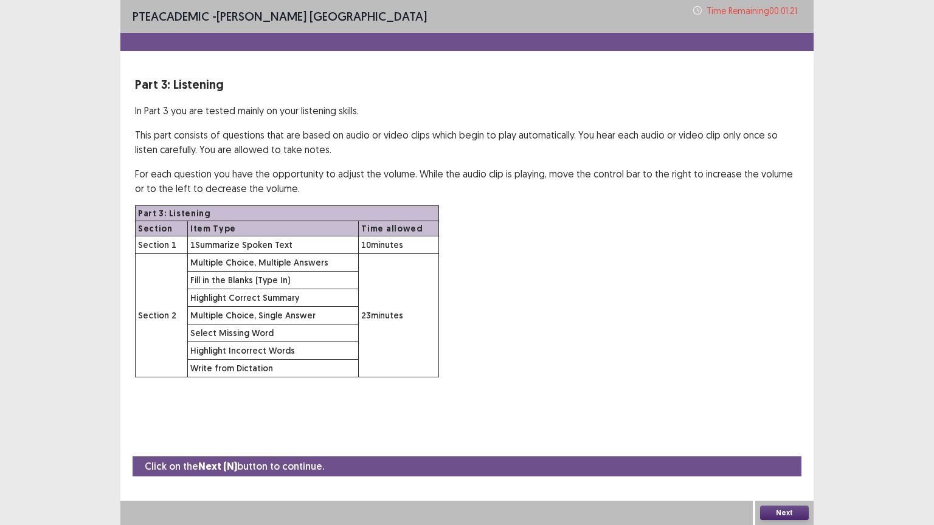
click at [771, 443] on button "Next" at bounding box center [784, 513] width 49 height 15
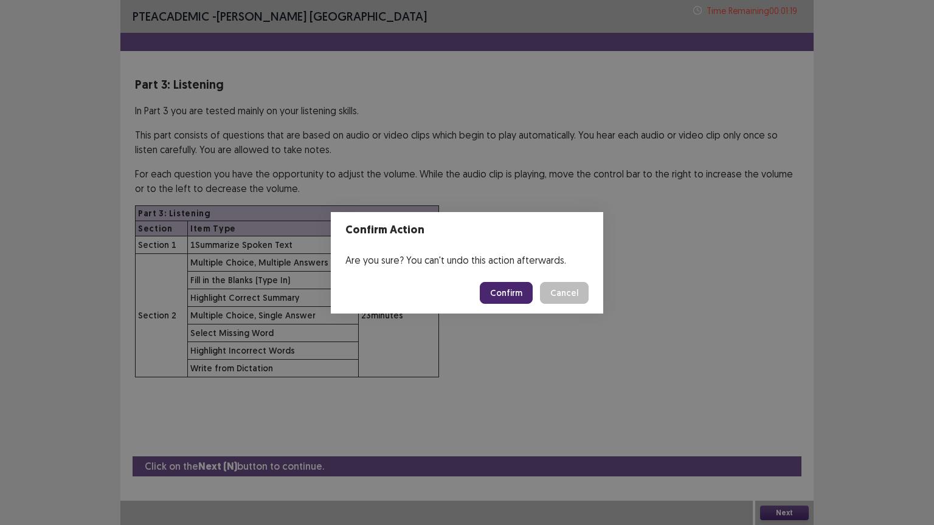
click at [512, 289] on button "Confirm" at bounding box center [506, 293] width 53 height 22
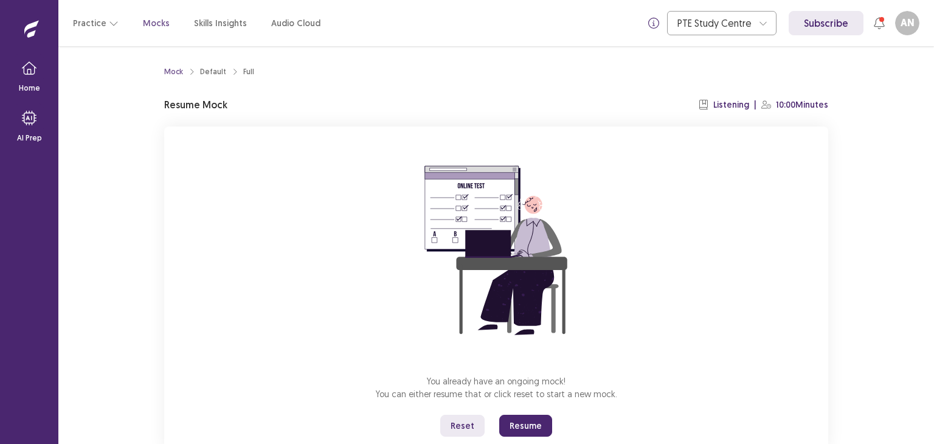
click at [515, 427] on button "Resume" at bounding box center [525, 426] width 53 height 22
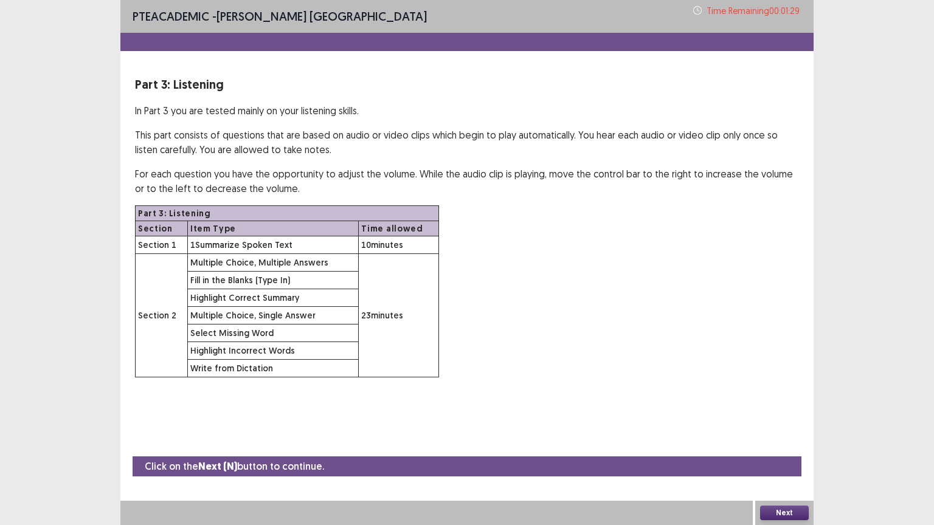
click at [787, 443] on button "Next" at bounding box center [784, 513] width 49 height 15
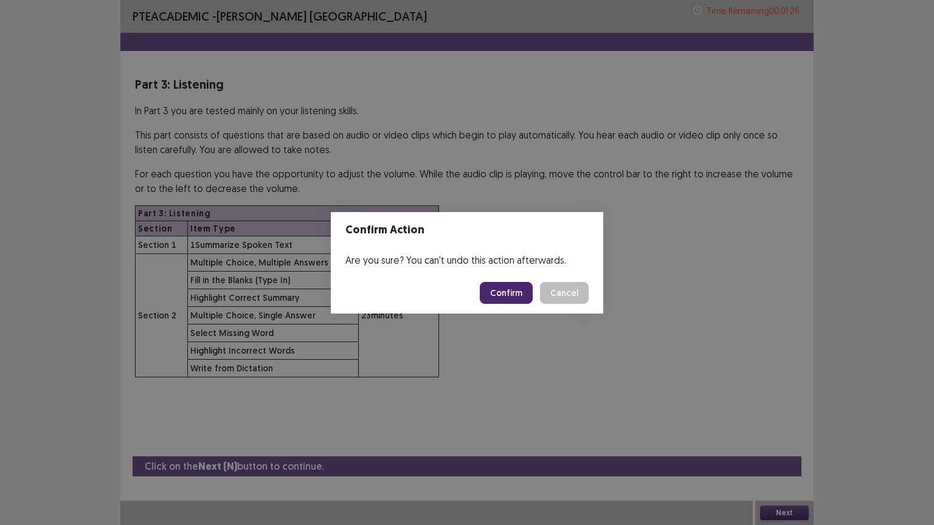
click at [508, 291] on button "Confirm" at bounding box center [506, 293] width 53 height 22
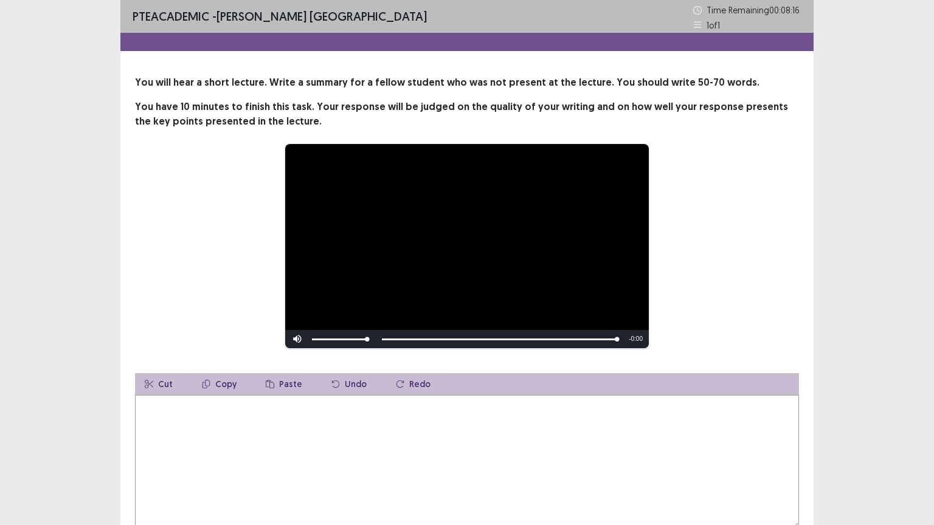
click at [469, 443] on textarea at bounding box center [467, 462] width 664 height 134
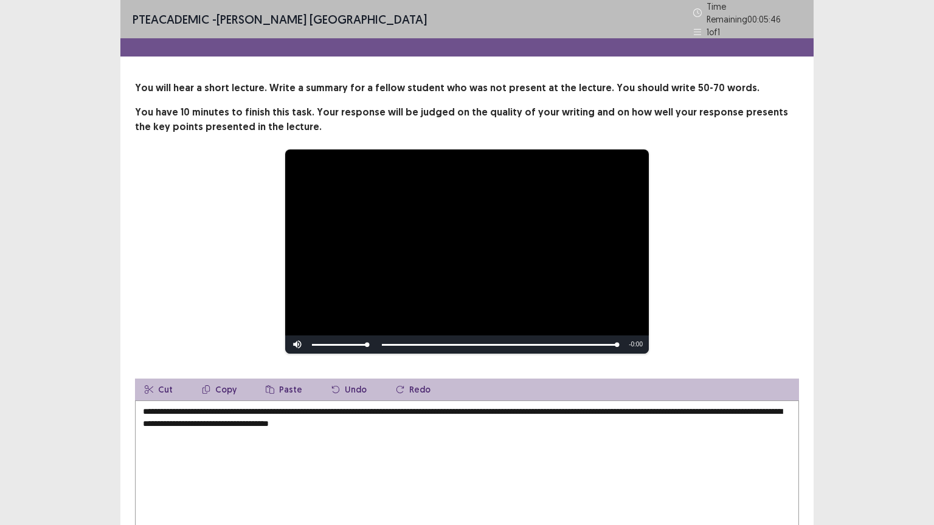
scroll to position [79, 0]
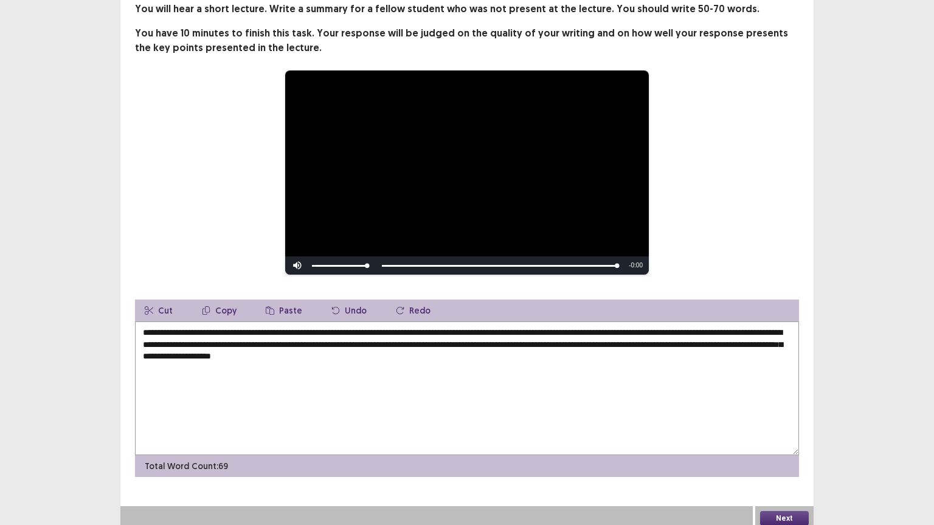
type textarea "**********"
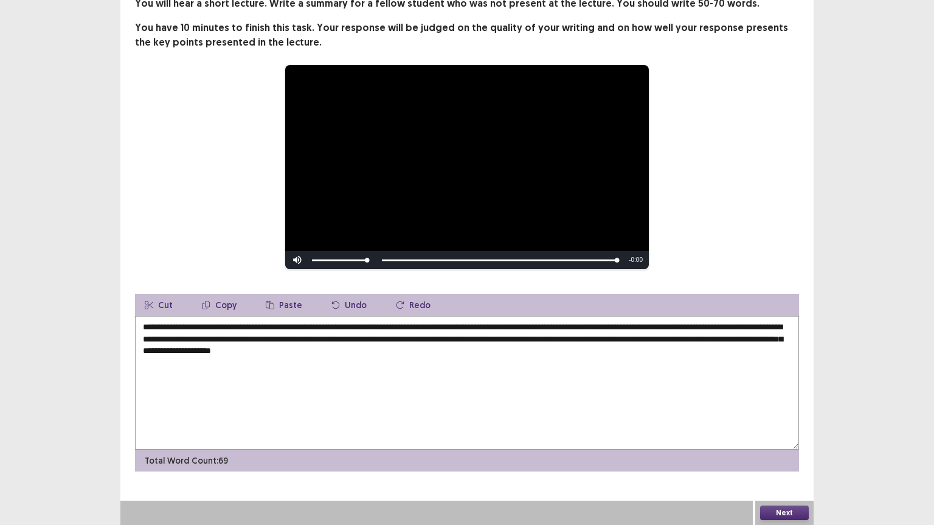
click at [786, 443] on button "Next" at bounding box center [784, 513] width 49 height 15
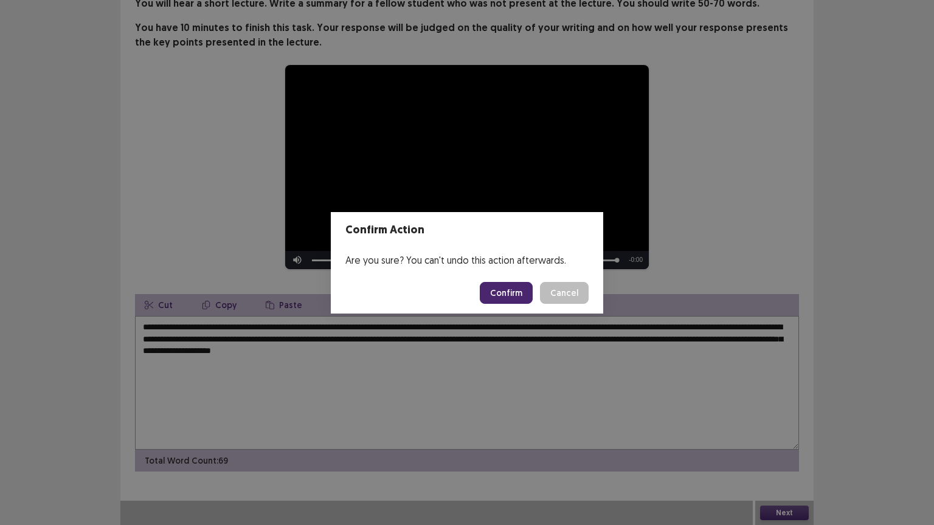
click at [518, 289] on button "Confirm" at bounding box center [506, 293] width 53 height 22
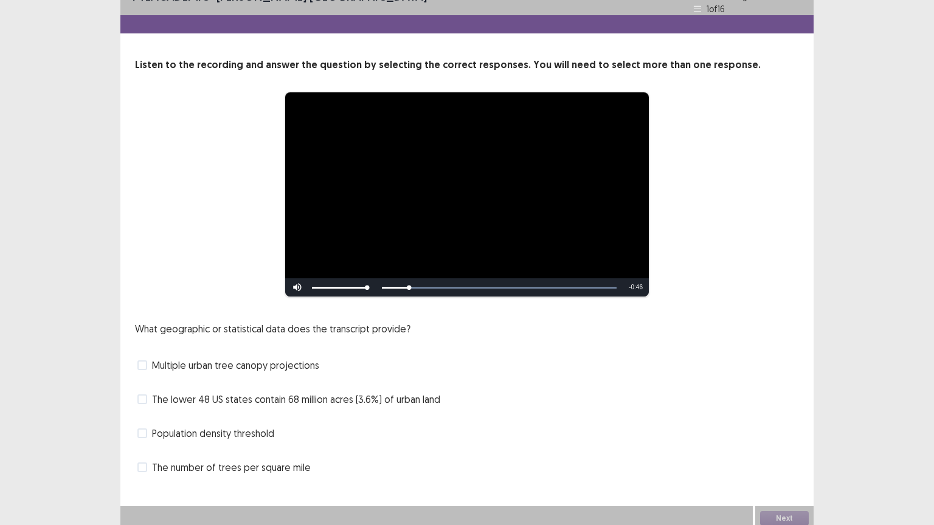
scroll to position [23, 0]
click at [254, 443] on span "The number of trees per square mile" at bounding box center [231, 467] width 159 height 15
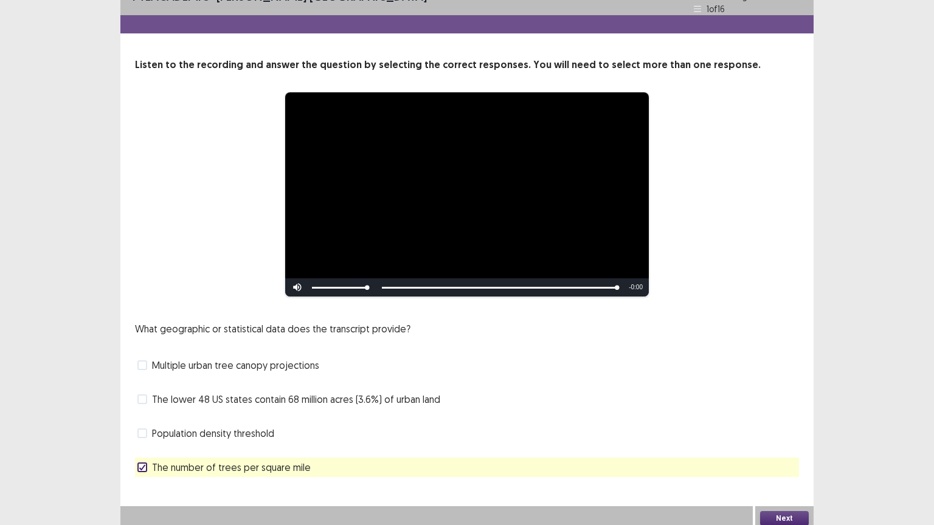
click at [796, 443] on button "Next" at bounding box center [784, 518] width 49 height 15
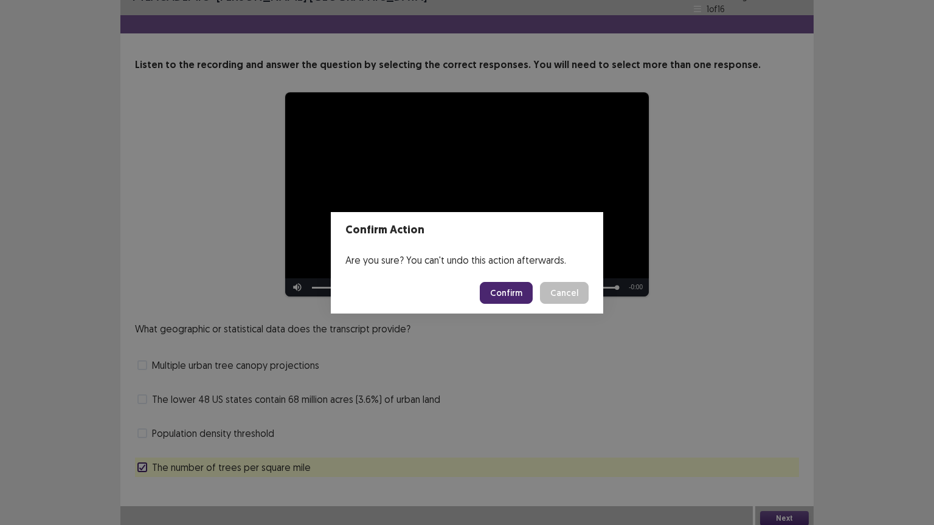
click at [512, 291] on button "Confirm" at bounding box center [506, 293] width 53 height 22
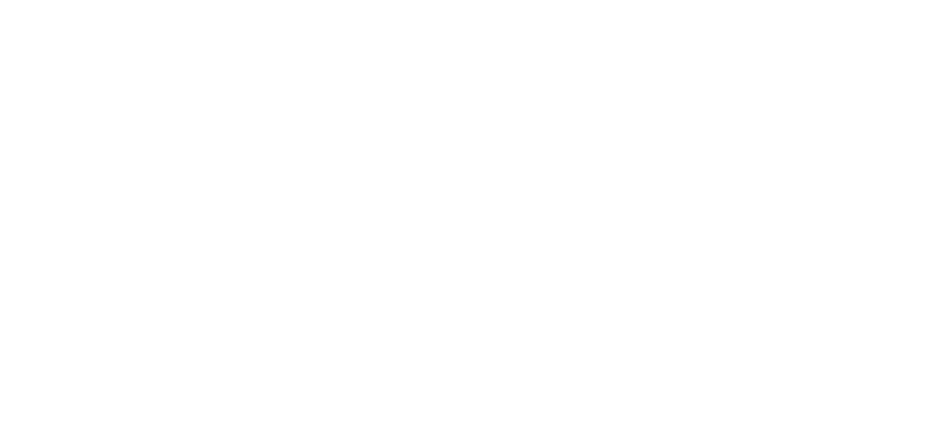
scroll to position [0, 0]
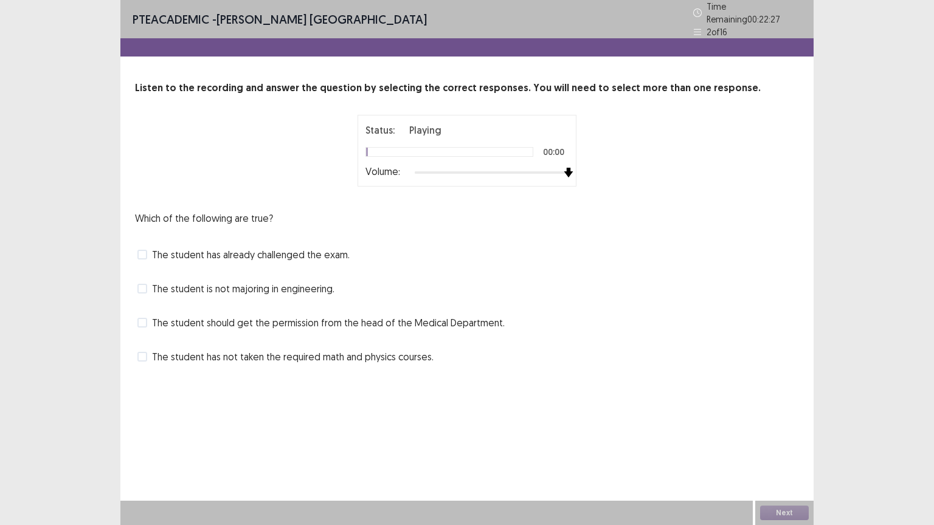
click at [564, 168] on div at bounding box center [492, 173] width 154 height 10
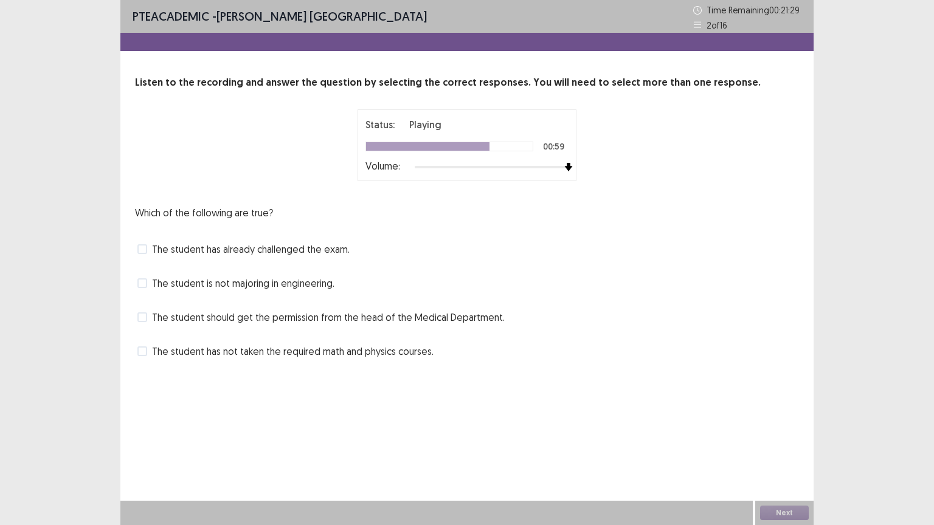
click at [359, 318] on span "The student should get the permission from the head of the Medical Department." at bounding box center [328, 317] width 353 height 15
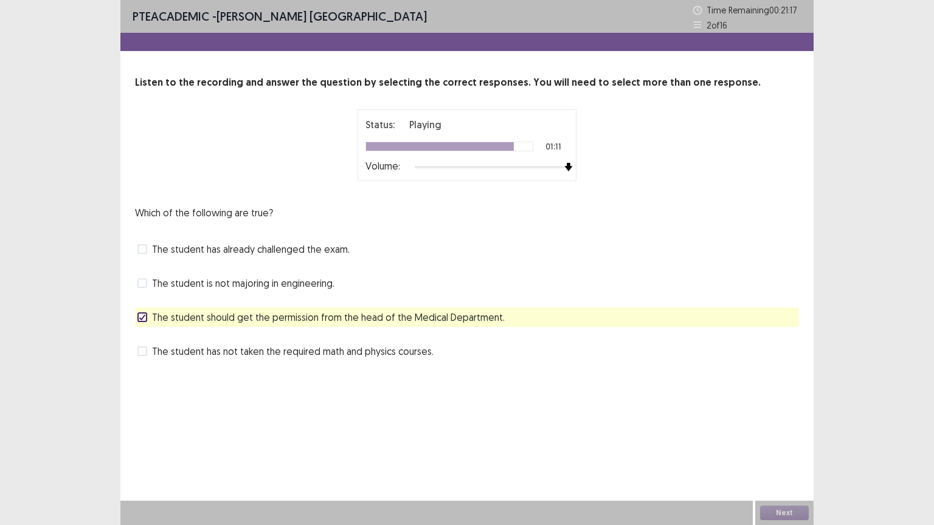
click at [266, 251] on span "The student has already challenged the exam." at bounding box center [251, 249] width 198 height 15
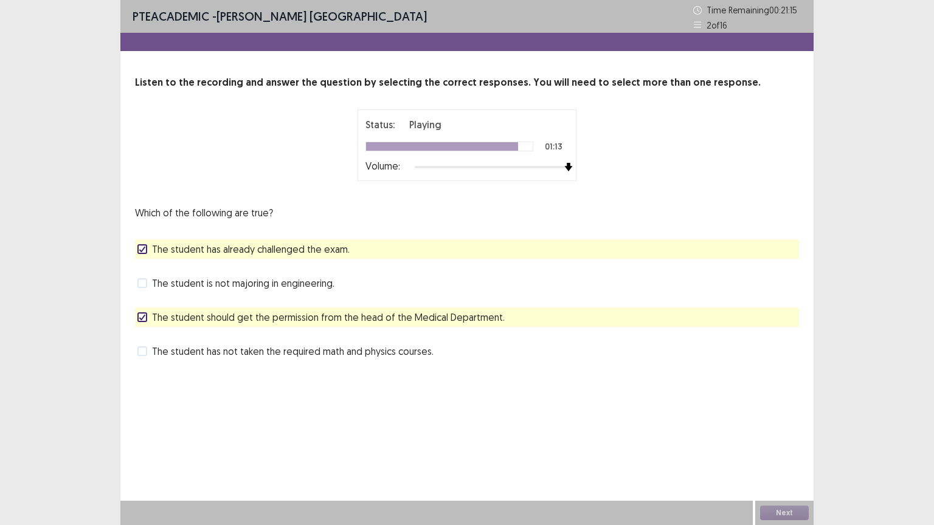
click at [273, 319] on span "The student should get the permission from the head of the Medical Department." at bounding box center [328, 317] width 353 height 15
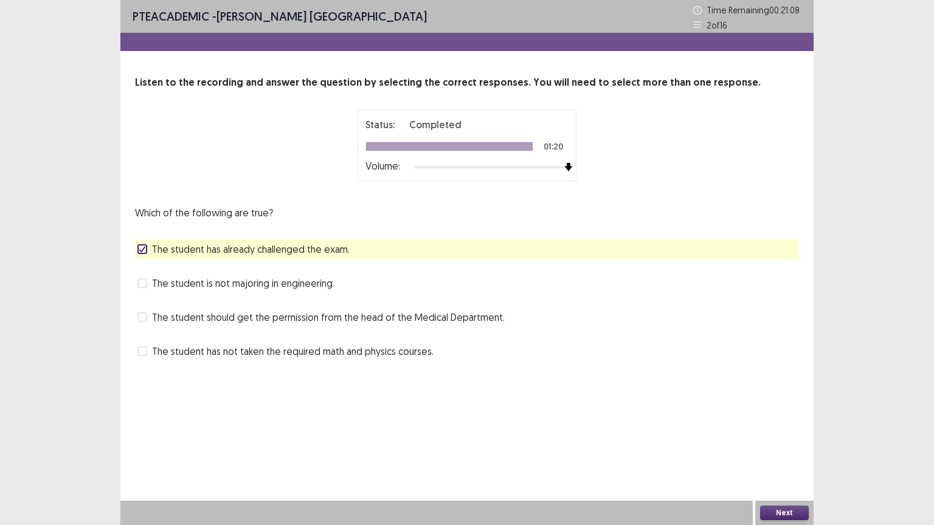
click at [785, 443] on button "Next" at bounding box center [784, 513] width 49 height 15
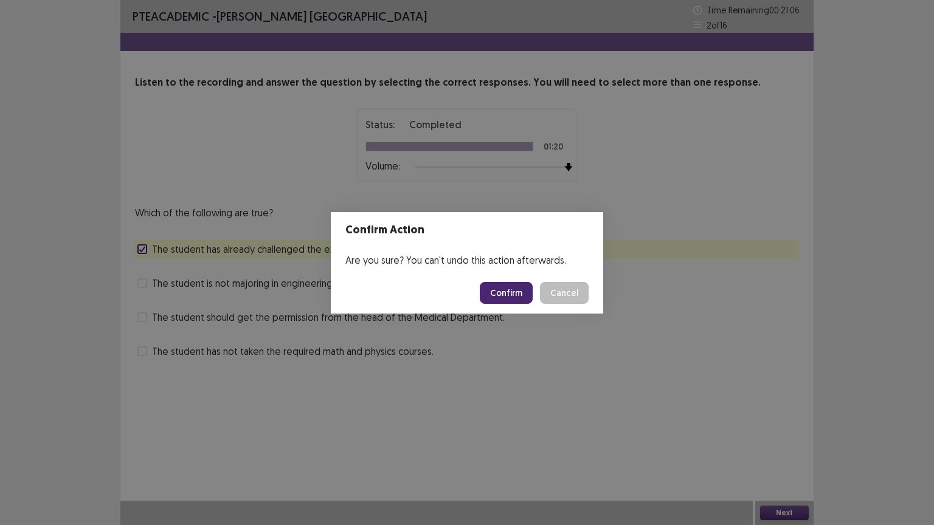
click at [506, 286] on button "Confirm" at bounding box center [506, 293] width 53 height 22
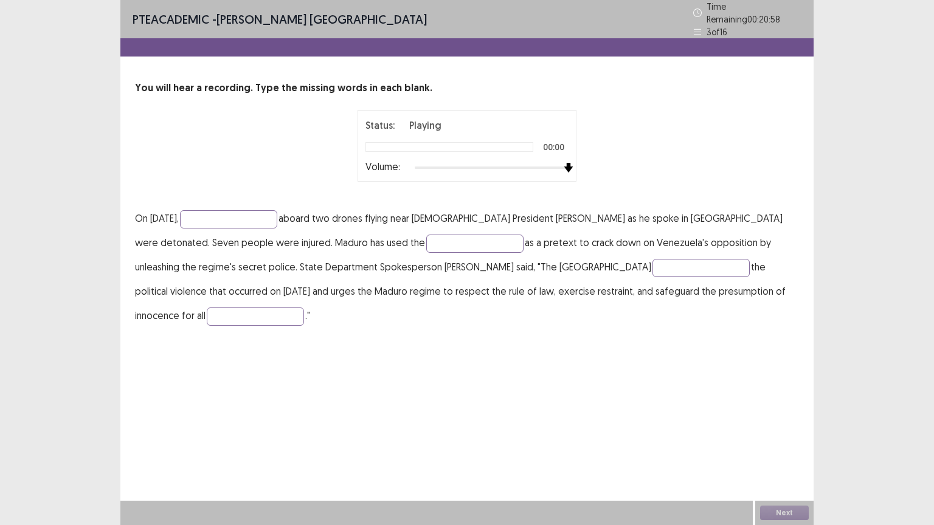
click at [565, 163] on div at bounding box center [492, 168] width 154 height 10
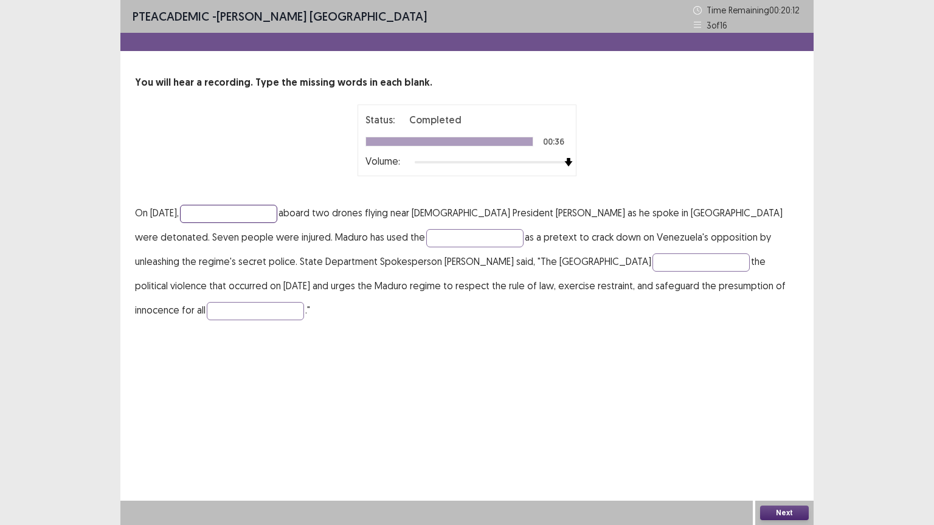
click at [275, 208] on input "text" at bounding box center [228, 214] width 97 height 18
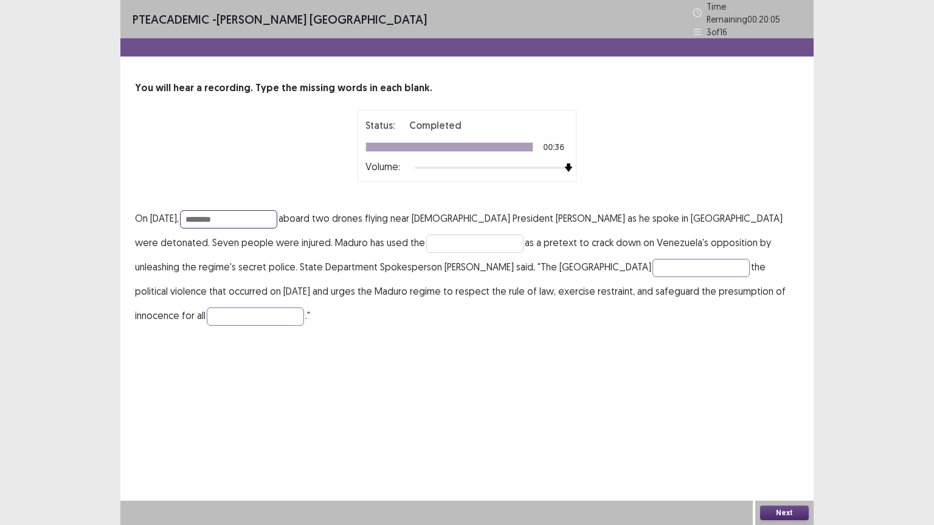
type input "********"
click at [426, 236] on input "text" at bounding box center [474, 244] width 97 height 18
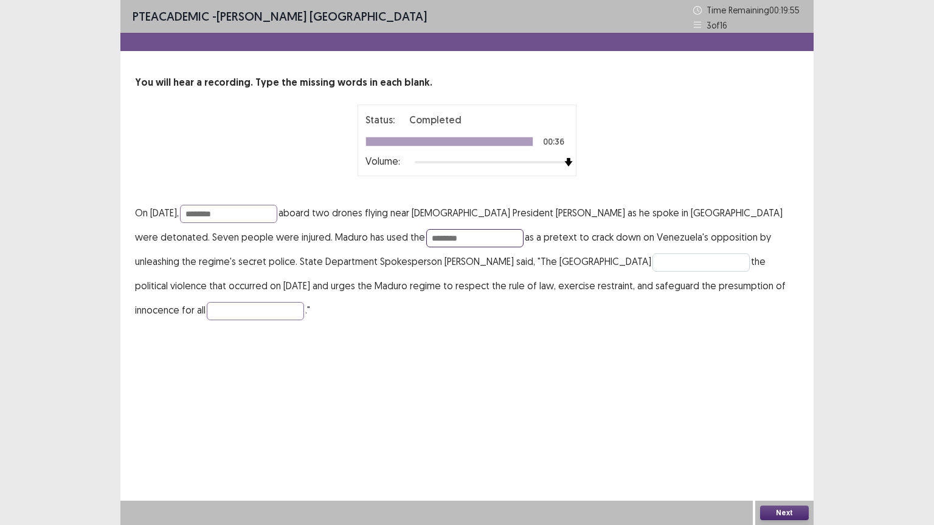
type input "********"
click at [652, 267] on input "text" at bounding box center [700, 263] width 97 height 18
type input "********"
click at [304, 302] on input "text" at bounding box center [255, 311] width 97 height 18
type input "********"
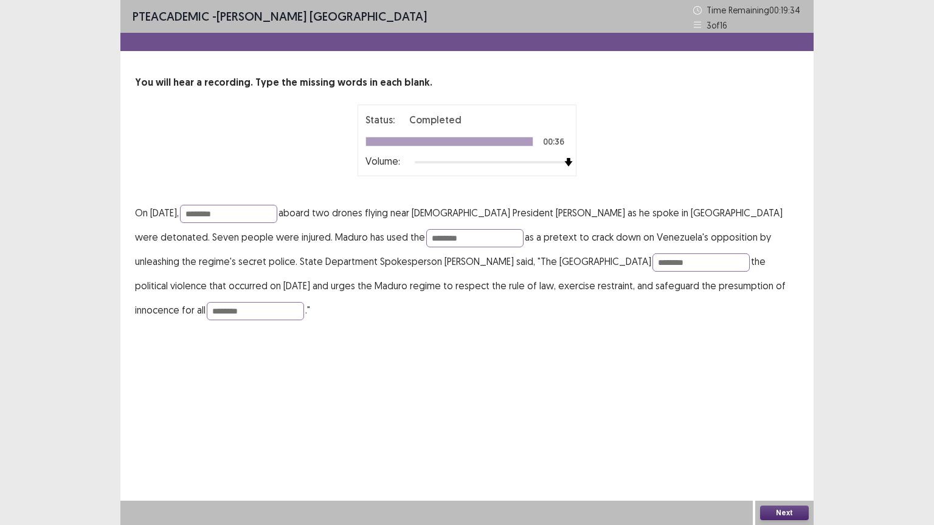
click at [784, 443] on button "Next" at bounding box center [784, 513] width 49 height 15
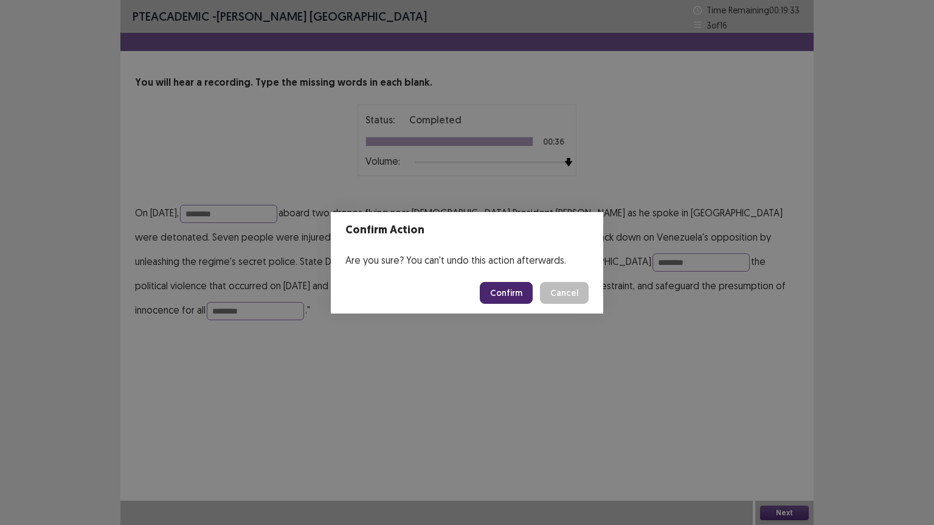
click at [511, 282] on button "Confirm" at bounding box center [506, 293] width 53 height 22
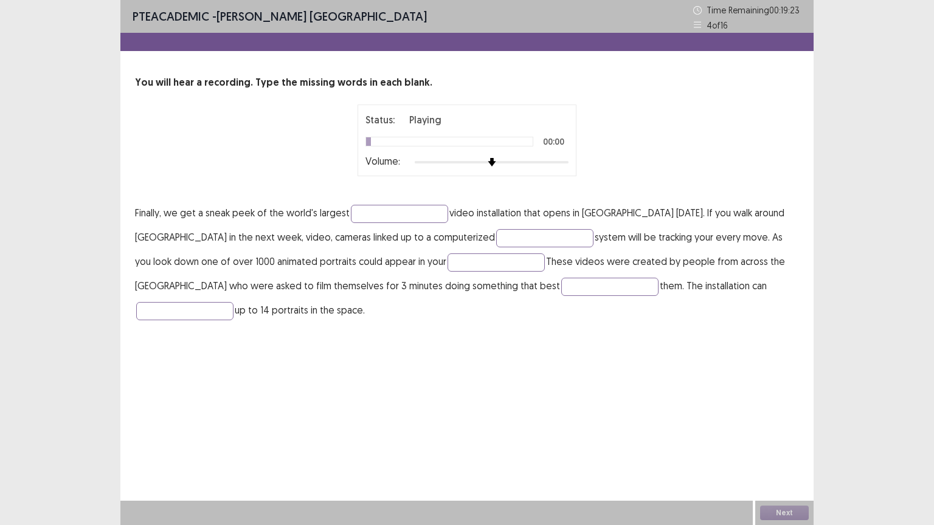
click at [564, 162] on div at bounding box center [492, 162] width 154 height 10
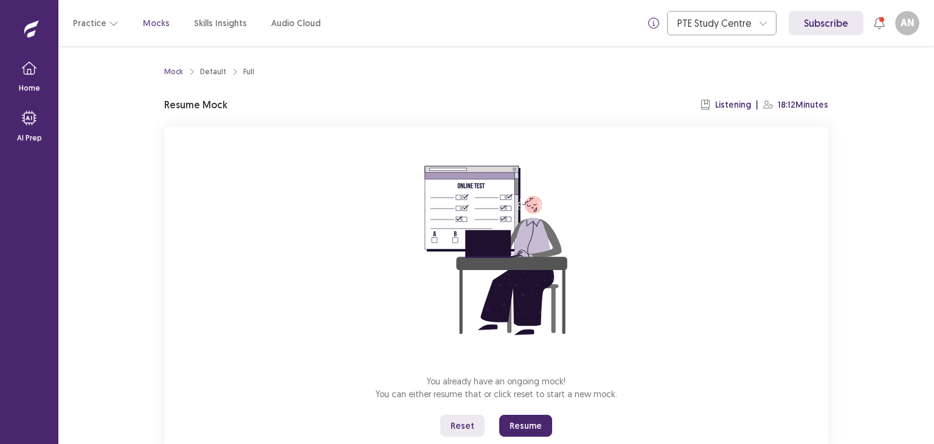
click at [525, 422] on button "Resume" at bounding box center [525, 426] width 53 height 22
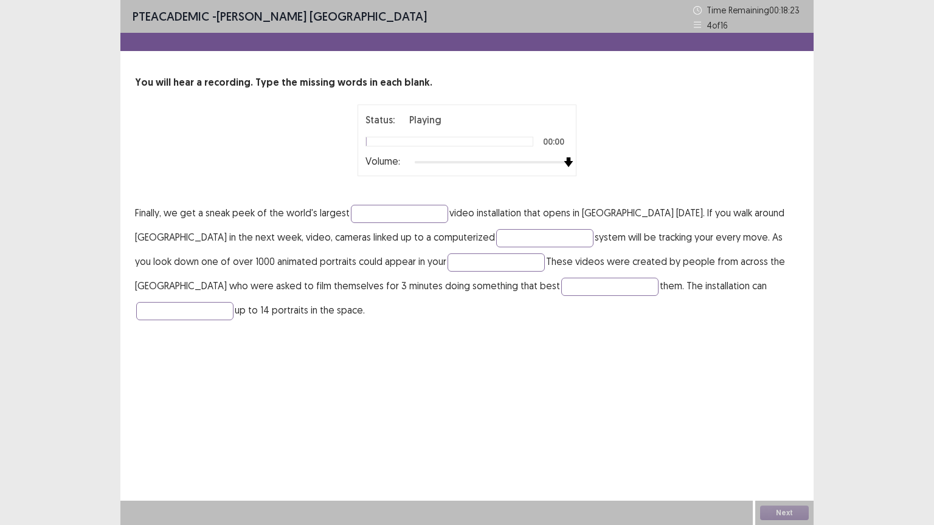
click at [567, 163] on div at bounding box center [492, 162] width 154 height 10
click at [376, 214] on input "text" at bounding box center [399, 214] width 97 height 18
type input "**********"
click at [496, 233] on input "text" at bounding box center [544, 238] width 97 height 18
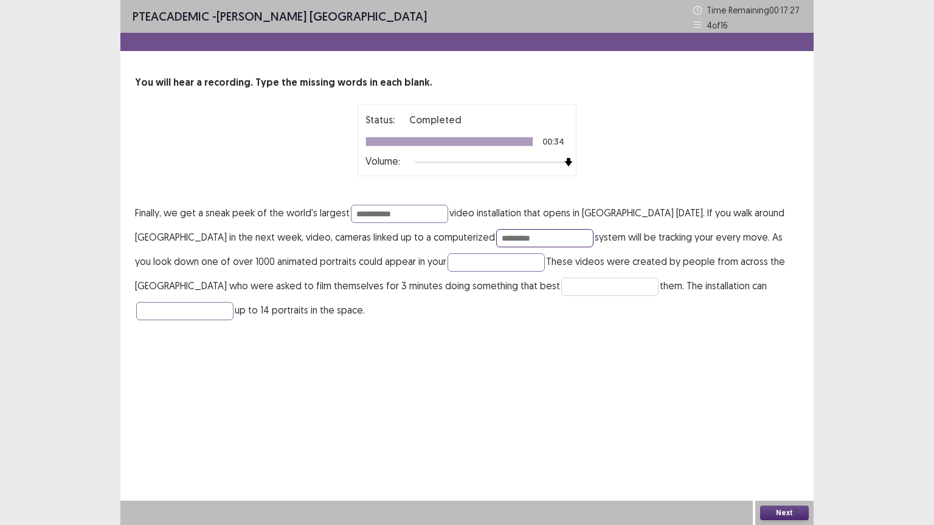
type input "*********"
click at [561, 282] on input "text" at bounding box center [609, 287] width 97 height 18
type input "**********"
click at [233, 302] on input "text" at bounding box center [184, 311] width 97 height 18
type input "*******"
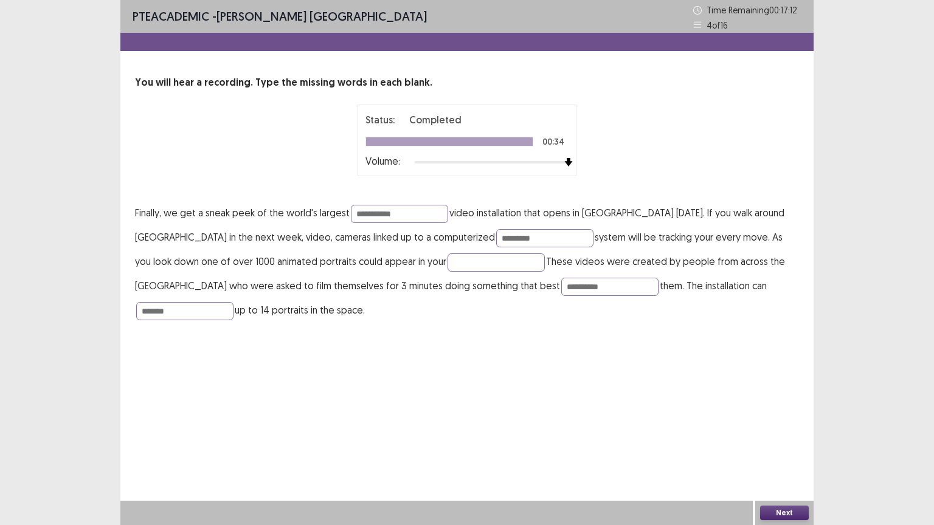
click at [785, 443] on button "Next" at bounding box center [784, 513] width 49 height 15
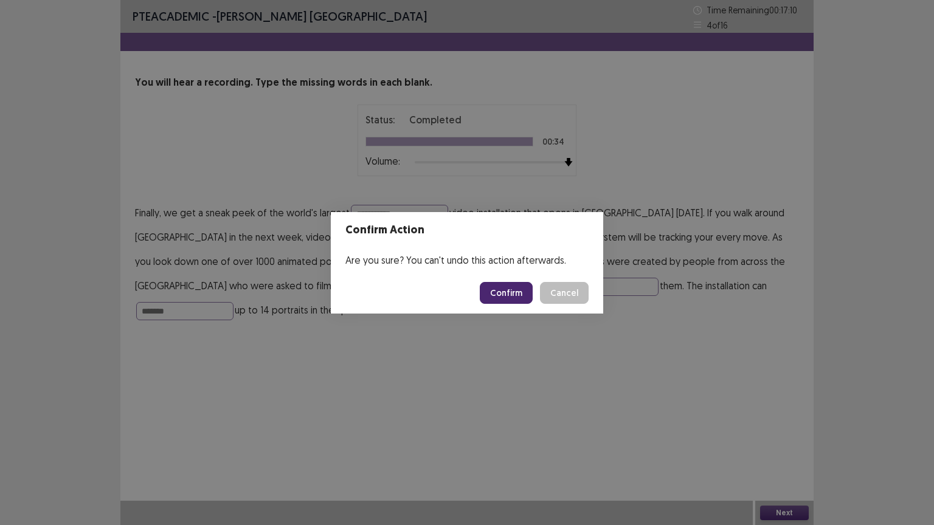
click at [503, 294] on button "Confirm" at bounding box center [506, 293] width 53 height 22
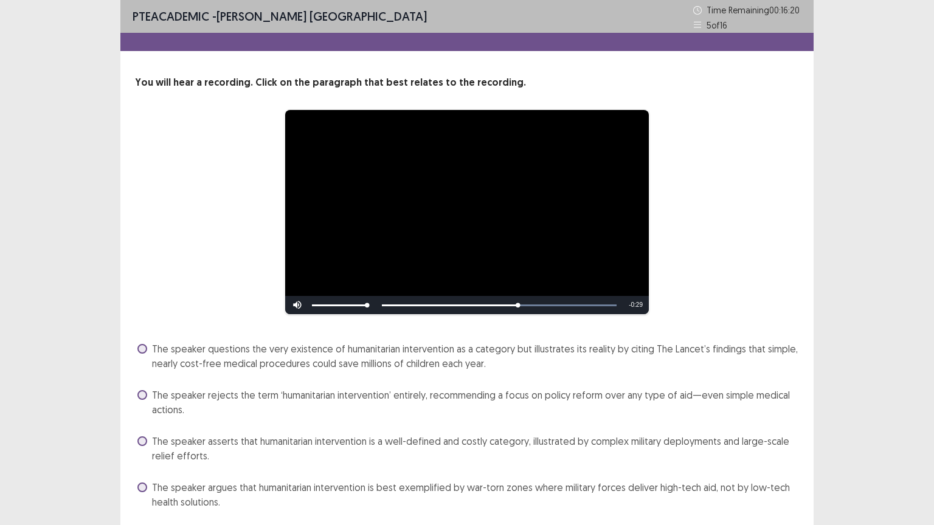
click at [288, 353] on span "The speaker questions the very existence of humanitarian intervention as a cate…" at bounding box center [475, 356] width 647 height 29
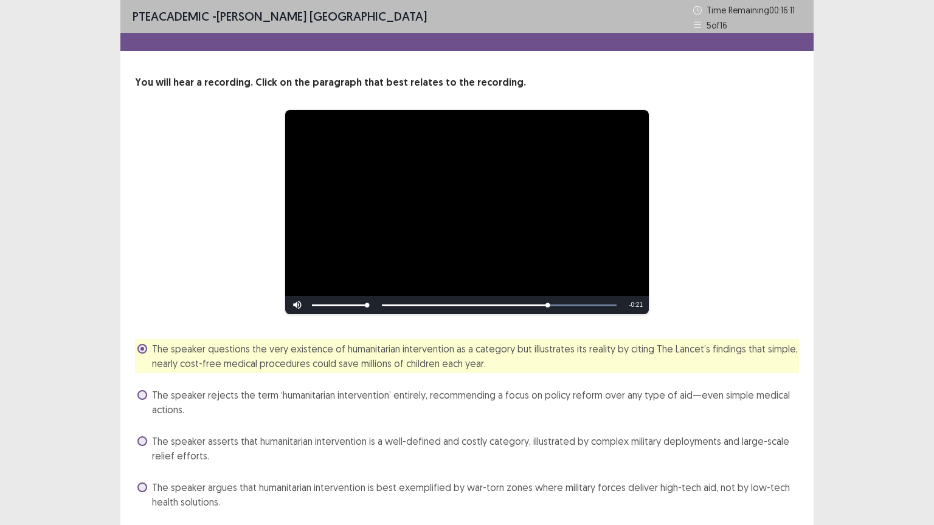
scroll to position [40, 0]
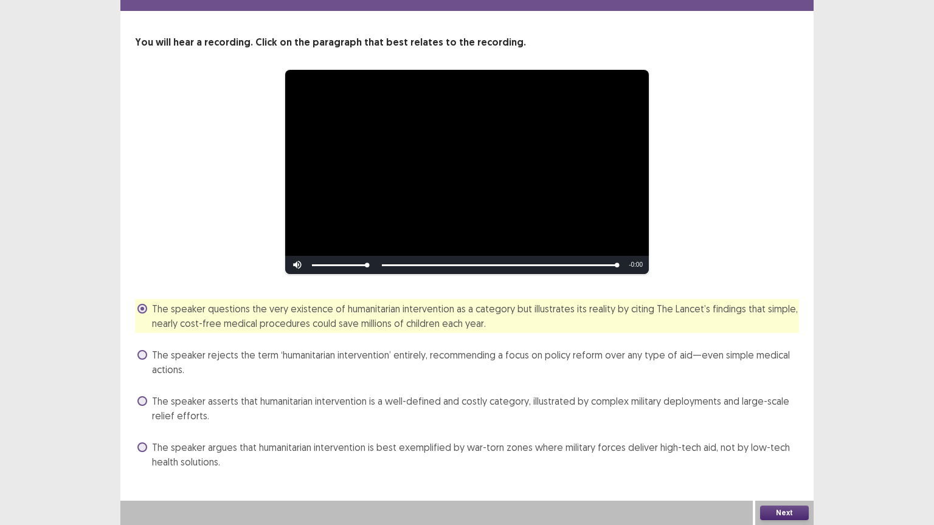
click at [785, 443] on button "Next" at bounding box center [784, 513] width 49 height 15
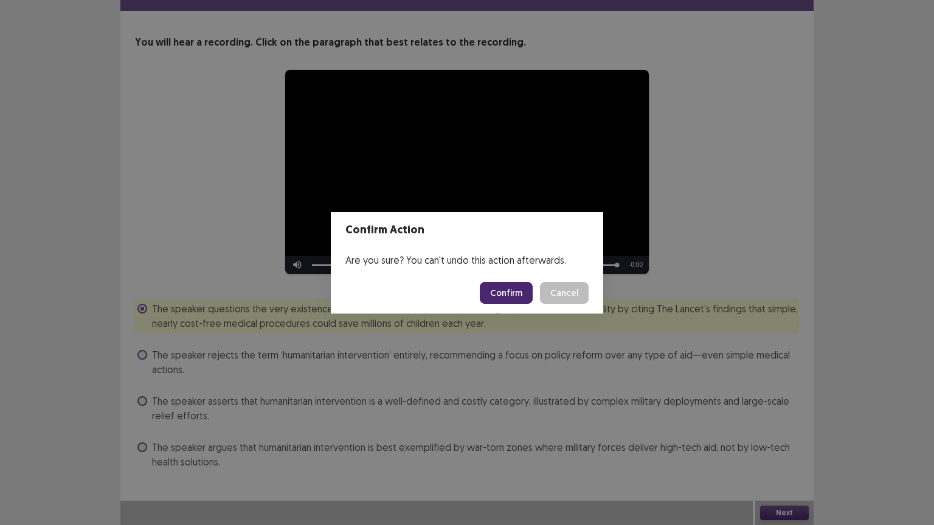
click at [516, 300] on button "Confirm" at bounding box center [506, 293] width 53 height 22
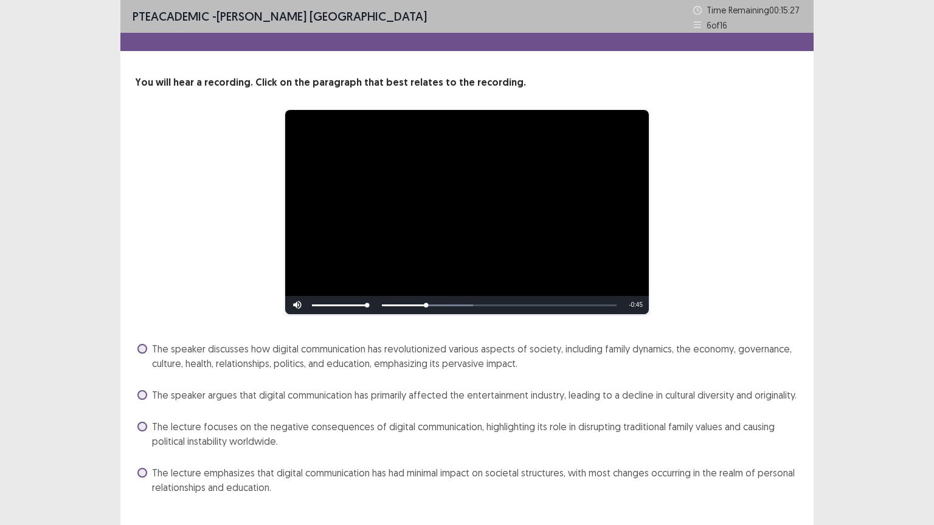
scroll to position [26, 0]
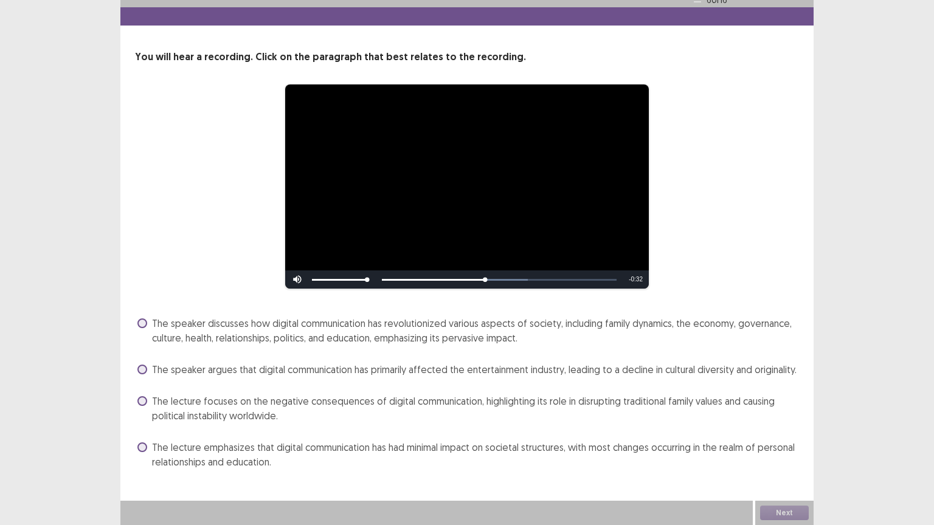
click at [406, 375] on span "The speaker argues that digital communication has primarily affected the entert…" at bounding box center [474, 369] width 644 height 15
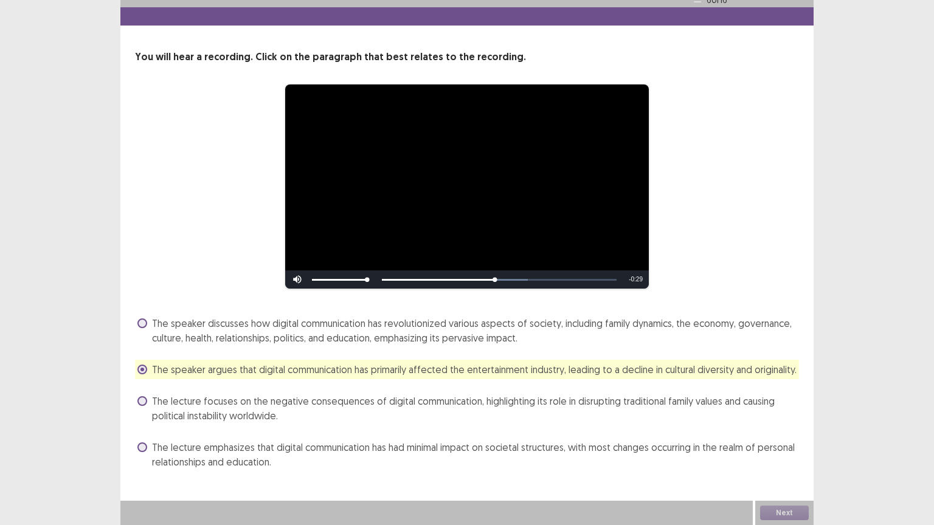
click at [432, 407] on span "The lecture focuses on the negative consequences of digital communication, high…" at bounding box center [475, 408] width 647 height 29
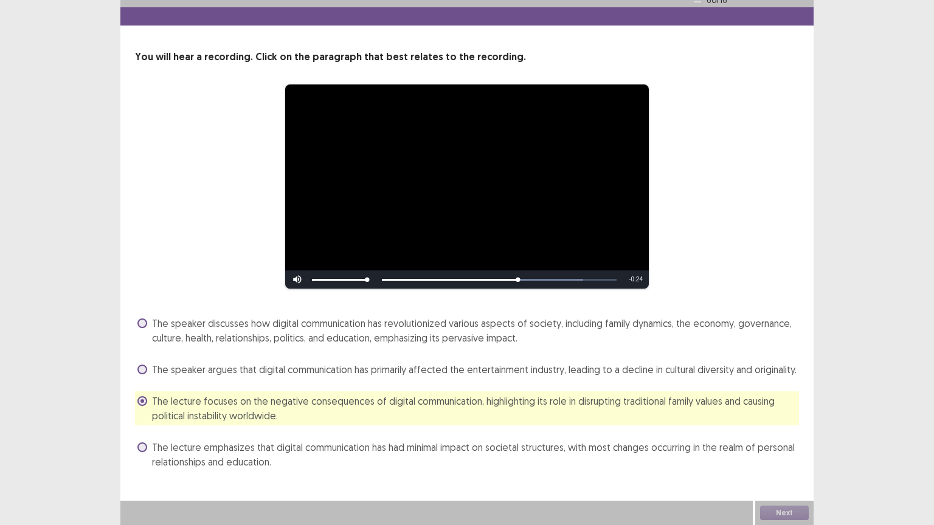
click at [450, 379] on div "The speaker discusses how digital communication has revolutionized various aspe…" at bounding box center [467, 393] width 664 height 158
click at [445, 372] on span "The speaker argues that digital communication has primarily affected the entert…" at bounding box center [474, 369] width 644 height 15
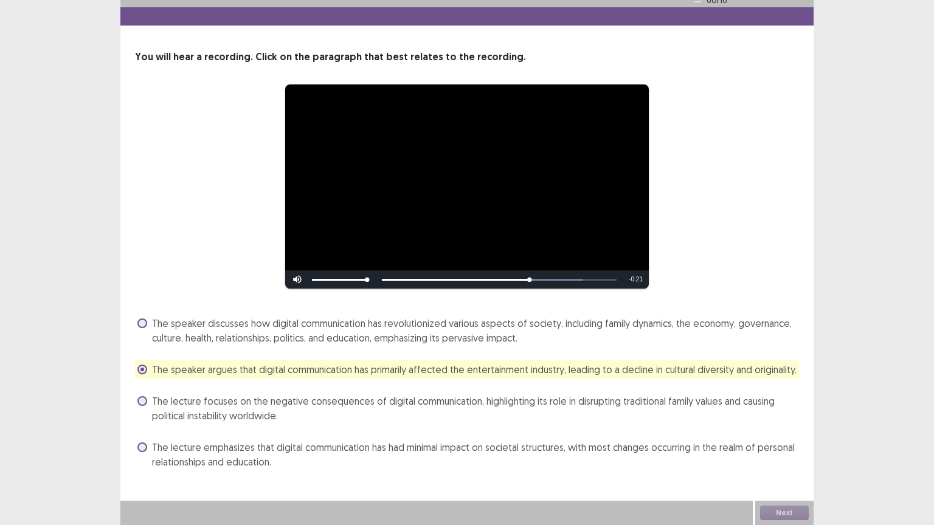
click at [428, 326] on span "The speaker discusses how digital communication has revolutionized various aspe…" at bounding box center [475, 330] width 647 height 29
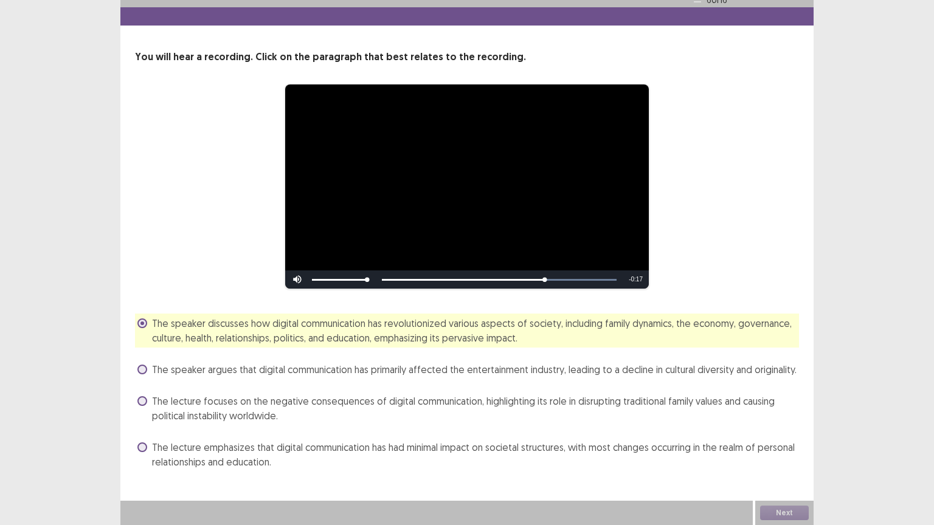
click at [445, 368] on span "The speaker argues that digital communication has primarily affected the entert…" at bounding box center [474, 369] width 644 height 15
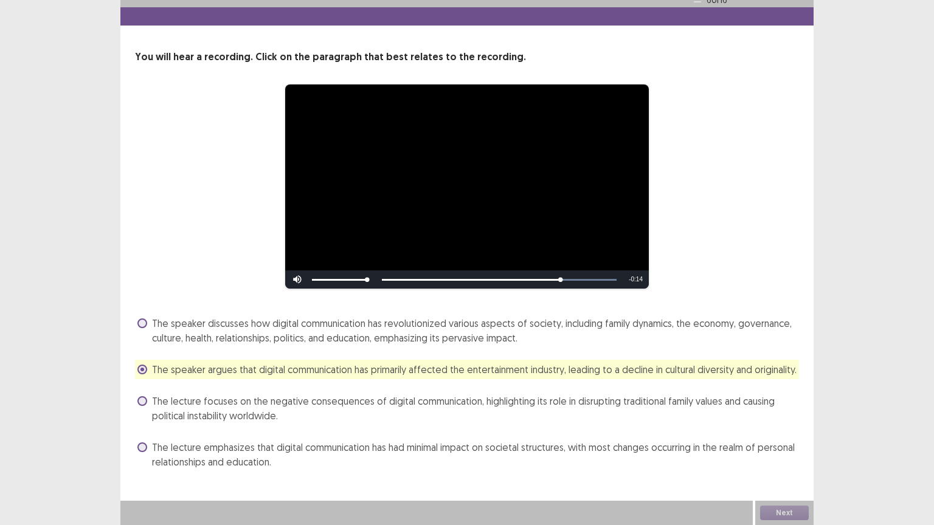
click at [579, 325] on span "The speaker discusses how digital communication has revolutionized various aspe…" at bounding box center [475, 330] width 647 height 29
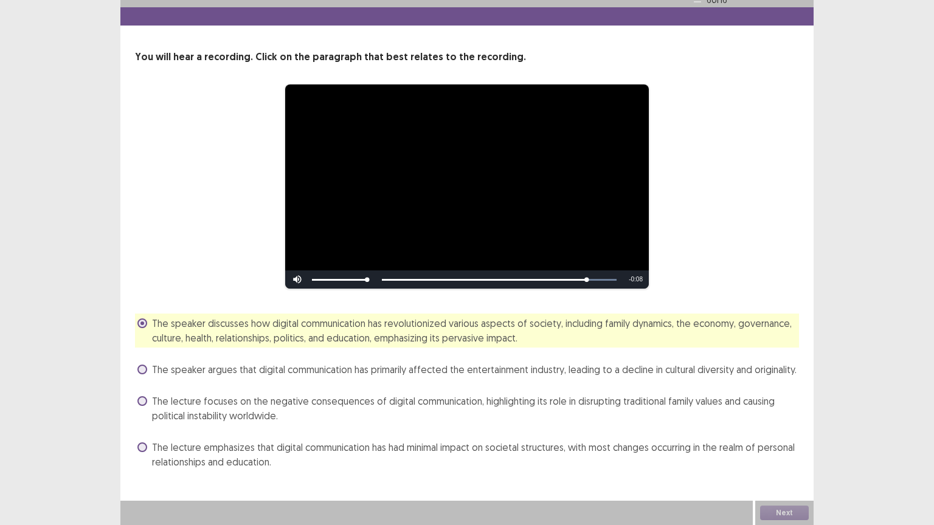
click at [593, 403] on span "The lecture focuses on the negative consequences of digital communication, high…" at bounding box center [475, 408] width 647 height 29
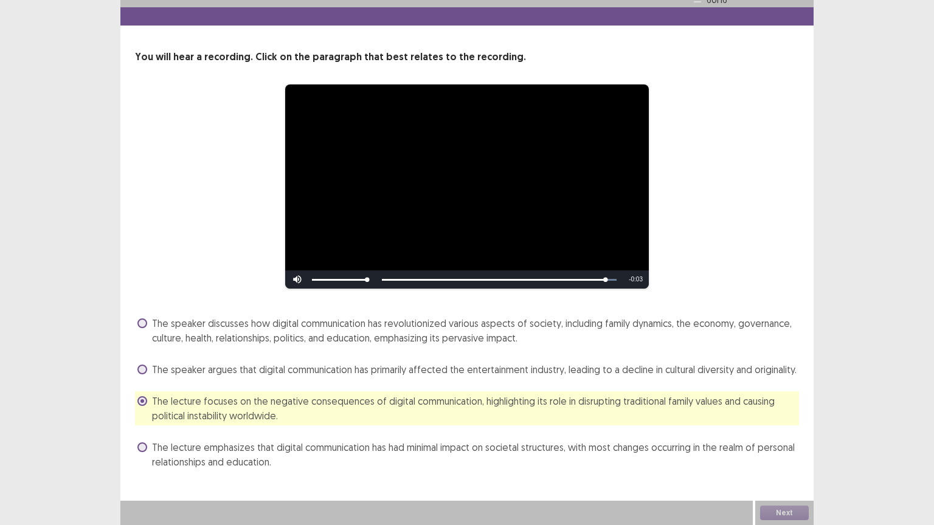
click at [615, 443] on span "The lecture emphasizes that digital communication has had minimal impact on soc…" at bounding box center [475, 454] width 647 height 29
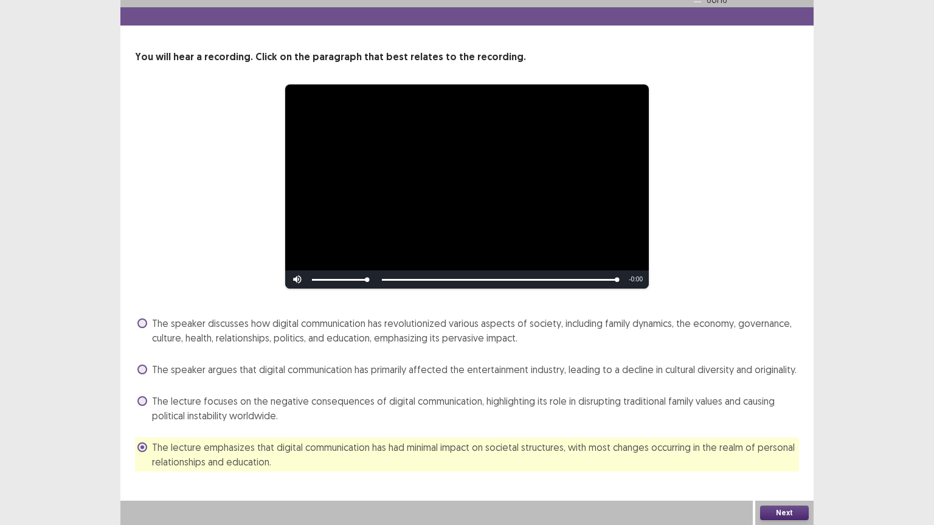
click at [776, 443] on button "Next" at bounding box center [784, 513] width 49 height 15
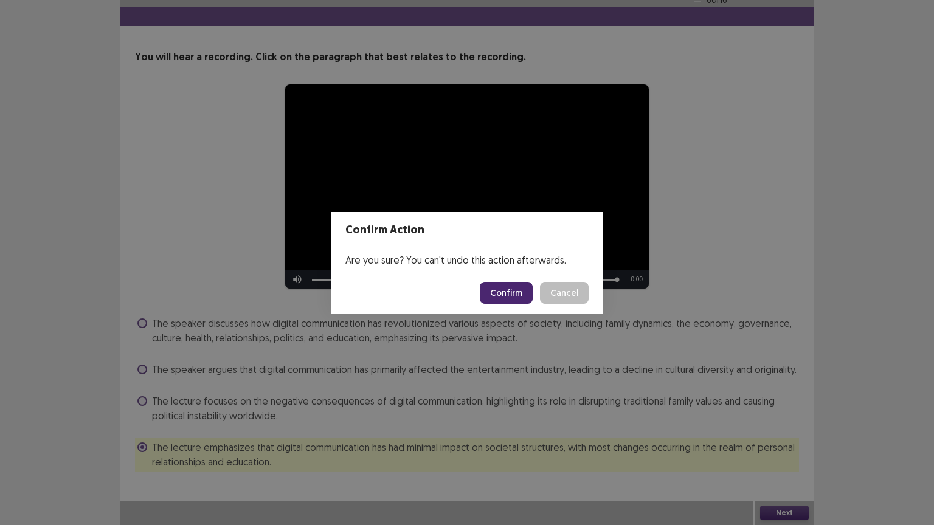
click at [506, 303] on button "Confirm" at bounding box center [506, 293] width 53 height 22
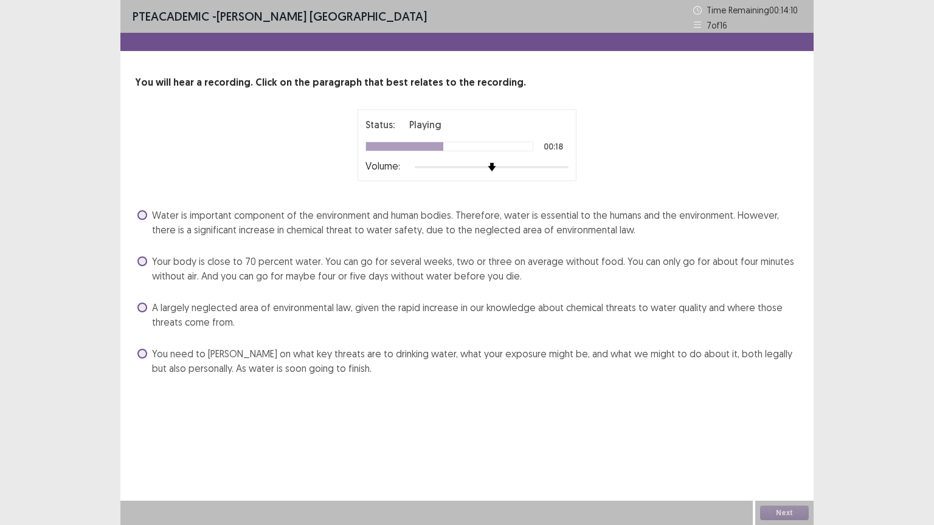
click at [367, 219] on span "Water is important component of the environment and human bodies. Therefore, wa…" at bounding box center [475, 222] width 647 height 29
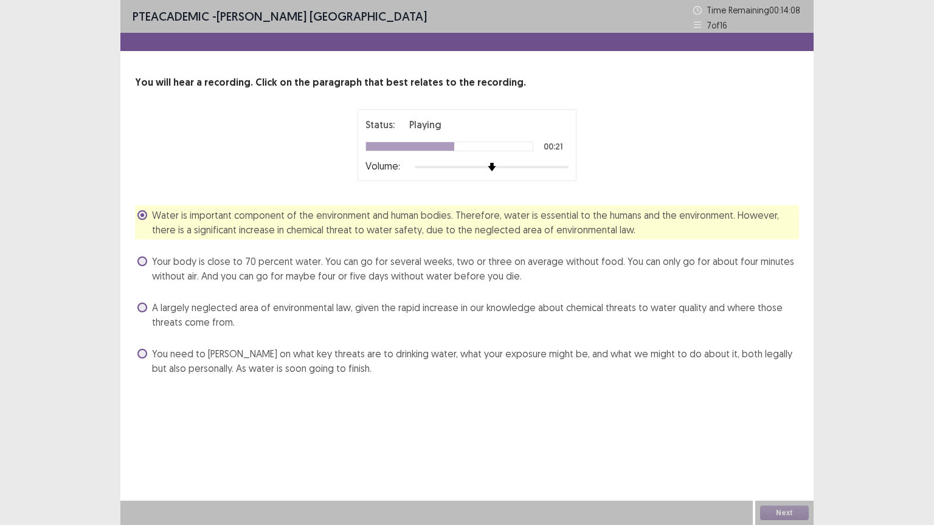
click at [430, 265] on span "Your body is close to 70 percent water. You can go for several weeks, two or th…" at bounding box center [475, 268] width 647 height 29
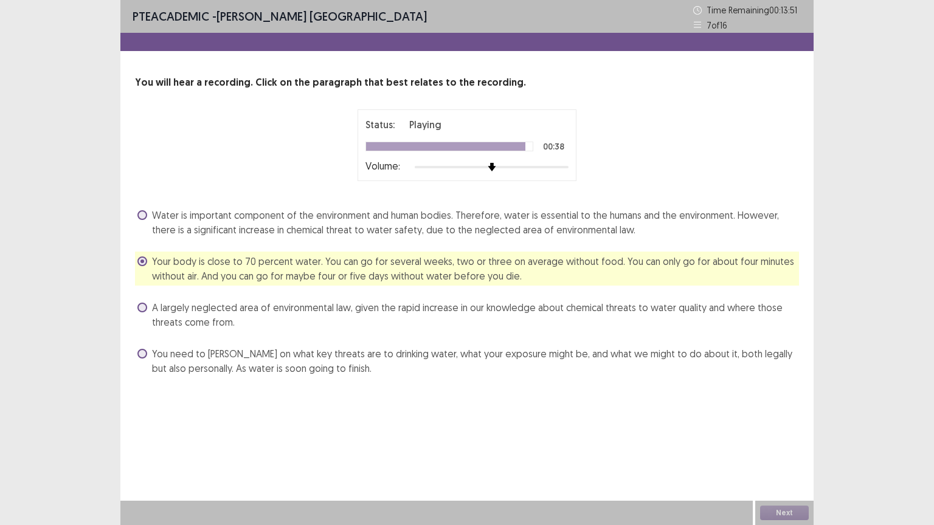
click at [776, 443] on div "Next" at bounding box center [784, 513] width 58 height 24
click at [776, 443] on button "Next" at bounding box center [784, 513] width 49 height 15
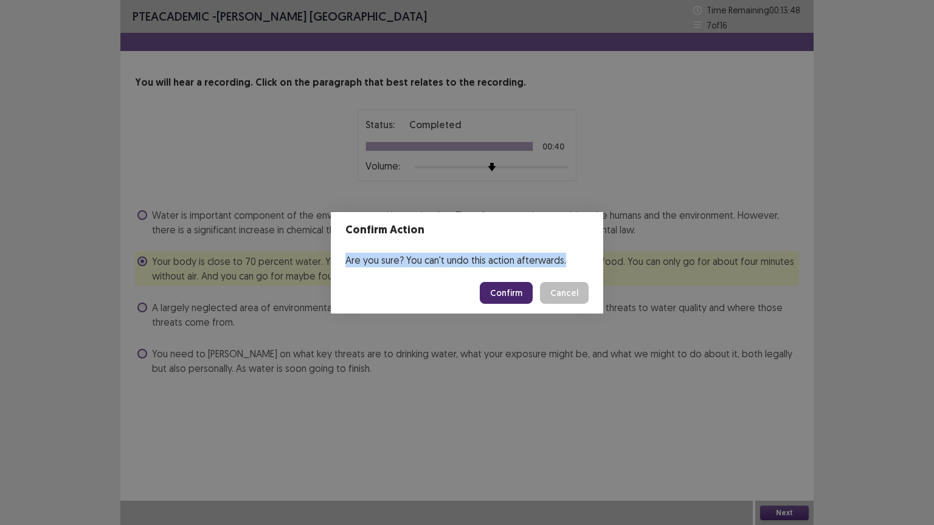
click at [776, 443] on div "Confirm Action Are you sure? You can't undo this action afterwards. Confirm Can…" at bounding box center [467, 262] width 934 height 525
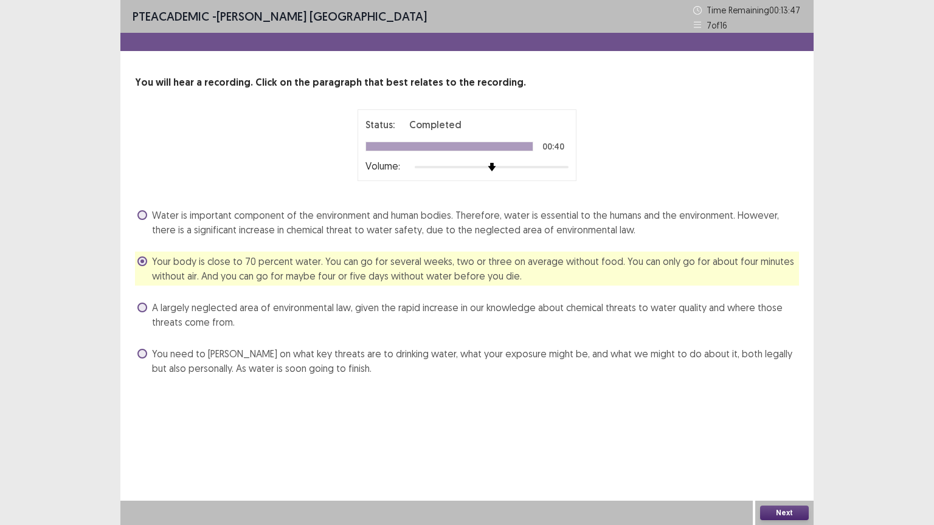
click at [774, 443] on button "Next" at bounding box center [784, 513] width 49 height 15
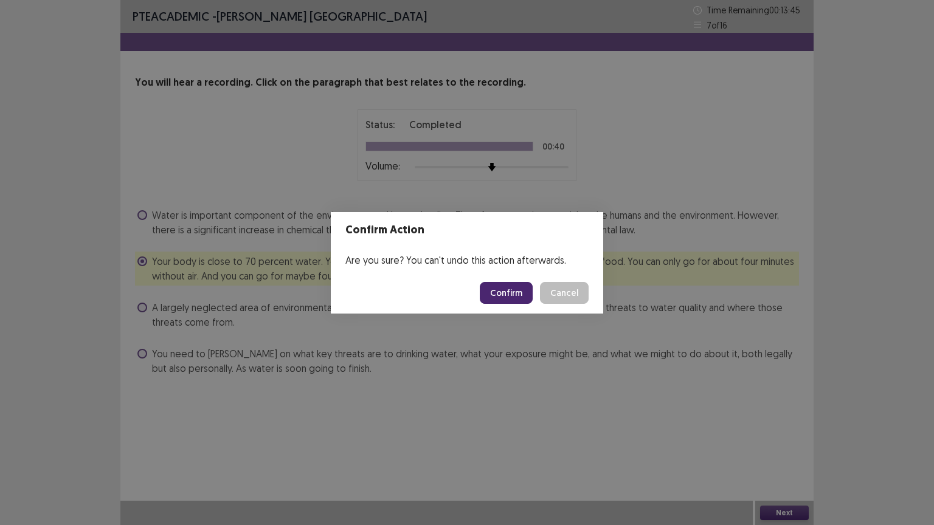
click at [499, 288] on button "Confirm" at bounding box center [506, 293] width 53 height 22
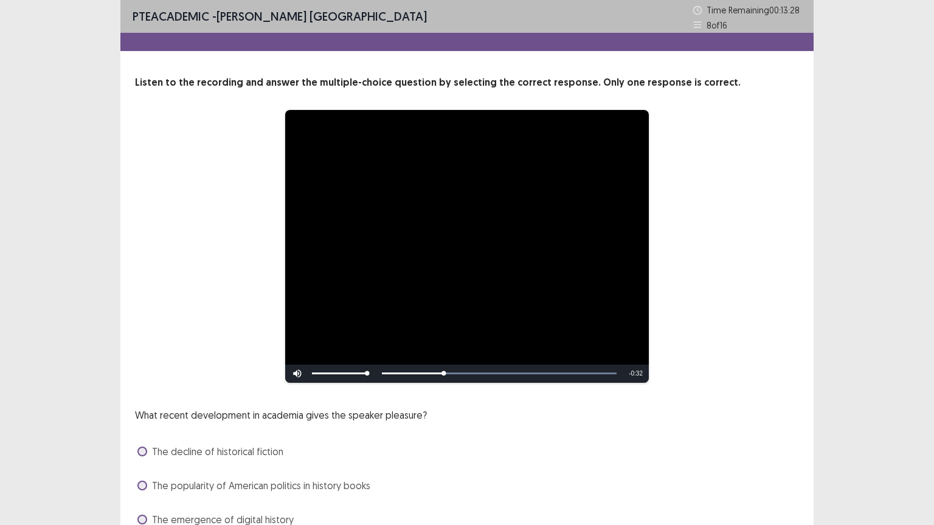
scroll to position [91, 0]
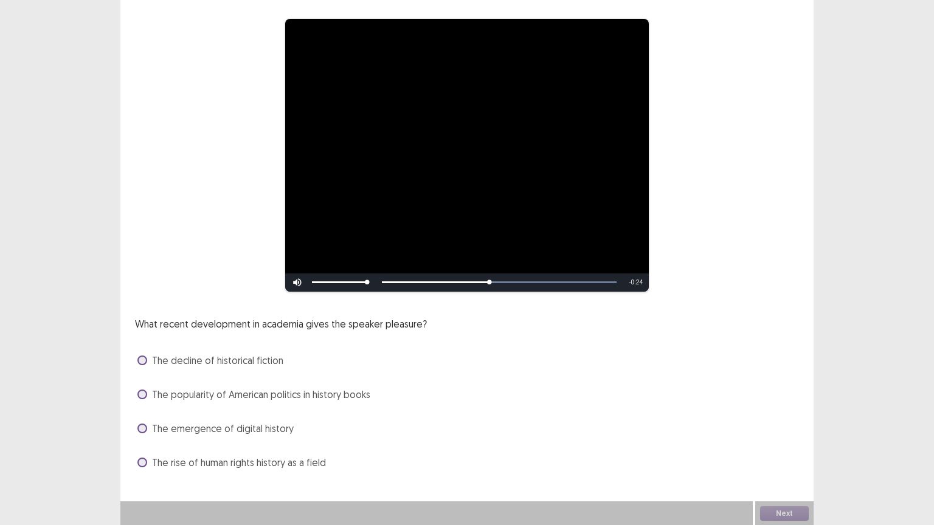
click at [250, 443] on span "The rise of human rights history as a field" at bounding box center [239, 462] width 174 height 15
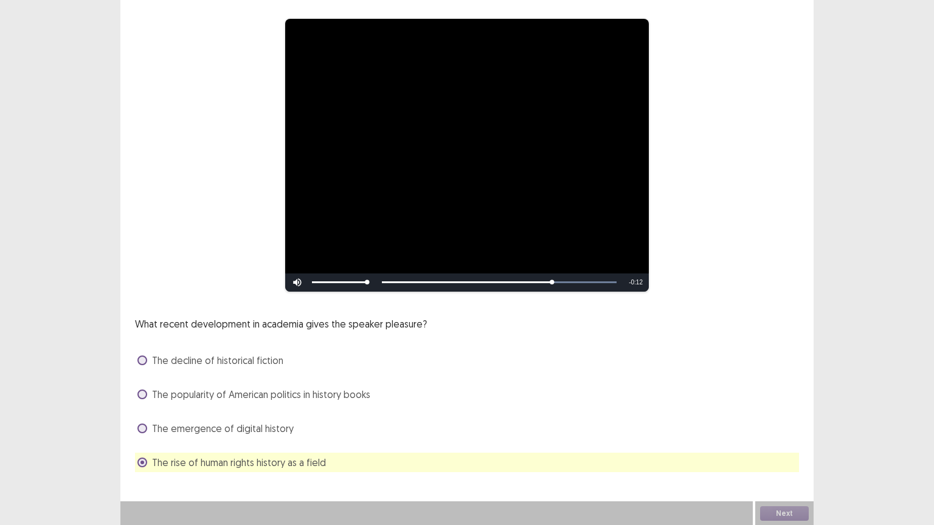
click at [275, 360] on span "The decline of historical fiction" at bounding box center [217, 360] width 131 height 15
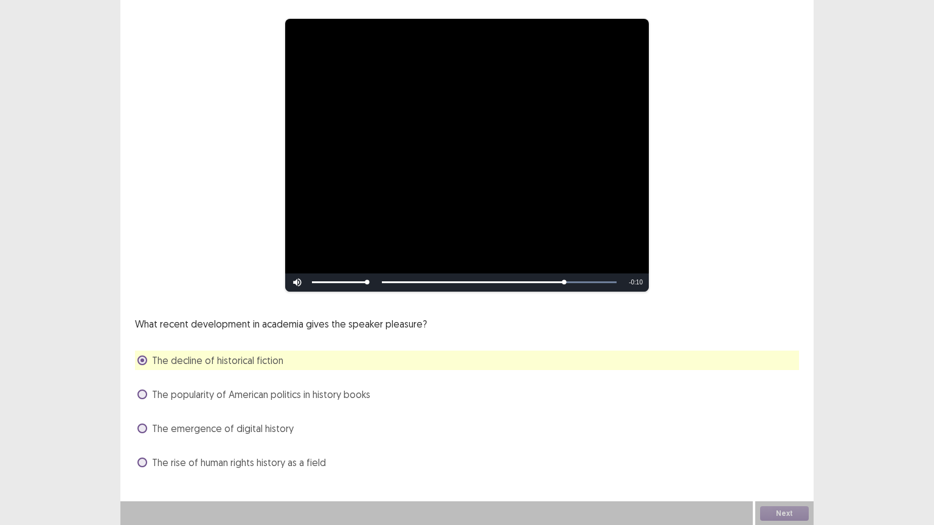
click at [276, 443] on span "The rise of human rights history as a field" at bounding box center [239, 462] width 174 height 15
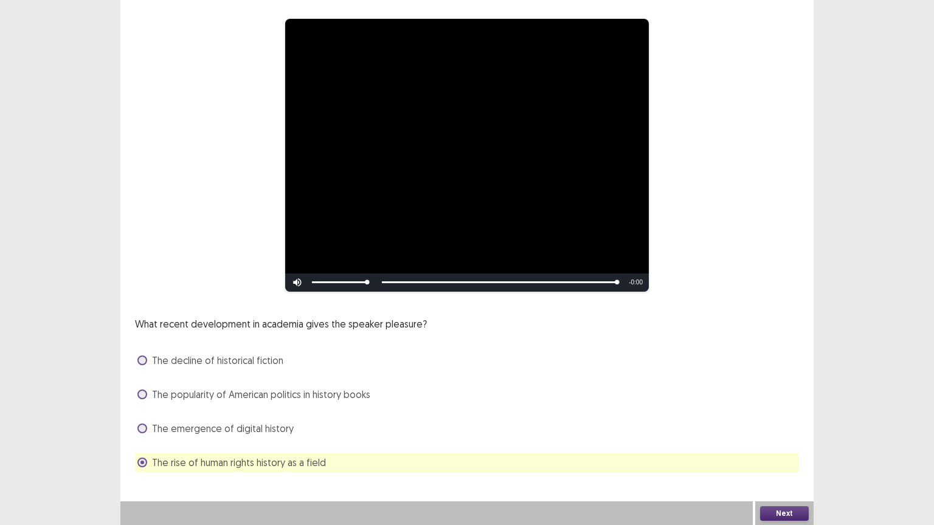
click at [776, 443] on button "Next" at bounding box center [784, 513] width 49 height 15
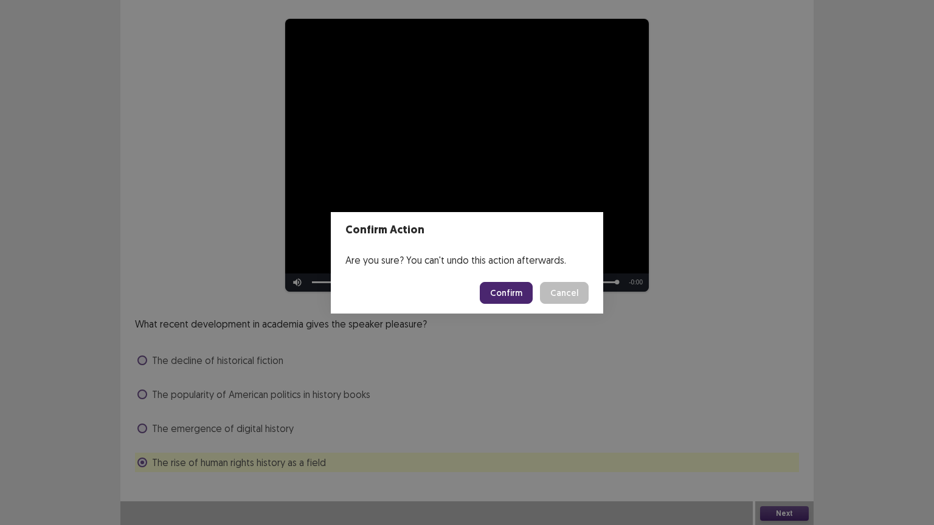
click at [498, 288] on button "Confirm" at bounding box center [506, 293] width 53 height 22
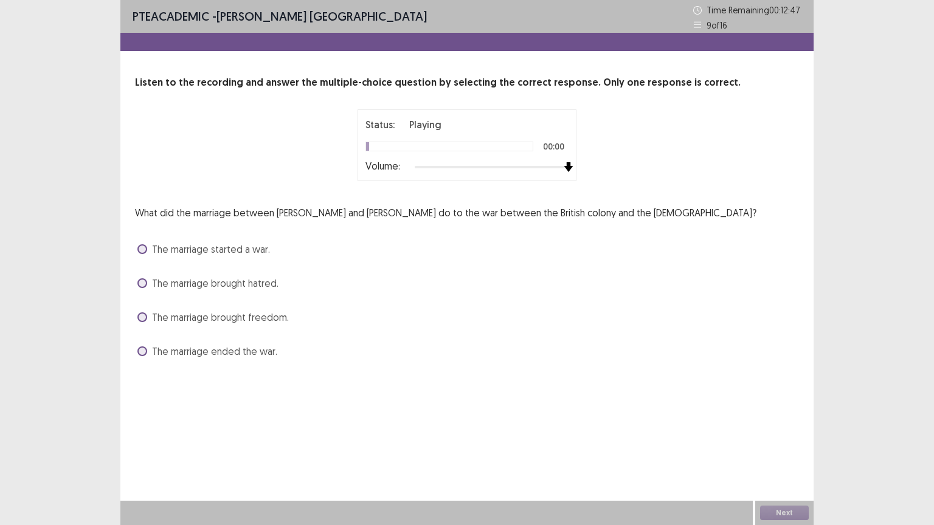
click at [567, 166] on div at bounding box center [492, 167] width 154 height 10
click at [241, 319] on span "The marriage brought freedom." at bounding box center [220, 317] width 137 height 15
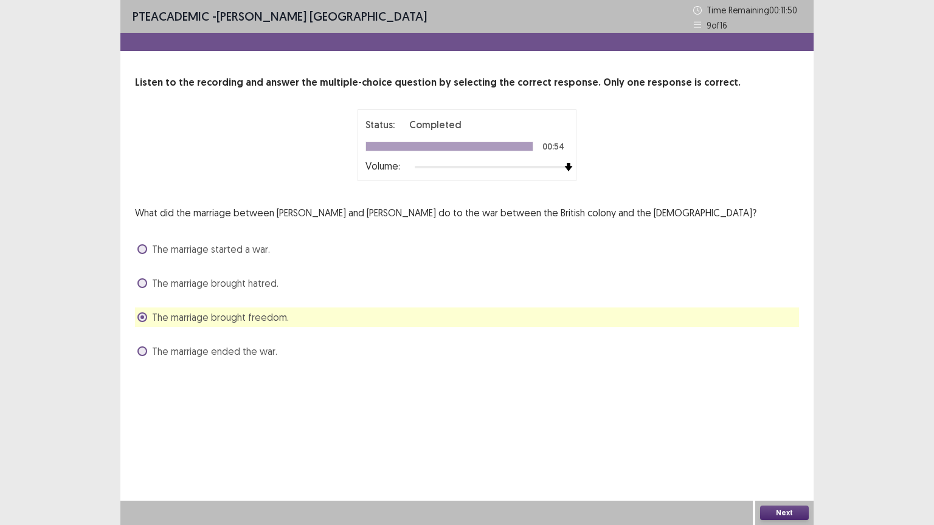
click at [779, 443] on button "Next" at bounding box center [784, 513] width 49 height 15
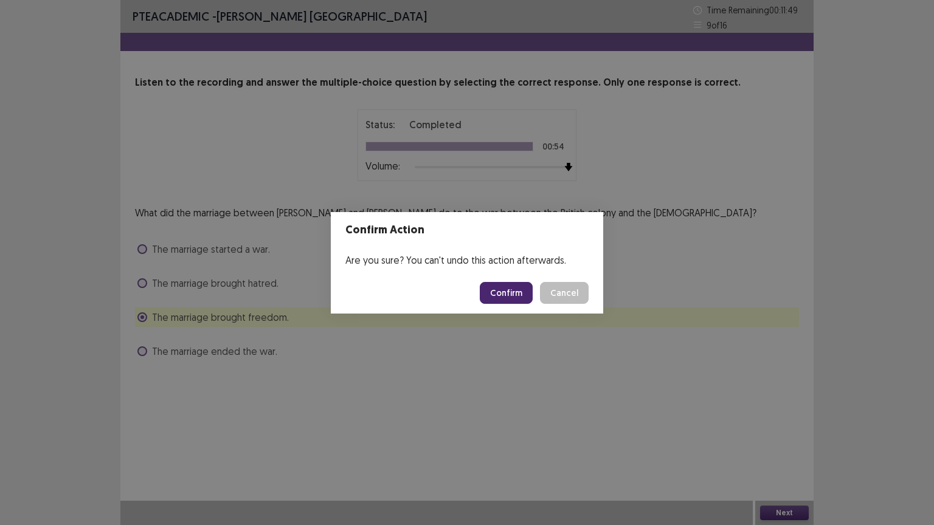
click at [523, 291] on button "Confirm" at bounding box center [506, 293] width 53 height 22
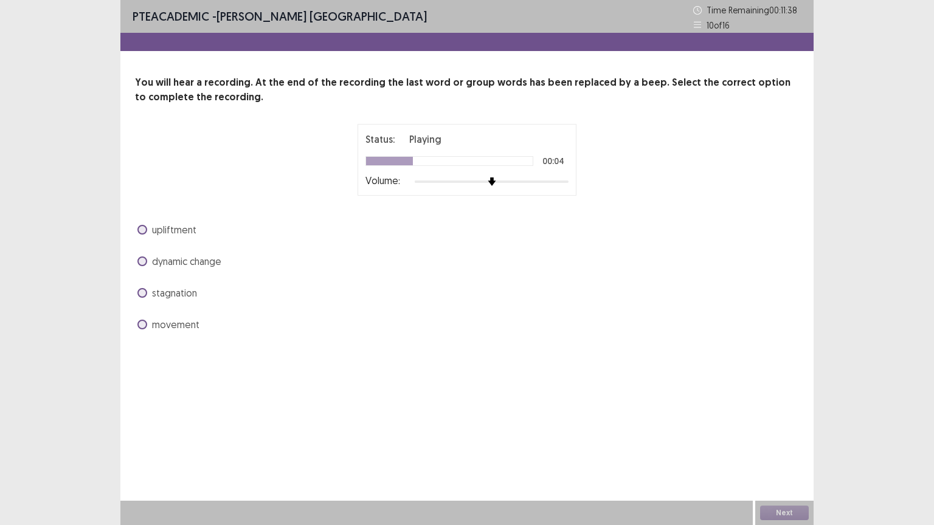
click at [195, 261] on span "dynamic change" at bounding box center [186, 261] width 69 height 15
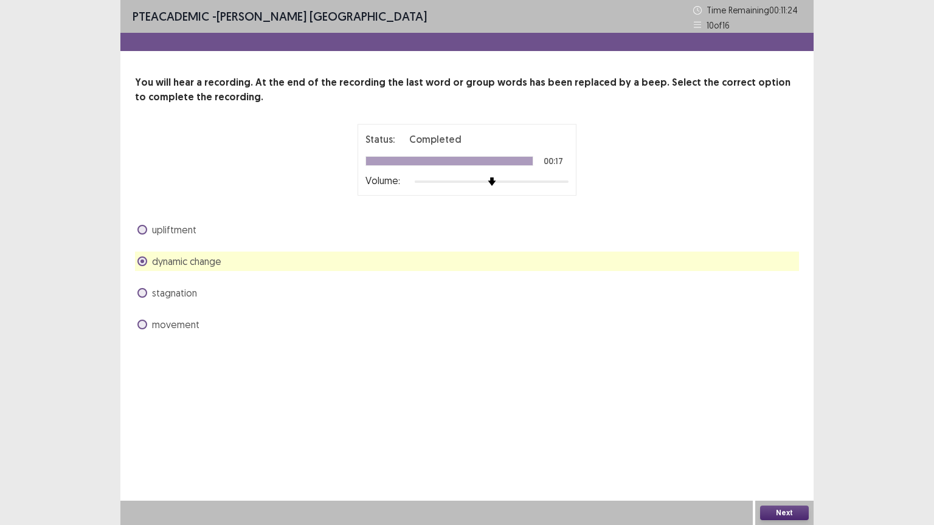
click at [783, 443] on button "Next" at bounding box center [784, 513] width 49 height 15
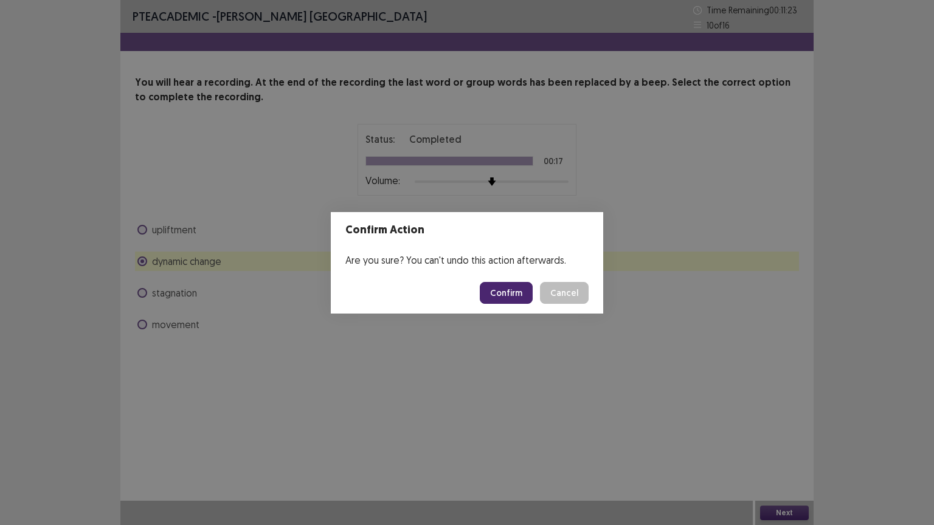
click at [511, 289] on button "Confirm" at bounding box center [506, 293] width 53 height 22
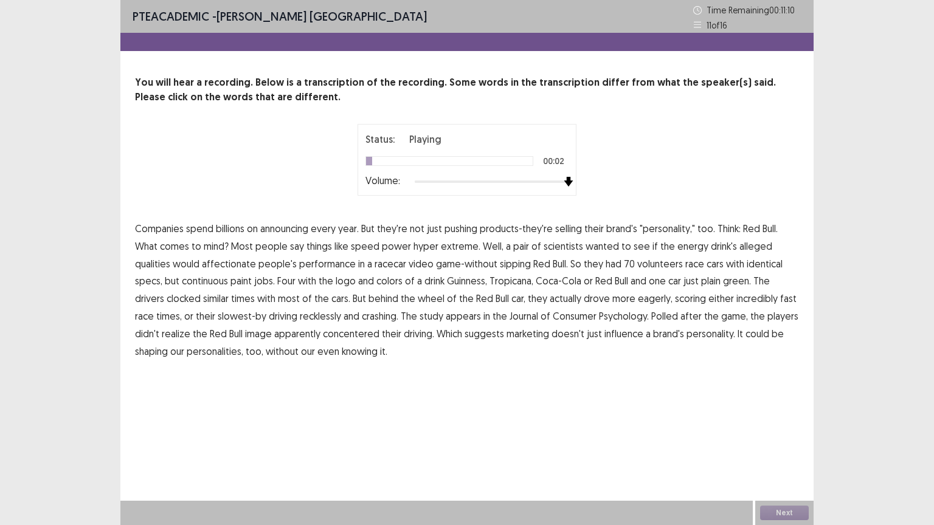
click at [567, 181] on div at bounding box center [492, 182] width 154 height 10
click at [298, 232] on span "announcing" at bounding box center [284, 228] width 48 height 15
click at [202, 261] on span "affectionate" at bounding box center [229, 264] width 54 height 15
click at [182, 282] on span "continuous" at bounding box center [205, 281] width 46 height 15
click at [638, 299] on span "eagerly," at bounding box center [655, 298] width 35 height 15
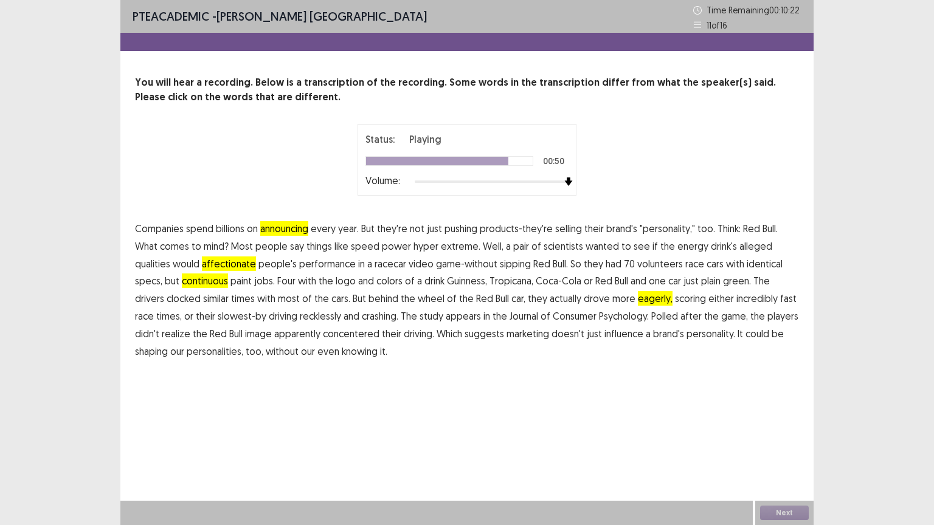
click at [323, 334] on span "concentered" at bounding box center [351, 333] width 57 height 15
click at [779, 443] on button "Next" at bounding box center [784, 513] width 49 height 15
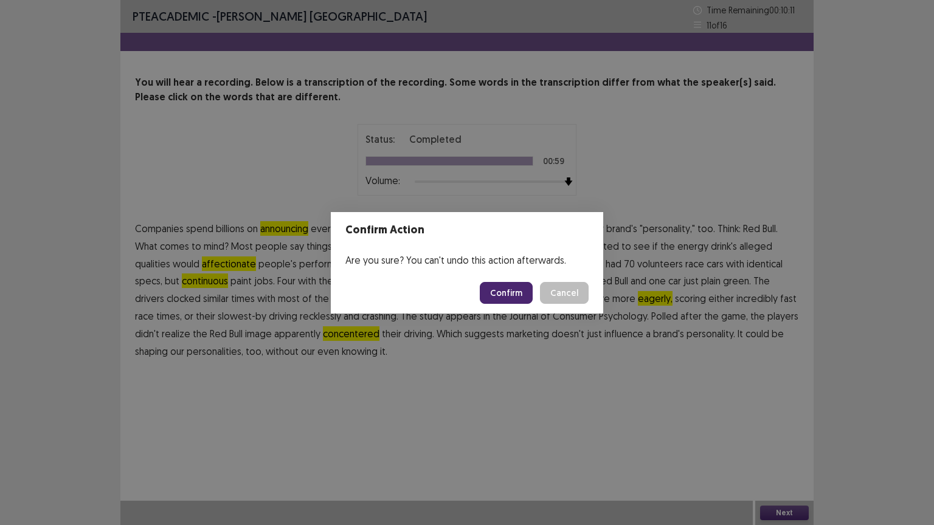
click at [503, 286] on button "Confirm" at bounding box center [506, 293] width 53 height 22
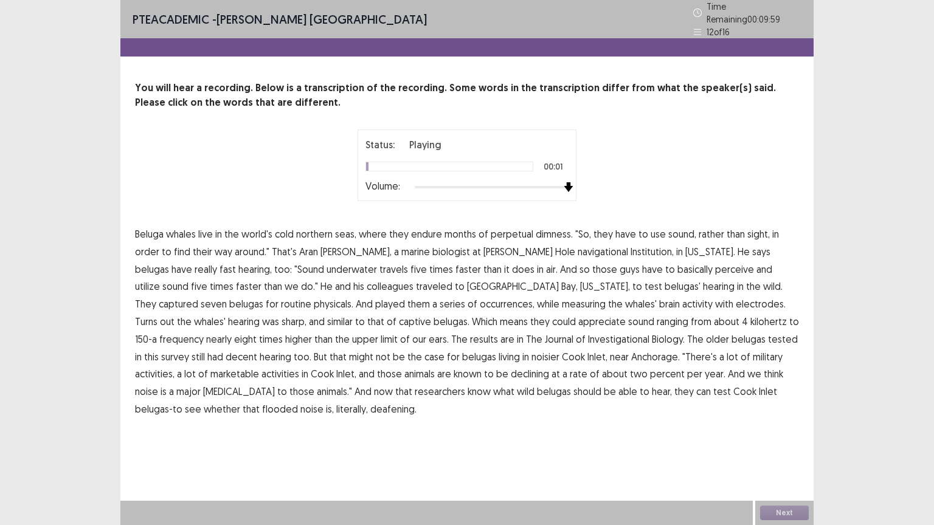
click at [565, 182] on div at bounding box center [492, 187] width 154 height 10
click at [480, 300] on span "occurrences," at bounding box center [507, 304] width 55 height 15
click at [588, 334] on span "Investigational" at bounding box center [618, 339] width 61 height 15
click at [259, 367] on span "marketable" at bounding box center [234, 374] width 49 height 15
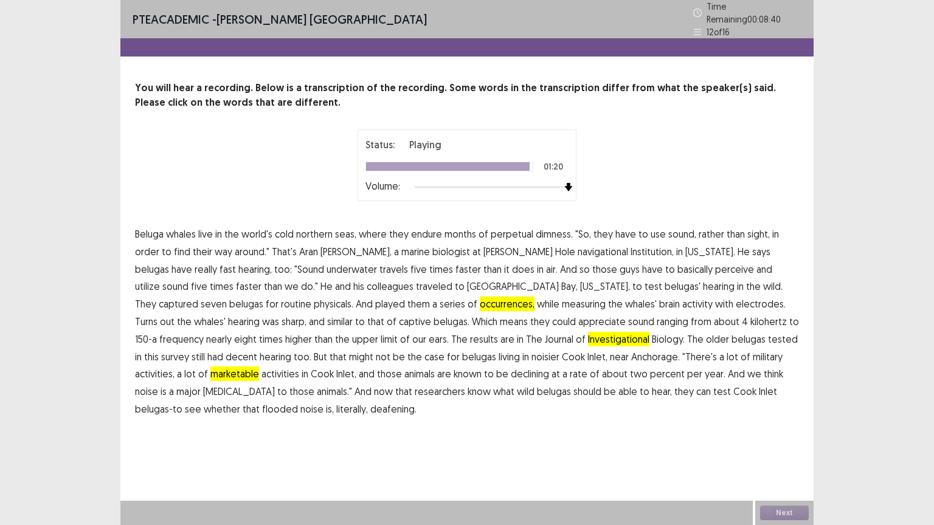
click at [298, 402] on span "flooded" at bounding box center [280, 409] width 36 height 15
click at [770, 443] on button "Next" at bounding box center [784, 513] width 49 height 15
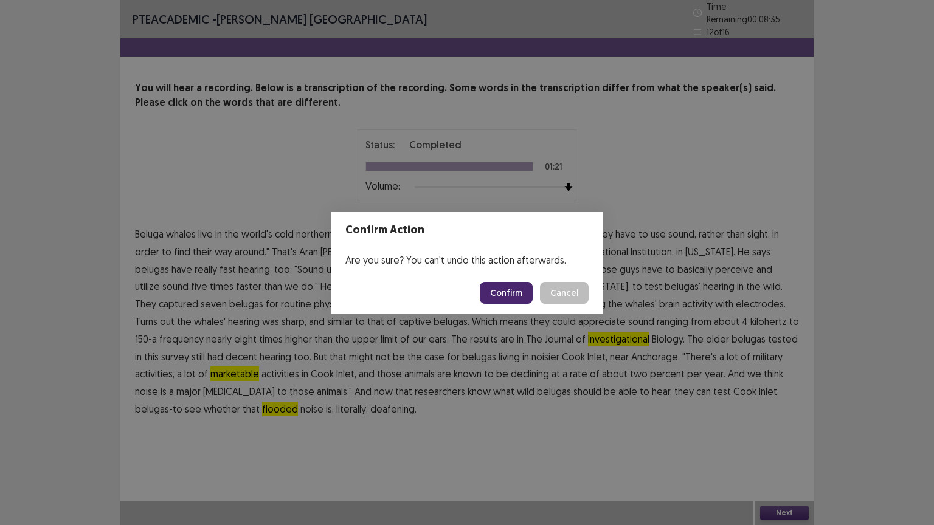
click at [506, 295] on button "Confirm" at bounding box center [506, 293] width 53 height 22
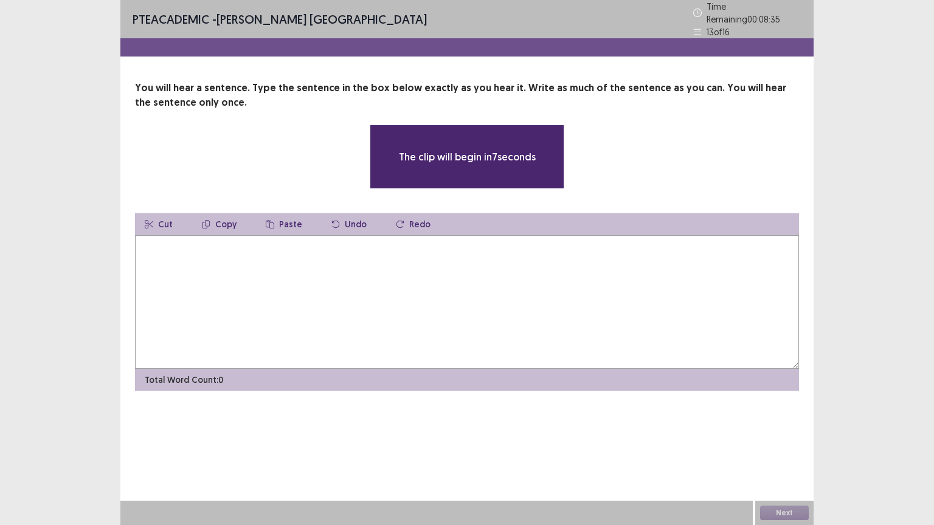
click at [404, 277] on textarea at bounding box center [467, 302] width 664 height 134
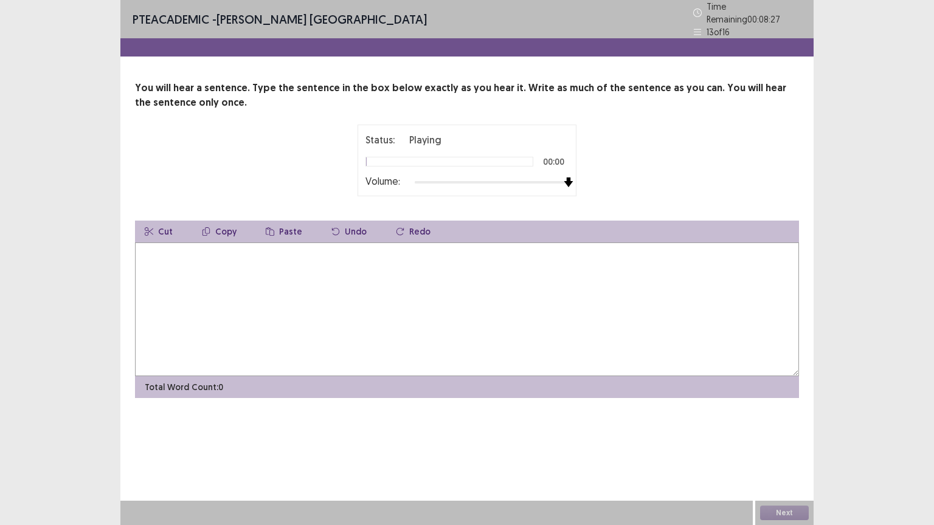
click at [566, 178] on div at bounding box center [492, 183] width 154 height 10
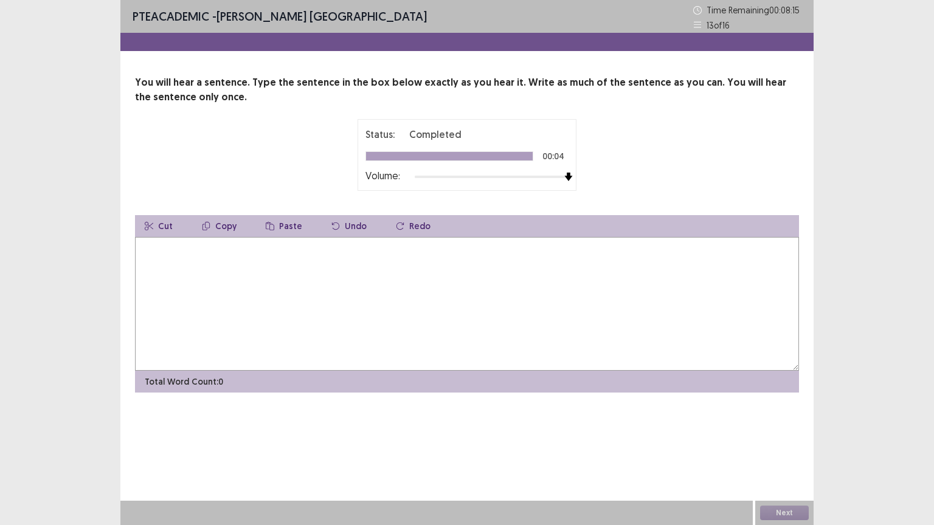
click at [391, 250] on textarea at bounding box center [467, 304] width 664 height 134
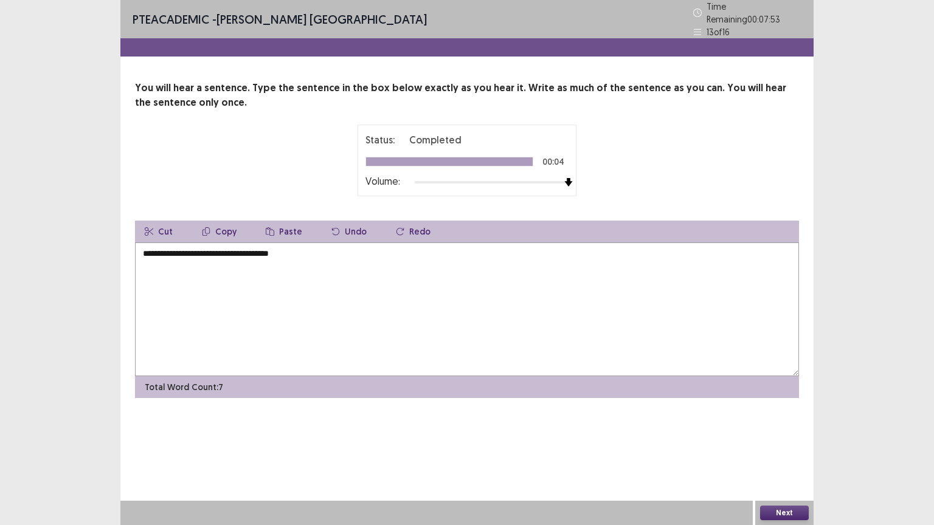
type textarea "**********"
click at [790, 443] on button "Next" at bounding box center [784, 513] width 49 height 15
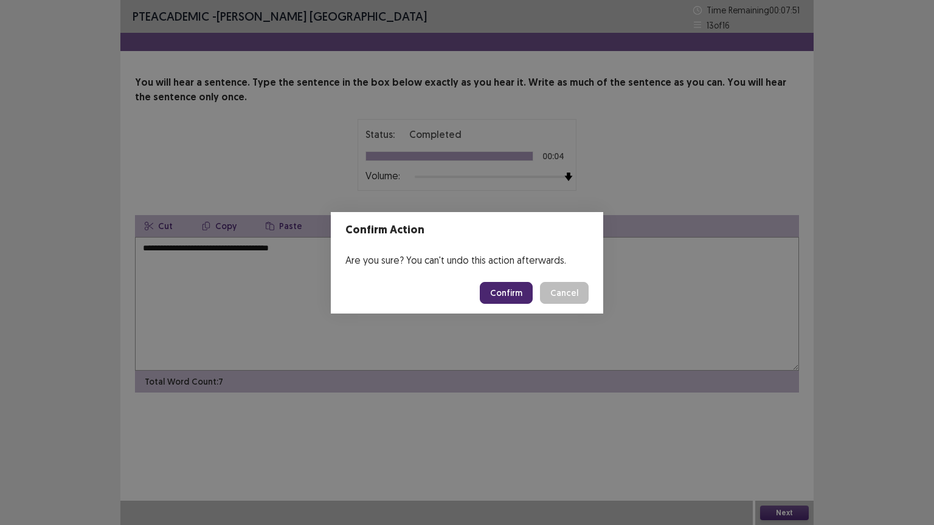
click at [514, 295] on button "Confirm" at bounding box center [506, 293] width 53 height 22
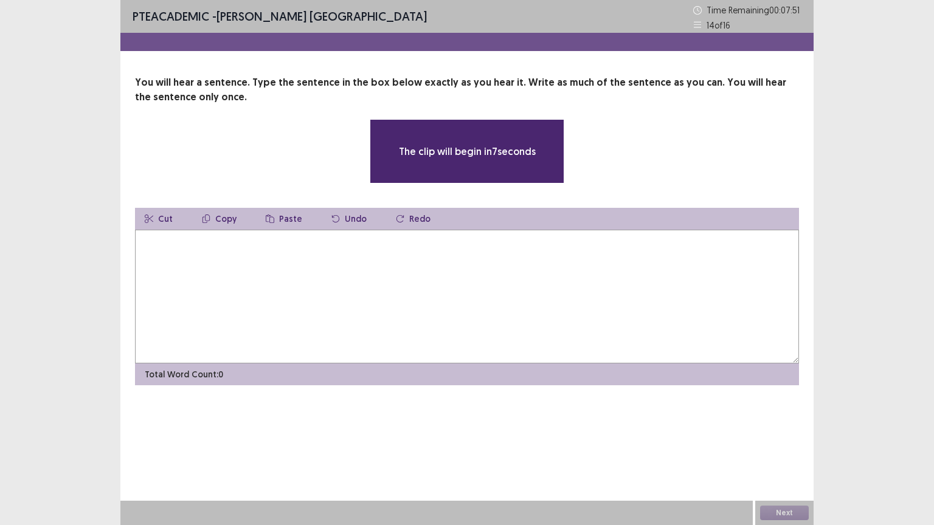
click at [300, 255] on textarea at bounding box center [467, 297] width 664 height 134
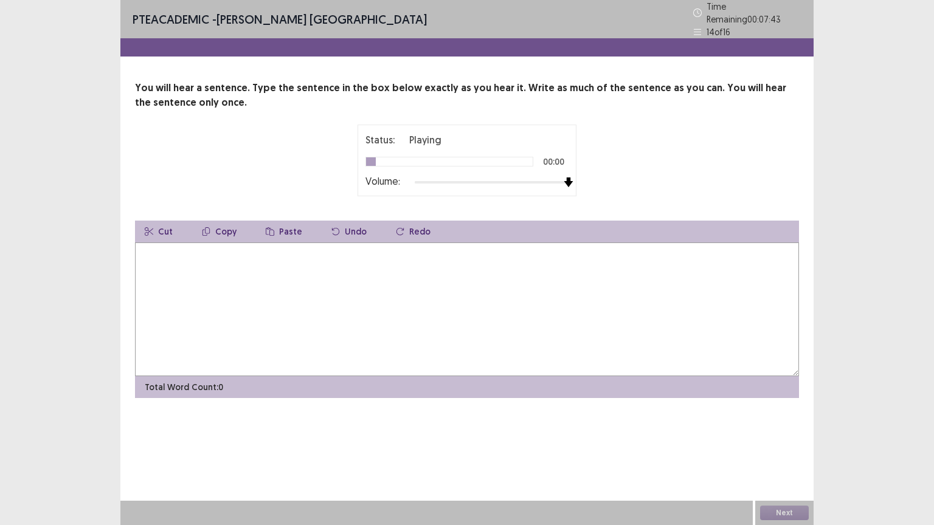
click at [567, 178] on div at bounding box center [492, 183] width 154 height 10
click at [337, 263] on textarea at bounding box center [467, 310] width 664 height 134
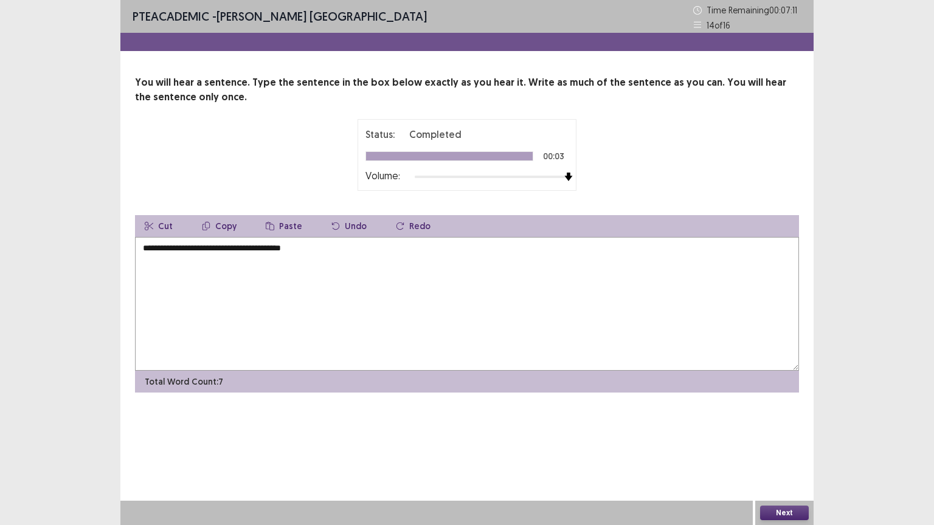
type textarea "**********"
click at [793, 443] on button "Next" at bounding box center [784, 513] width 49 height 15
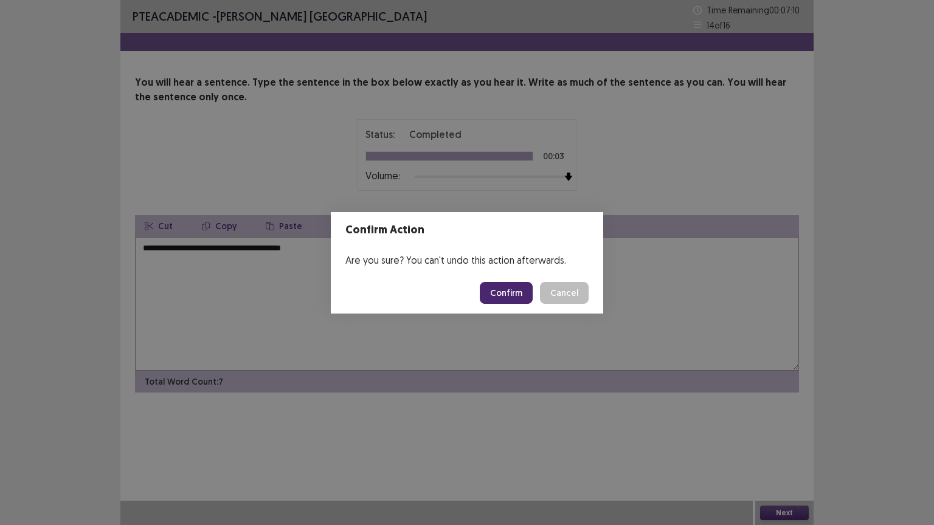
click at [509, 289] on button "Confirm" at bounding box center [506, 293] width 53 height 22
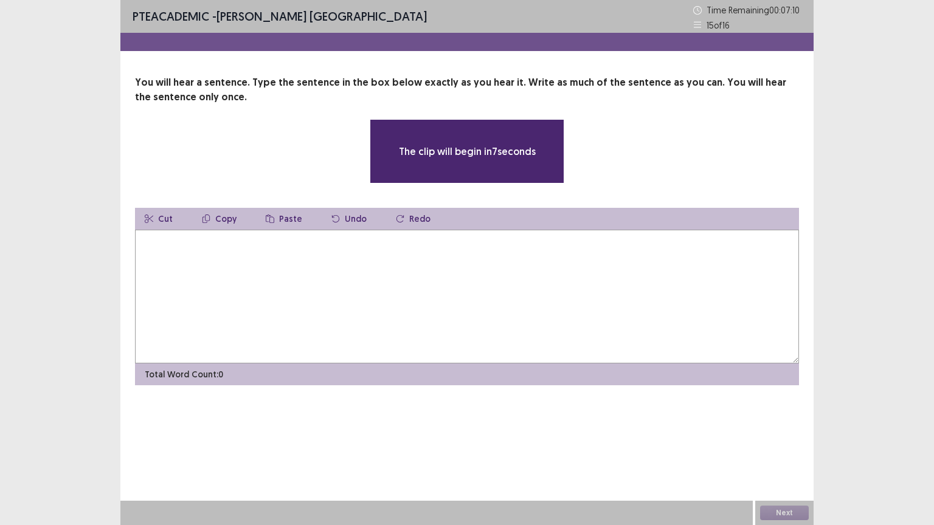
click at [259, 267] on textarea at bounding box center [467, 297] width 664 height 134
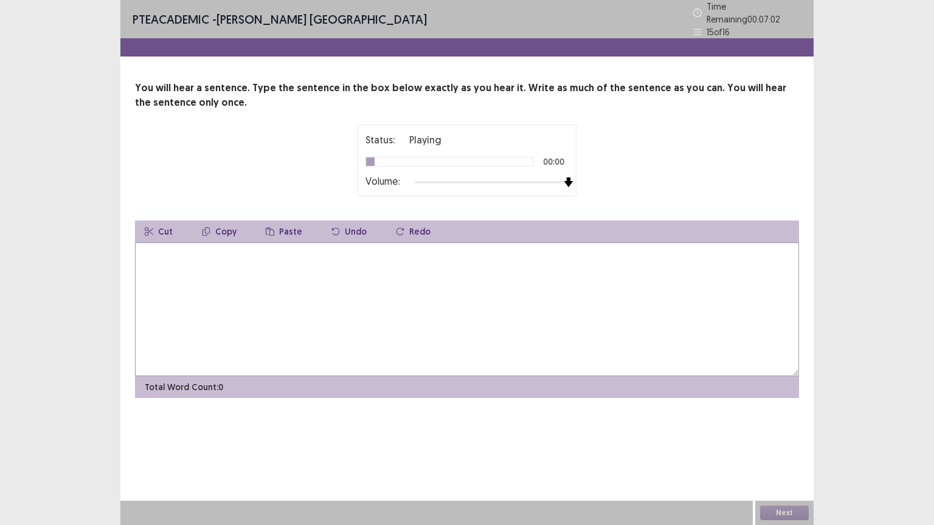
click at [564, 178] on div at bounding box center [492, 183] width 154 height 10
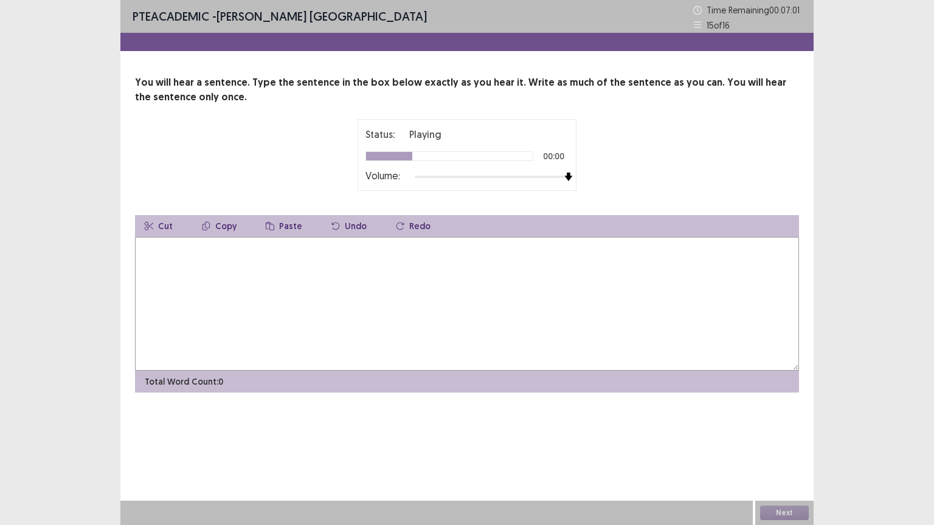
click at [350, 268] on textarea at bounding box center [467, 304] width 664 height 134
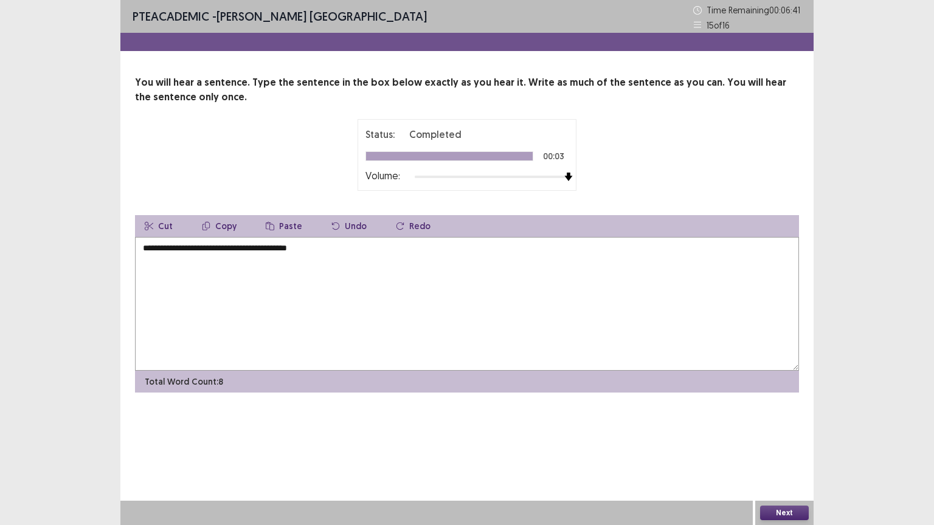
click at [182, 250] on textarea "**********" at bounding box center [467, 304] width 664 height 134
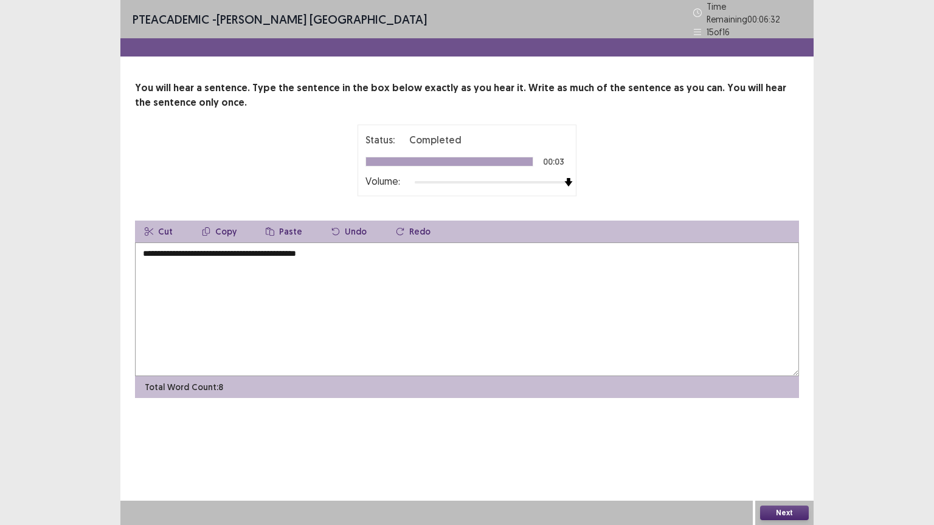
type textarea "**********"
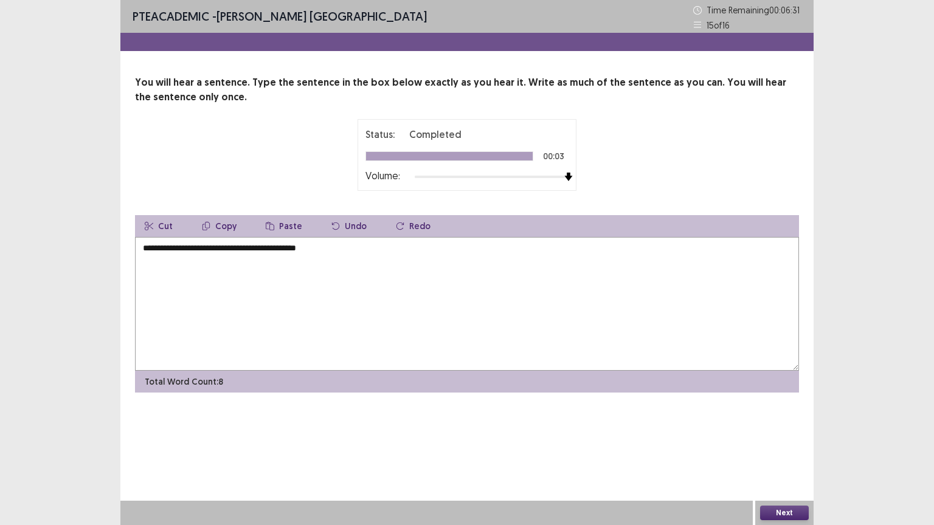
click at [793, 443] on button "Next" at bounding box center [784, 513] width 49 height 15
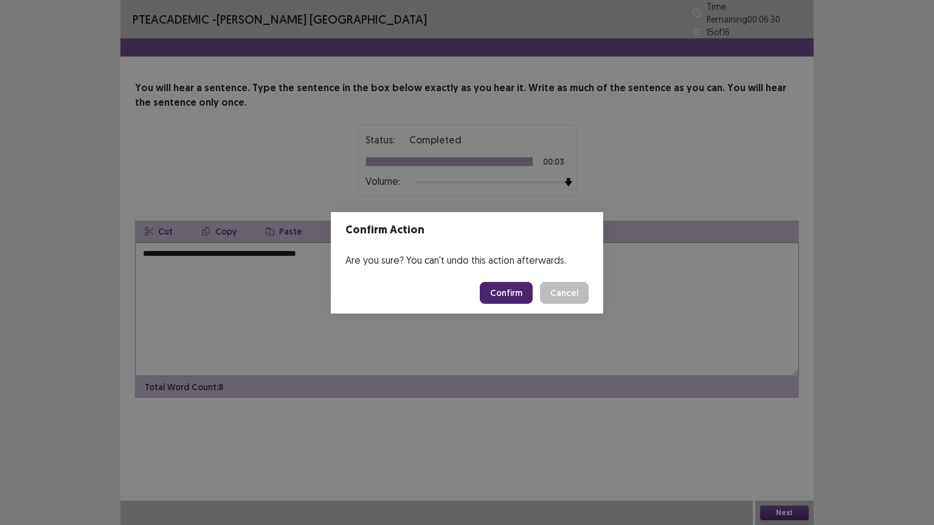
click at [501, 294] on button "Confirm" at bounding box center [506, 293] width 53 height 22
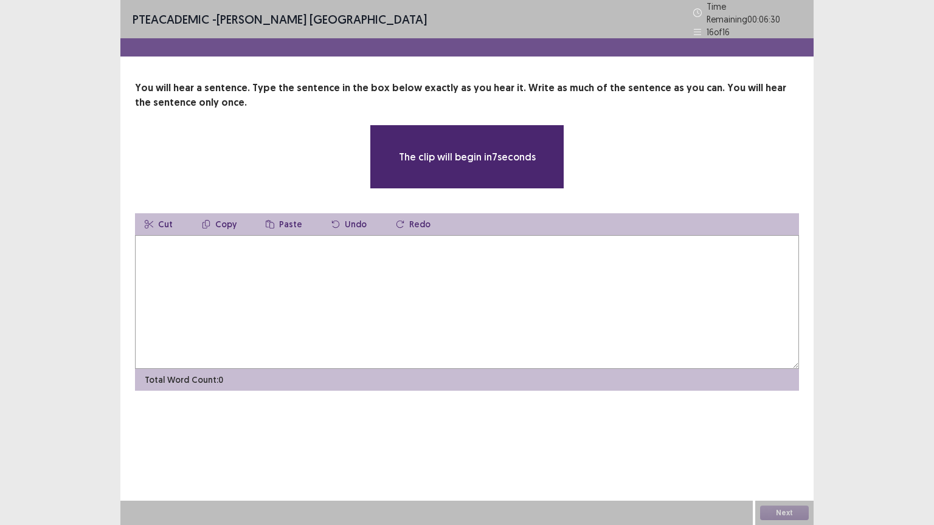
click at [353, 269] on textarea at bounding box center [467, 302] width 664 height 134
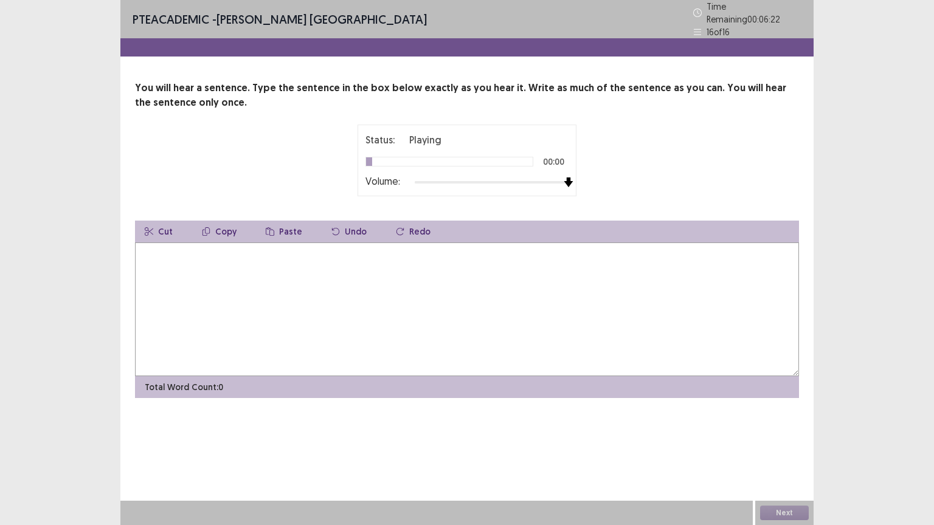
click at [566, 178] on div at bounding box center [492, 183] width 154 height 10
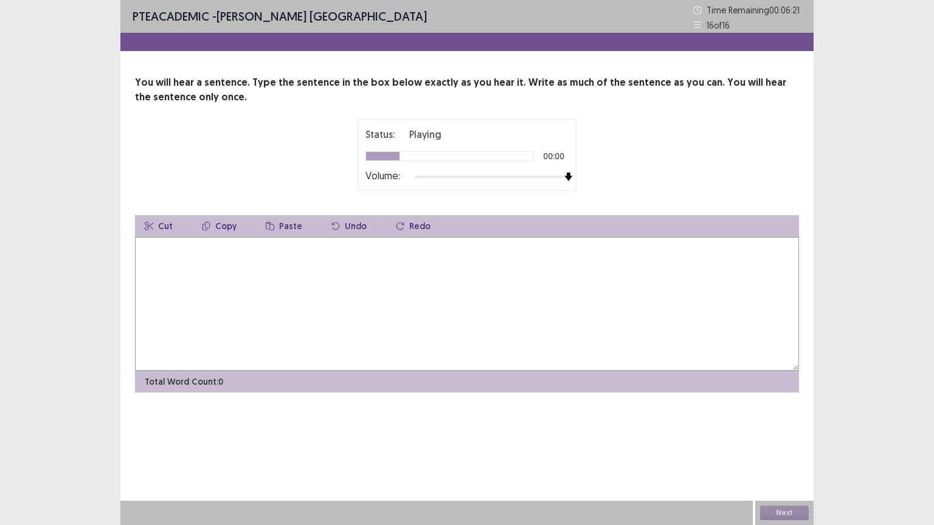
click at [390, 265] on textarea at bounding box center [467, 304] width 664 height 134
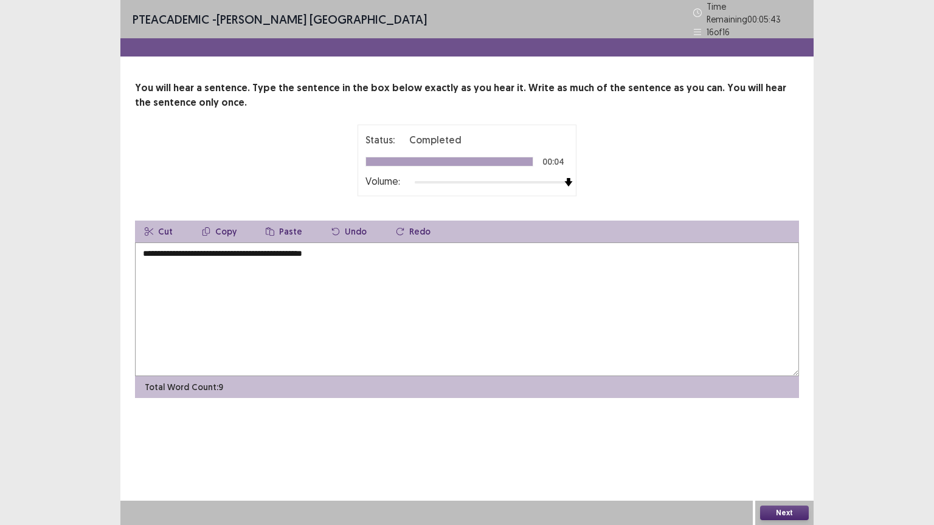
type textarea "**********"
click at [778, 443] on button "Next" at bounding box center [784, 513] width 49 height 15
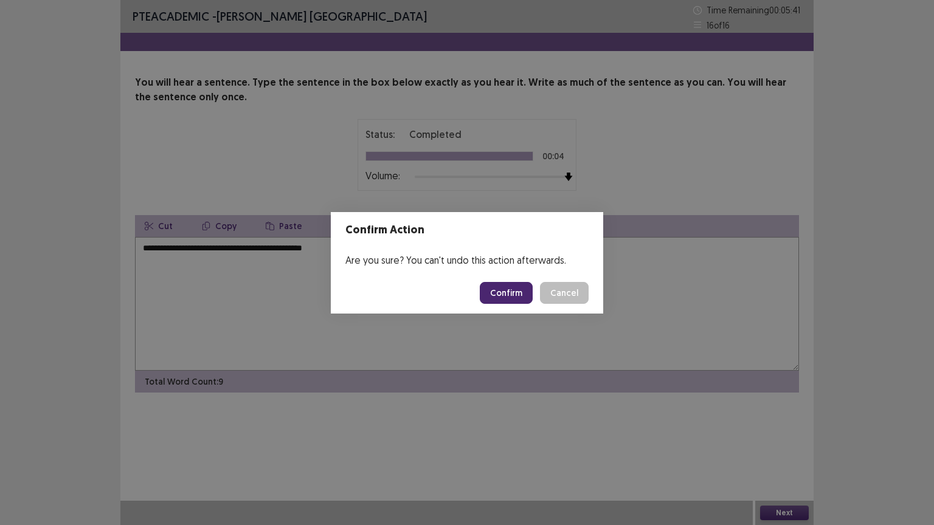
click at [507, 291] on button "Confirm" at bounding box center [506, 293] width 53 height 22
